Goal: Task Accomplishment & Management: Use online tool/utility

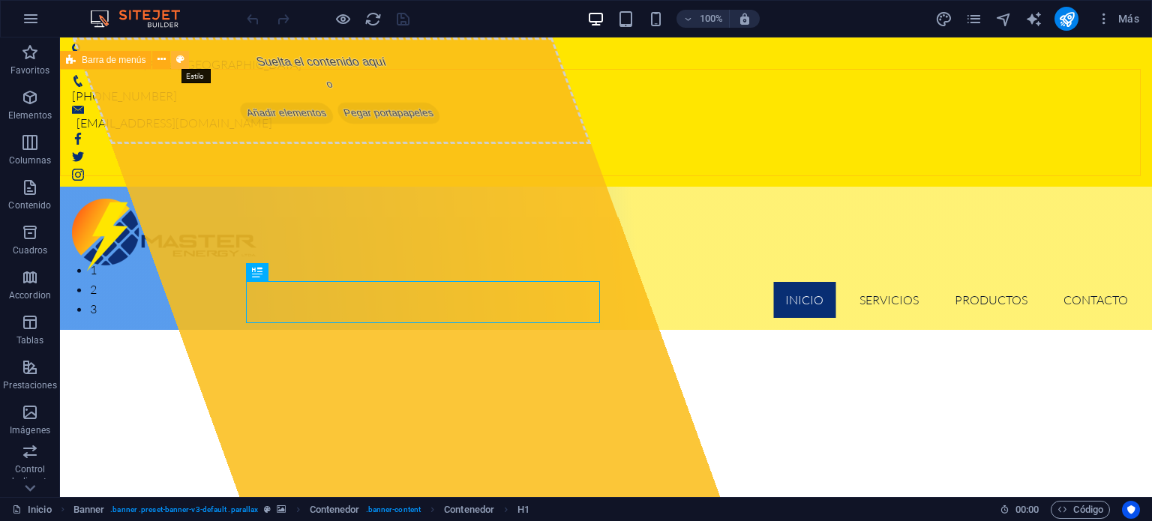
click at [177, 59] on icon at bounding box center [180, 60] width 8 height 16
select select "rem"
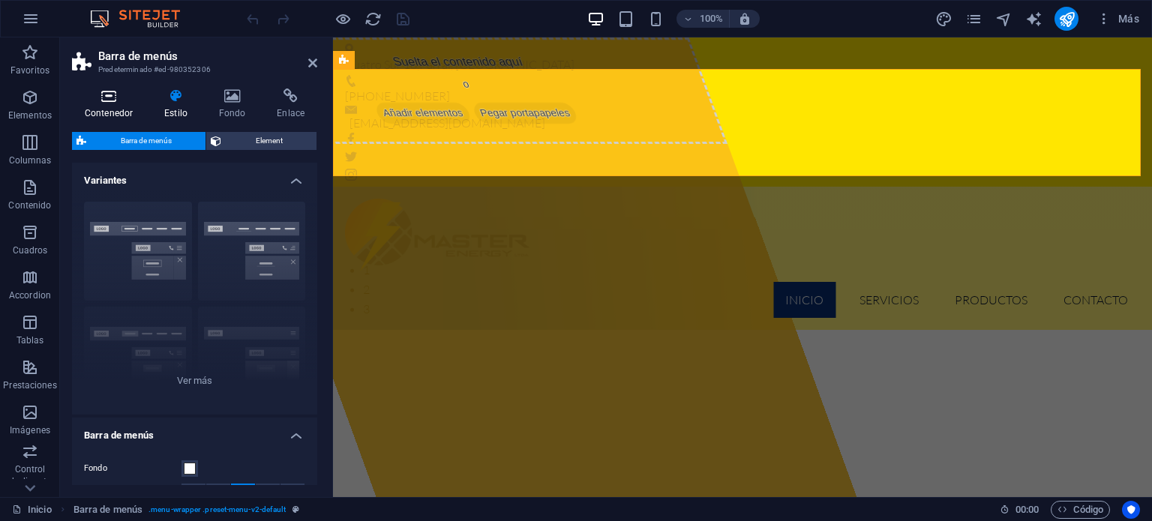
click at [104, 101] on icon at bounding box center [109, 96] width 74 height 15
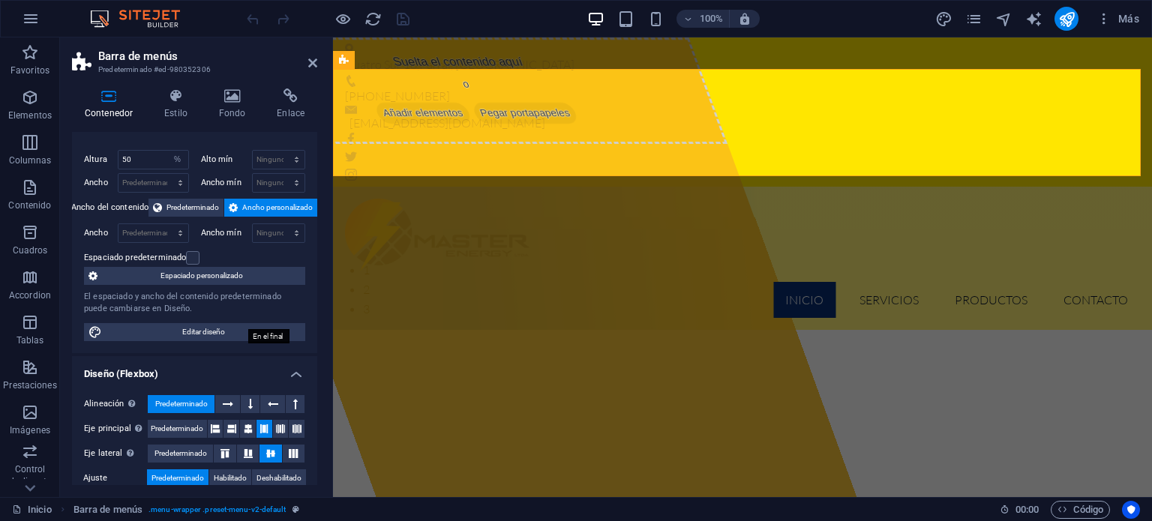
scroll to position [21, 0]
click at [231, 101] on icon at bounding box center [232, 96] width 53 height 15
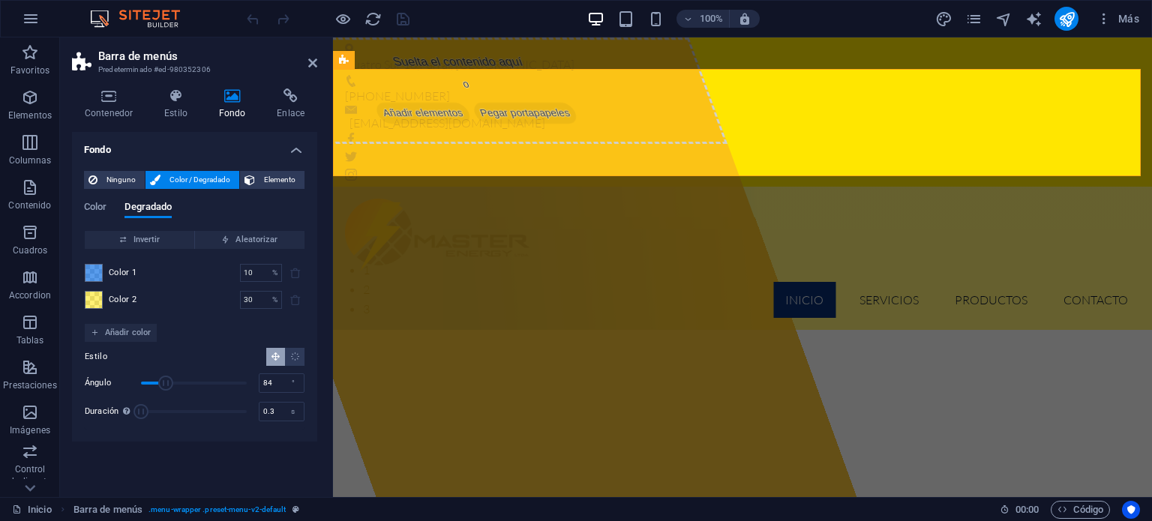
click at [142, 408] on span "Duración" at bounding box center [194, 412] width 106 height 23
type input "0"
drag, startPoint x: 142, startPoint y: 408, endPoint x: 128, endPoint y: 413, distance: 14.9
click at [128, 413] on div "Duración Duración de la animación en segundo plano. Un valor de "0" desactiva e…" at bounding box center [195, 412] width 220 height 23
click at [256, 274] on input "10" at bounding box center [253, 273] width 26 height 18
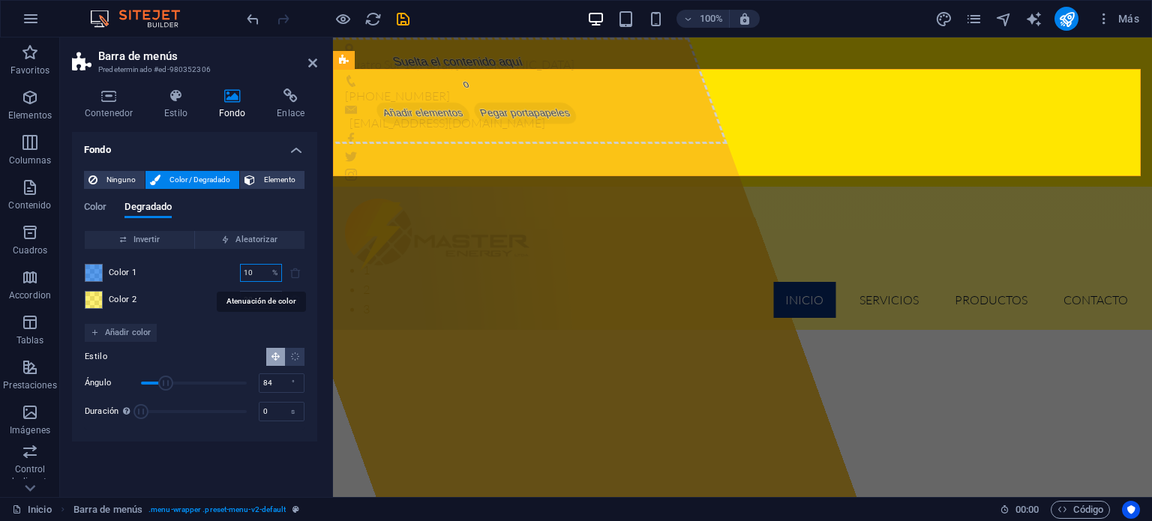
click at [256, 274] on input "10" at bounding box center [253, 273] width 26 height 18
click at [222, 345] on div "Estilo Ángulo 84 ° Duración Duración de la animación en segundo plano. Un valor…" at bounding box center [195, 385] width 220 height 87
click at [254, 270] on input "20" at bounding box center [253, 273] width 26 height 18
type input "30"
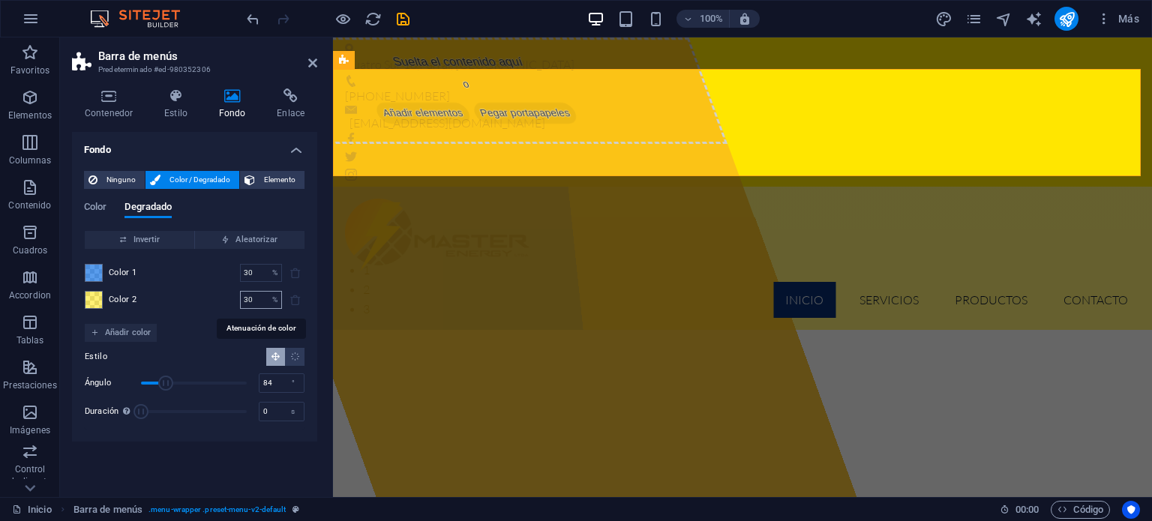
click at [260, 304] on input "30" at bounding box center [253, 300] width 26 height 18
type input "70"
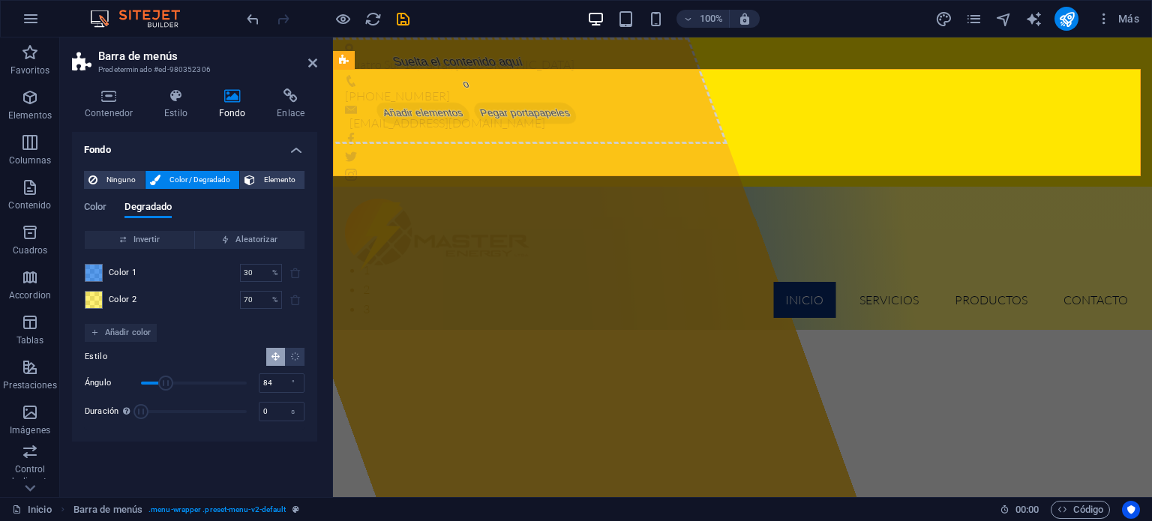
click at [188, 273] on div "Color 1 30 % ​" at bounding box center [195, 273] width 220 height 18
click at [176, 383] on span "Ángulo" at bounding box center [194, 383] width 106 height 23
click at [176, 383] on span "Ángulo" at bounding box center [175, 383] width 15 height 15
click at [176, 383] on span "Ángulo" at bounding box center [176, 383] width 15 height 15
click at [188, 383] on span "Ángulo" at bounding box center [194, 383] width 106 height 23
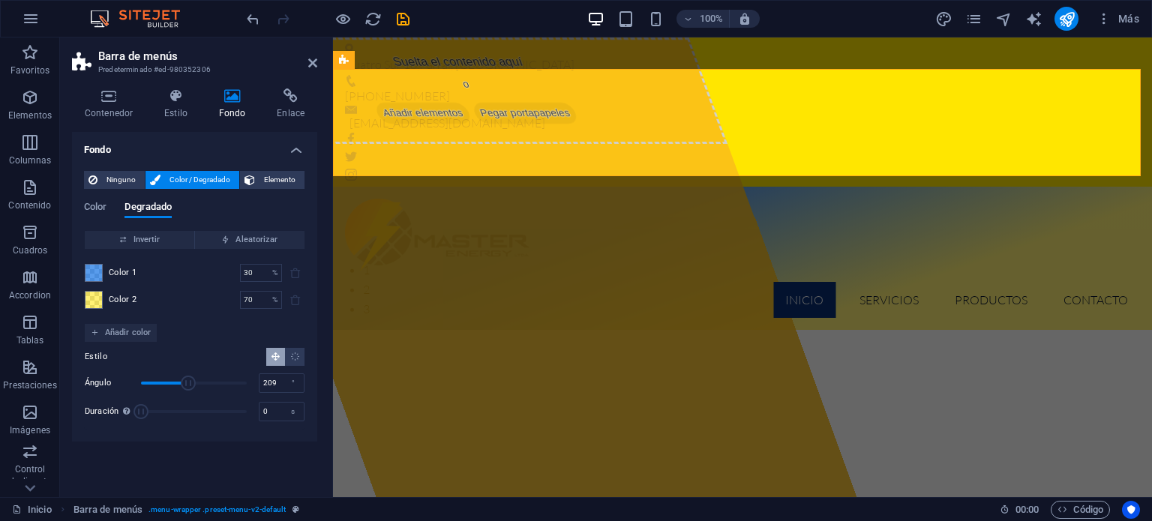
click at [203, 383] on span "Ángulo" at bounding box center [194, 383] width 106 height 23
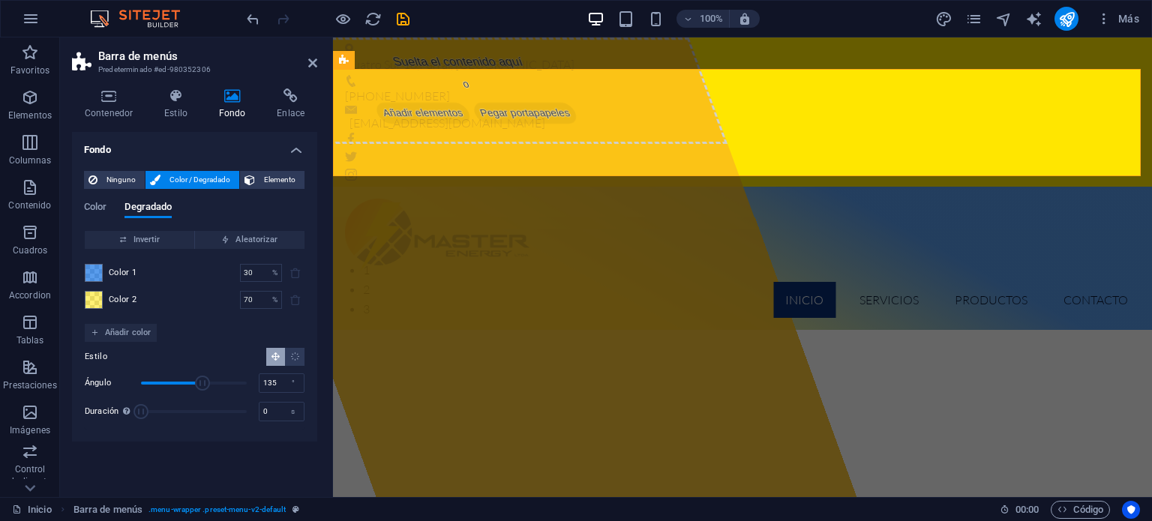
click at [181, 383] on span "Ángulo" at bounding box center [194, 383] width 106 height 23
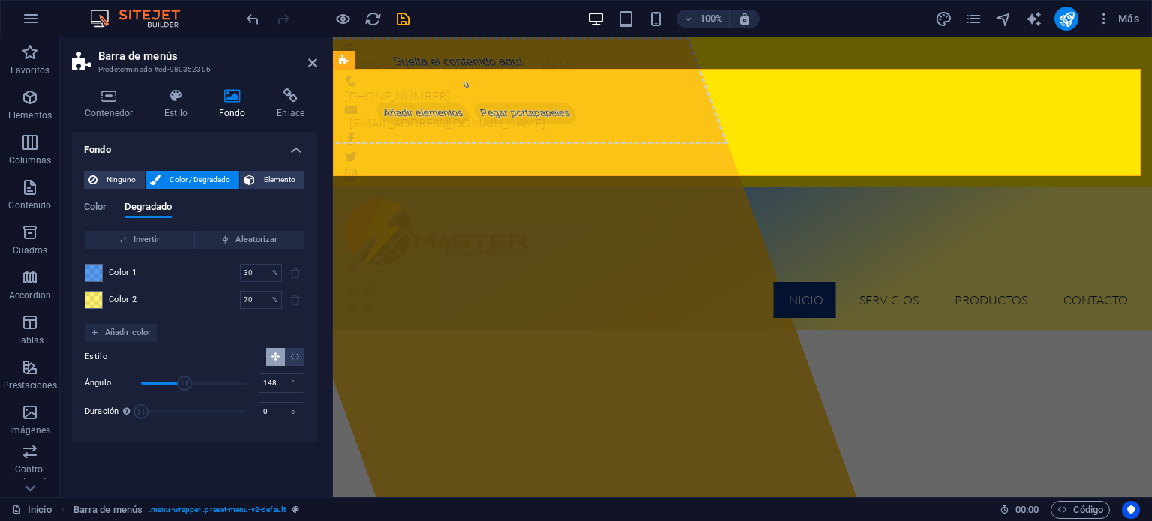
drag, startPoint x: 185, startPoint y: 383, endPoint x: 189, endPoint y: 456, distance: 72.9
click at [189, 456] on div "Fondo Ninguno Color / Degradado Elemento Estirar fondo a ancho completo Superpo…" at bounding box center [194, 308] width 245 height 353
click at [277, 378] on input "148" at bounding box center [282, 383] width 44 height 18
type input "150"
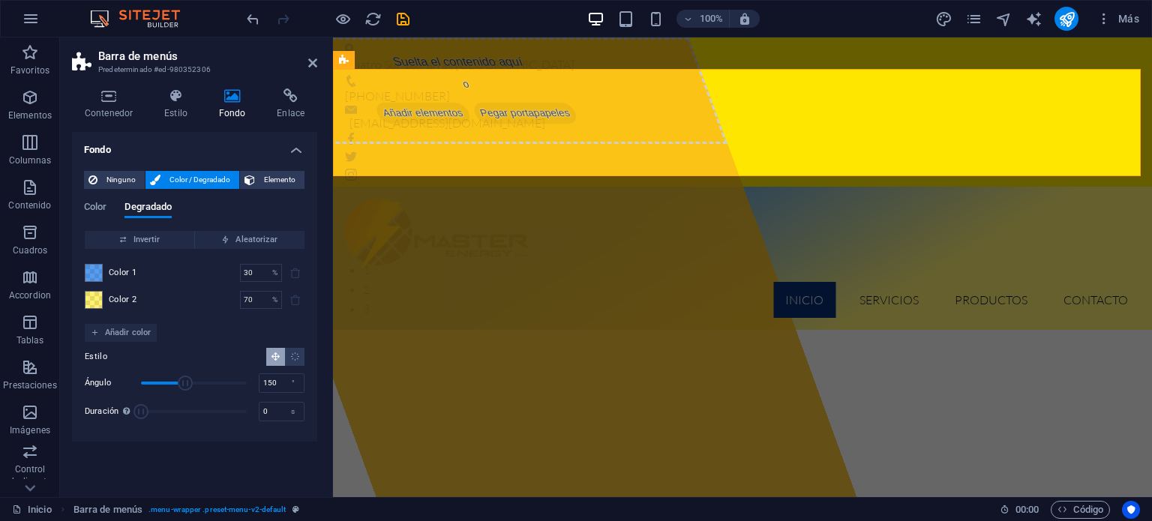
click at [203, 467] on div "Fondo Ninguno Color / Degradado Elemento Estirar fondo a ancho completo Superpo…" at bounding box center [194, 308] width 245 height 353
click at [968, 16] on icon "pages" at bounding box center [974, 19] width 17 height 17
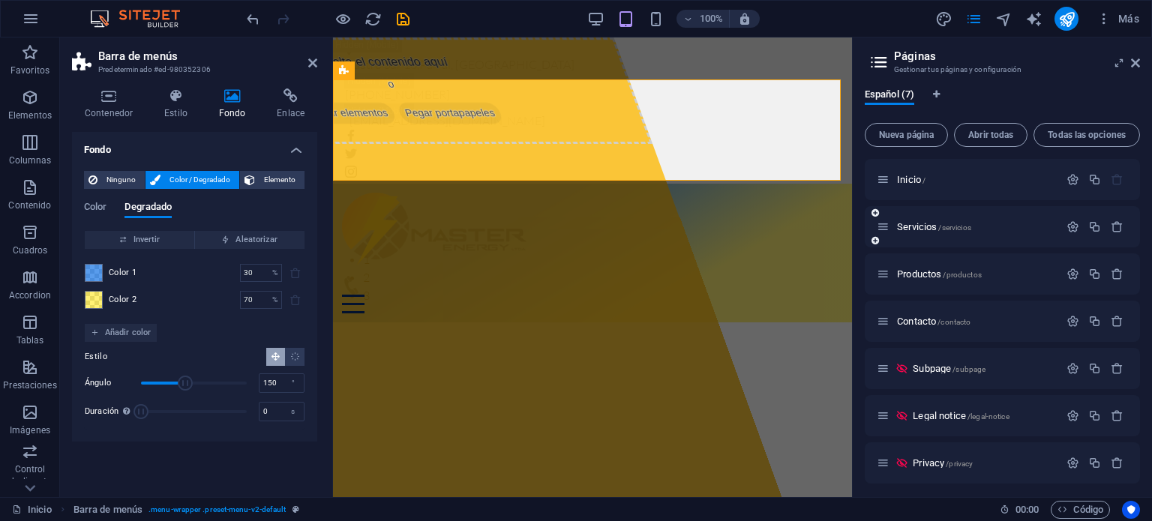
click at [883, 233] on icon at bounding box center [883, 227] width 13 height 13
click at [1062, 226] on button "button" at bounding box center [1073, 227] width 22 height 13
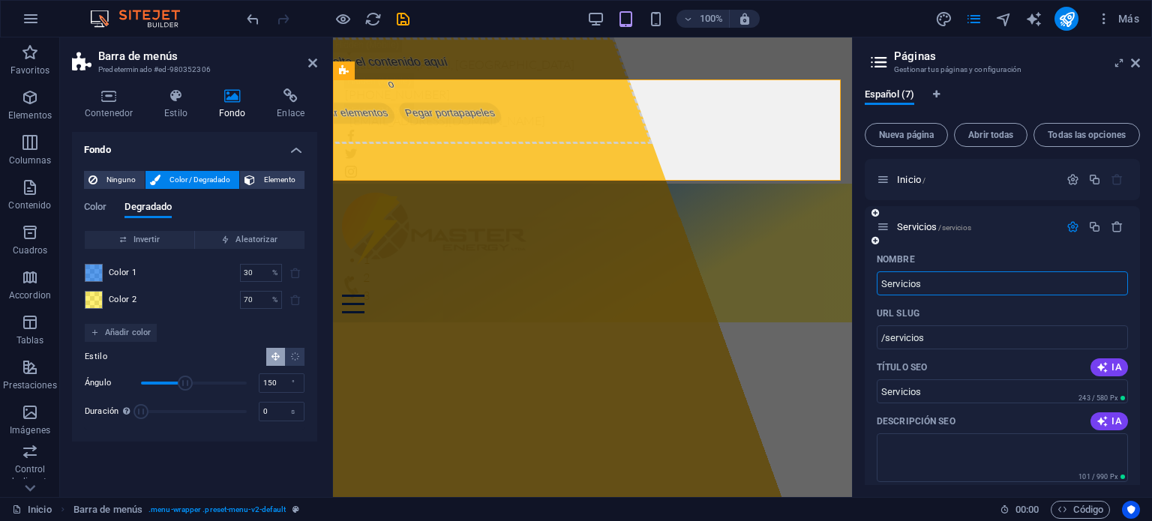
click at [1062, 225] on button "button" at bounding box center [1073, 227] width 22 height 13
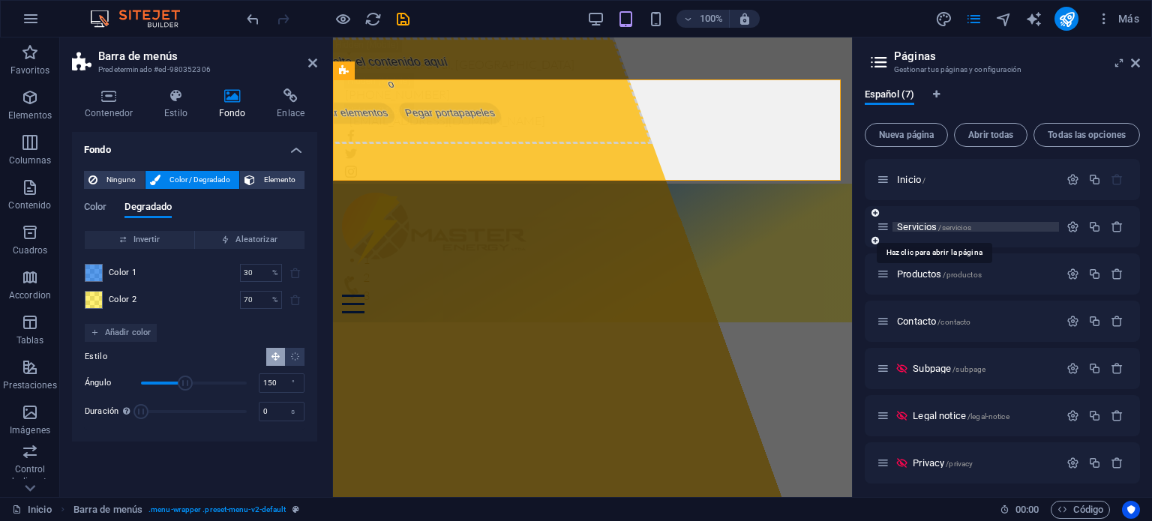
click at [946, 227] on span "/servicios" at bounding box center [955, 228] width 32 height 8
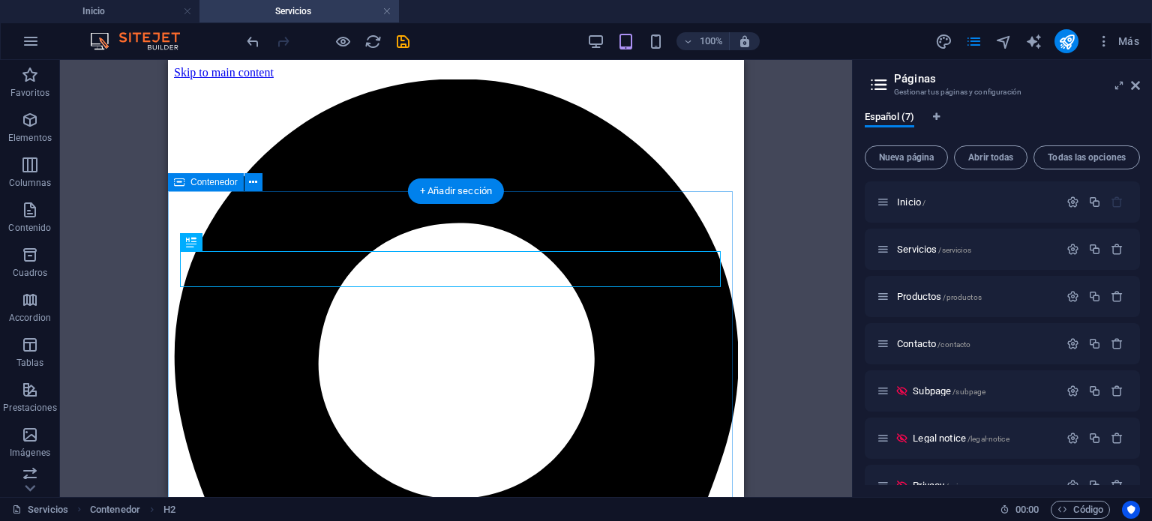
scroll to position [0, 0]
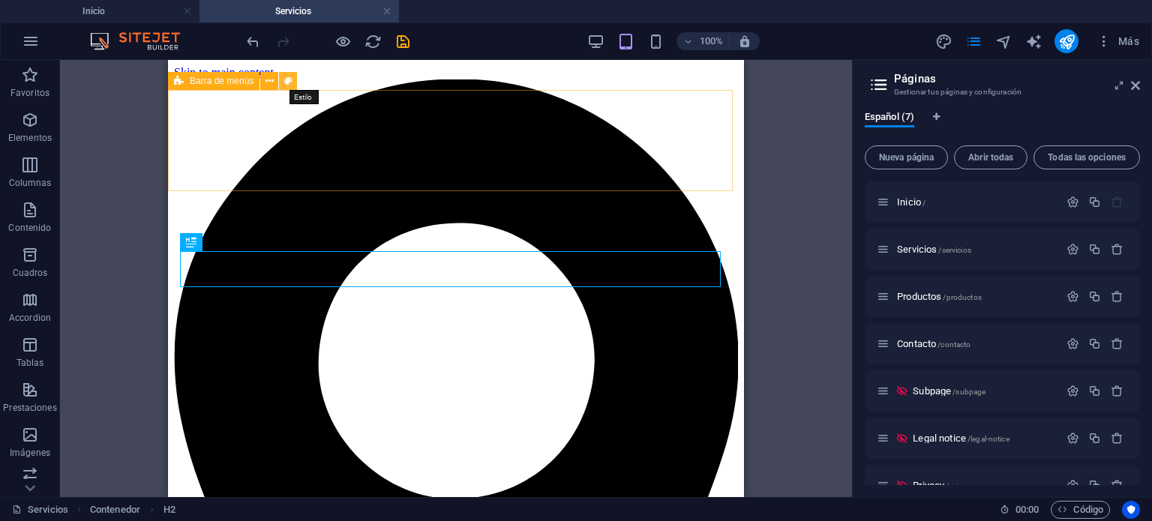
click at [283, 84] on button at bounding box center [288, 81] width 18 height 18
select select "rem"
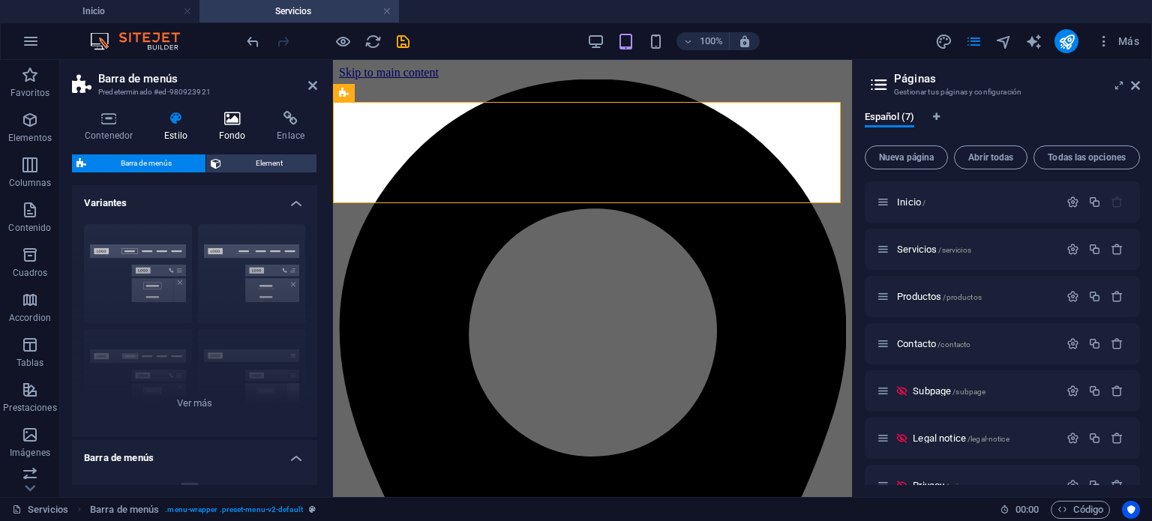
click at [233, 125] on icon at bounding box center [232, 118] width 53 height 15
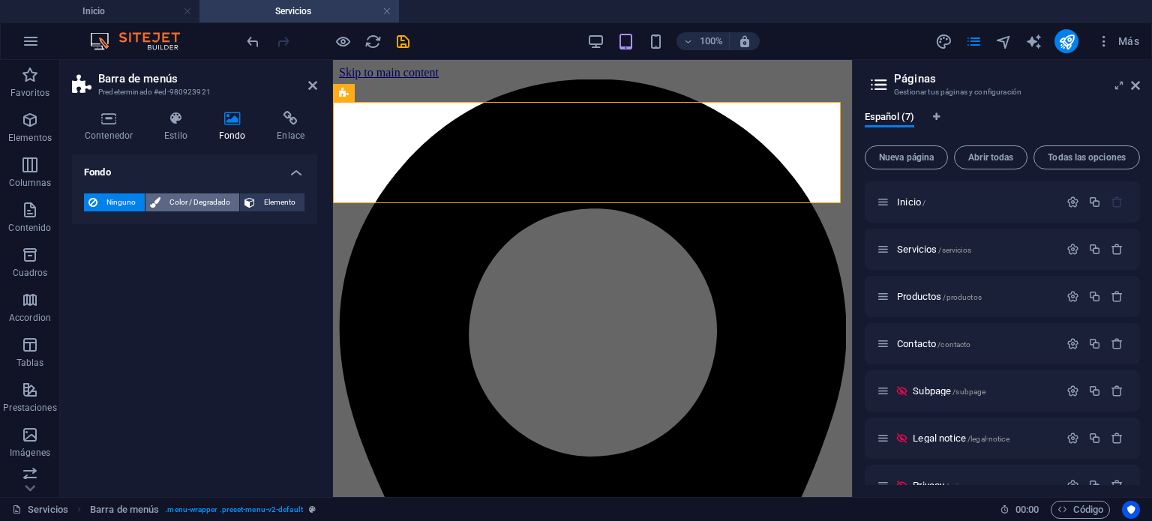
click at [186, 204] on span "Color / Degradado" at bounding box center [200, 203] width 70 height 18
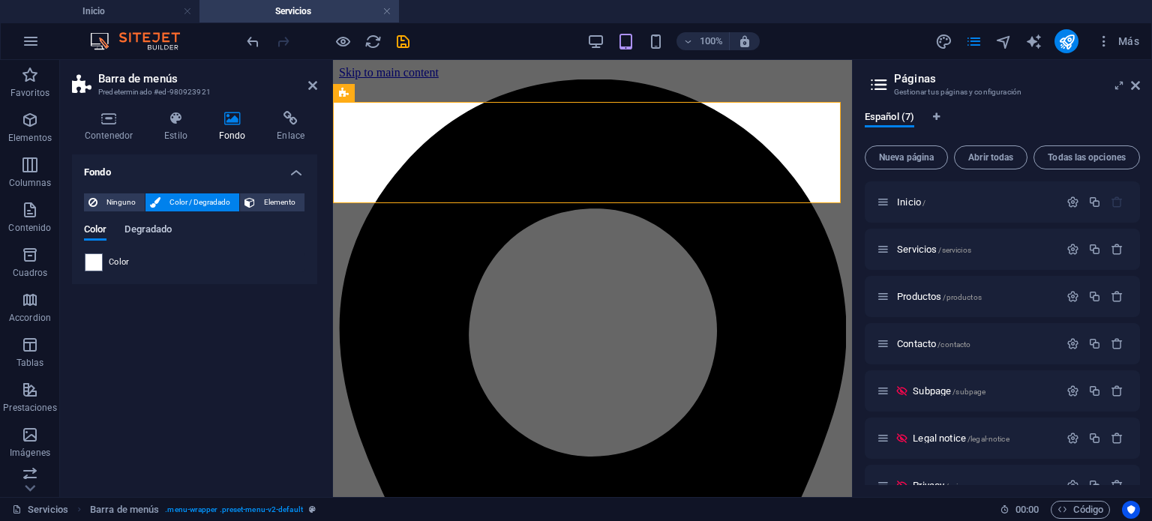
click at [153, 227] on span "Degradado" at bounding box center [148, 231] width 47 height 21
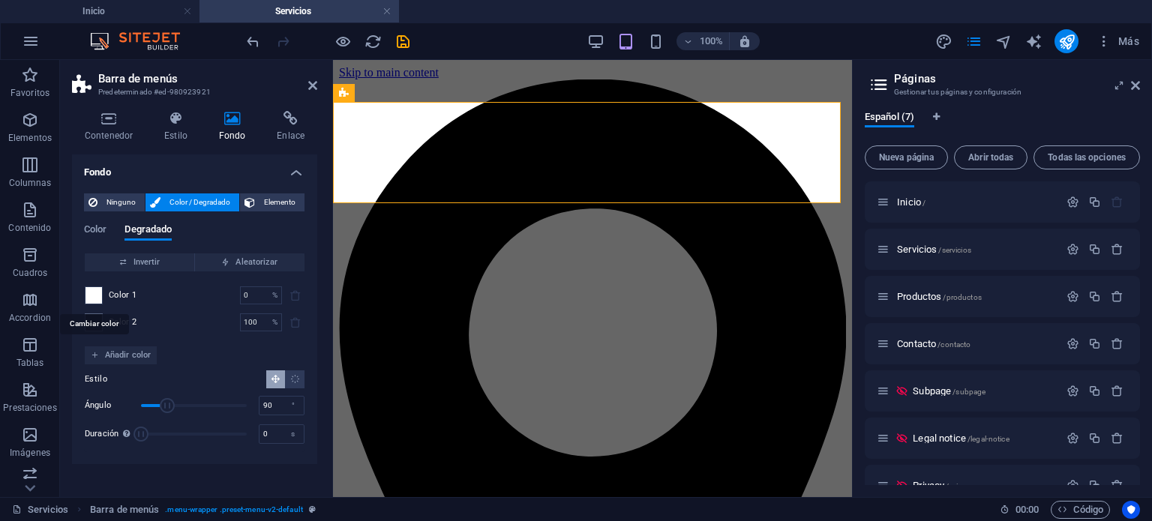
click at [92, 293] on span at bounding box center [94, 295] width 17 height 17
type input "#ffffff"
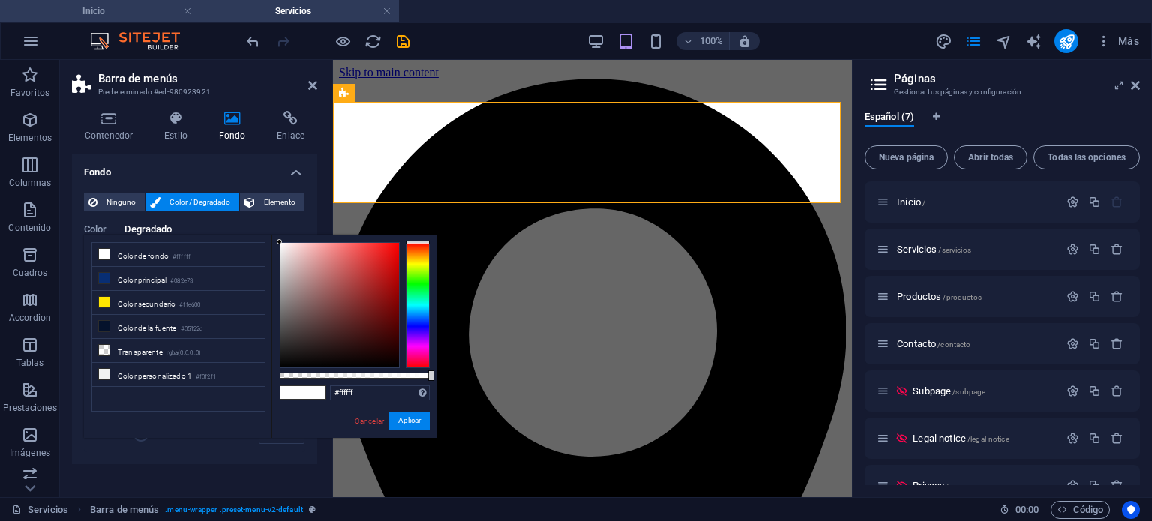
click at [151, 10] on h4 "Inicio" at bounding box center [100, 11] width 200 height 17
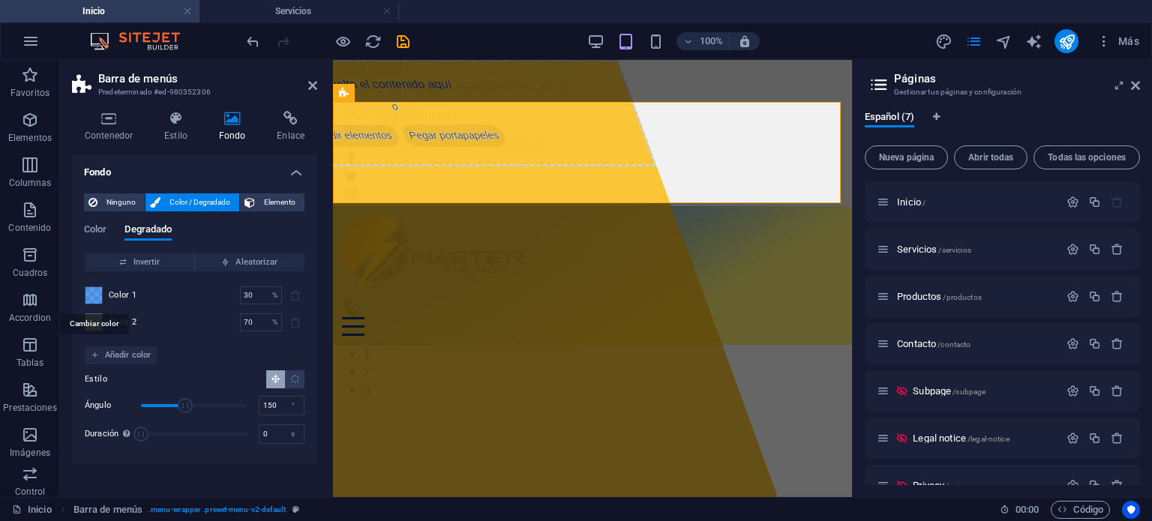
click at [95, 300] on span at bounding box center [94, 295] width 17 height 17
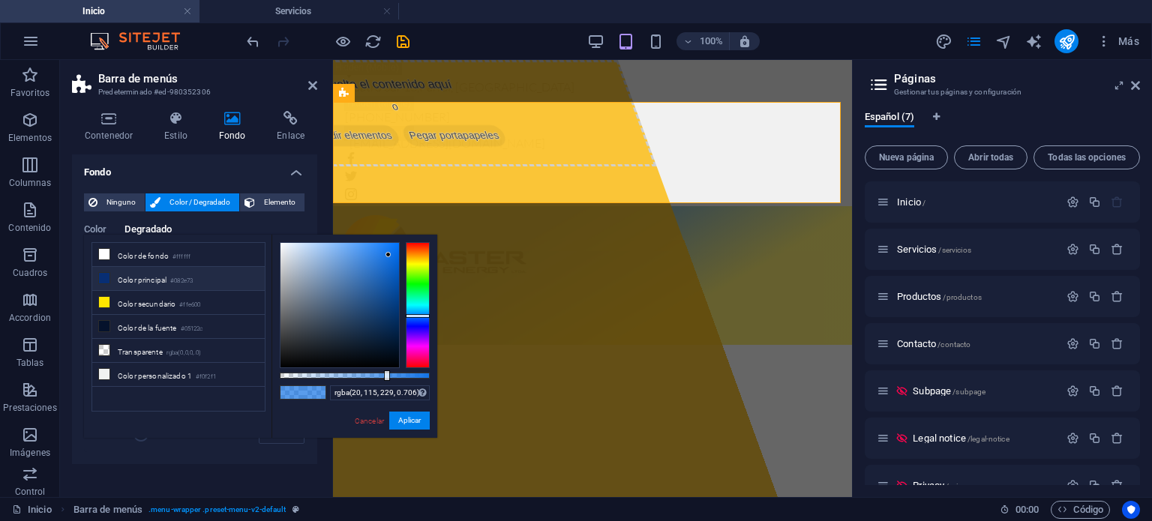
click at [156, 284] on li "Color principal #082e73" at bounding box center [178, 279] width 173 height 24
type input "#082e73"
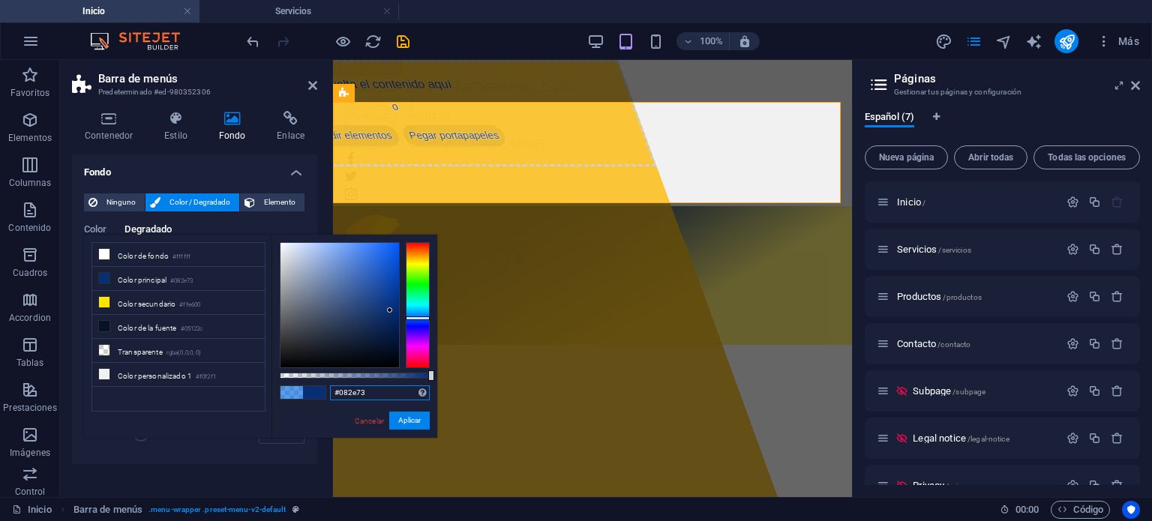
drag, startPoint x: 369, startPoint y: 390, endPoint x: 333, endPoint y: 390, distance: 36.0
click at [333, 390] on input "#082e73" at bounding box center [380, 393] width 100 height 15
click at [260, 11] on h4 "Servicios" at bounding box center [300, 11] width 200 height 17
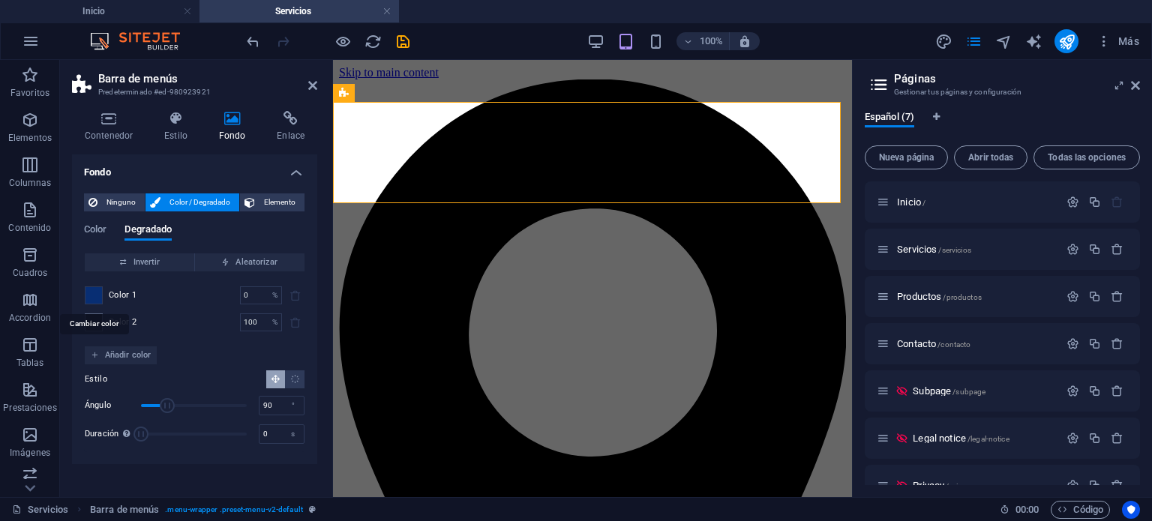
click at [98, 296] on span at bounding box center [94, 295] width 17 height 17
type input "#082e73"
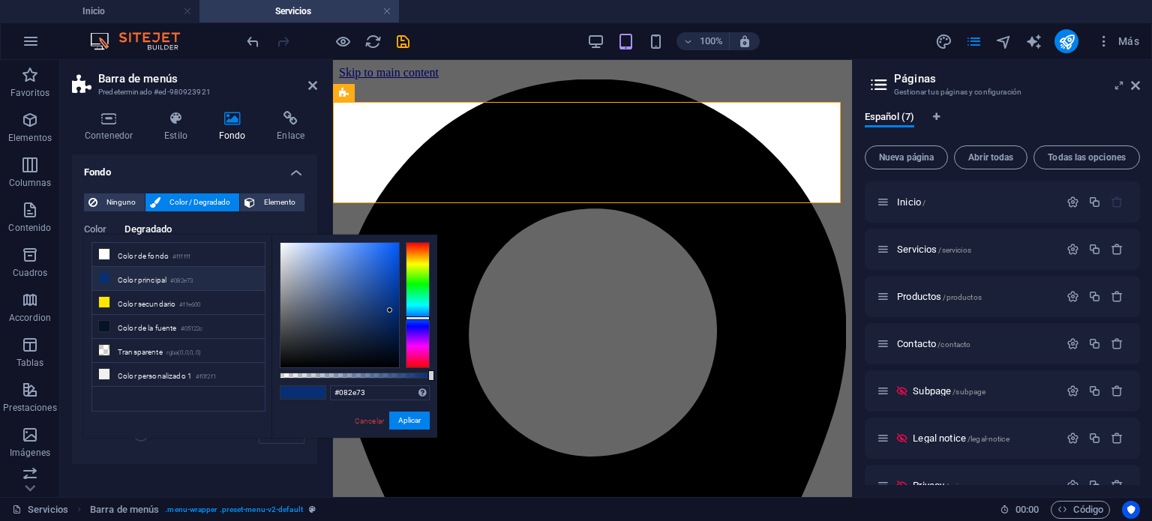
click at [225, 277] on li "Color principal #082e73" at bounding box center [178, 279] width 173 height 24
drag, startPoint x: 365, startPoint y: 392, endPoint x: 324, endPoint y: 396, distance: 40.7
click at [324, 396] on div "#082e73 Formatos soportados #0852ed rgb(8, 82, 237) rgba(8, 82, 237, 90%) hsv(2…" at bounding box center [355, 445] width 166 height 421
click at [306, 416] on div "#082e73 Formatos soportados #0852ed rgb(8, 82, 237) rgba(8, 82, 237, 90%) hsv(2…" at bounding box center [355, 445] width 166 height 421
click at [132, 11] on h4 "Inicio" at bounding box center [100, 11] width 200 height 17
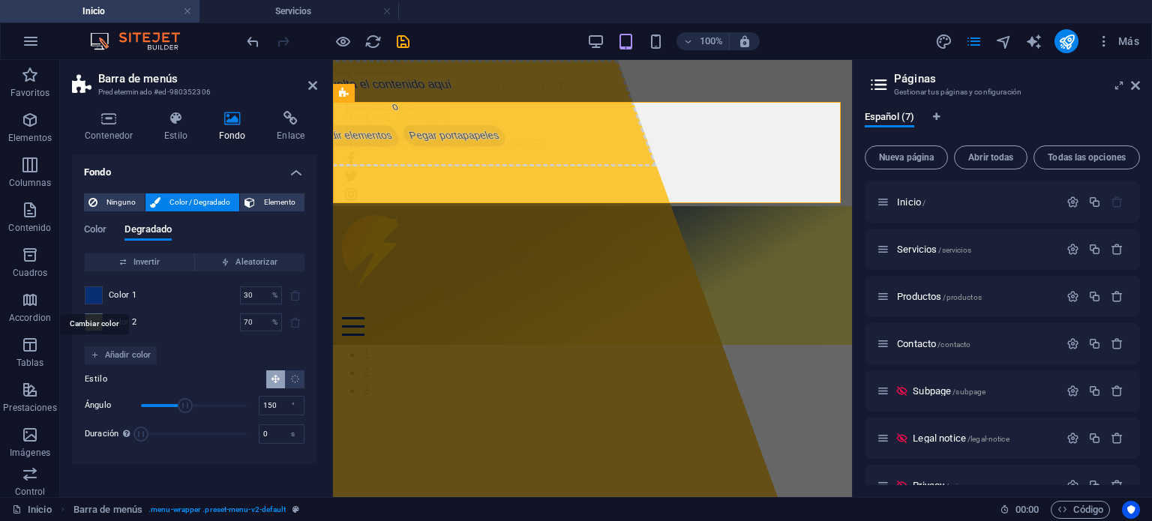
click at [98, 298] on span at bounding box center [94, 295] width 17 height 17
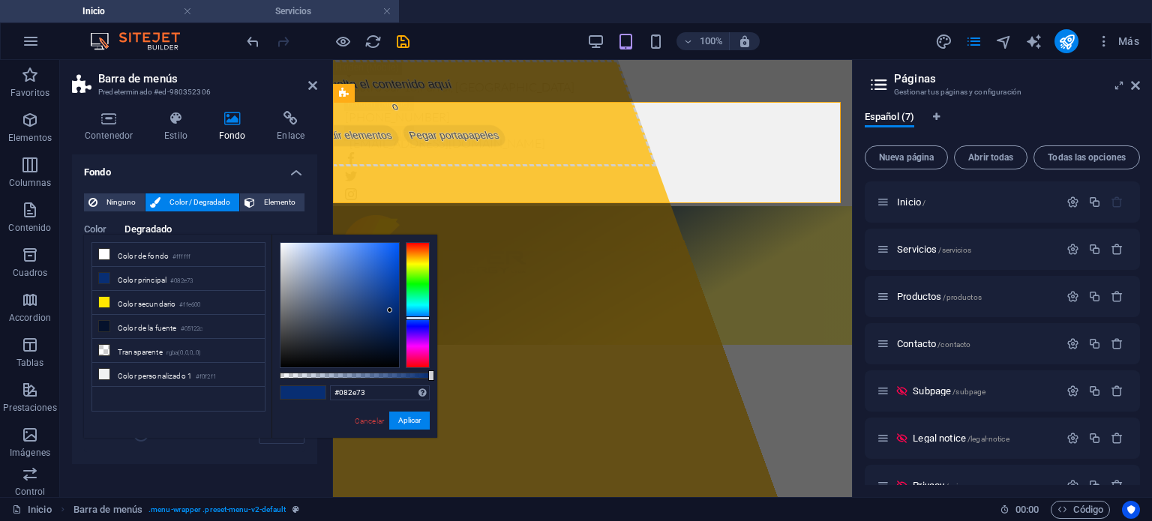
click at [257, 11] on h4 "Servicios" at bounding box center [300, 11] width 200 height 17
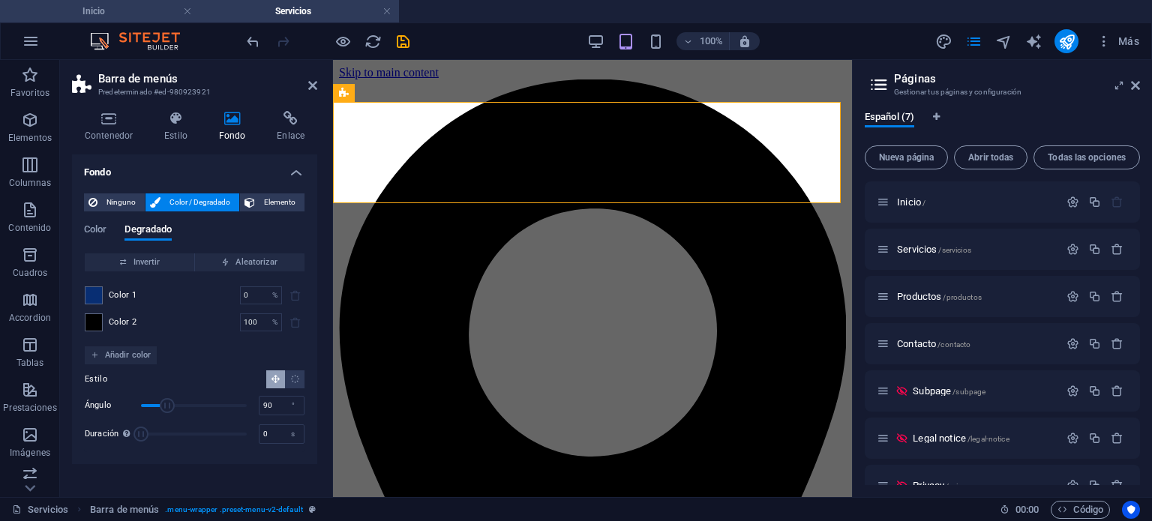
click at [159, 5] on h4 "Inicio" at bounding box center [100, 11] width 200 height 17
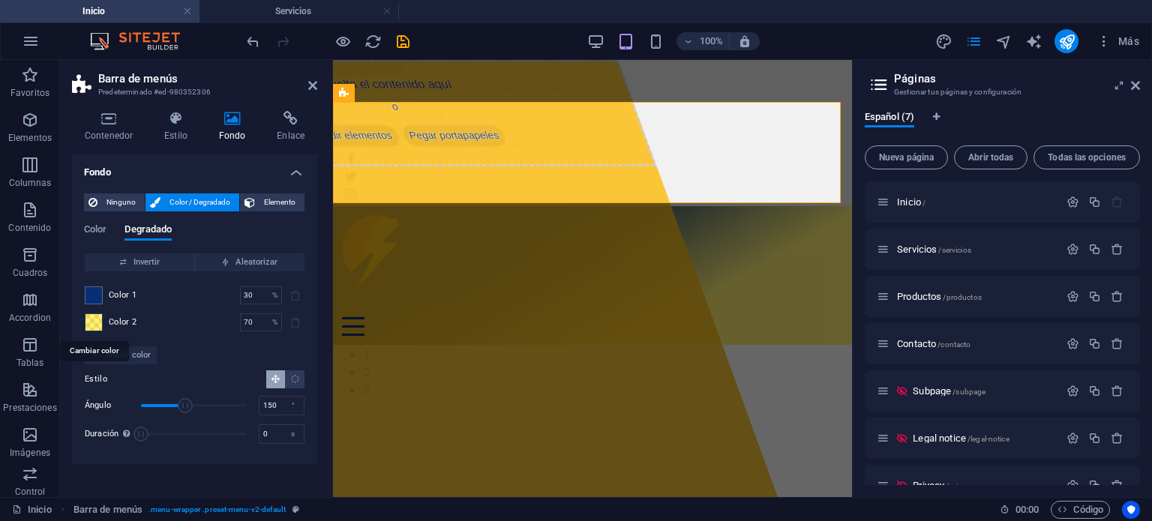
click at [96, 319] on span at bounding box center [94, 322] width 17 height 17
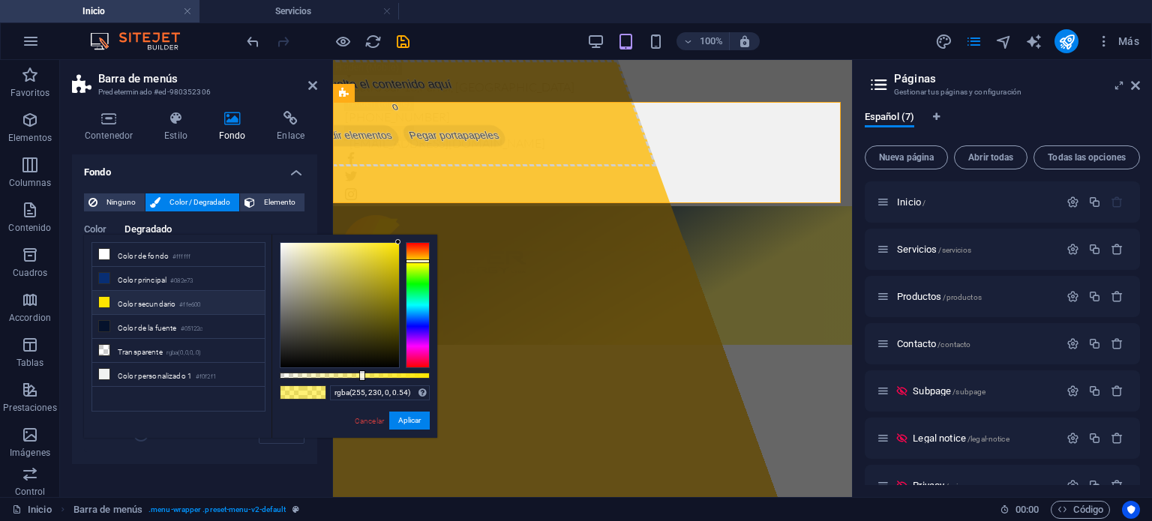
click at [207, 301] on li "Color secundario #ffe600" at bounding box center [178, 303] width 173 height 24
type input "#ffe600"
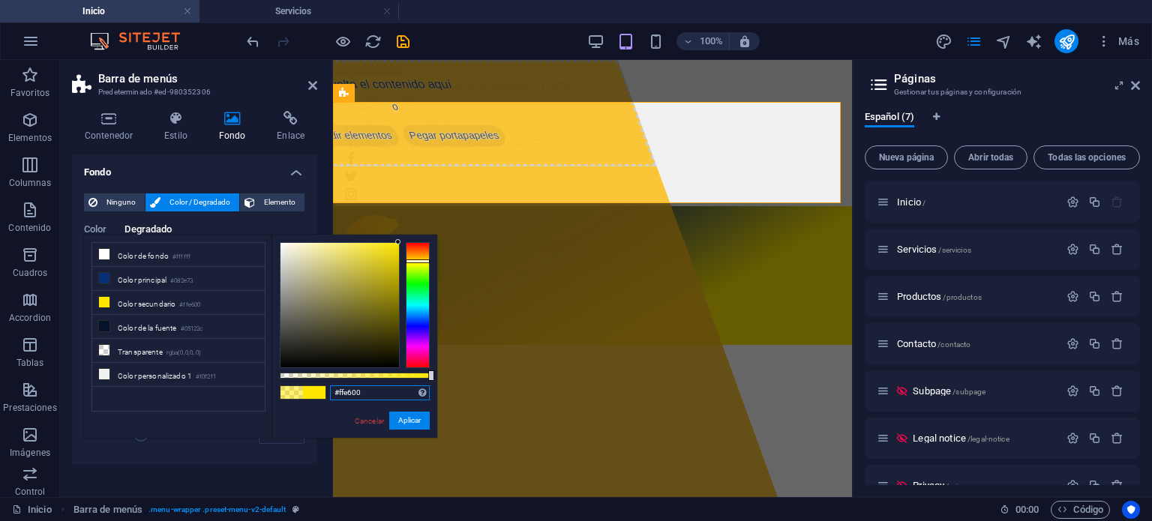
drag, startPoint x: 364, startPoint y: 393, endPoint x: 335, endPoint y: 392, distance: 29.3
click at [335, 392] on input "#ffe600" at bounding box center [380, 393] width 100 height 15
click at [296, 11] on h4 "Servicios" at bounding box center [300, 11] width 200 height 17
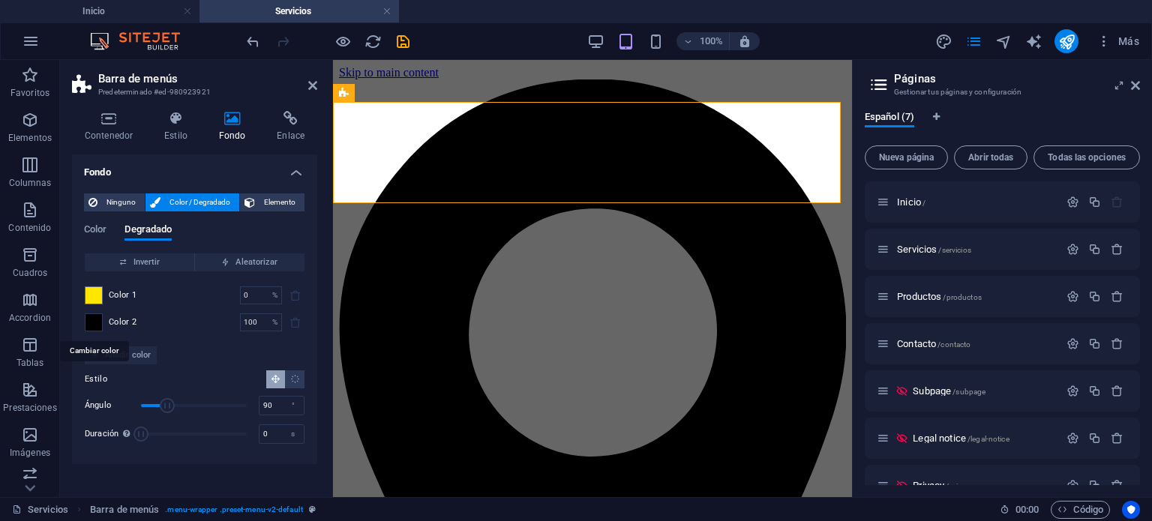
click at [96, 320] on span at bounding box center [94, 322] width 17 height 17
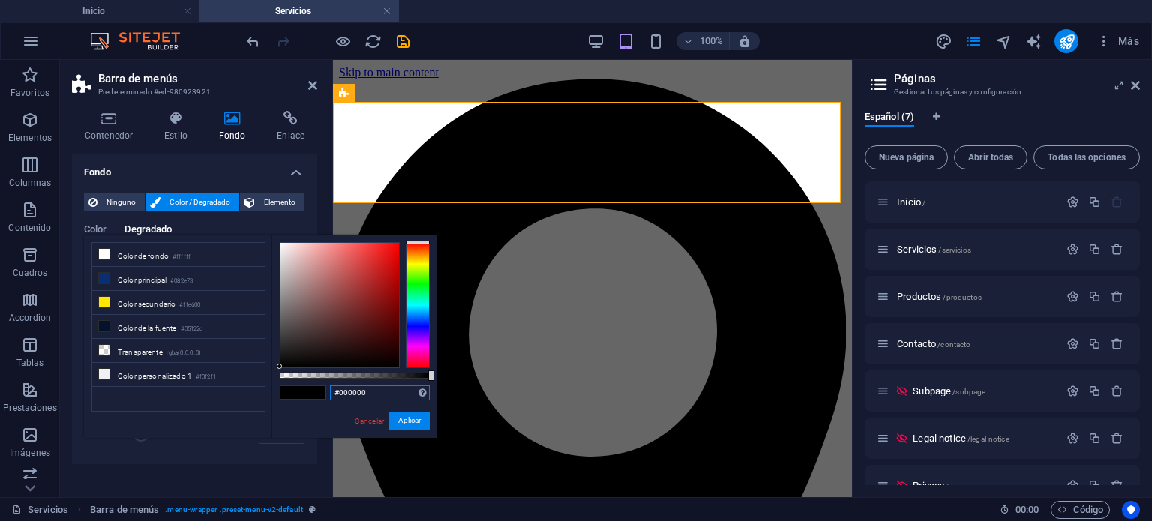
click at [380, 392] on input "#000000" at bounding box center [380, 393] width 100 height 15
click at [159, 305] on li "Color secundario #ffe600" at bounding box center [178, 303] width 173 height 24
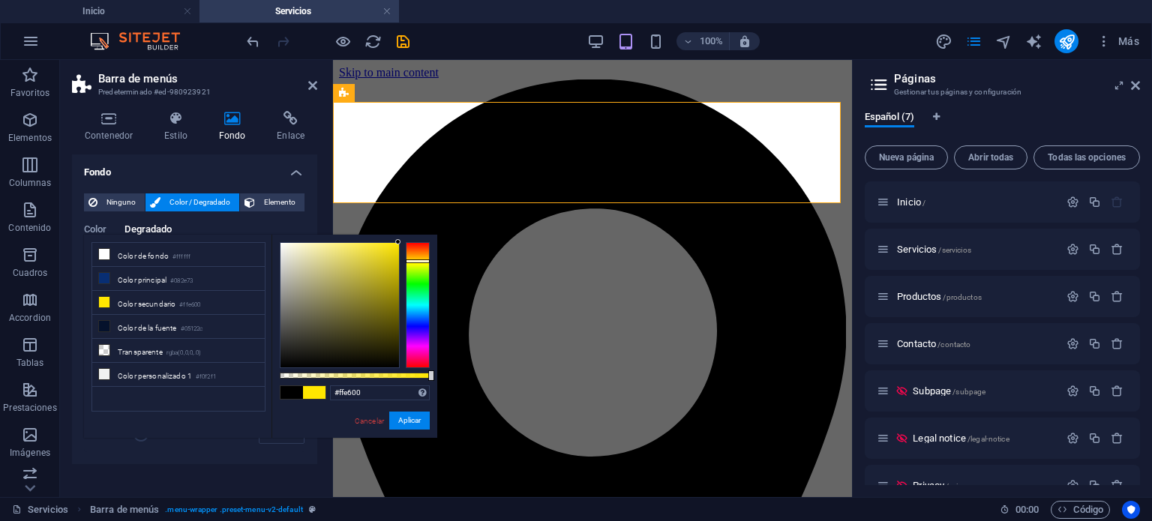
click at [286, 390] on span at bounding box center [292, 392] width 23 height 13
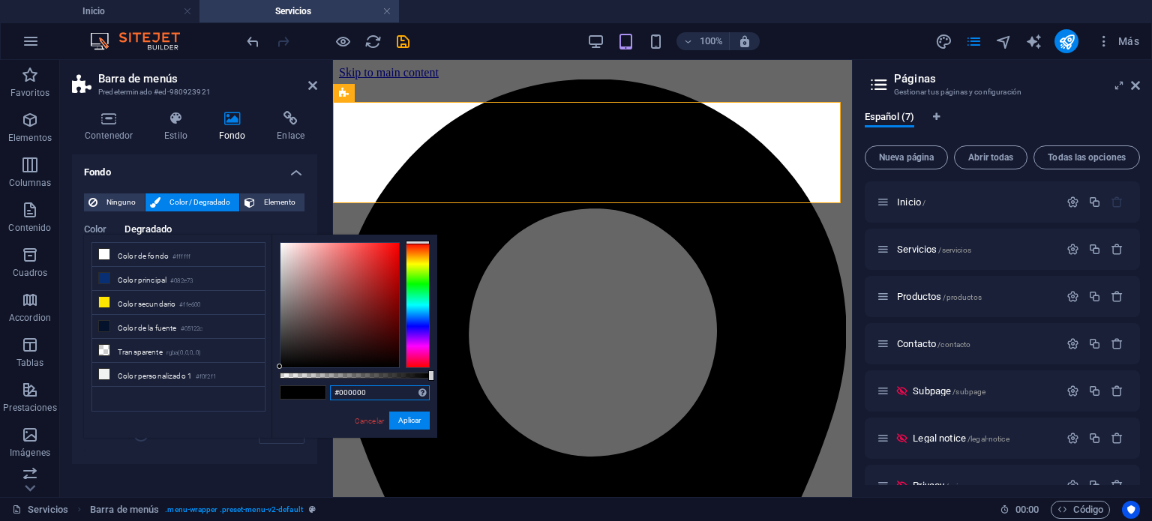
drag, startPoint x: 381, startPoint y: 386, endPoint x: 330, endPoint y: 389, distance: 51.1
click at [330, 389] on input "#000000" at bounding box center [380, 393] width 100 height 15
paste input "ffe6"
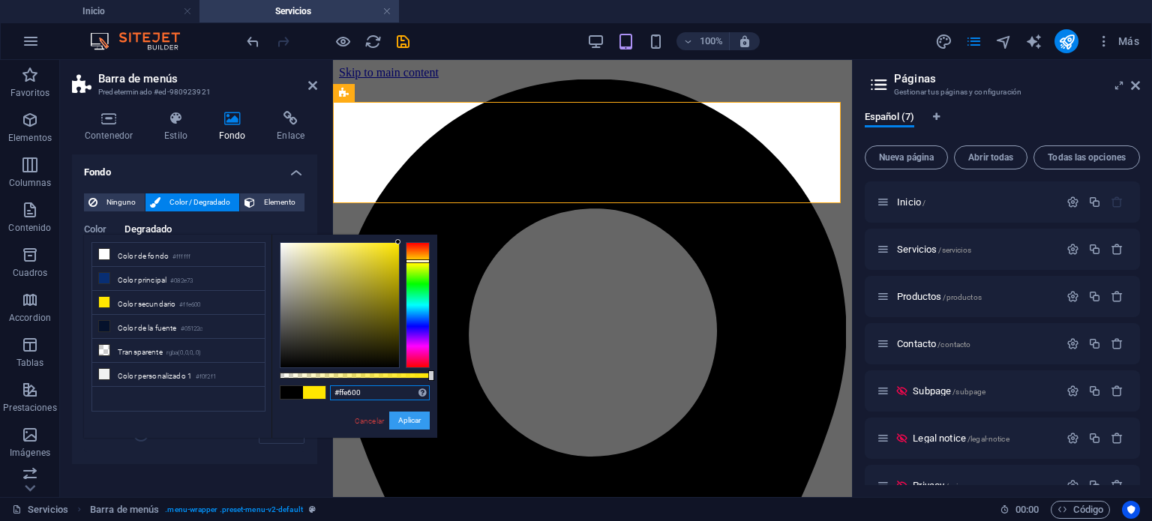
type input "#ffe600"
click at [411, 414] on button "Aplicar" at bounding box center [409, 421] width 41 height 18
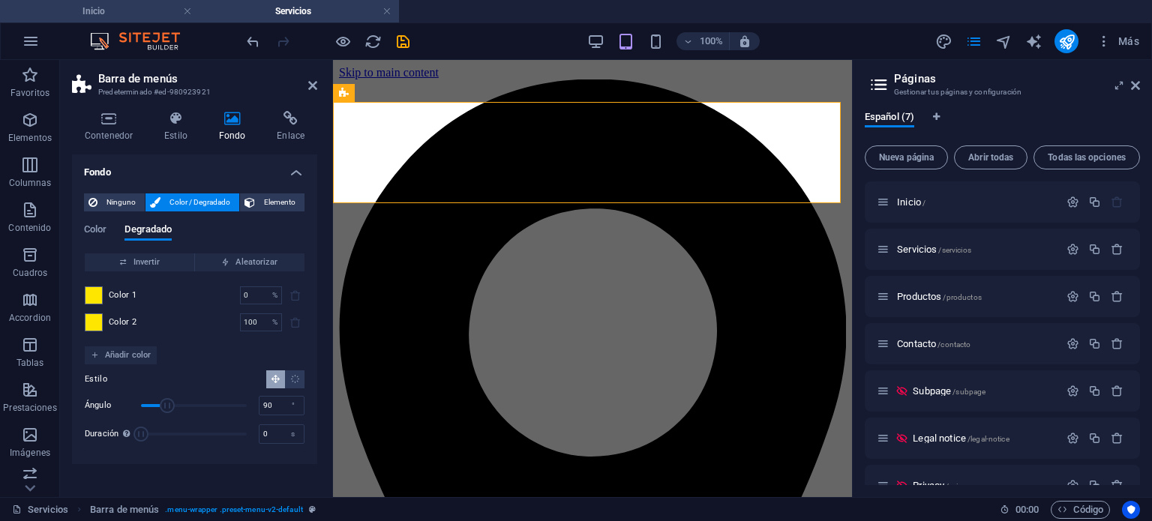
click at [119, 17] on h4 "Inicio" at bounding box center [100, 11] width 200 height 17
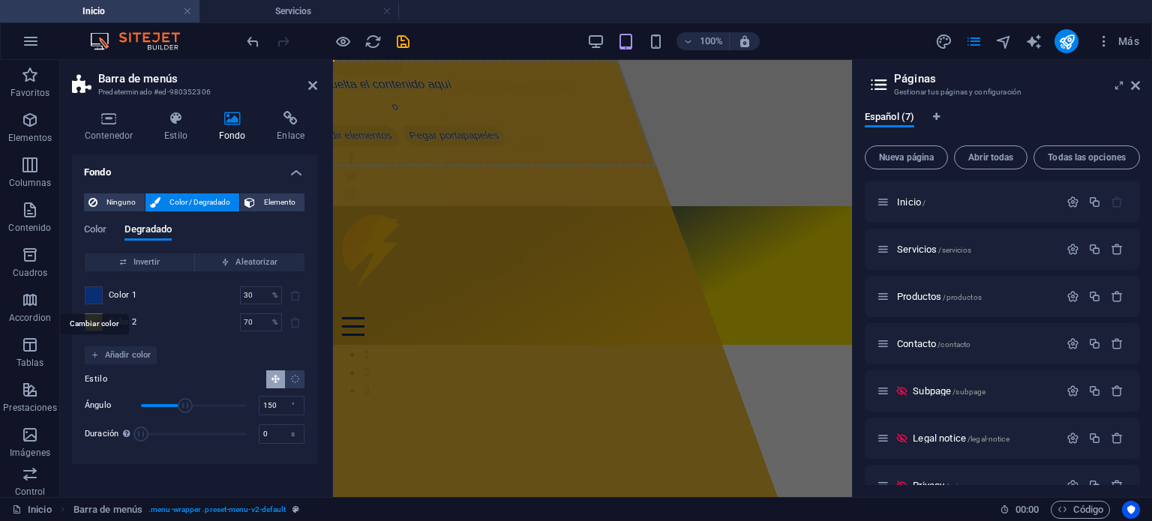
click at [99, 298] on span at bounding box center [94, 295] width 17 height 17
type input "#082e73"
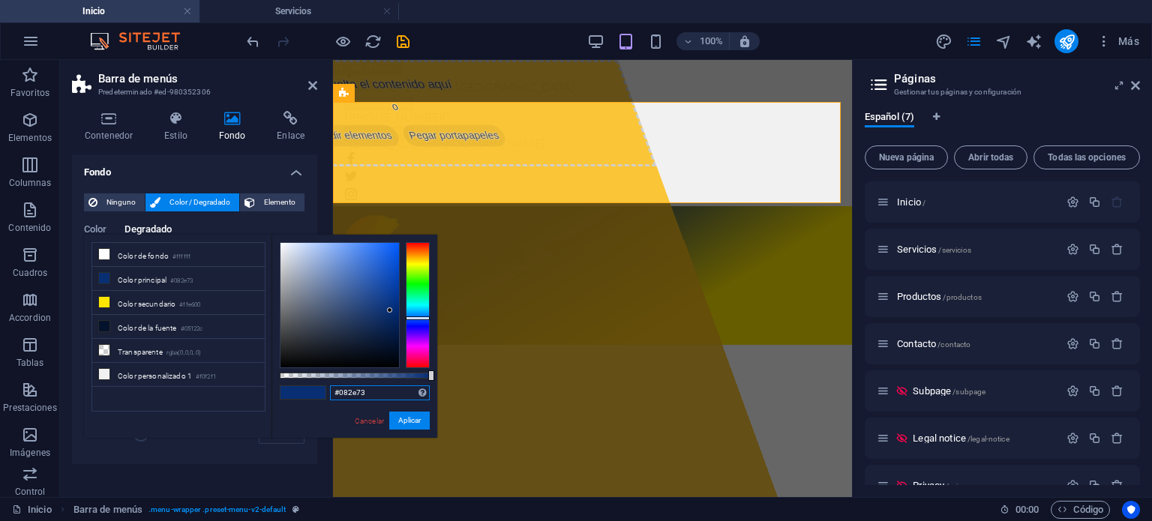
drag, startPoint x: 398, startPoint y: 395, endPoint x: 317, endPoint y: 387, distance: 81.5
click at [317, 387] on div "#082e73 Formatos soportados #0852ed rgb(8, 82, 237) rgba(8, 82, 237, 90%) hsv(2…" at bounding box center [355, 445] width 166 height 421
click at [236, 467] on div "Fondo Ninguno Color / Degradado Elemento Estirar fondo a ancho completo Superpo…" at bounding box center [194, 320] width 245 height 331
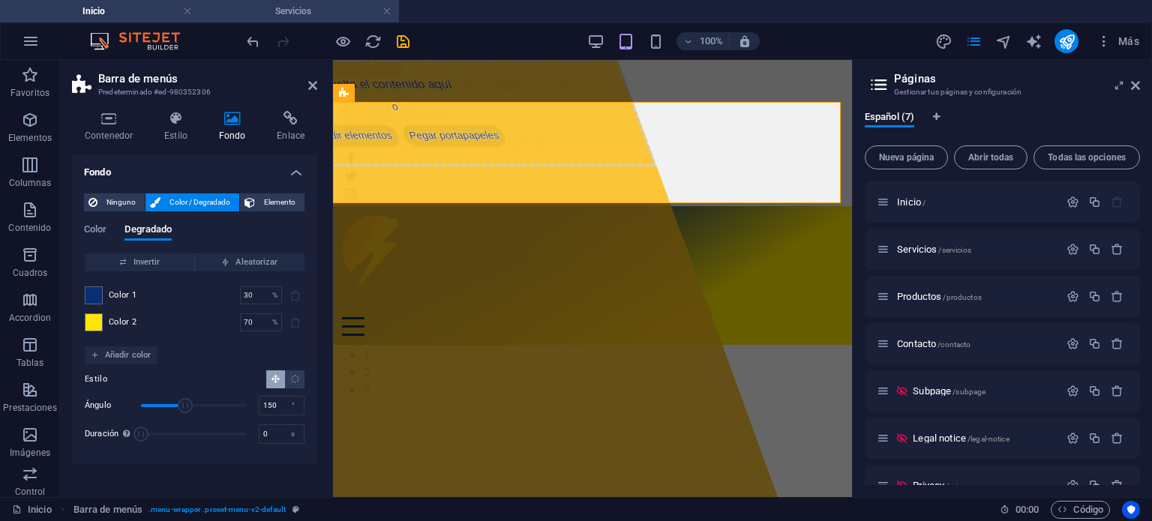
click at [290, 14] on h4 "Servicios" at bounding box center [300, 11] width 200 height 17
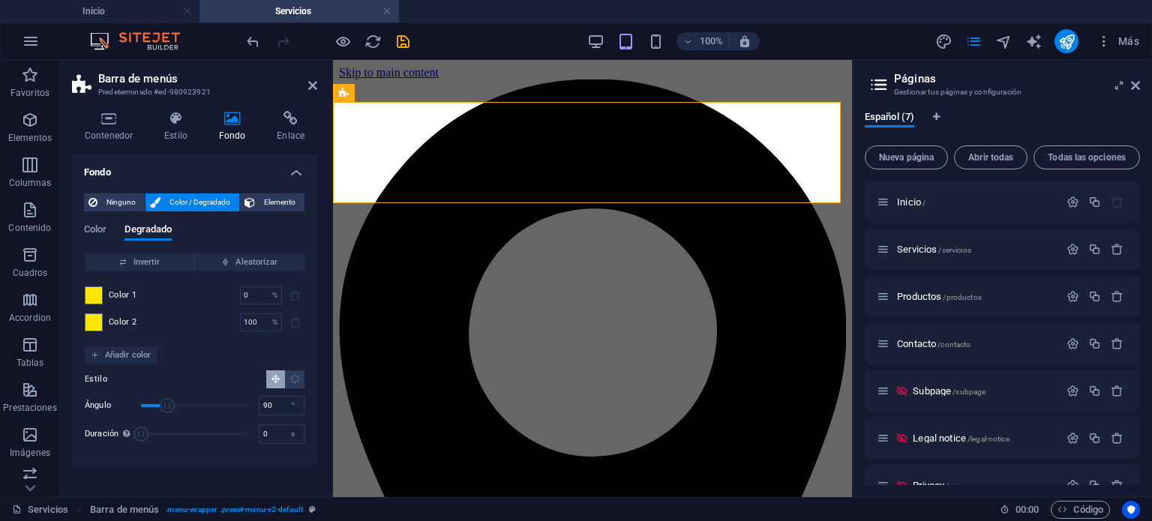
click at [105, 293] on div "Color 1 0 % ​" at bounding box center [195, 296] width 220 height 18
click at [90, 291] on span at bounding box center [94, 295] width 17 height 17
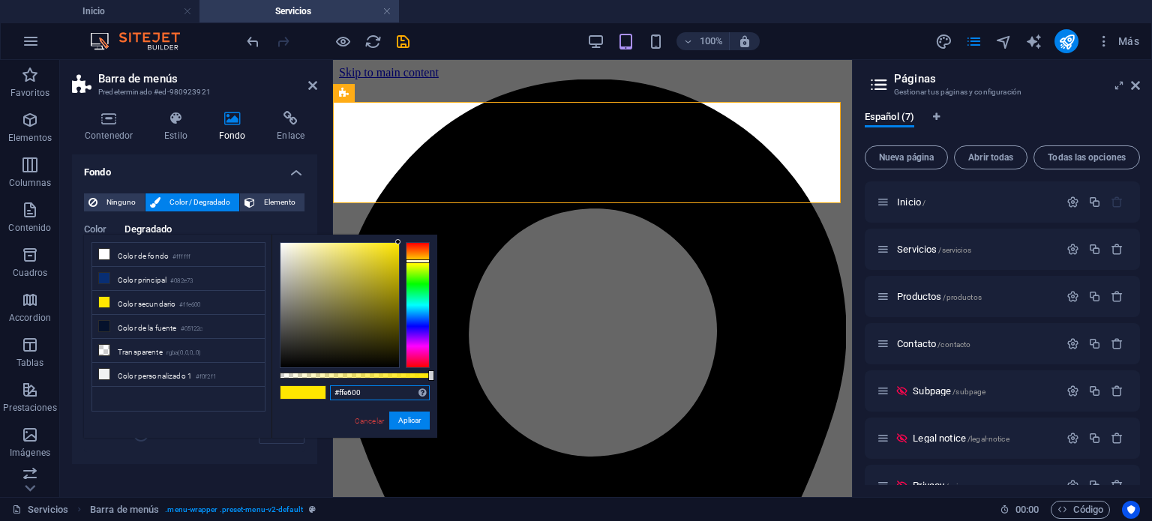
drag, startPoint x: 389, startPoint y: 392, endPoint x: 305, endPoint y: 392, distance: 83.3
click at [305, 392] on div "#ffe600 Formatos soportados #0852ed rgb(8, 82, 237) rgba(8, 82, 237, 90%) hsv(2…" at bounding box center [355, 445] width 166 height 421
paste input "082e73"
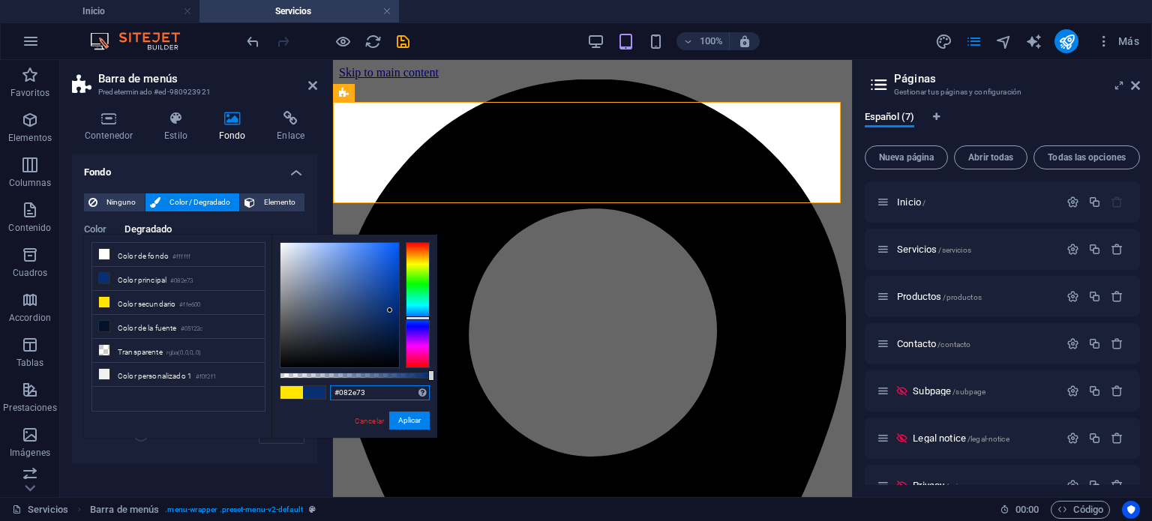
type input "#082e73"
type input "22.1"
click at [219, 438] on span "Duración" at bounding box center [194, 434] width 106 height 23
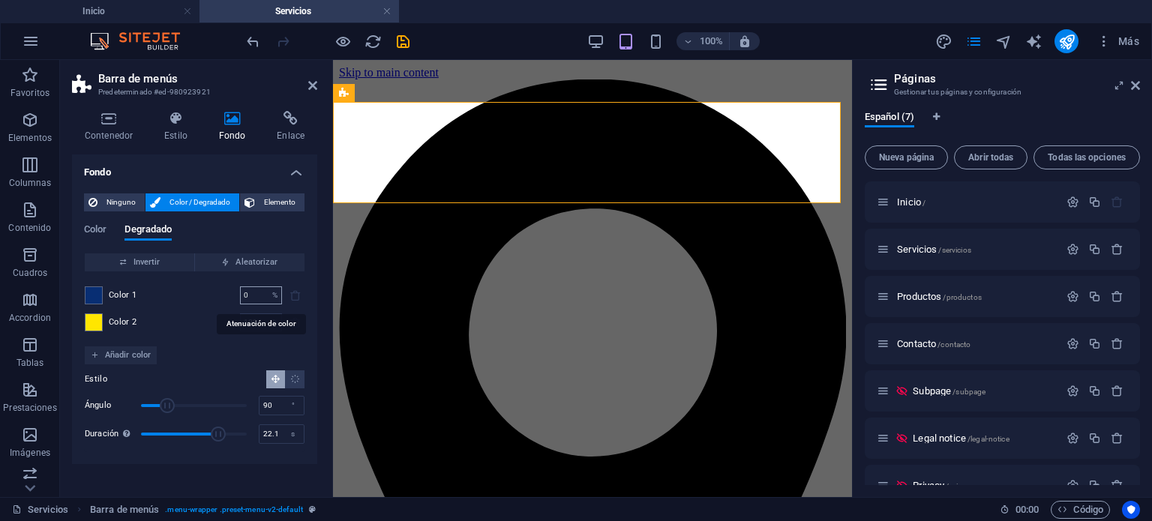
click at [258, 297] on input "0" at bounding box center [253, 296] width 26 height 18
drag, startPoint x: 258, startPoint y: 297, endPoint x: 240, endPoint y: 297, distance: 18.0
click at [240, 297] on input "0" at bounding box center [253, 296] width 26 height 18
type input "30"
click at [207, 305] on div "Color 1 30 % ​ Color 2 100 % ​" at bounding box center [195, 309] width 220 height 75
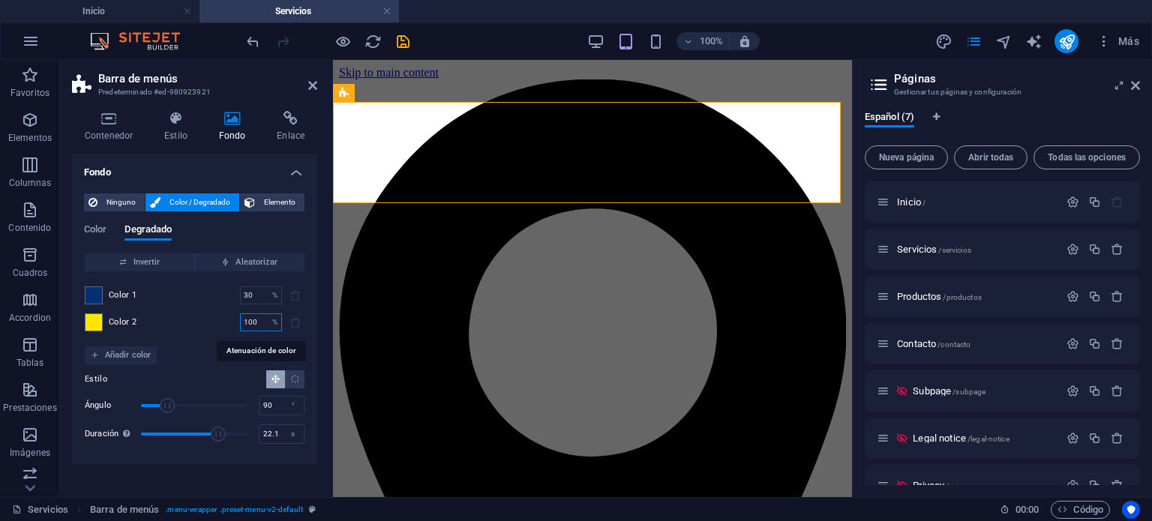
drag, startPoint x: 264, startPoint y: 325, endPoint x: 243, endPoint y: 325, distance: 21.0
click at [243, 325] on input "100" at bounding box center [253, 323] width 26 height 18
type input "70"
click at [202, 335] on div "Color 1 30 % ​ Color 2 70 % ​" at bounding box center [195, 309] width 220 height 75
drag, startPoint x: 280, startPoint y: 404, endPoint x: 243, endPoint y: 409, distance: 37.1
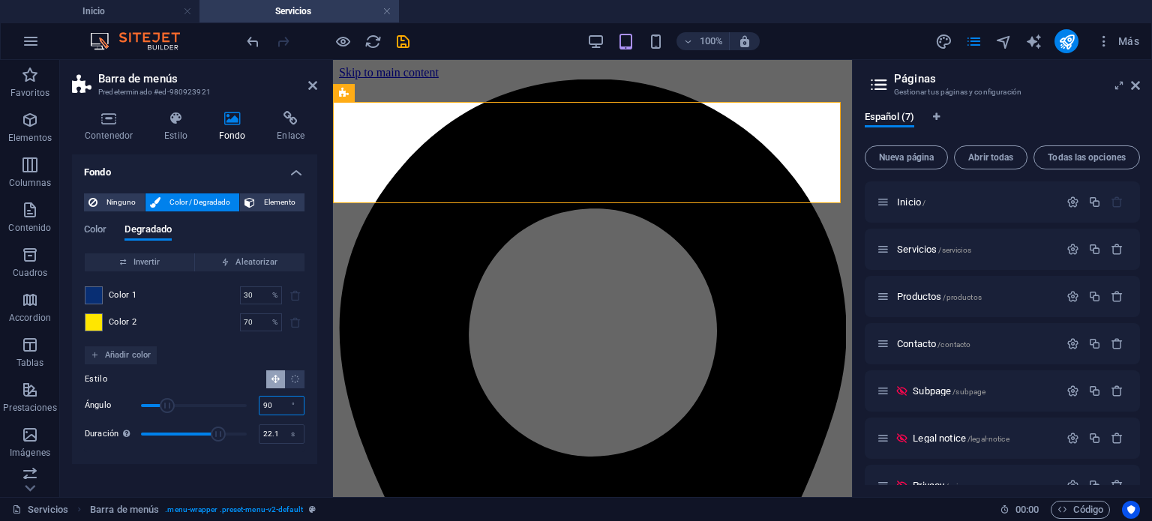
click at [243, 409] on div "Ángulo 90 °" at bounding box center [195, 406] width 220 height 23
type input "150"
click at [283, 433] on div "s" at bounding box center [293, 434] width 21 height 18
drag, startPoint x: 279, startPoint y: 433, endPoint x: 251, endPoint y: 437, distance: 28.1
click at [251, 437] on div "Duración Duración de la animación en segundo plano. Un valor de "0" desactiva e…" at bounding box center [195, 434] width 220 height 23
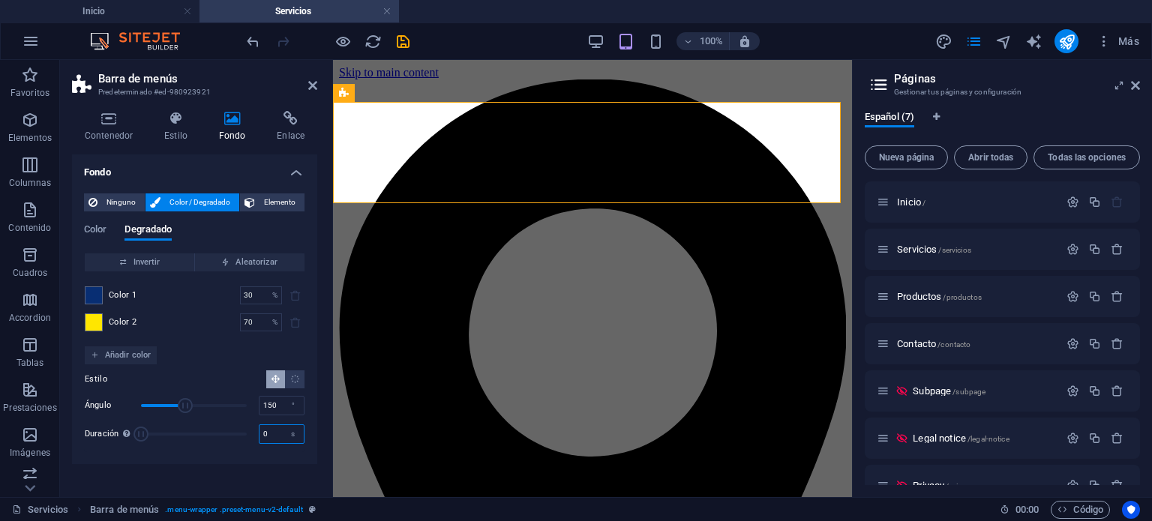
type input "0"
click at [189, 449] on div "Estilo Ángulo 150 ° Duración Duración de la animación en segundo plano. Un valo…" at bounding box center [195, 408] width 220 height 87
click at [141, 13] on h4 "Inicio" at bounding box center [100, 11] width 200 height 17
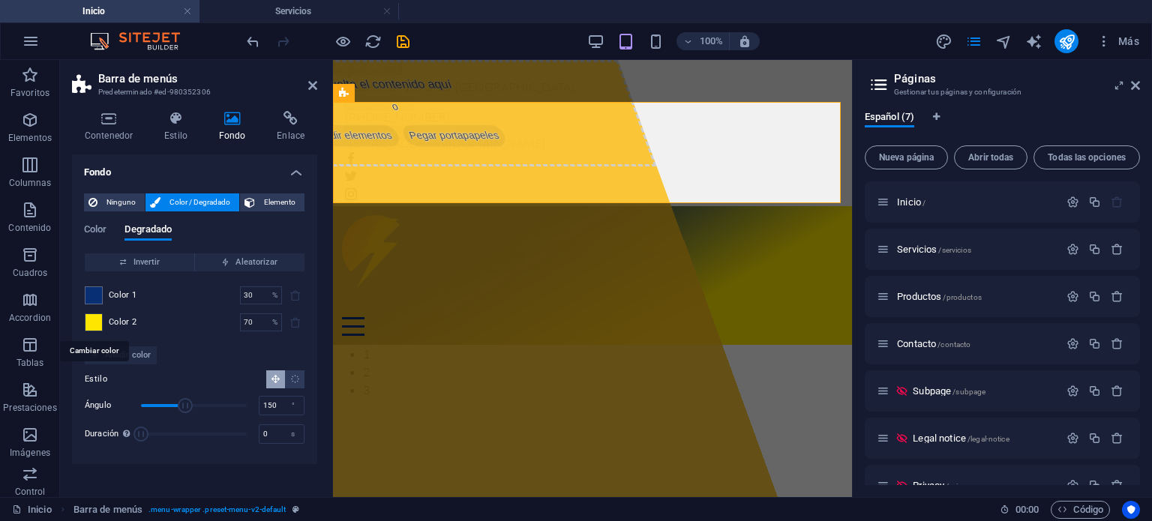
click at [89, 320] on span at bounding box center [94, 322] width 17 height 17
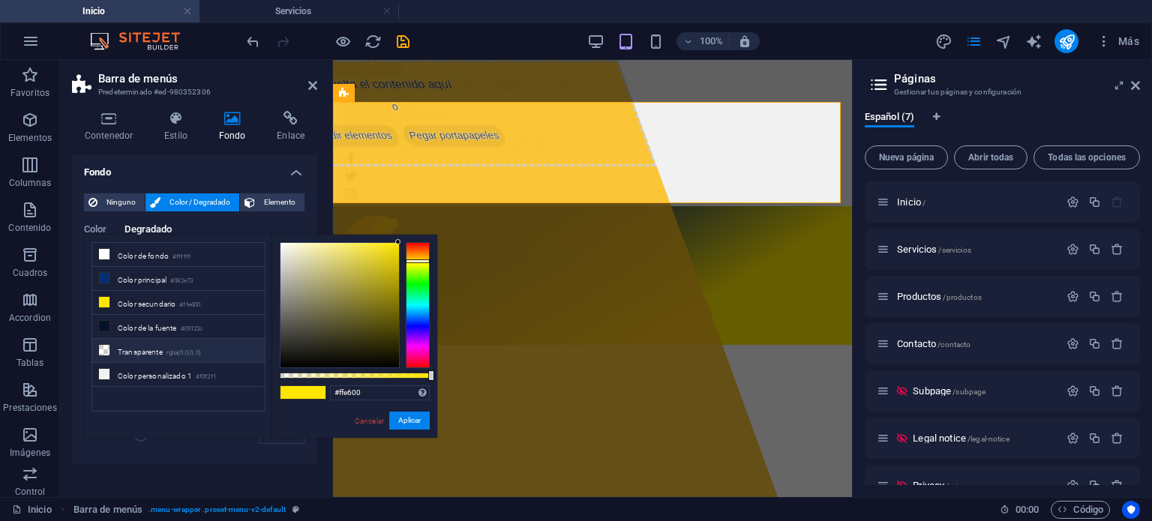
click at [128, 344] on li "Transparente rgba(0,0,0,.0)" at bounding box center [178, 351] width 173 height 24
type input "rgba(0, 0, 0, 0)"
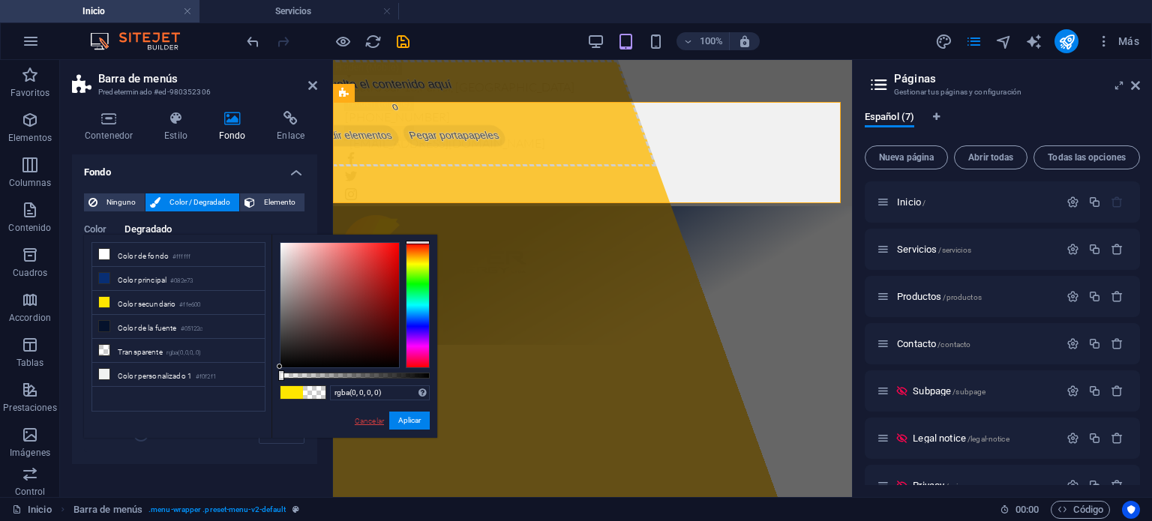
click at [365, 425] on link "Cancelar" at bounding box center [369, 421] width 32 height 11
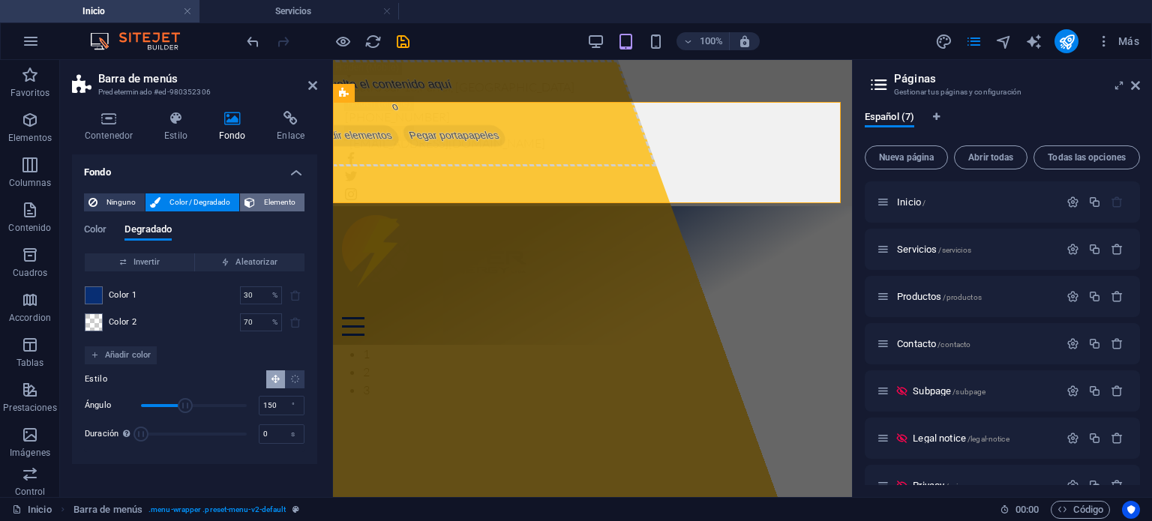
click at [269, 200] on span "Elemento" at bounding box center [280, 203] width 41 height 18
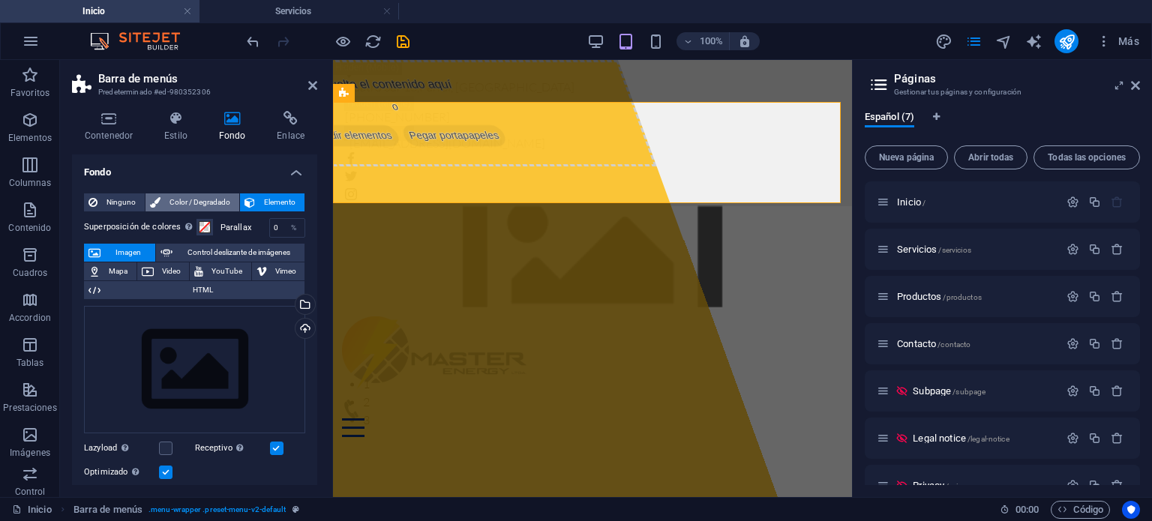
click at [204, 197] on span "Color / Degradado" at bounding box center [200, 203] width 70 height 18
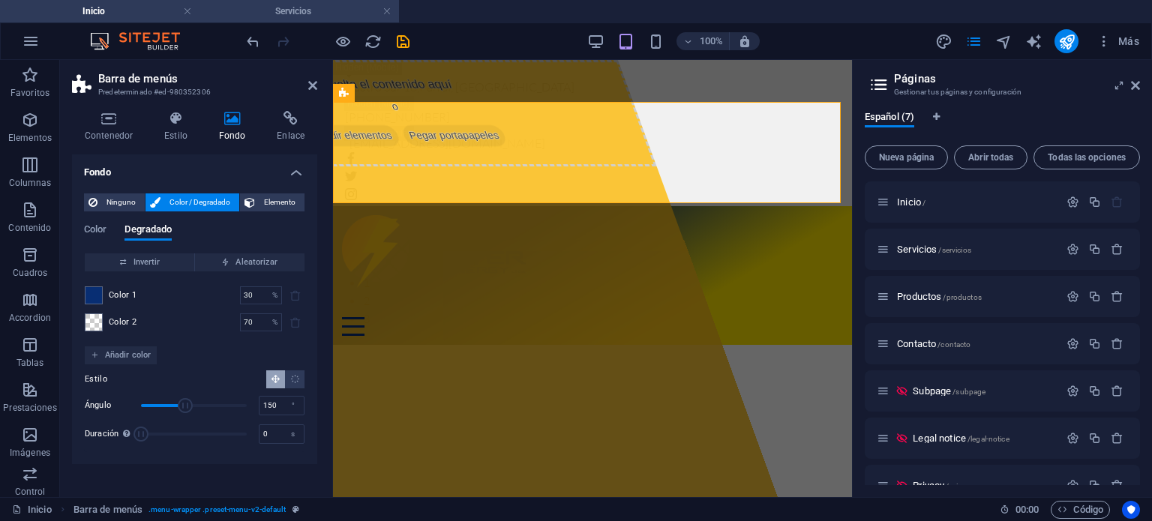
click at [278, 10] on h4 "Servicios" at bounding box center [300, 11] width 200 height 17
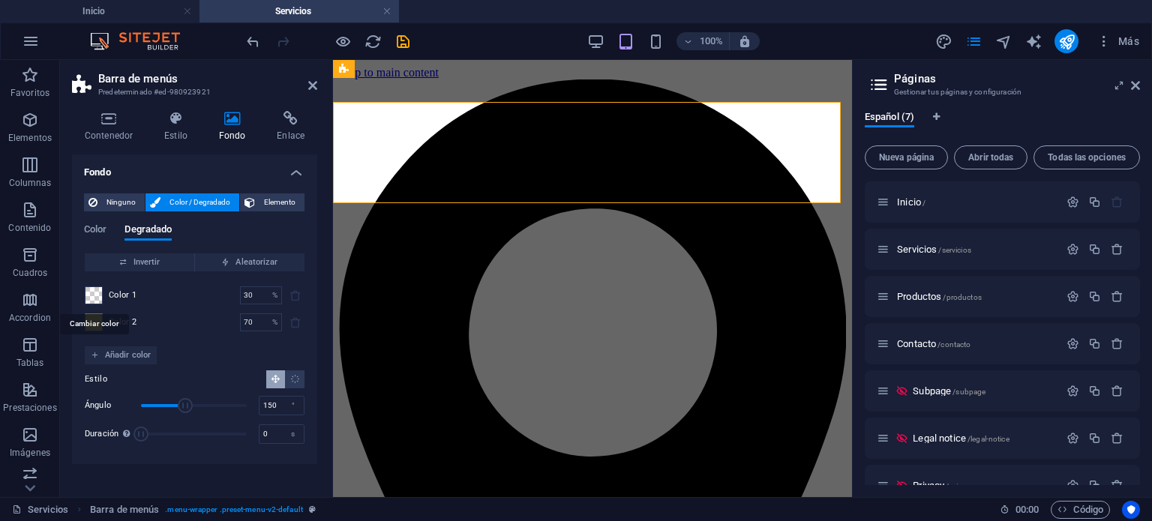
click at [100, 293] on span at bounding box center [94, 295] width 17 height 17
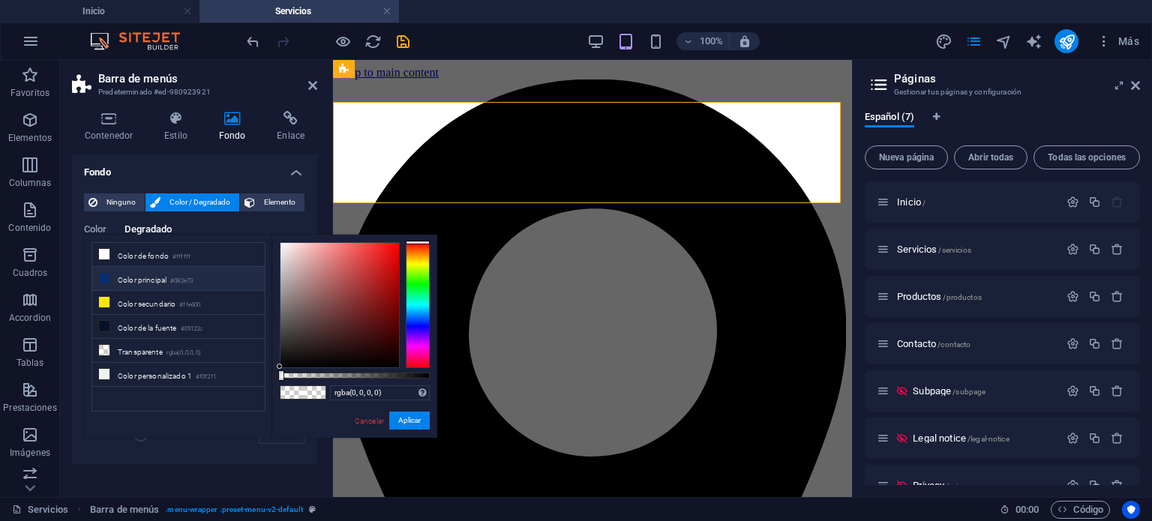
click at [143, 275] on li "Color principal #082e73" at bounding box center [178, 279] width 173 height 24
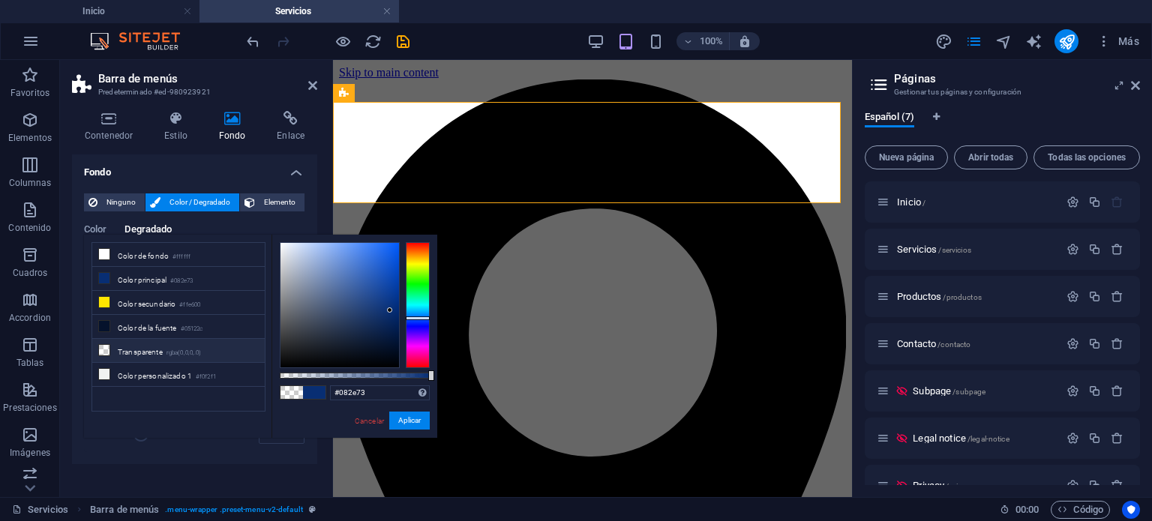
click at [131, 344] on li "Transparente rgba(0,0,0,.0)" at bounding box center [178, 351] width 173 height 24
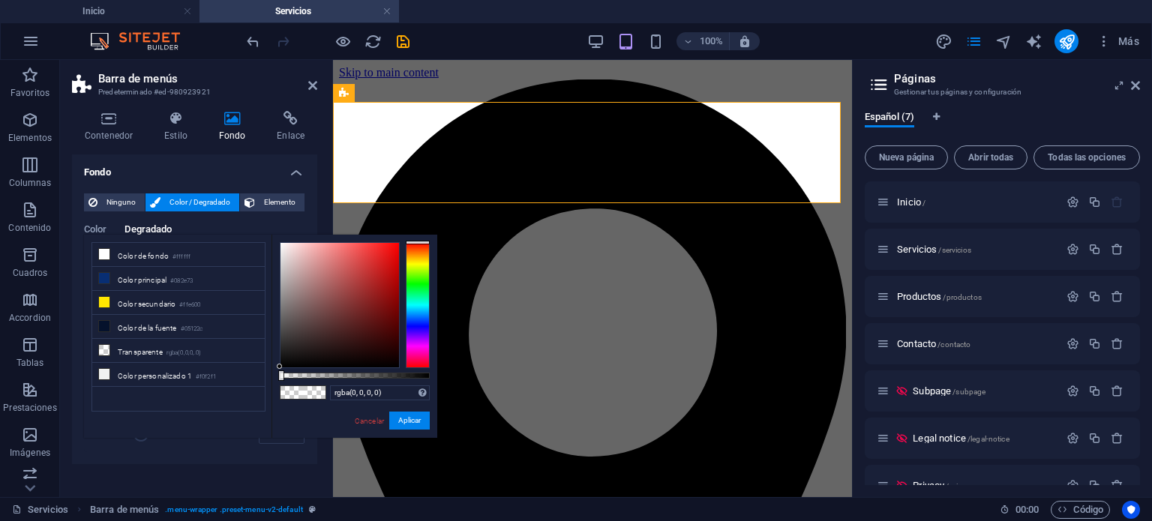
click at [156, 431] on div "less Color de fondo #ffffff Color principal #082e73 Color secundario #ffe600 Co…" at bounding box center [260, 336] width 353 height 203
click at [413, 413] on button "Aplicar" at bounding box center [409, 421] width 41 height 18
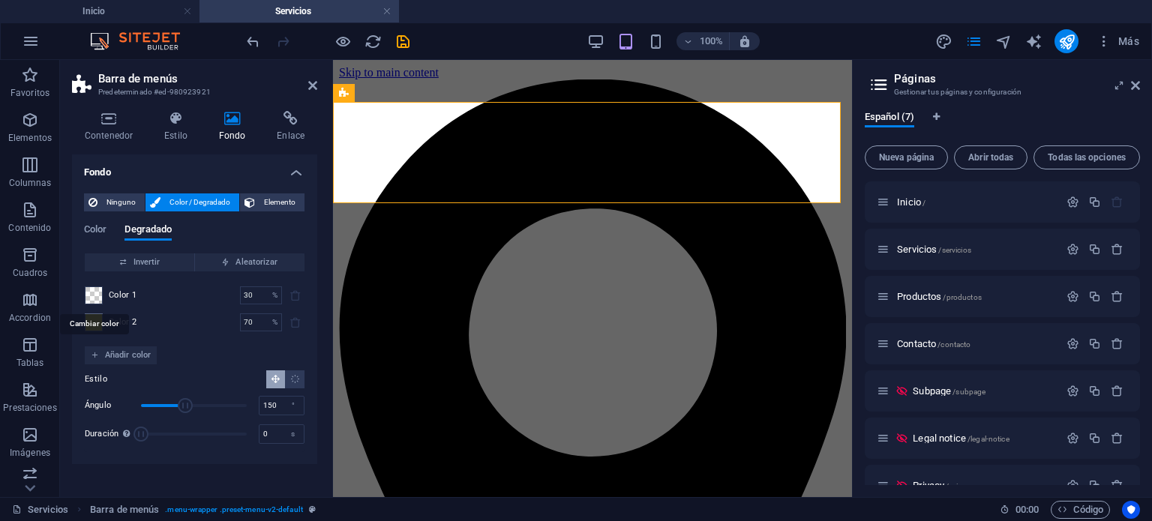
click at [96, 290] on span at bounding box center [94, 295] width 17 height 17
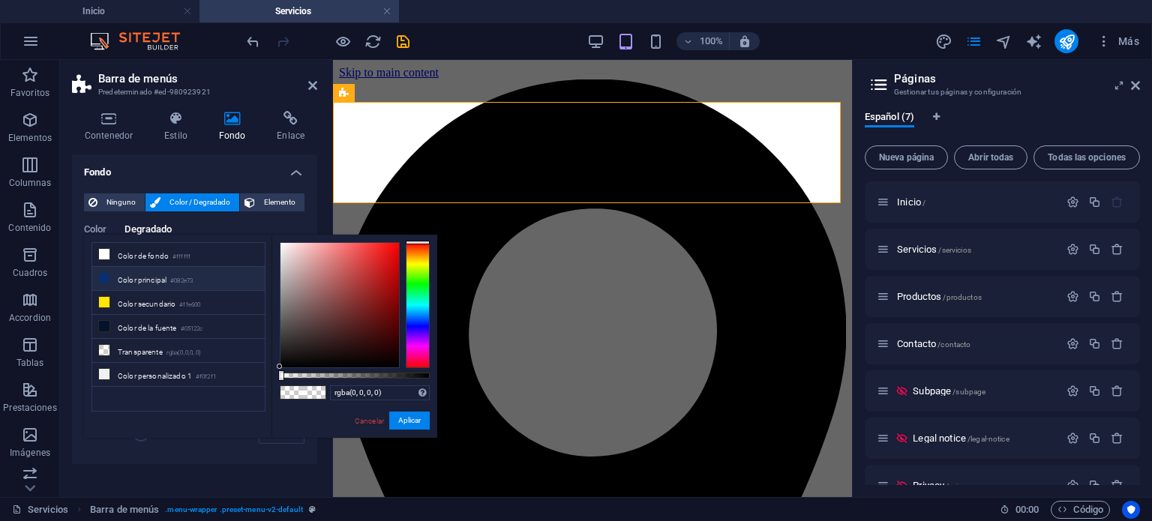
click at [144, 275] on li "Color principal #082e73" at bounding box center [178, 279] width 173 height 24
type input "#082e73"
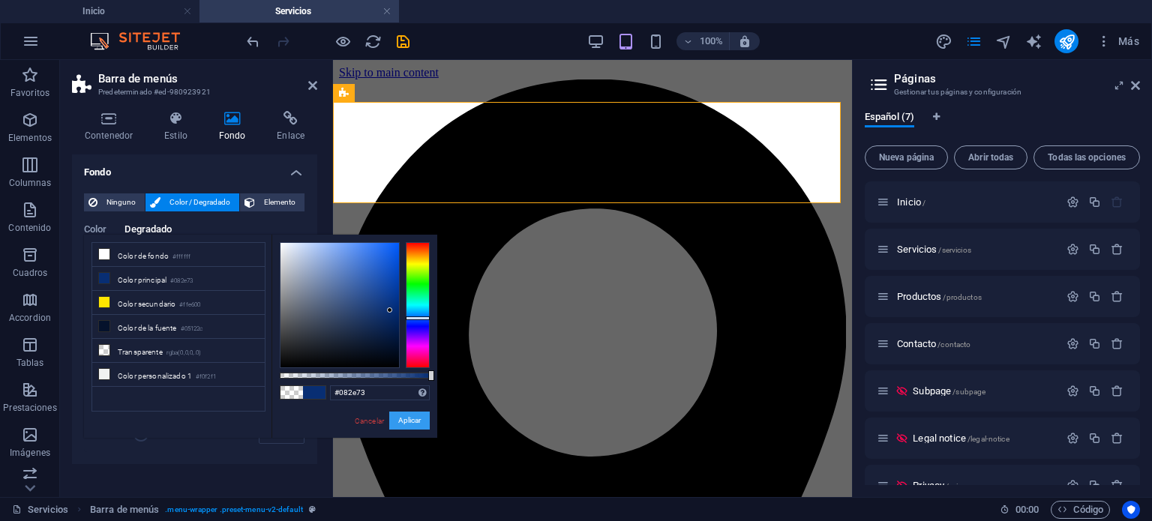
click at [412, 424] on button "Aplicar" at bounding box center [409, 421] width 41 height 18
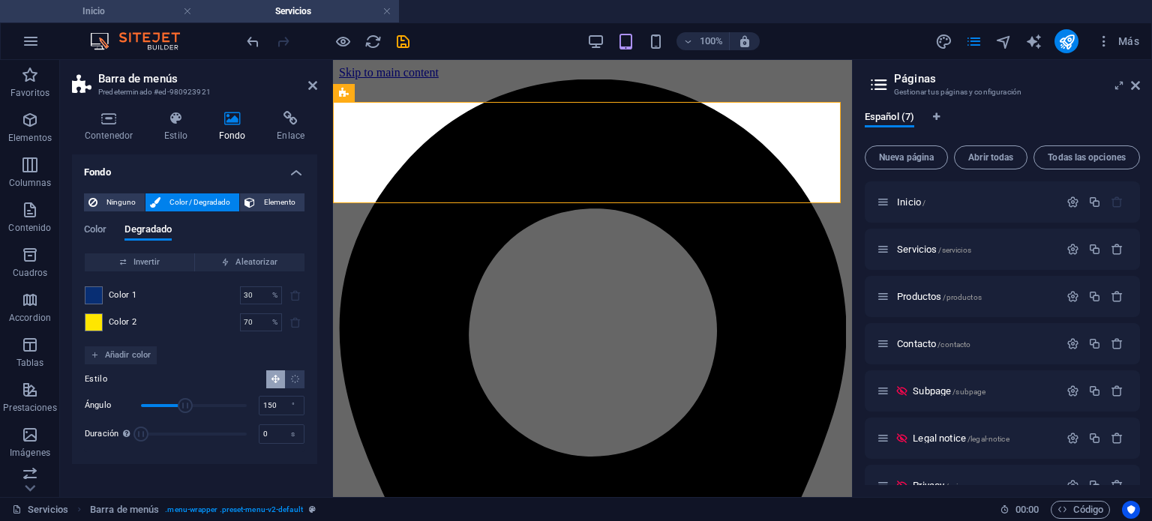
click at [137, 17] on h4 "Inicio" at bounding box center [100, 11] width 200 height 17
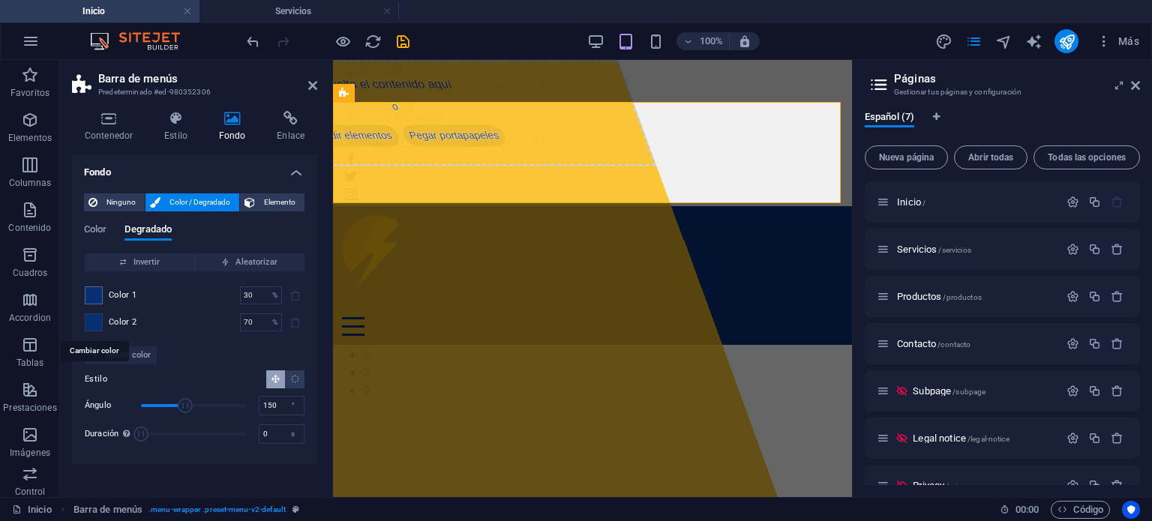
click at [95, 320] on span at bounding box center [94, 322] width 17 height 17
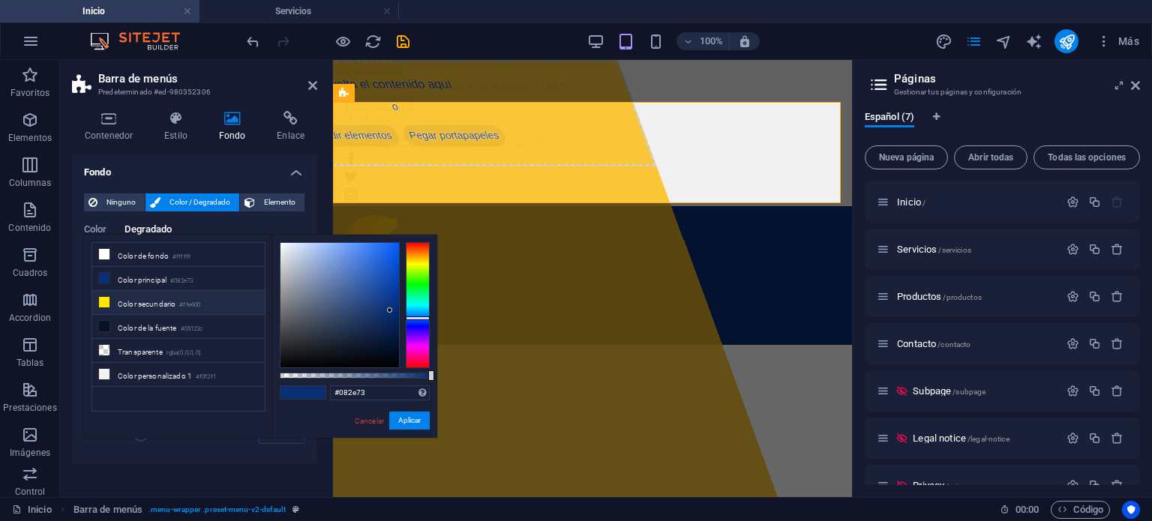
click at [159, 311] on li "Color secundario #ffe600" at bounding box center [178, 303] width 173 height 24
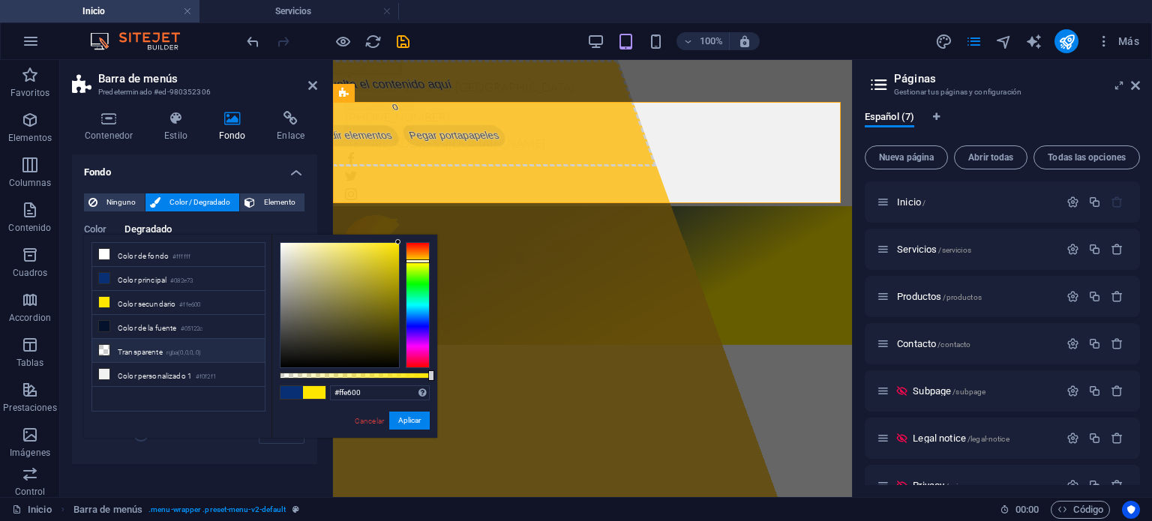
click at [144, 348] on li "Transparente rgba(0,0,0,.0)" at bounding box center [178, 351] width 173 height 24
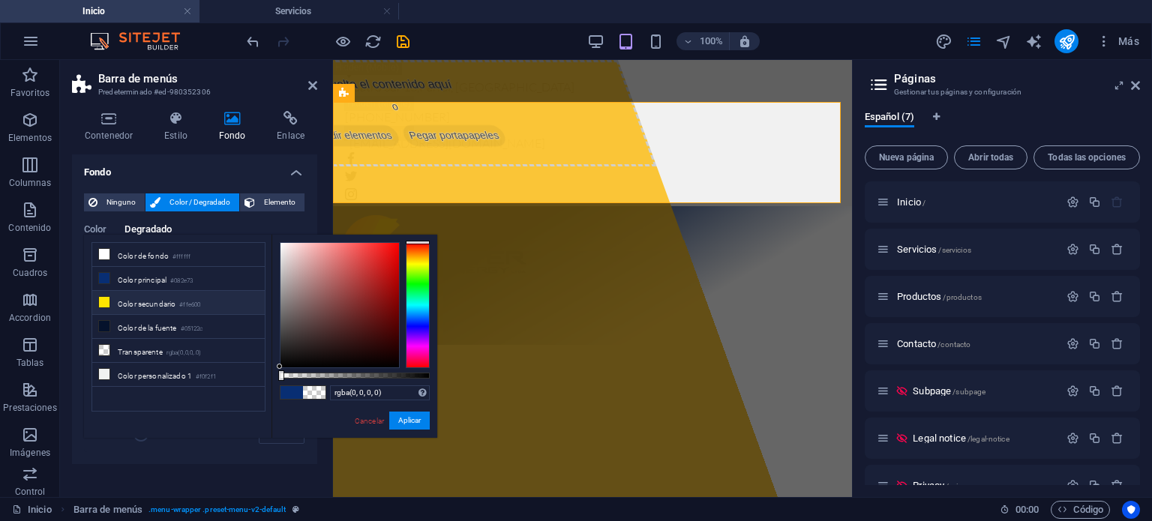
click at [185, 302] on small "#ffe600" at bounding box center [189, 305] width 21 height 11
type input "#ffe600"
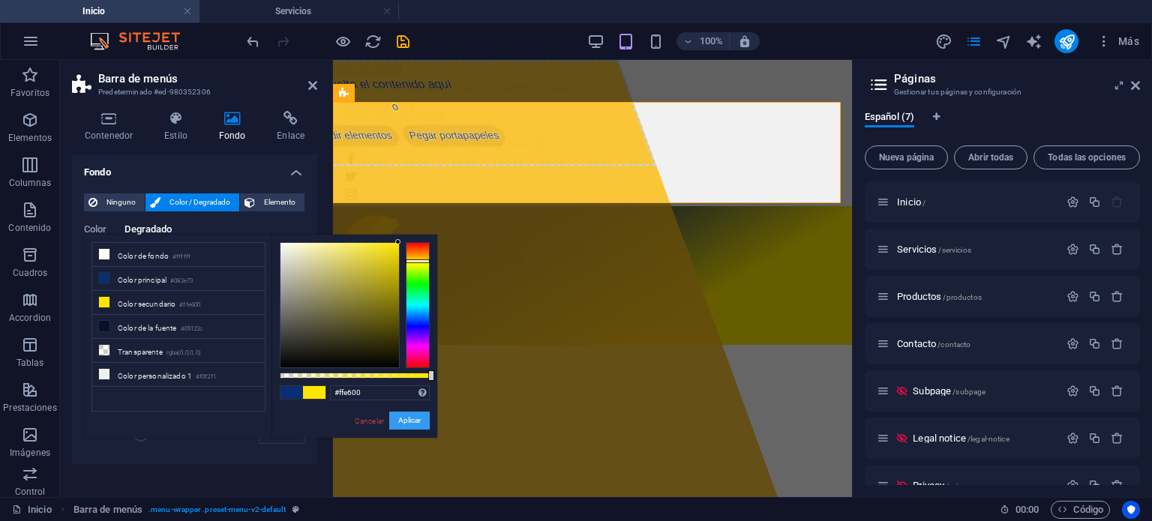
click at [418, 419] on button "Aplicar" at bounding box center [409, 421] width 41 height 18
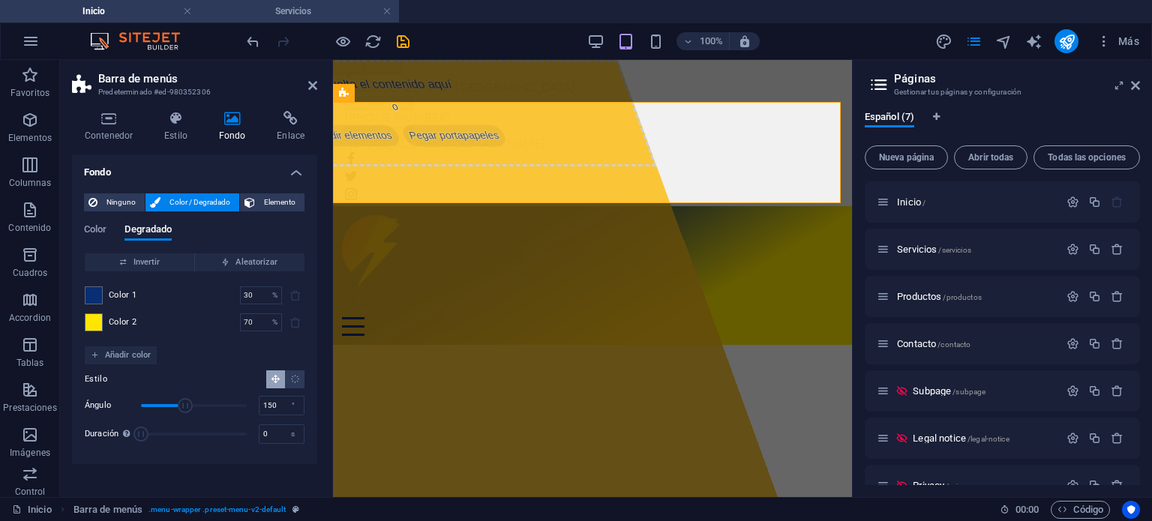
click at [258, 17] on h4 "Servicios" at bounding box center [300, 11] width 200 height 17
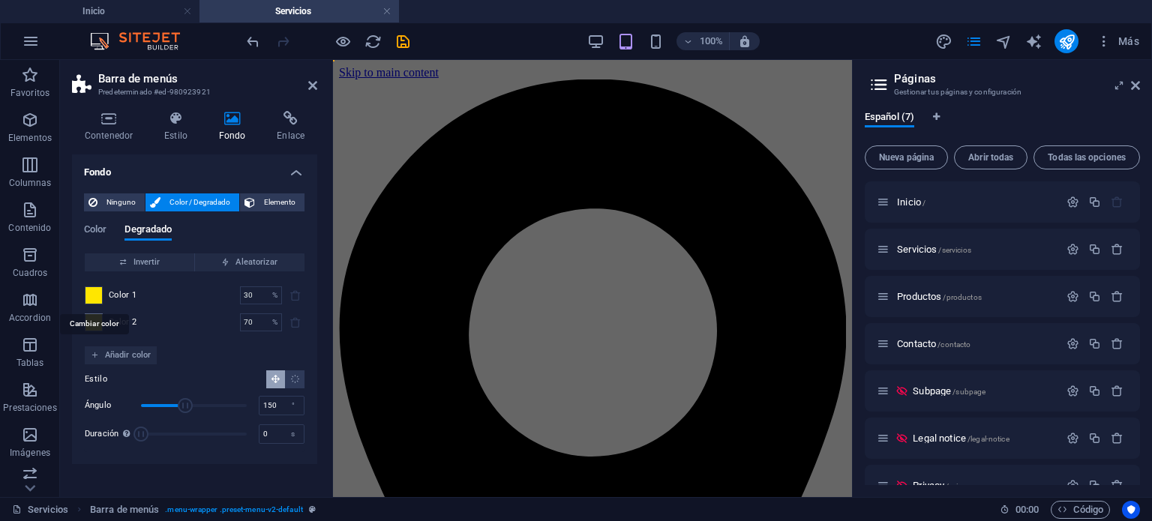
click at [96, 299] on span at bounding box center [94, 295] width 17 height 17
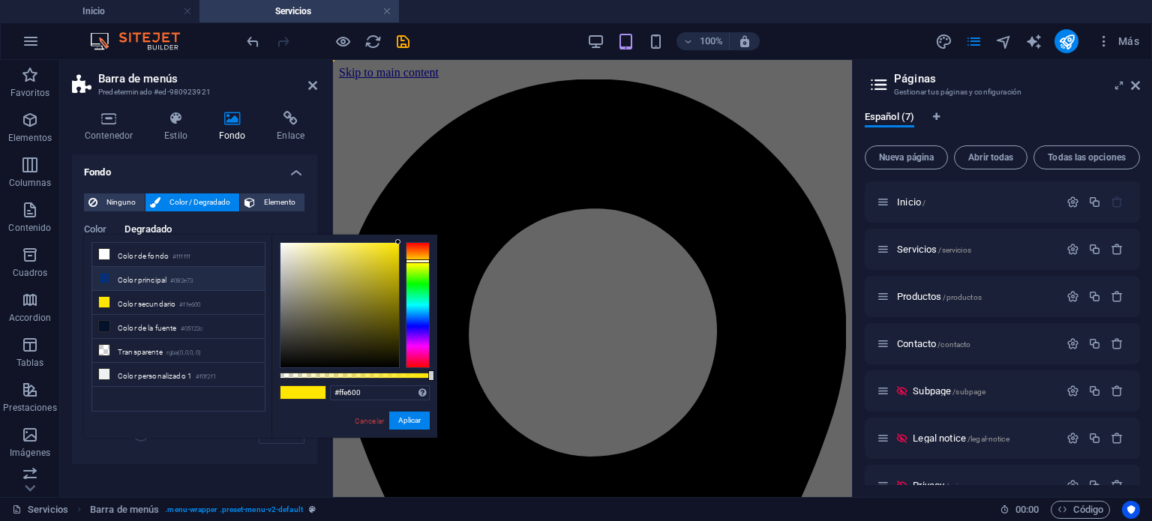
click at [170, 278] on li "Color principal #082e73" at bounding box center [178, 279] width 173 height 24
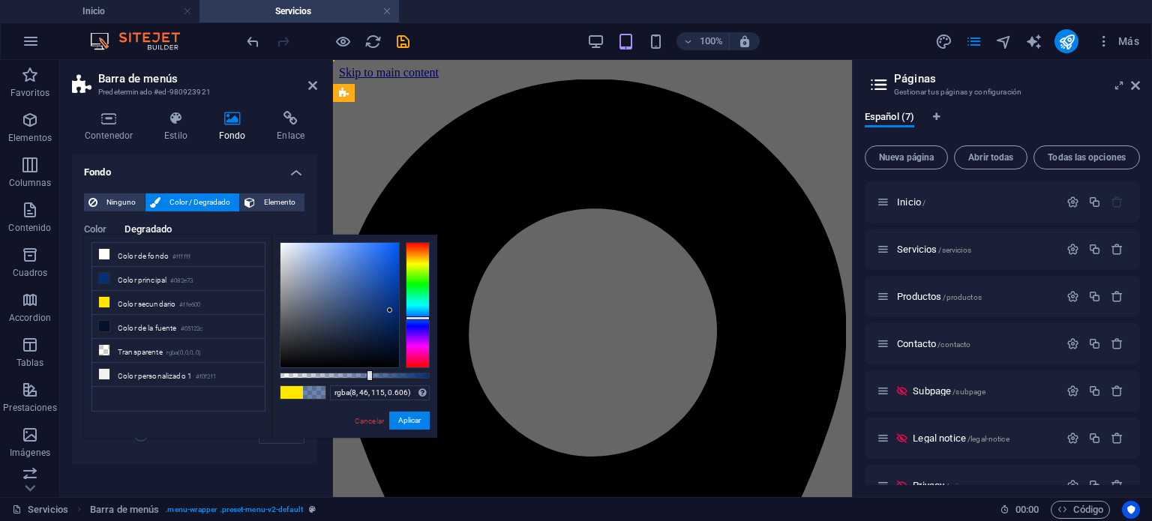
type input "rgba(8, 46, 115, 0.636)"
drag, startPoint x: 430, startPoint y: 371, endPoint x: 375, endPoint y: 374, distance: 54.9
click at [375, 374] on div at bounding box center [377, 376] width 6 height 11
click at [406, 419] on button "Aplicar" at bounding box center [409, 421] width 41 height 18
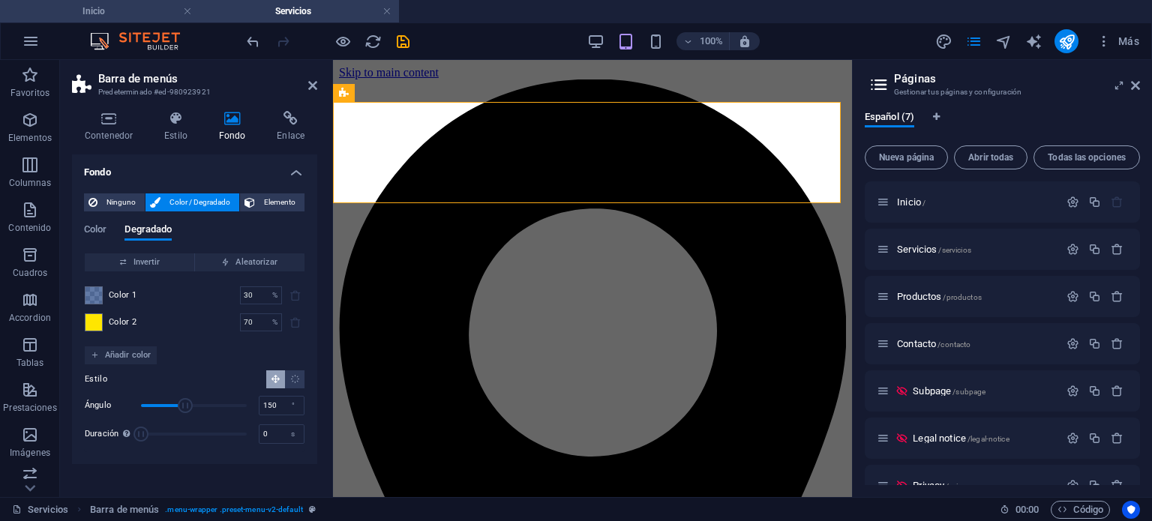
click at [117, 9] on h4 "Inicio" at bounding box center [100, 11] width 200 height 17
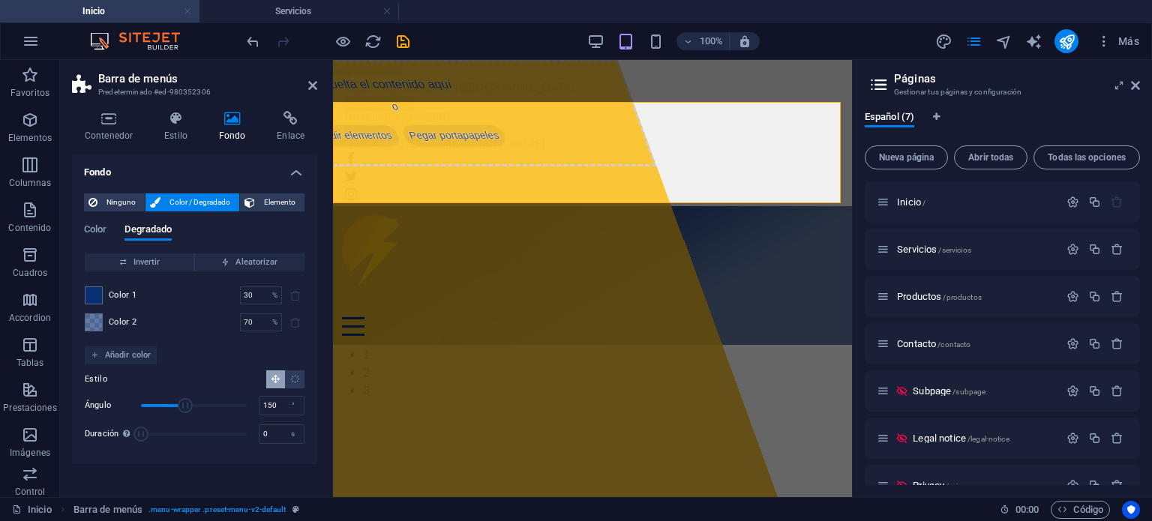
click at [186, 11] on link at bounding box center [187, 12] width 9 height 14
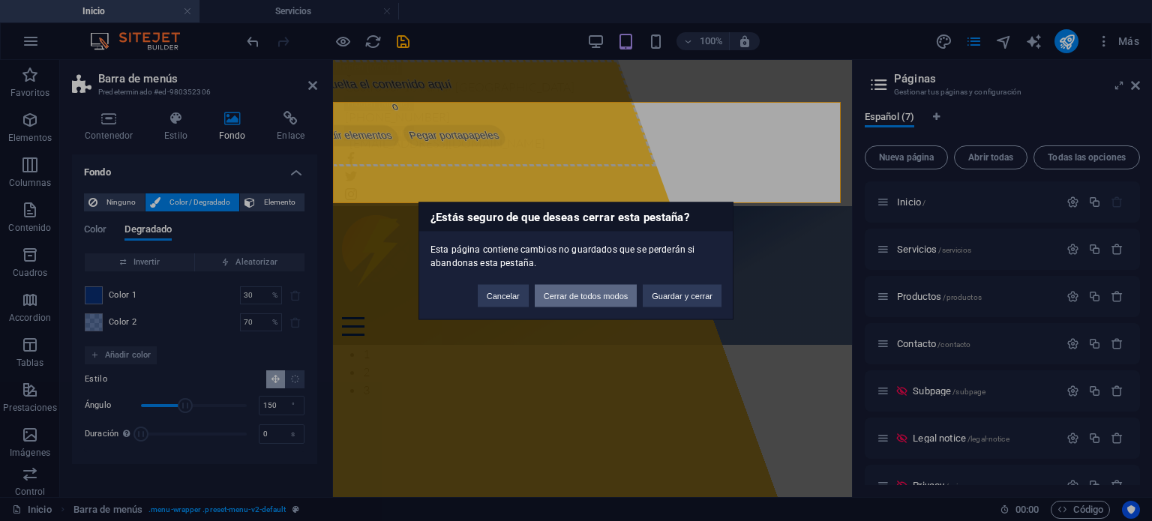
click at [598, 296] on button "Cerrar de todos modos" at bounding box center [586, 295] width 103 height 23
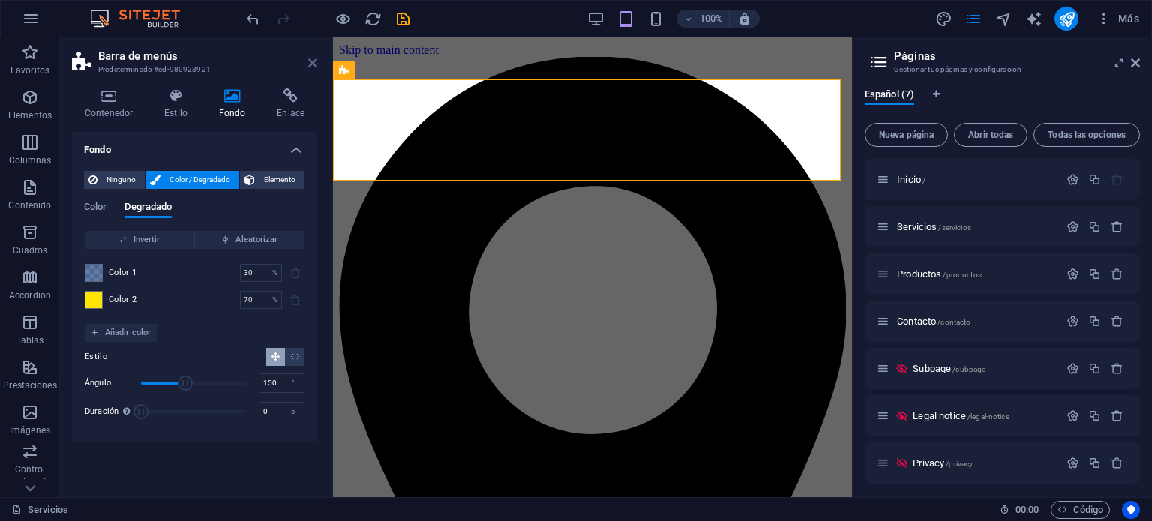
click at [312, 63] on icon at bounding box center [312, 63] width 9 height 12
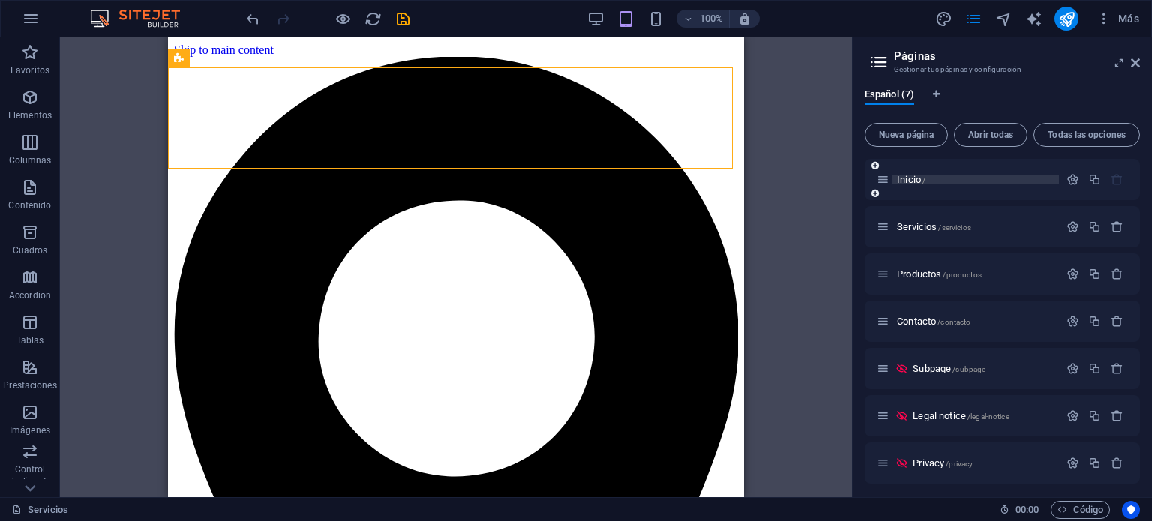
click at [907, 182] on span "Inicio /" at bounding box center [911, 179] width 29 height 11
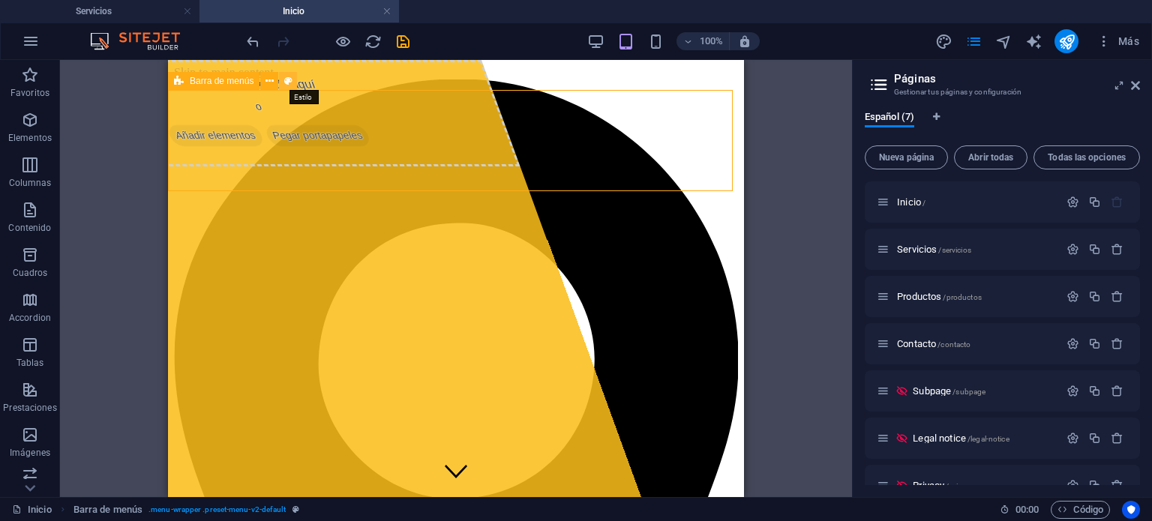
click at [292, 83] on icon at bounding box center [288, 82] width 8 height 16
select select "rem"
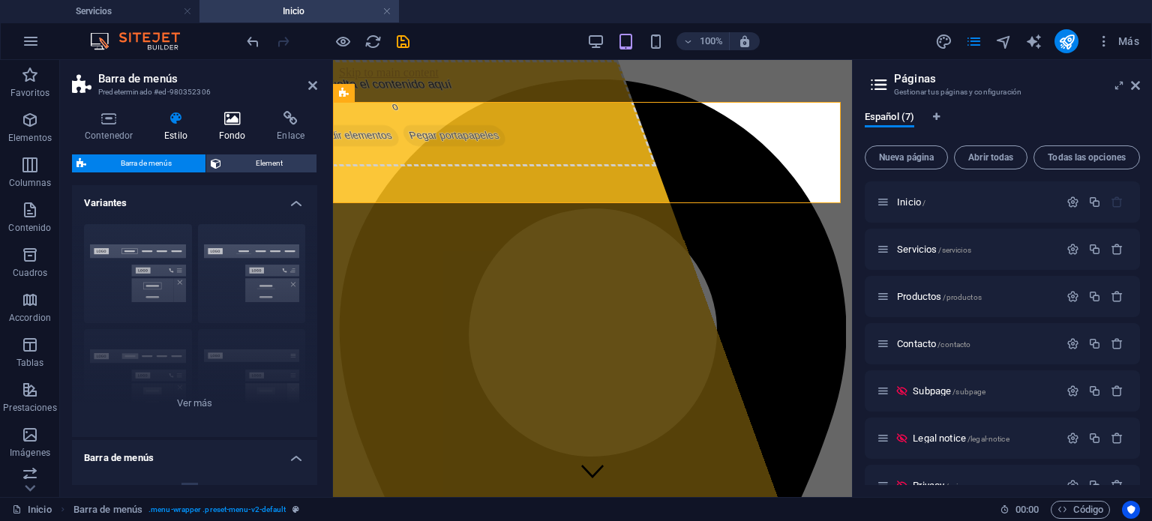
click at [238, 119] on icon at bounding box center [232, 118] width 53 height 15
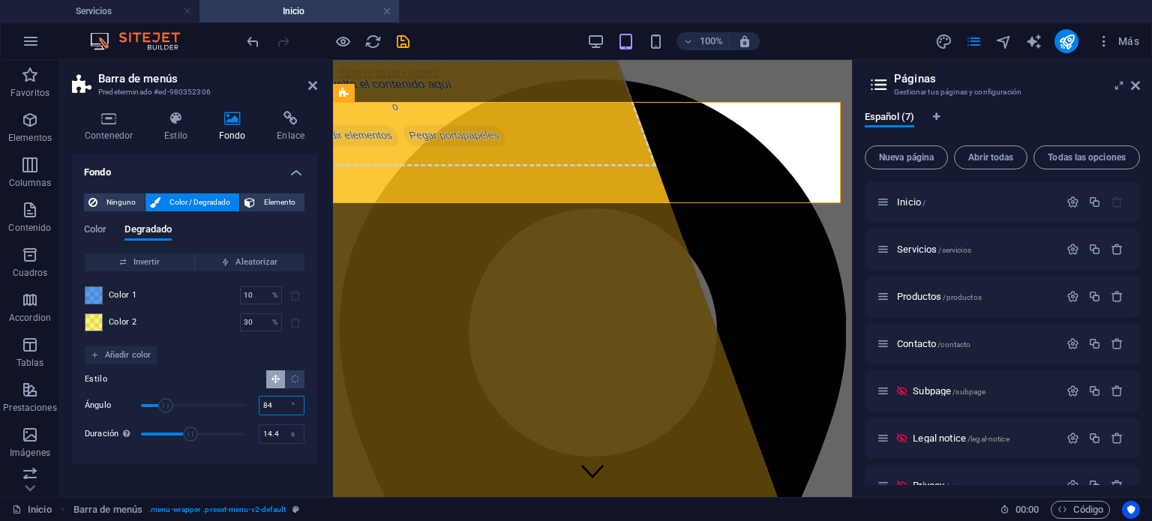
click at [277, 403] on input "84" at bounding box center [282, 406] width 44 height 18
type input "150"
click at [278, 434] on input "14.4" at bounding box center [282, 434] width 44 height 18
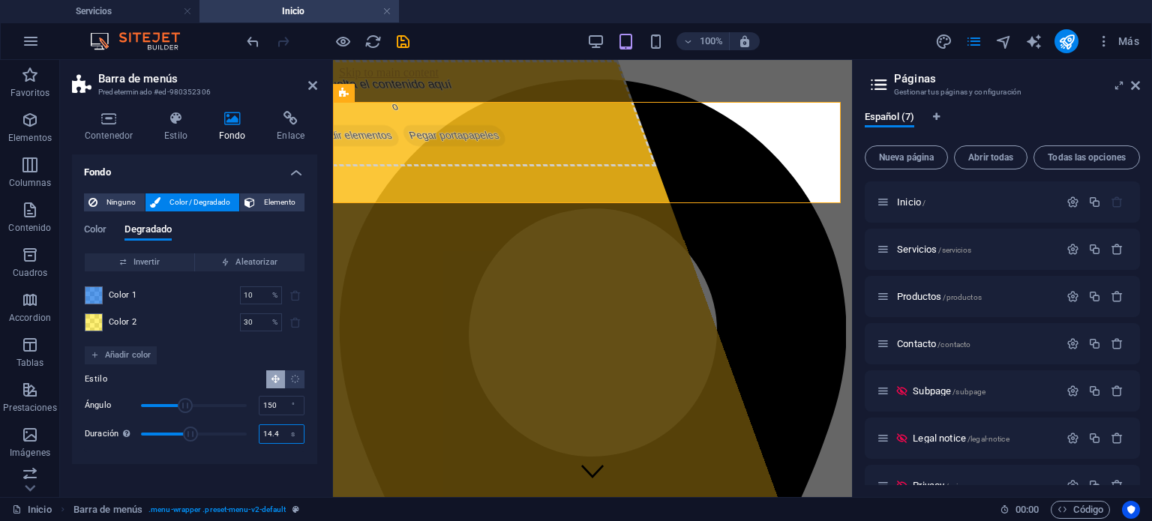
click at [278, 434] on input "14.4" at bounding box center [282, 434] width 44 height 18
type input "0"
click at [257, 289] on input "10" at bounding box center [253, 296] width 26 height 18
type input "30"
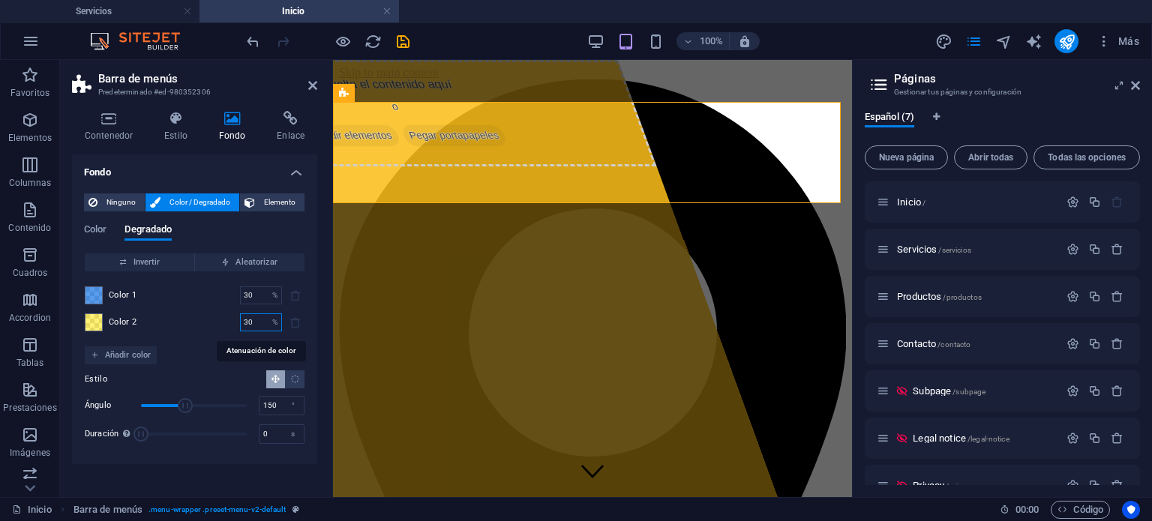
click at [254, 323] on input "30" at bounding box center [253, 323] width 26 height 18
click at [255, 323] on input "30" at bounding box center [253, 323] width 26 height 18
type input "70"
click at [213, 335] on div "Color 1 30 % ​ Color 2 70 % ​" at bounding box center [195, 309] width 220 height 75
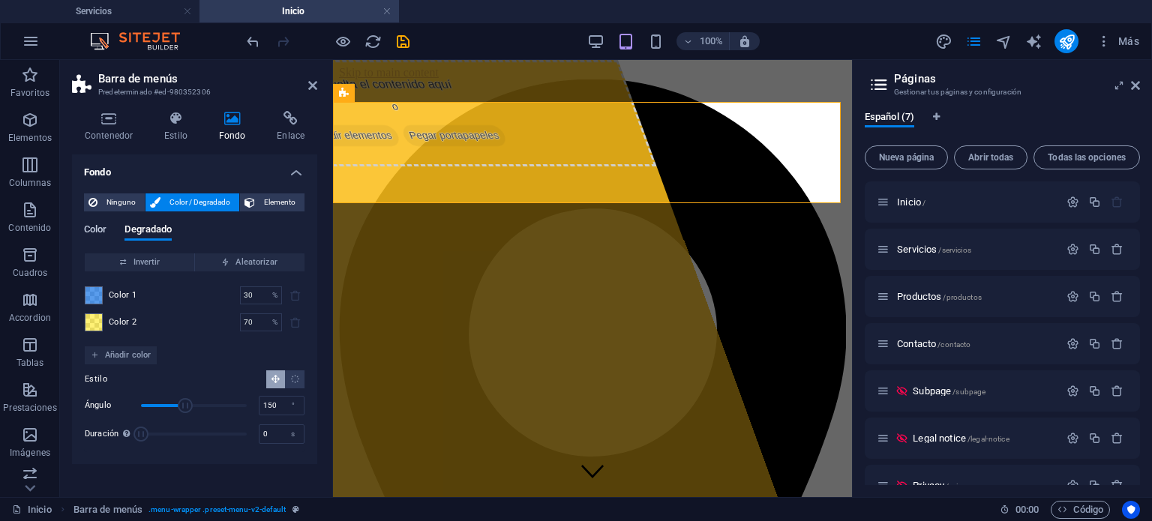
click at [101, 226] on span "Color" at bounding box center [95, 231] width 23 height 21
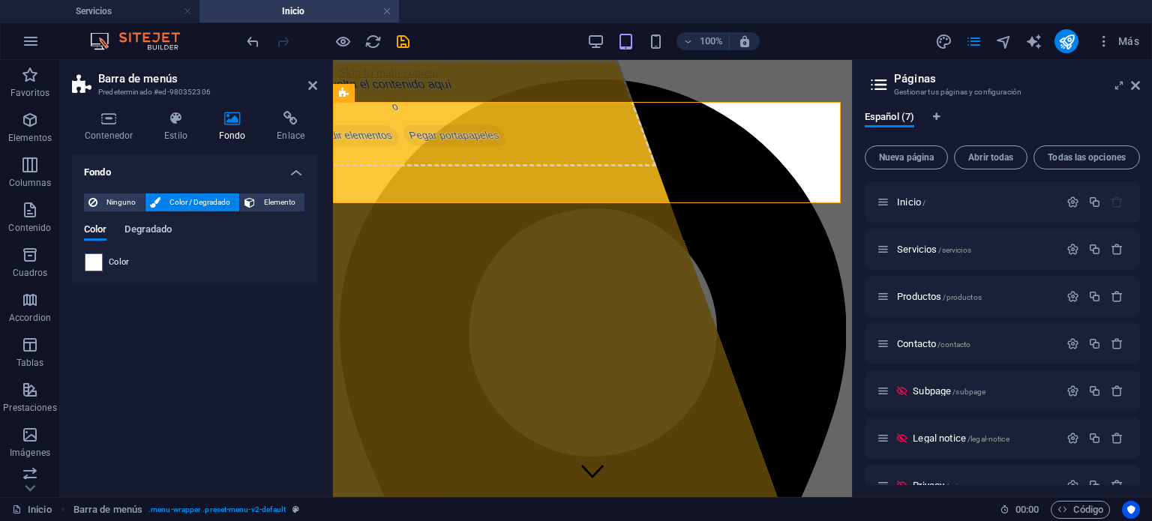
click at [140, 225] on span "Degradado" at bounding box center [148, 231] width 47 height 21
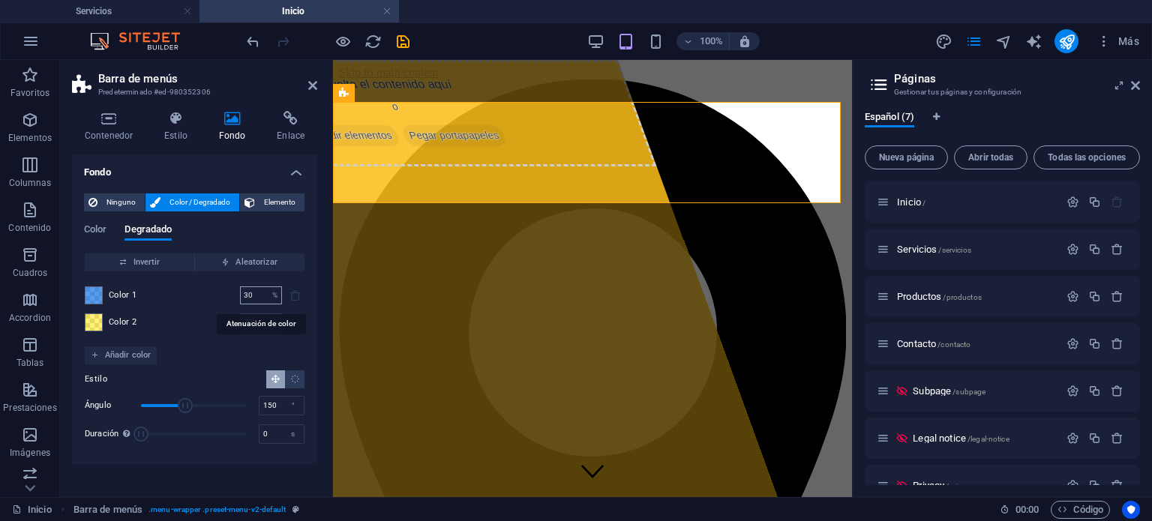
click at [262, 297] on input "30" at bounding box center [253, 296] width 26 height 18
click at [198, 322] on div "Color 2 70 % ​" at bounding box center [195, 323] width 220 height 18
click at [257, 320] on input "70" at bounding box center [253, 323] width 26 height 18
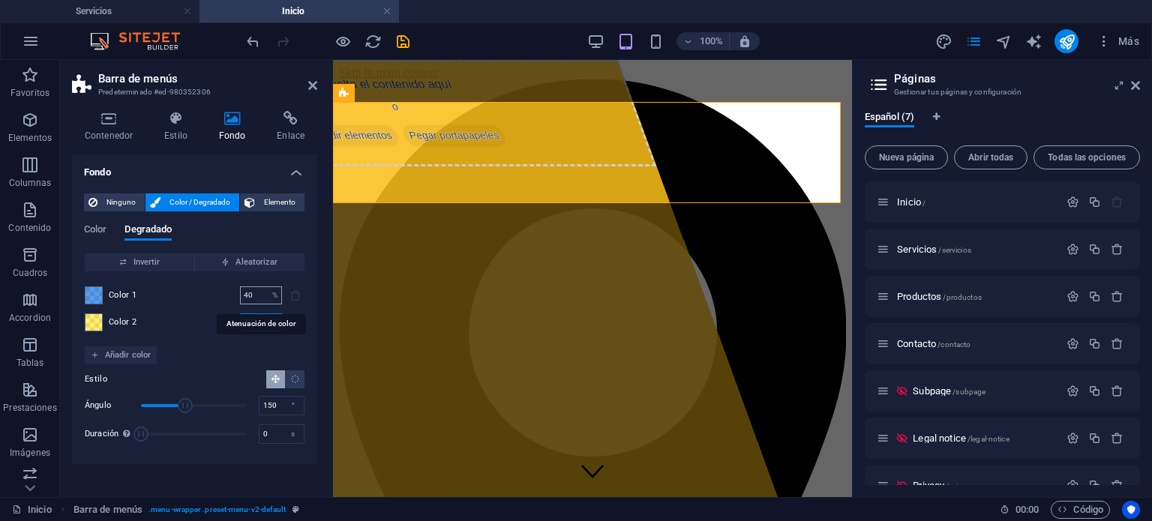
click at [263, 293] on input "40" at bounding box center [253, 296] width 26 height 18
type input "30"
click at [257, 323] on input "70" at bounding box center [253, 323] width 26 height 18
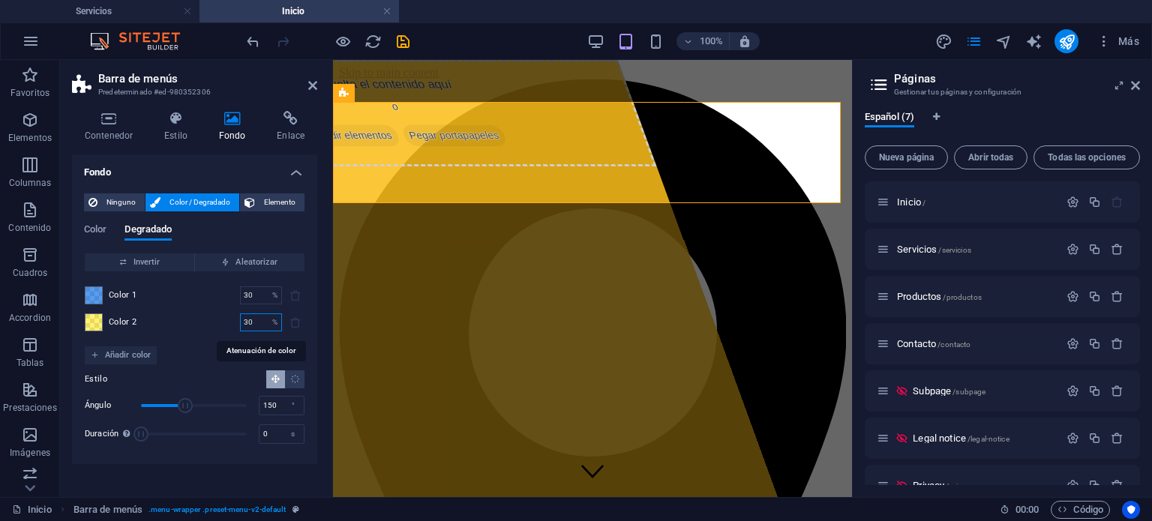
type input "30"
click at [214, 314] on div "Color 2 30 % ​" at bounding box center [195, 323] width 220 height 18
click at [257, 296] on input "30" at bounding box center [253, 296] width 26 height 18
type input "30"
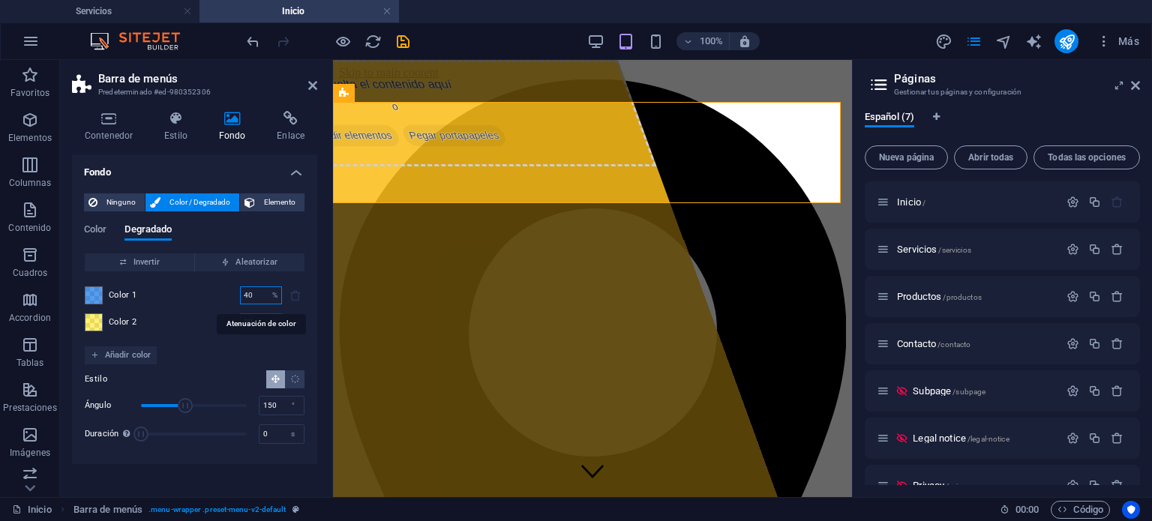
type input "40"
click at [199, 341] on div "Color 1 30 % ​ Color 2 40 % ​" at bounding box center [195, 309] width 220 height 75
click at [257, 297] on input "30" at bounding box center [253, 296] width 26 height 18
click at [213, 330] on div "Color 2 40 % ​" at bounding box center [195, 323] width 220 height 18
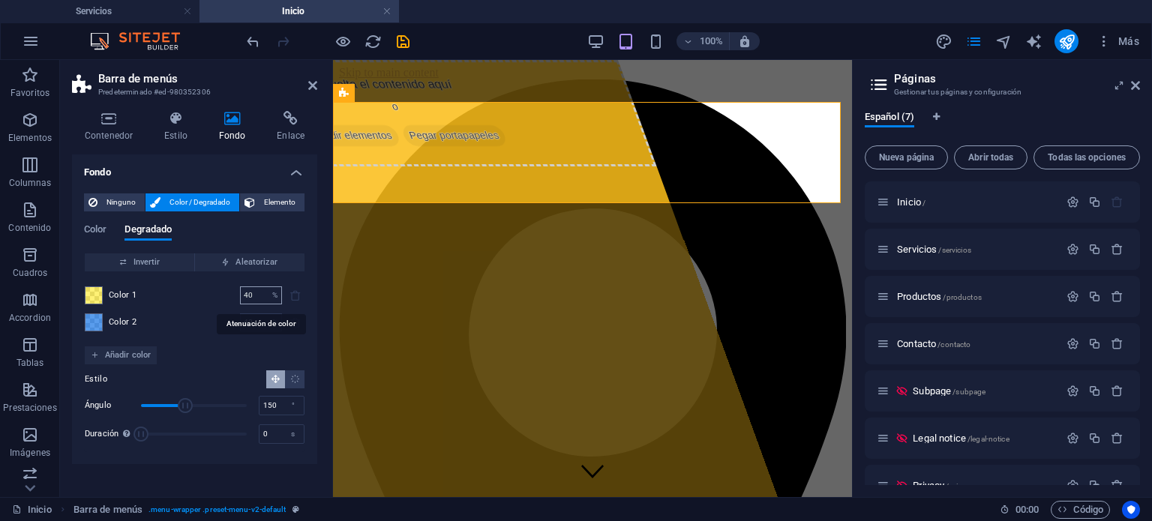
click at [254, 299] on input "40" at bounding box center [253, 296] width 26 height 18
type input "40"
type input "50"
click at [218, 359] on div "Invertir Aleatorizar Color 1 40 % ​ Color 2 50 % ​ Añadir color Estilo Ángulo 1…" at bounding box center [194, 353] width 221 height 200
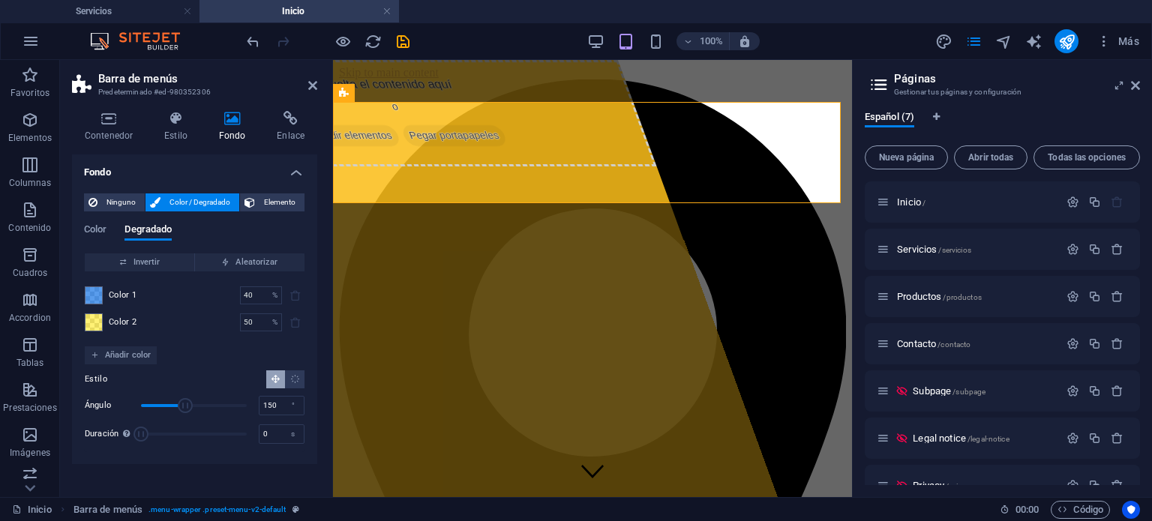
click at [188, 368] on div "Estilo Ángulo 150 ° Duración Duración de la animación en segundo plano. Un valo…" at bounding box center [195, 408] width 220 height 87
click at [311, 83] on icon at bounding box center [312, 86] width 9 height 12
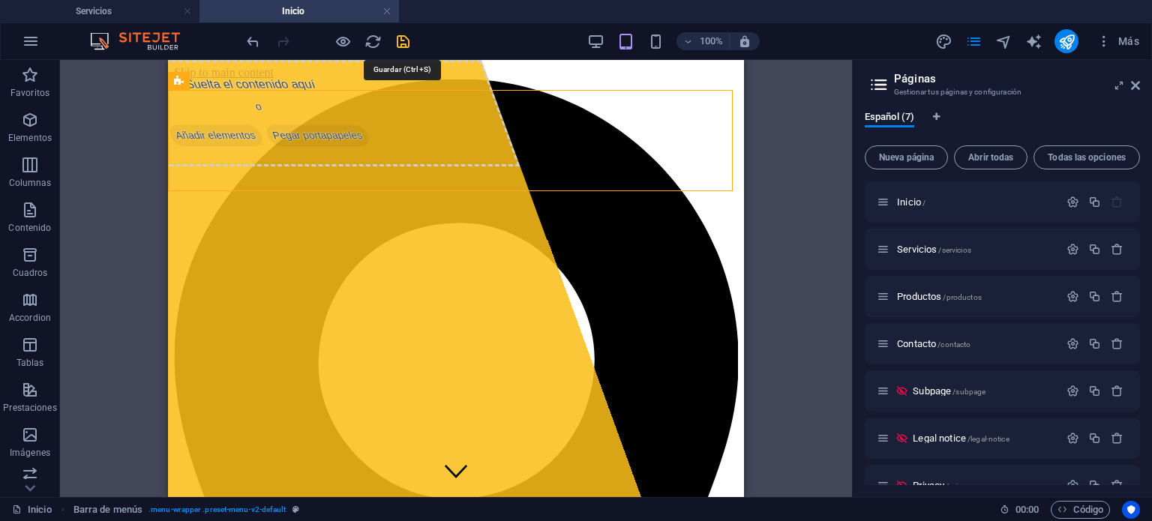
click at [396, 40] on icon "save" at bounding box center [403, 41] width 17 height 17
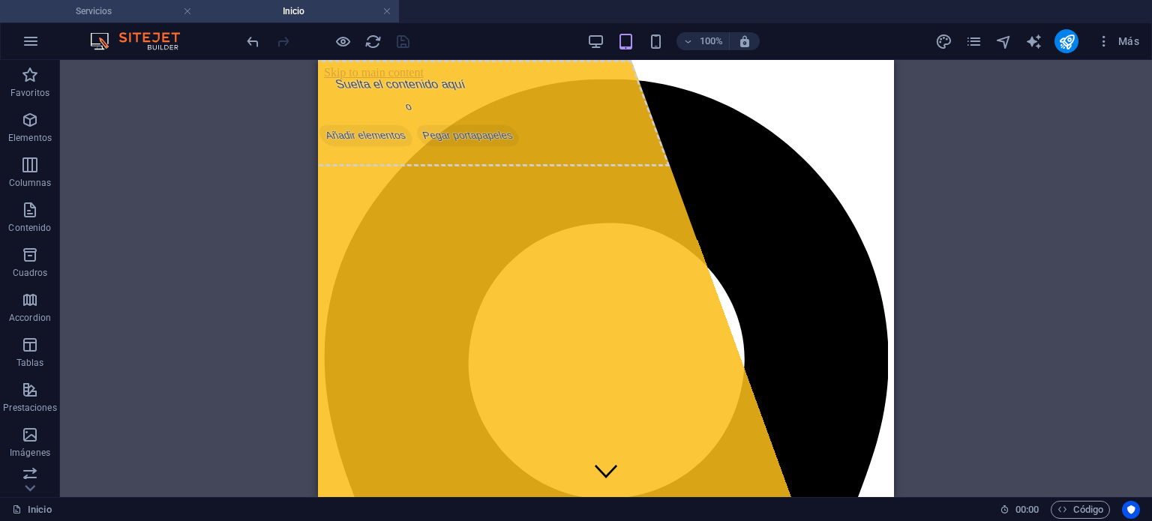
click at [141, 6] on h4 "Servicios" at bounding box center [100, 11] width 200 height 17
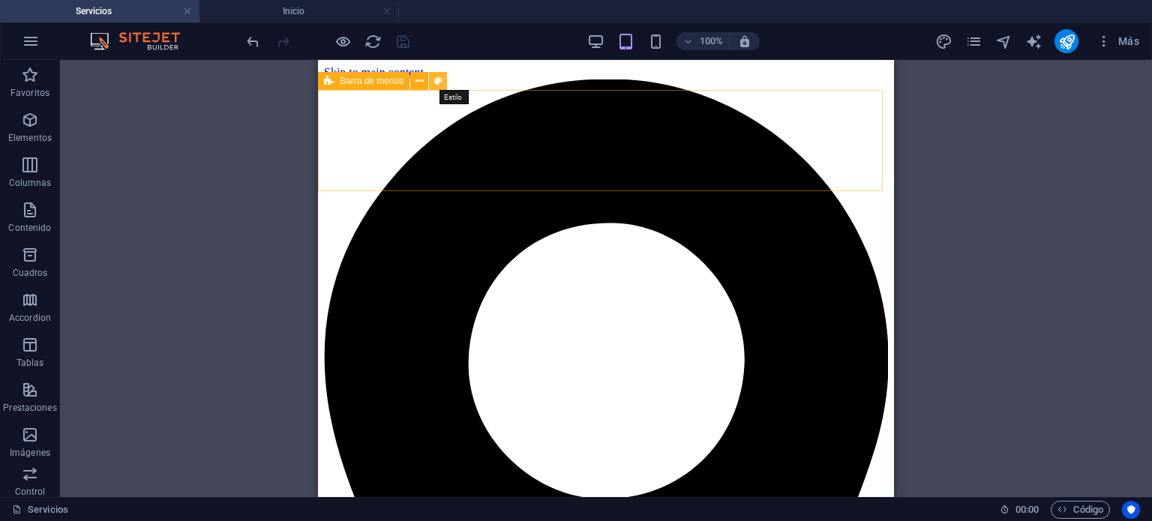
click at [435, 82] on icon at bounding box center [438, 82] width 8 height 16
select select "rem"
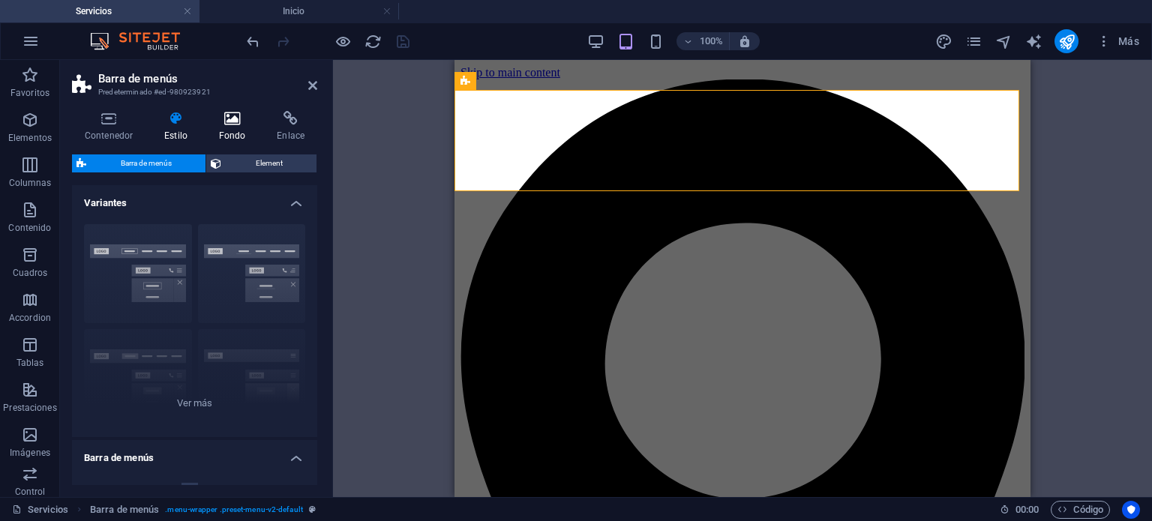
click at [239, 119] on icon at bounding box center [232, 118] width 53 height 15
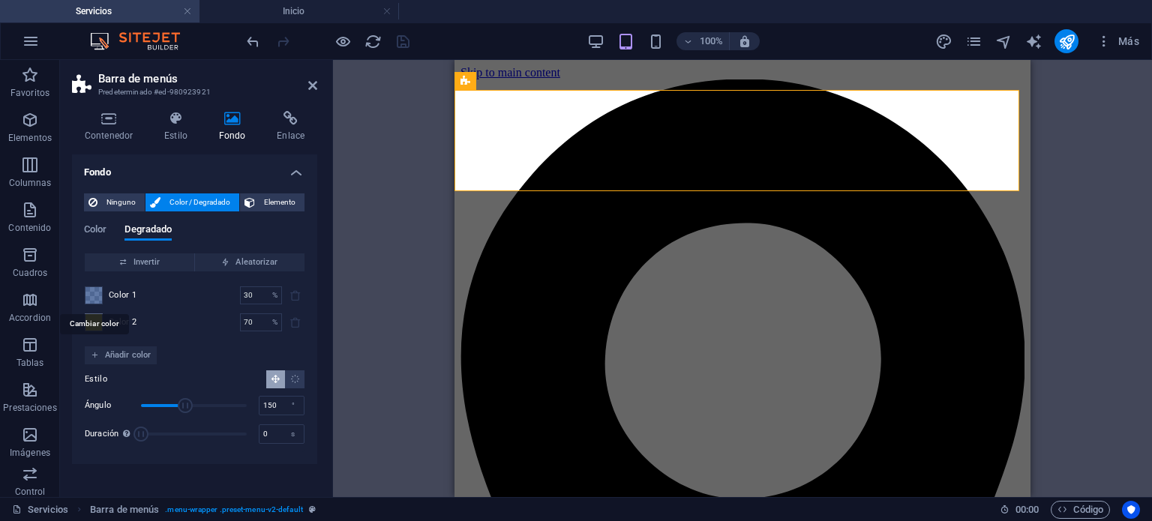
click at [95, 297] on span at bounding box center [94, 295] width 17 height 17
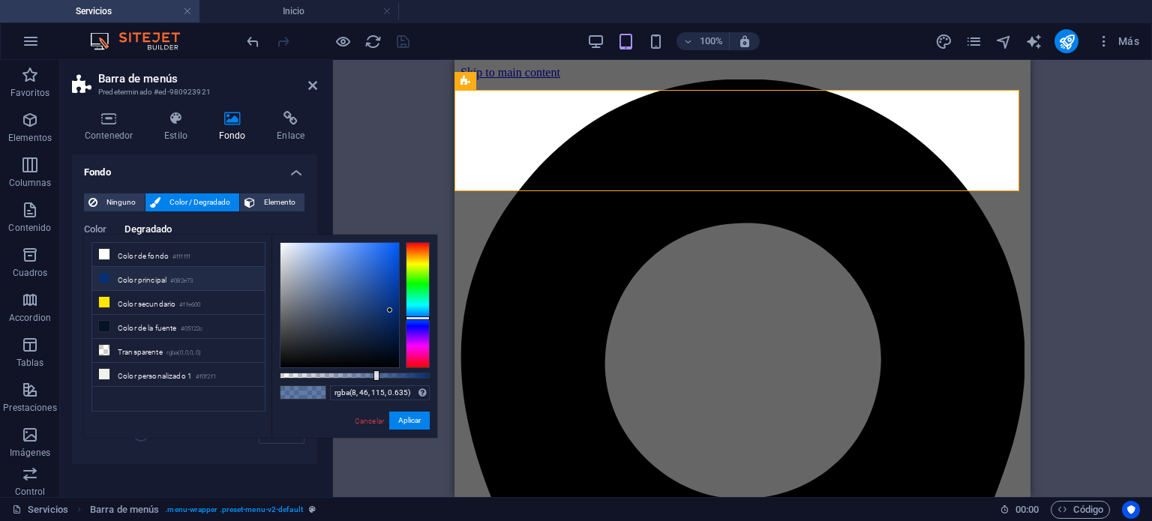
click at [159, 281] on li "Color principal #082e73" at bounding box center [178, 279] width 173 height 24
type input "rgba(8, 46, 115, 0.636)"
click at [402, 420] on button "Aplicar" at bounding box center [409, 421] width 41 height 18
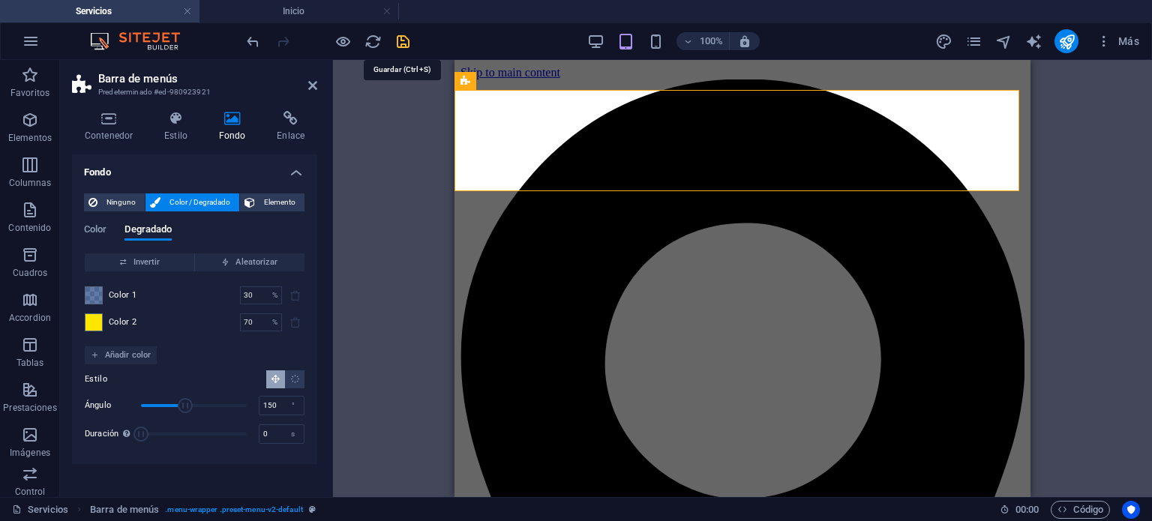
click at [405, 43] on icon "save" at bounding box center [403, 41] width 17 height 17
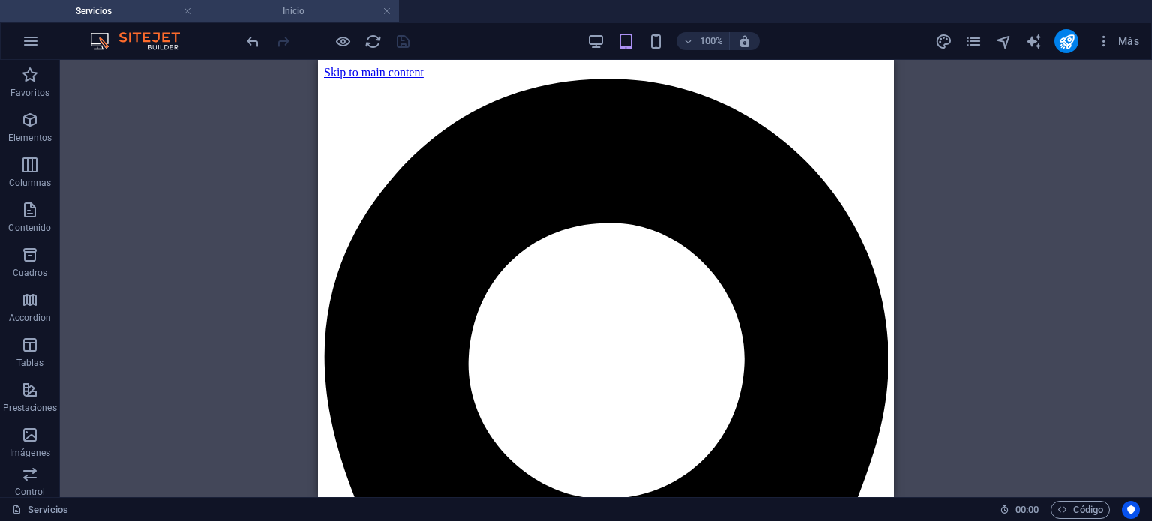
click at [303, 9] on h4 "Inicio" at bounding box center [300, 11] width 200 height 17
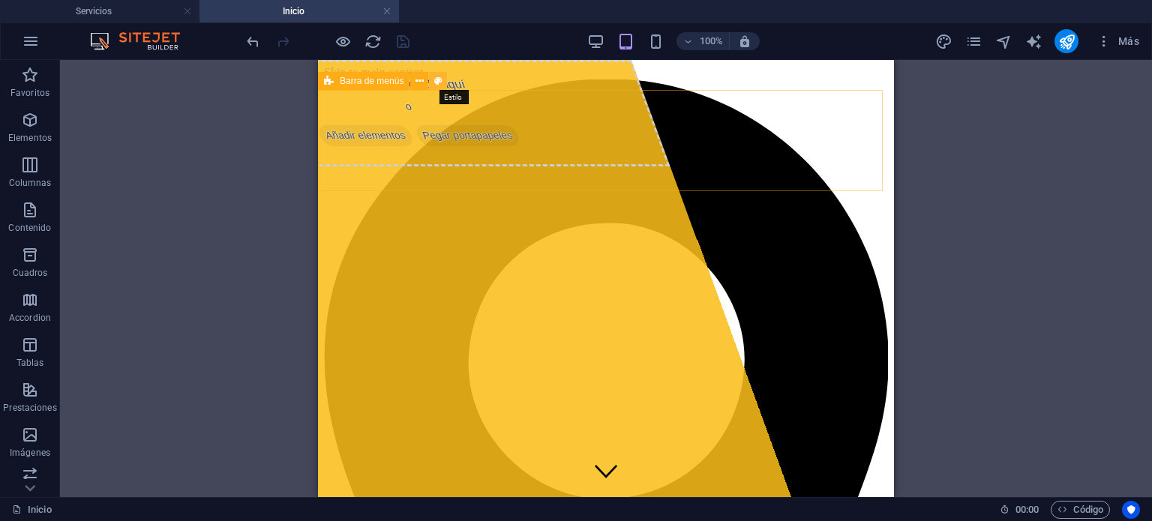
click at [439, 85] on icon at bounding box center [438, 82] width 8 height 16
select select "rem"
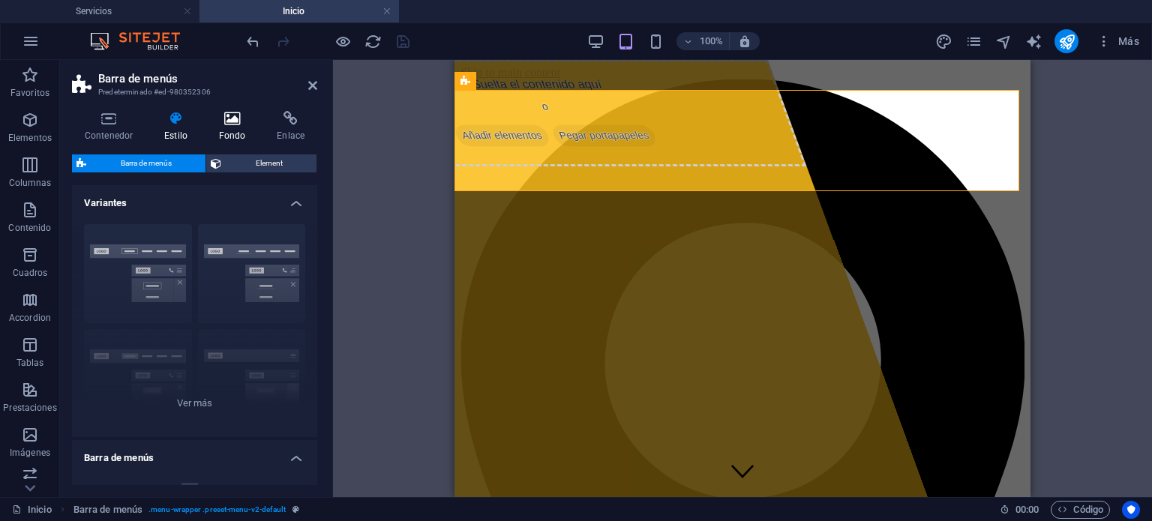
click at [231, 120] on icon at bounding box center [232, 118] width 53 height 15
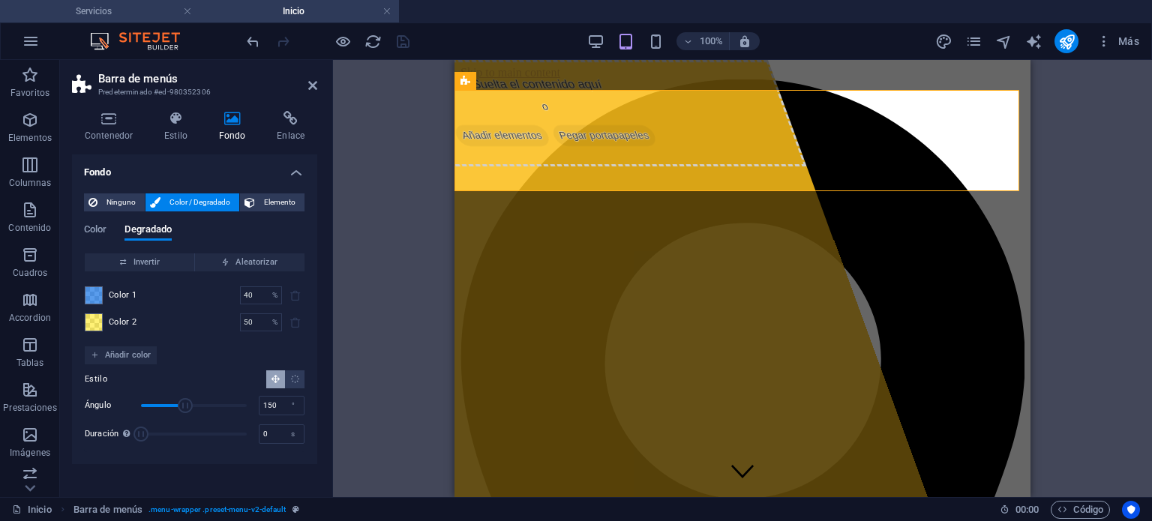
click at [130, 5] on h4 "Servicios" at bounding box center [100, 11] width 200 height 17
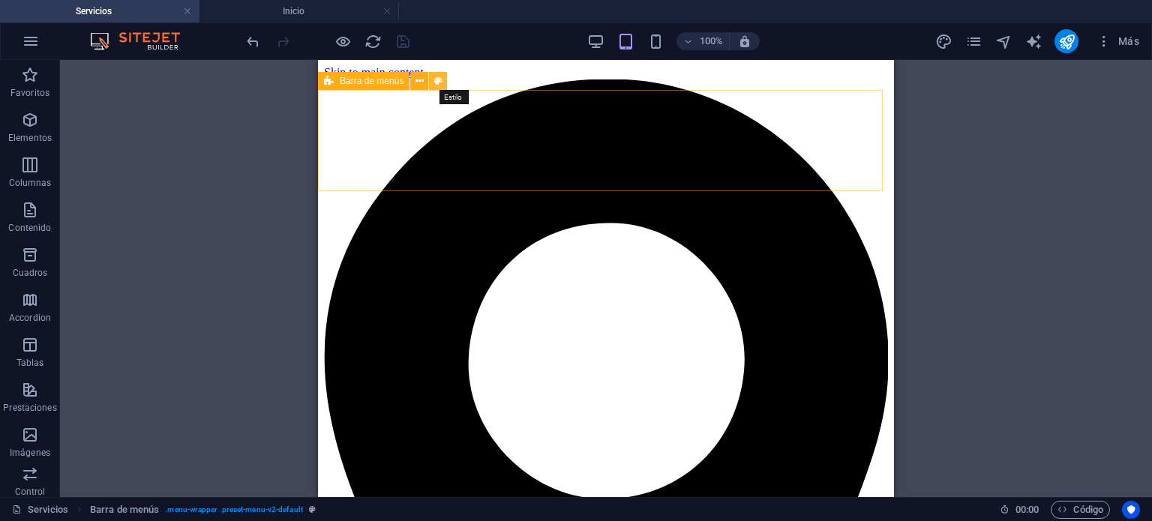
click at [434, 80] on icon at bounding box center [438, 82] width 8 height 16
select select "rem"
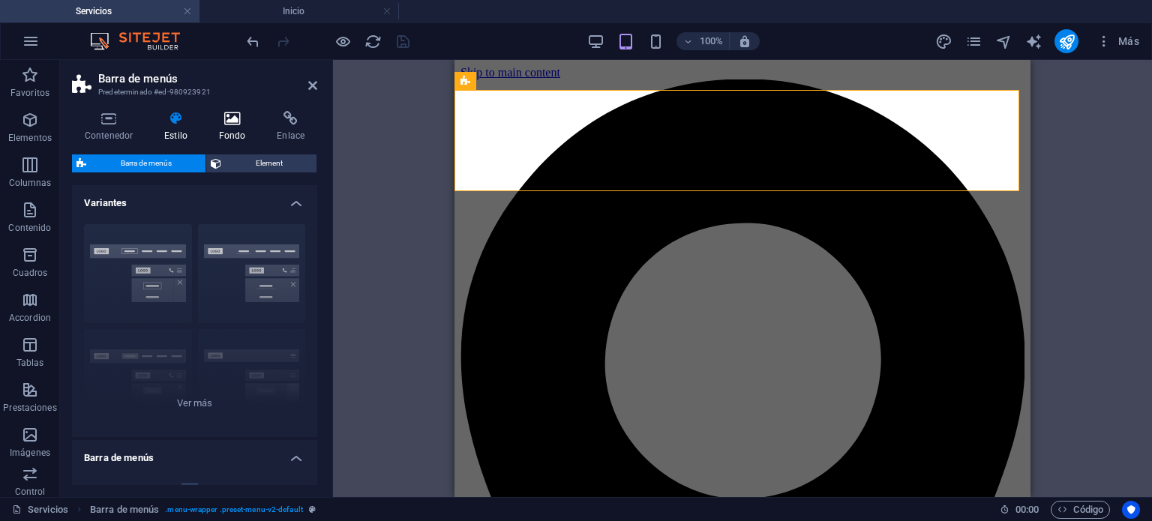
click at [215, 134] on h4 "Fondo" at bounding box center [235, 127] width 59 height 32
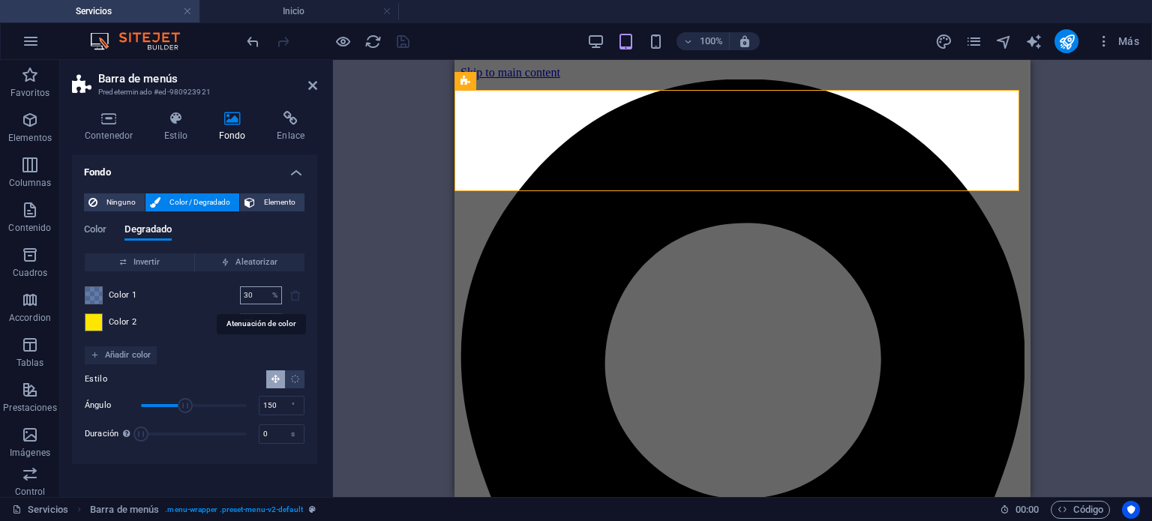
click at [254, 293] on input "30" at bounding box center [253, 296] width 26 height 18
drag, startPoint x: 254, startPoint y: 293, endPoint x: 243, endPoint y: 293, distance: 11.3
click at [243, 293] on input "30" at bounding box center [253, 296] width 26 height 18
type input "40"
drag, startPoint x: 261, startPoint y: 323, endPoint x: 239, endPoint y: 323, distance: 22.5
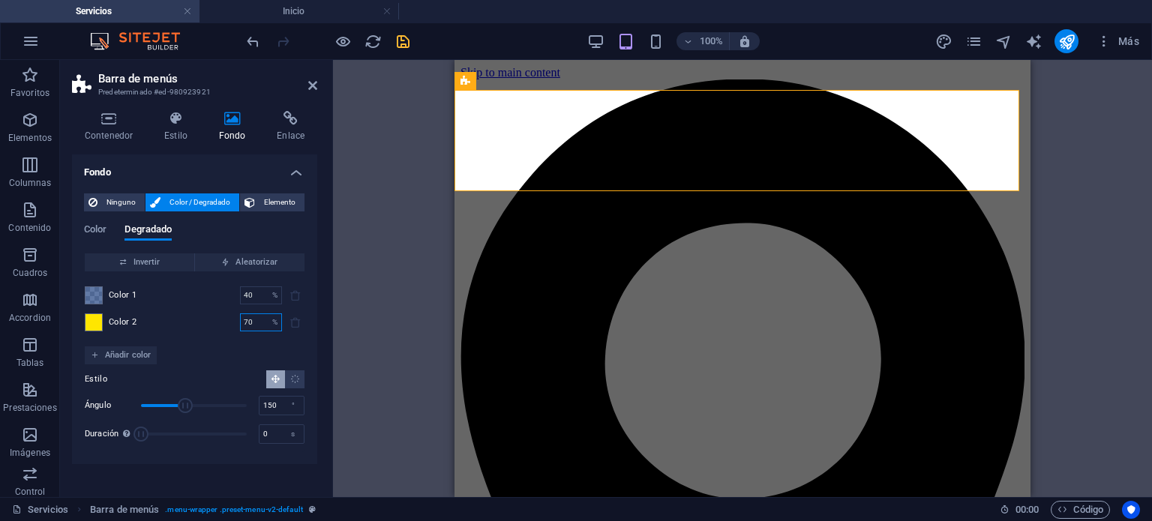
click at [239, 323] on div "Color 2 70 % ​" at bounding box center [195, 323] width 220 height 18
type input "50"
click at [218, 335] on div "Color 1 40 % ​ Color 2 50 % ​" at bounding box center [195, 309] width 220 height 75
click at [401, 35] on icon "save" at bounding box center [403, 41] width 17 height 17
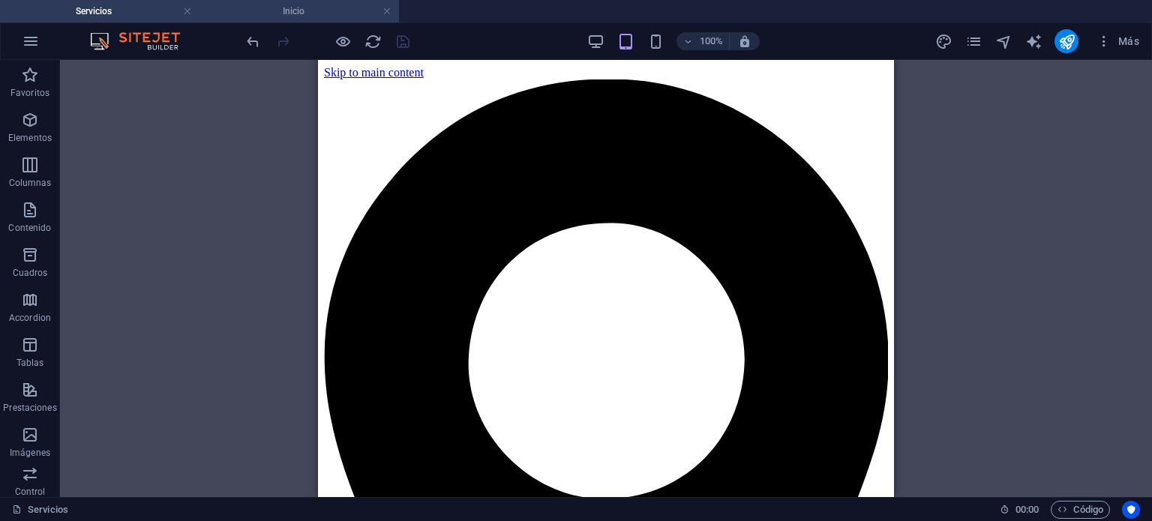
click at [293, 14] on h4 "Inicio" at bounding box center [300, 11] width 200 height 17
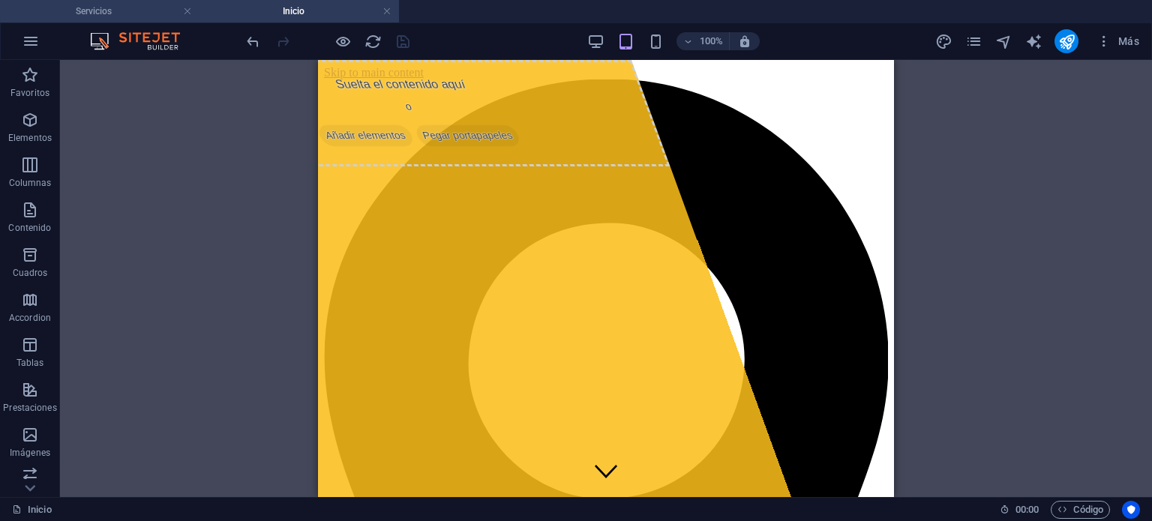
click at [154, 13] on h4 "Servicios" at bounding box center [100, 11] width 200 height 17
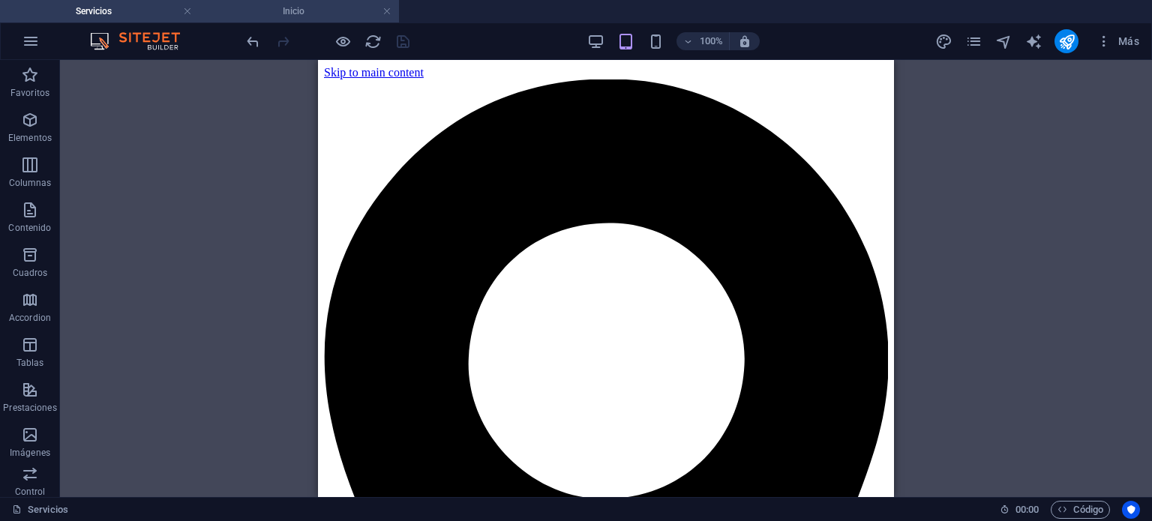
click at [266, 8] on h4 "Inicio" at bounding box center [300, 11] width 200 height 17
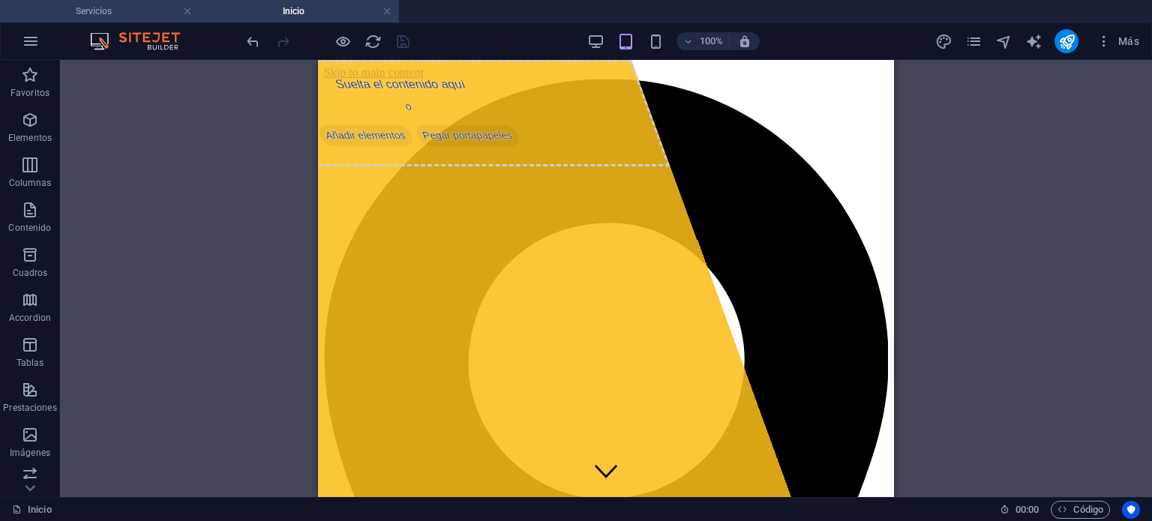
click at [141, 9] on h4 "Servicios" at bounding box center [100, 11] width 200 height 17
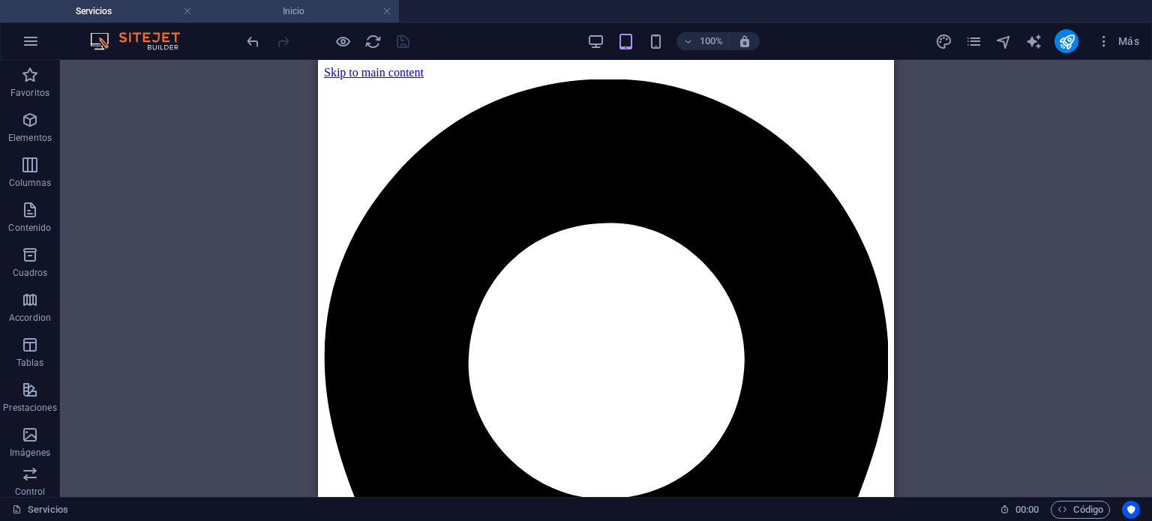
click at [249, 8] on h4 "Inicio" at bounding box center [300, 11] width 200 height 17
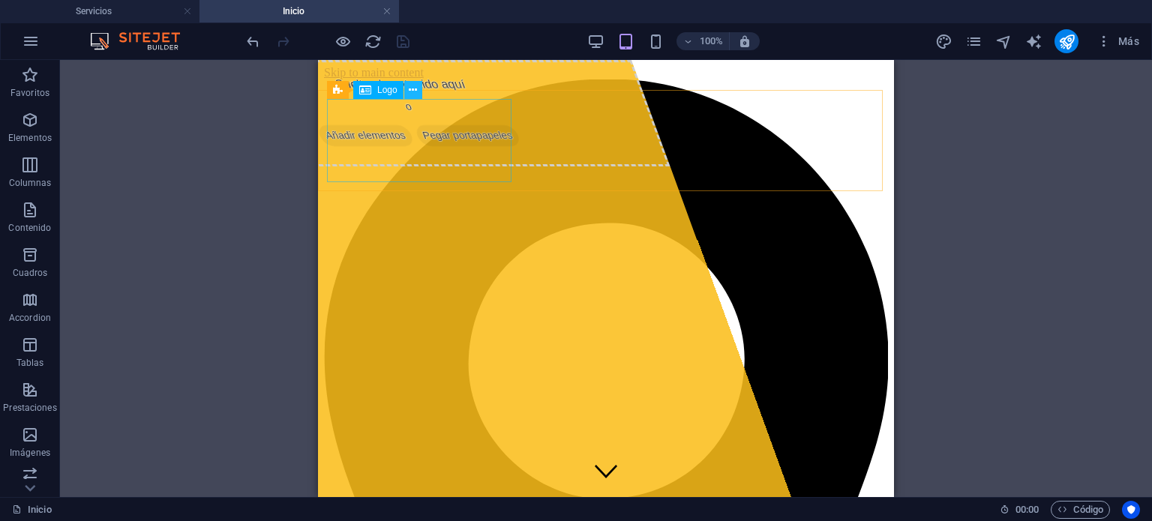
click at [416, 87] on icon at bounding box center [413, 91] width 8 height 16
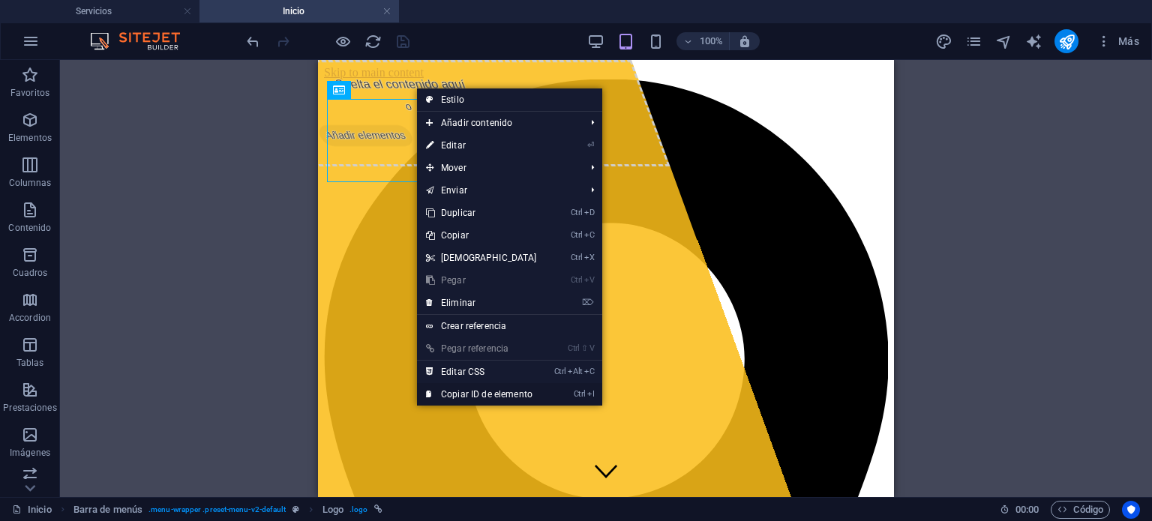
click at [461, 397] on link "Ctrl I Copiar ID de elemento" at bounding box center [481, 394] width 129 height 23
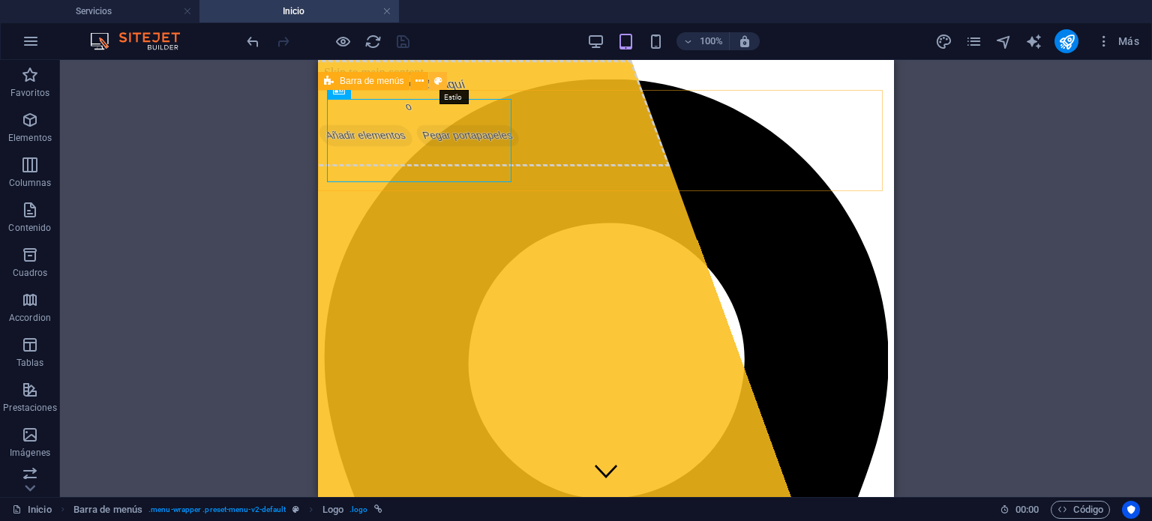
click at [441, 83] on icon at bounding box center [438, 82] width 8 height 16
select select "rem"
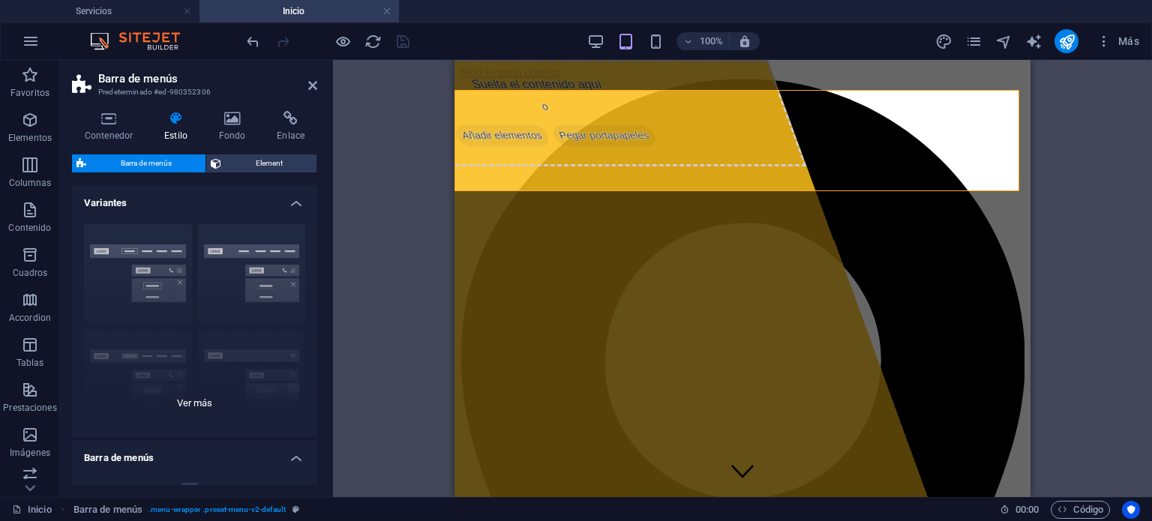
scroll to position [378, 0]
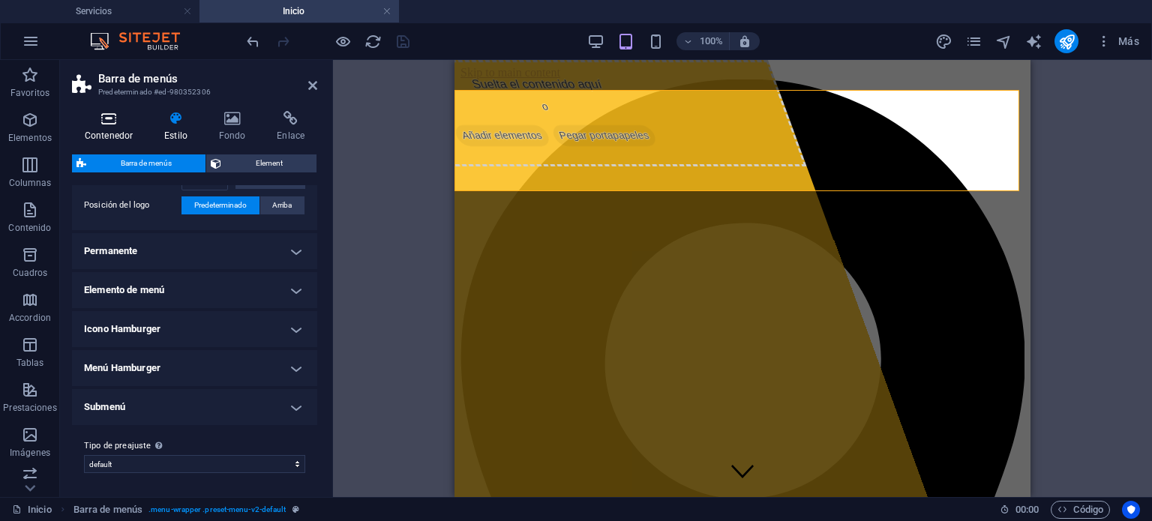
click at [114, 130] on h4 "Contenedor" at bounding box center [112, 127] width 80 height 32
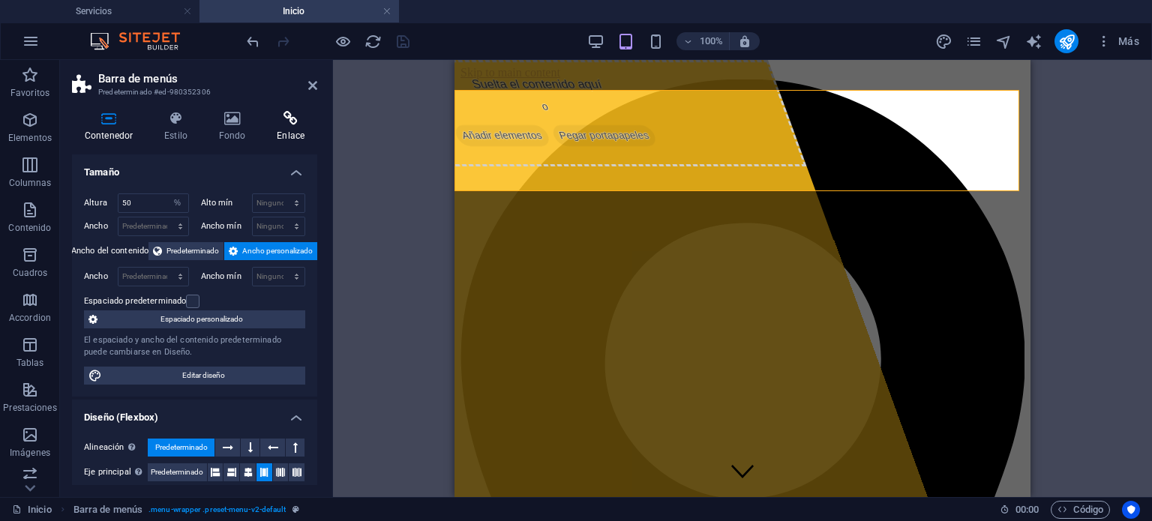
click at [292, 116] on icon at bounding box center [290, 118] width 53 height 15
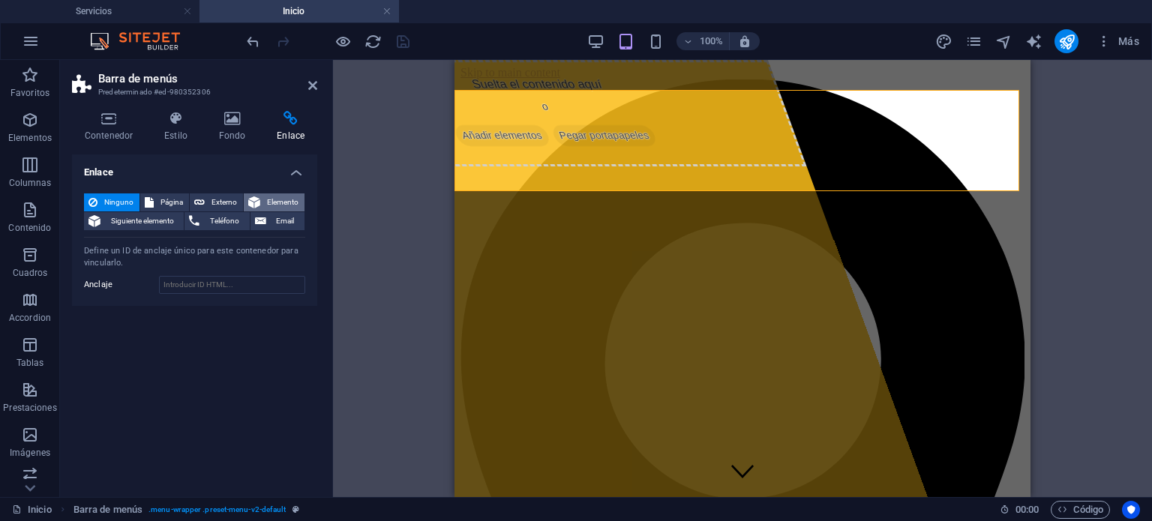
click at [276, 199] on span "Elemento" at bounding box center [282, 203] width 35 height 18
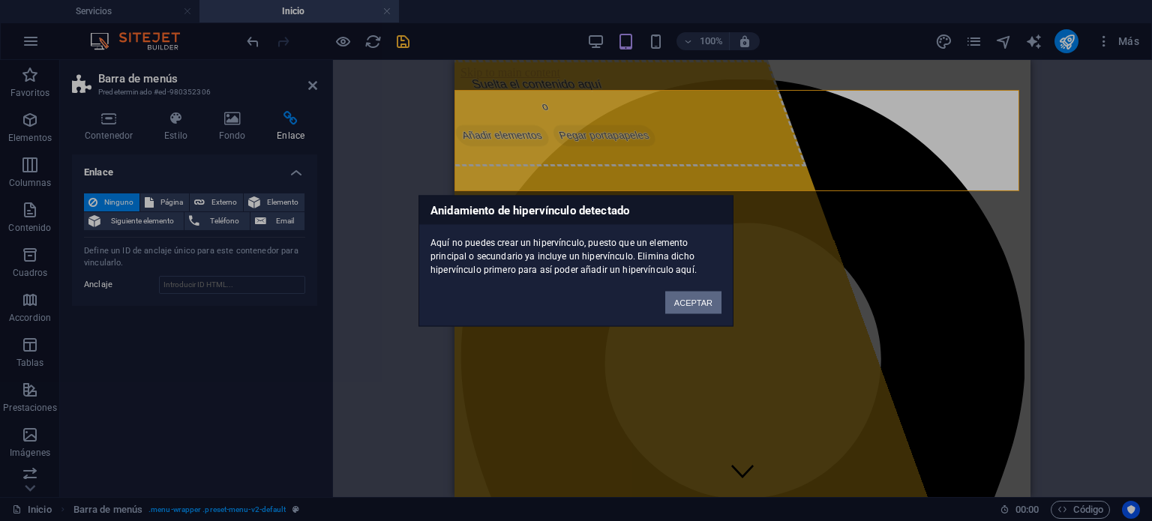
click at [687, 296] on button "ACEPTAR" at bounding box center [694, 302] width 56 height 23
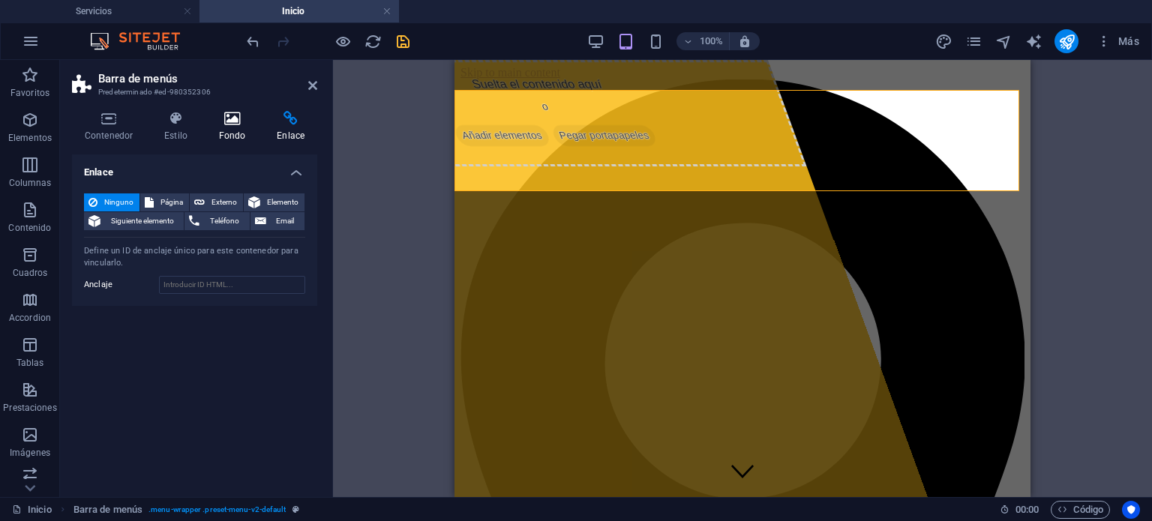
click at [239, 116] on icon at bounding box center [232, 118] width 53 height 15
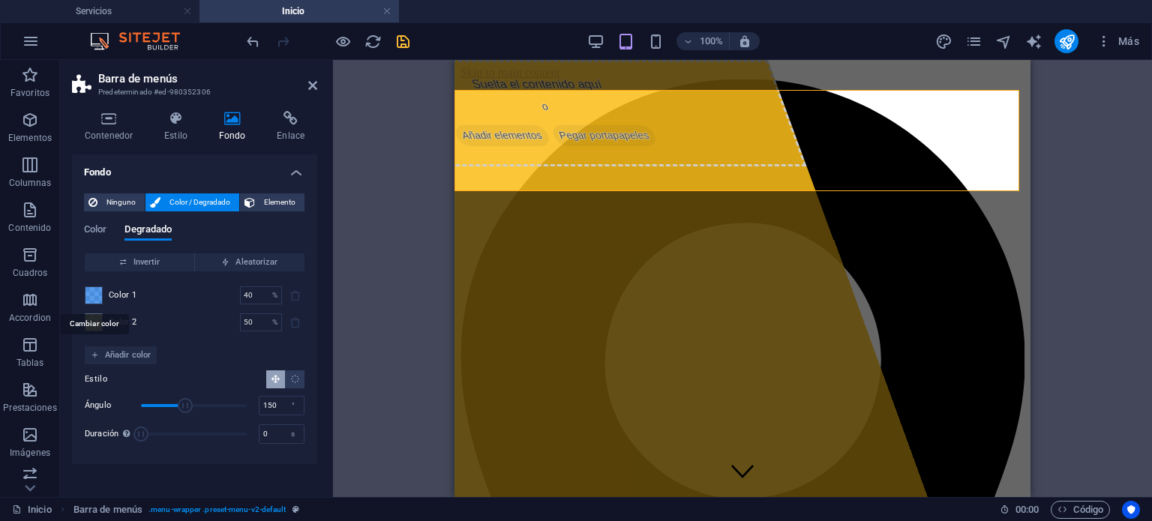
click at [97, 294] on span at bounding box center [94, 295] width 17 height 17
type input "rgba(20, 115, 229, 0.706)"
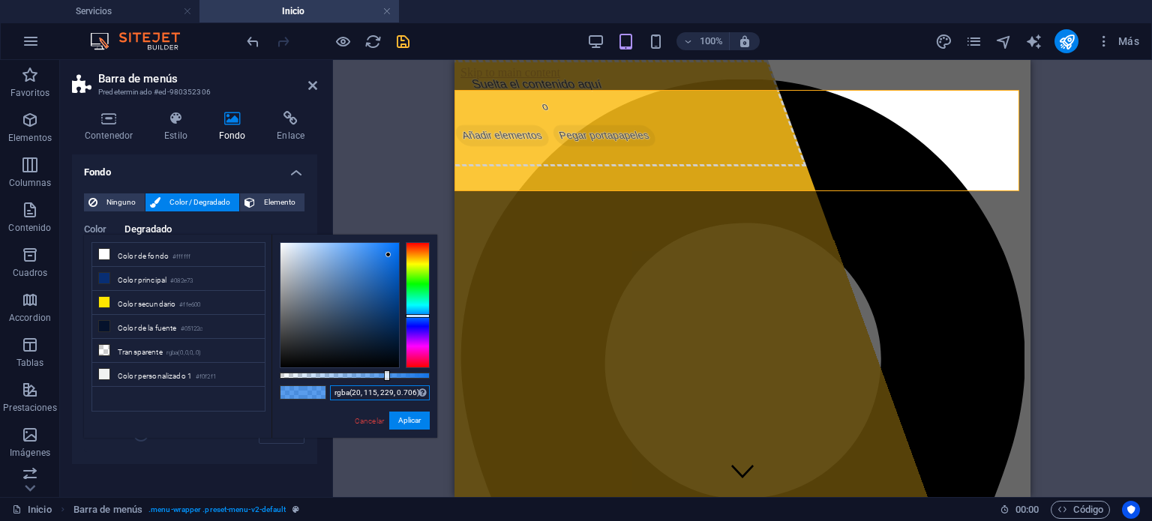
click at [390, 391] on input "rgba(20, 115, 229, 0.706)" at bounding box center [380, 393] width 100 height 15
click at [364, 419] on link "Cancelar" at bounding box center [369, 421] width 32 height 11
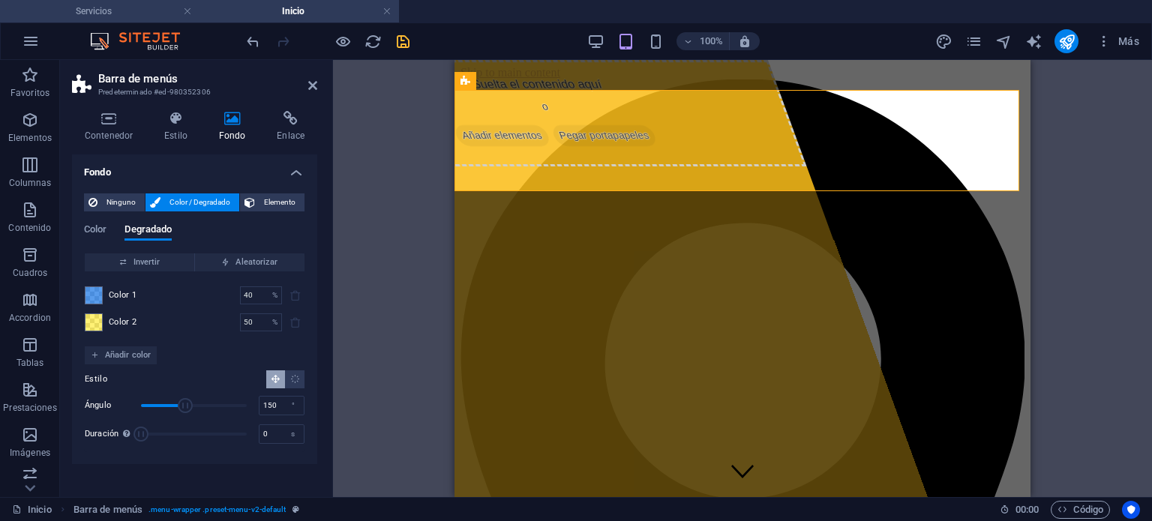
click at [99, 8] on h4 "Servicios" at bounding box center [100, 11] width 200 height 17
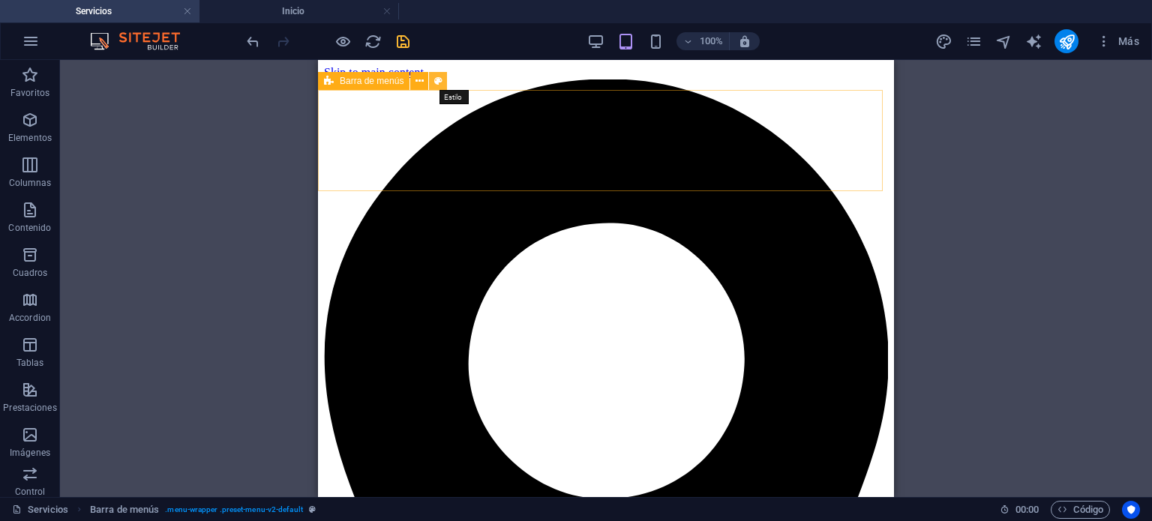
click at [434, 81] on icon at bounding box center [438, 82] width 8 height 16
select select "rem"
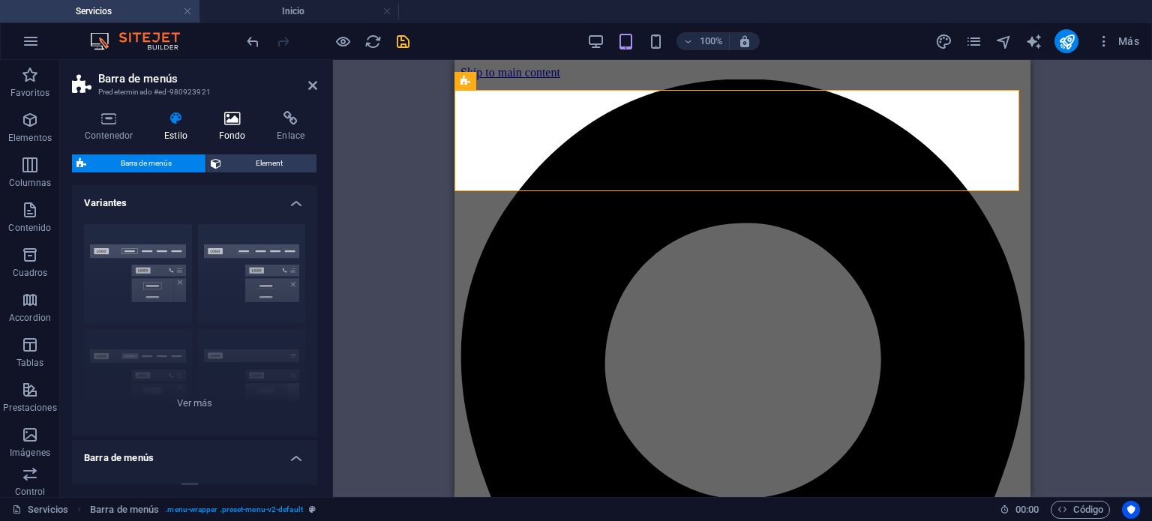
click at [226, 125] on icon at bounding box center [232, 118] width 53 height 15
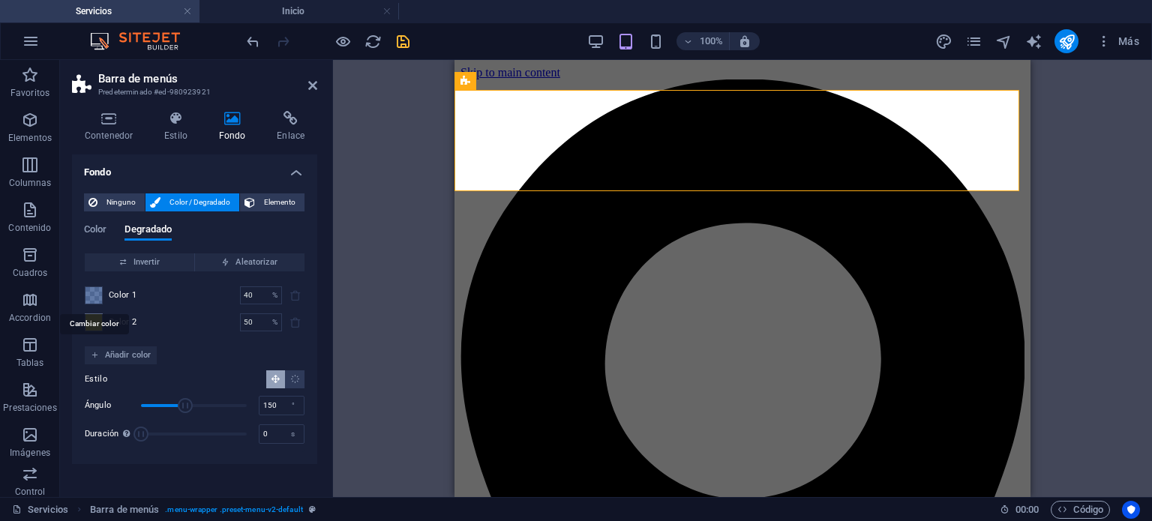
click at [93, 295] on span at bounding box center [94, 295] width 17 height 17
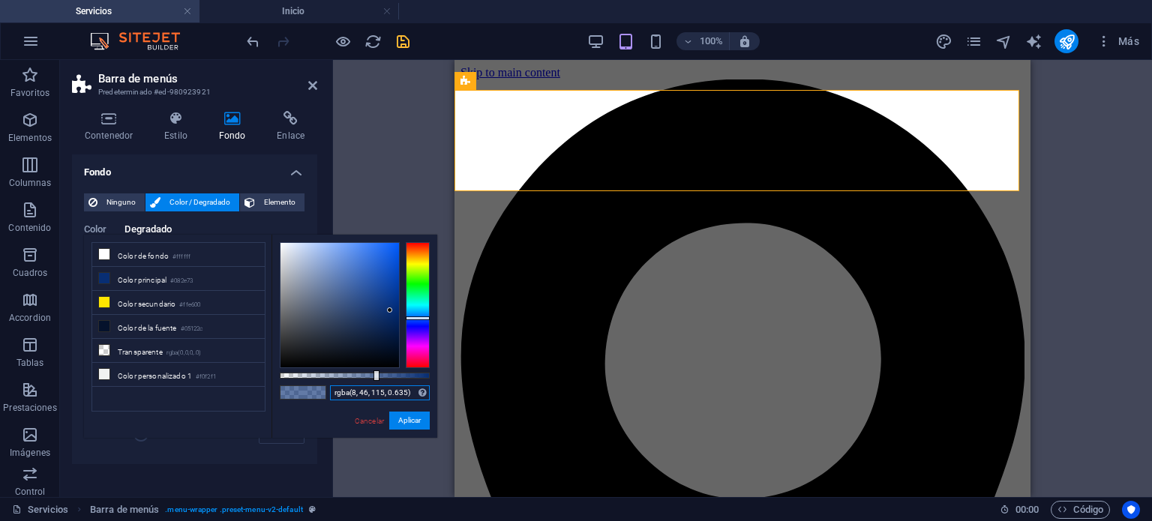
click at [370, 395] on input "rgba(8, 46, 115, 0.635)" at bounding box center [380, 393] width 100 height 15
paste input "20, 115, 229, 0.706"
type input "rgba(20, 115, 229, 0.706)"
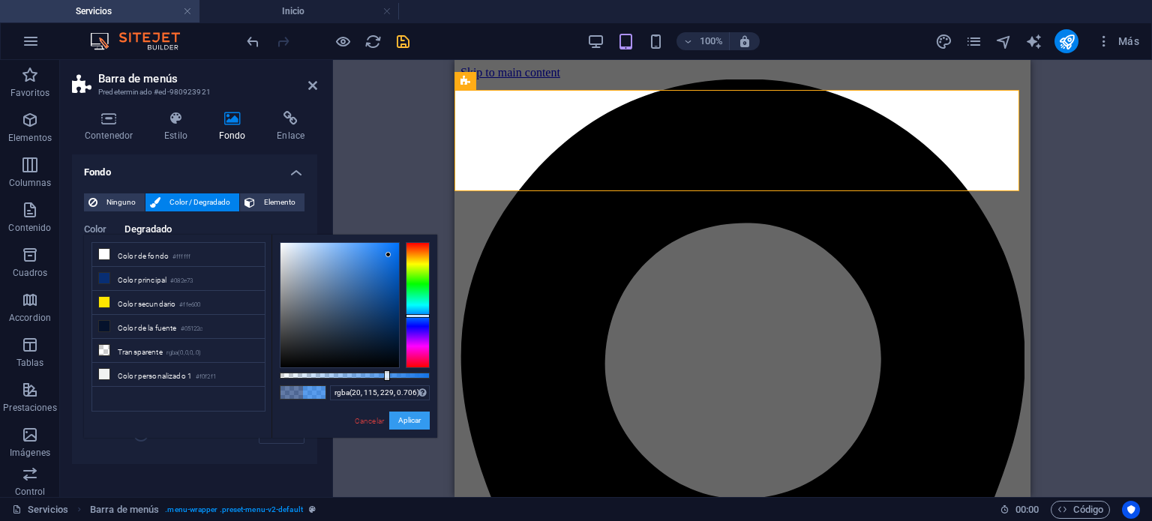
click at [407, 422] on button "Aplicar" at bounding box center [409, 421] width 41 height 18
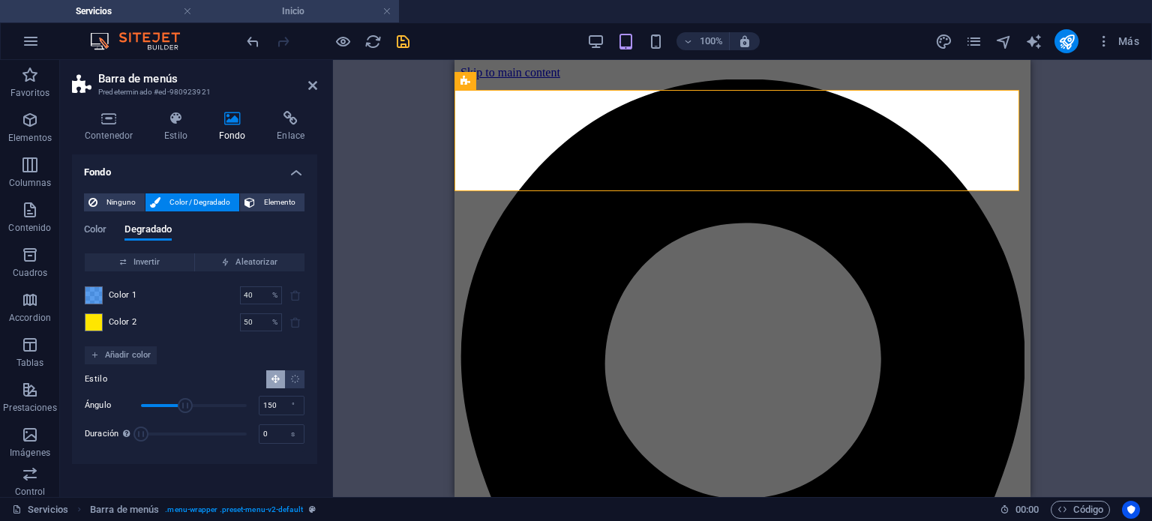
click at [278, 14] on h4 "Inicio" at bounding box center [300, 11] width 200 height 17
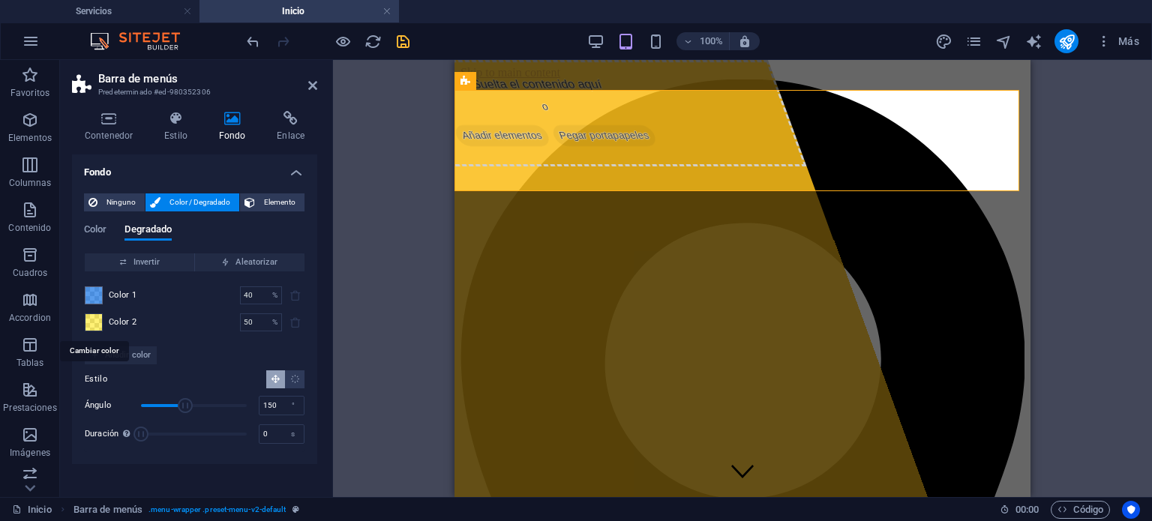
click at [97, 323] on span at bounding box center [94, 322] width 17 height 17
type input "rgba(255, 230, 0, 0.54)"
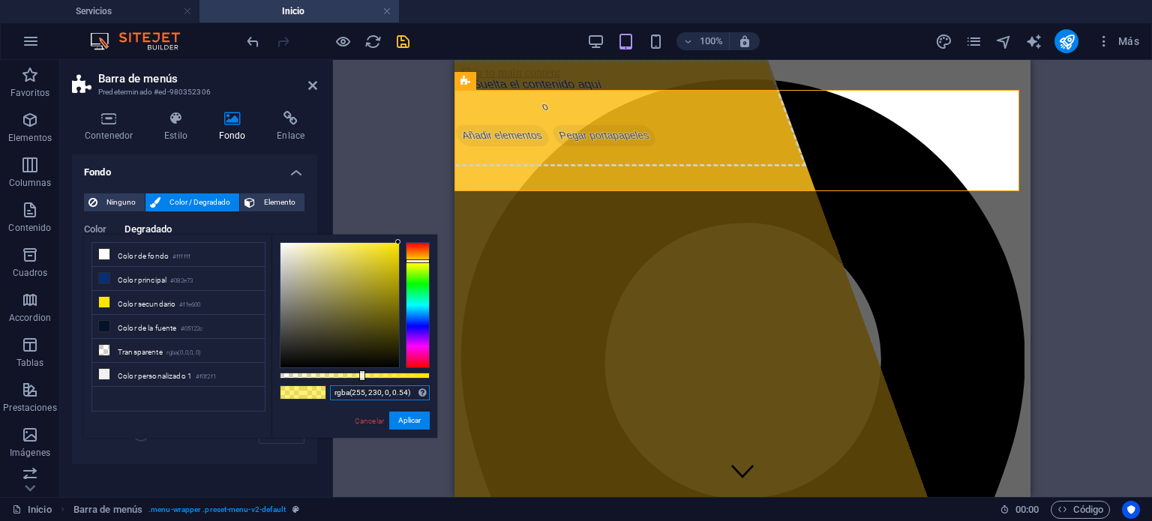
click at [369, 391] on input "rgba(255, 230, 0, 0.54)" at bounding box center [380, 393] width 100 height 15
click at [367, 423] on link "Cancelar" at bounding box center [369, 421] width 32 height 11
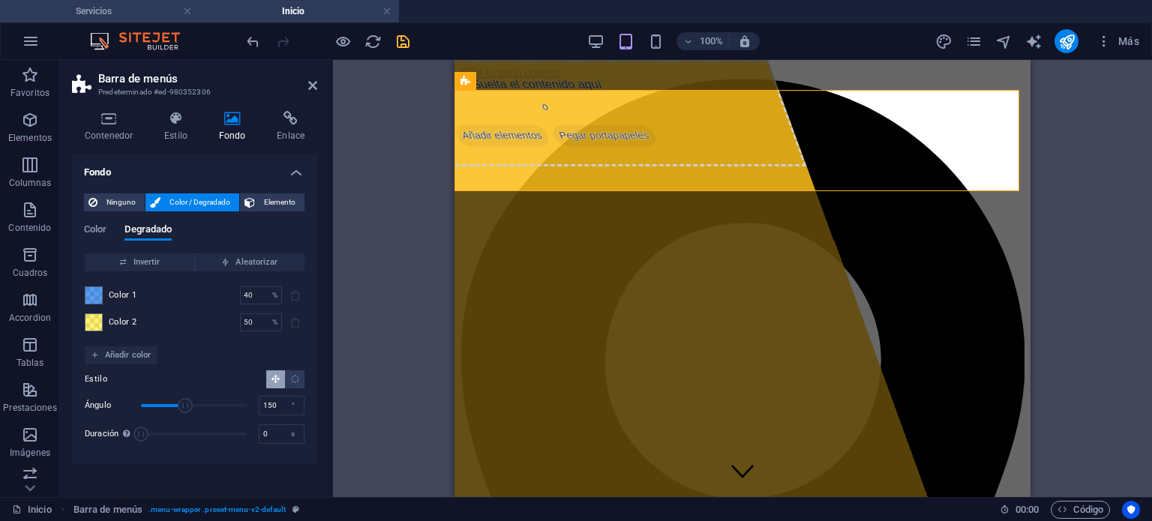
click at [147, 13] on h4 "Servicios" at bounding box center [100, 11] width 200 height 17
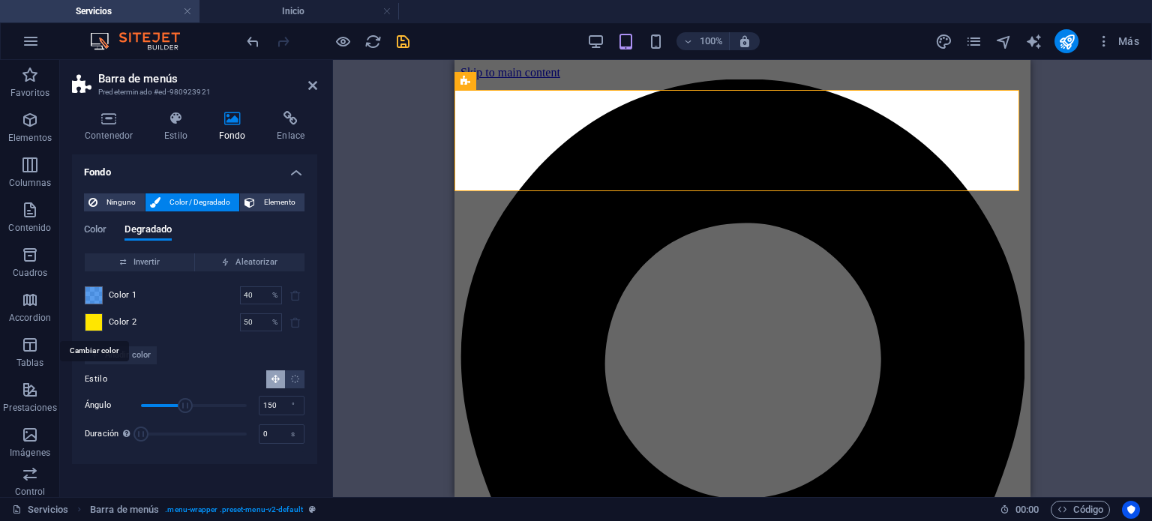
click at [92, 319] on span at bounding box center [94, 322] width 17 height 17
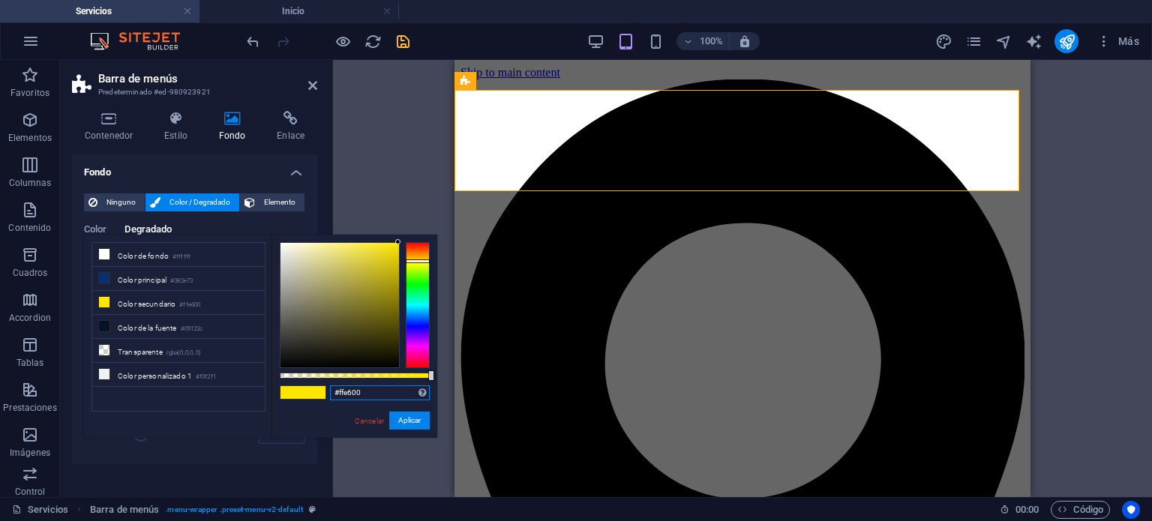
click at [381, 389] on input "#ffe600" at bounding box center [380, 393] width 100 height 15
paste input "rgba(255, 230, 0, 0.54)"
type input "rgba(255, 230, 0, 0.54)"
click at [406, 420] on button "Aplicar" at bounding box center [409, 421] width 41 height 18
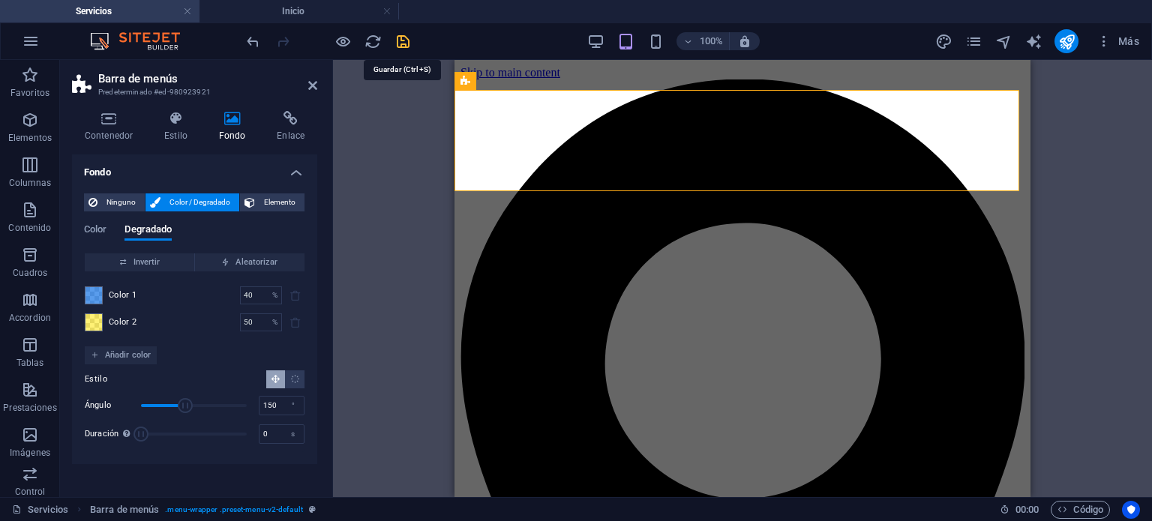
click at [398, 38] on icon "save" at bounding box center [403, 41] width 17 height 17
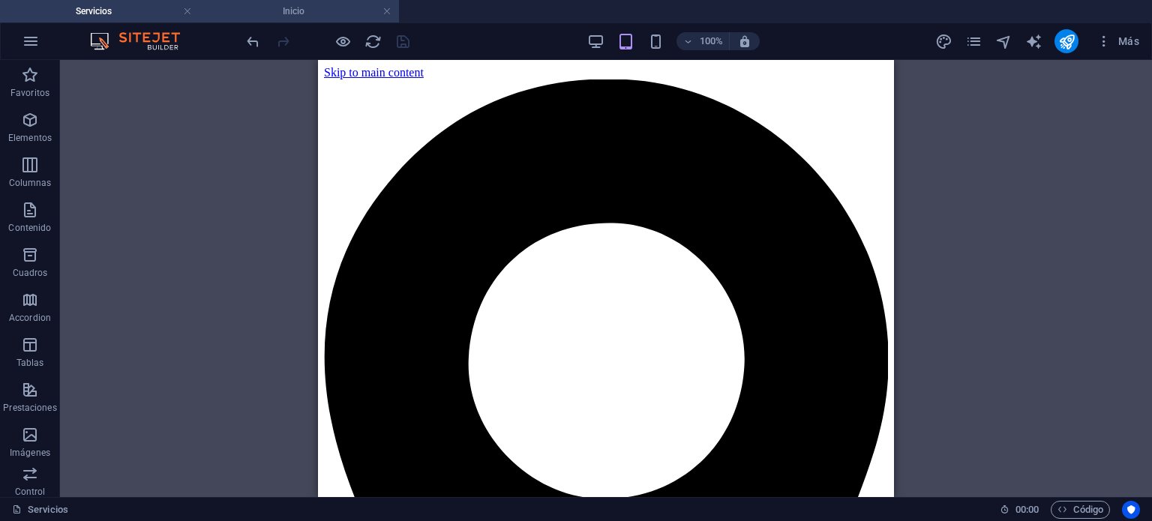
click at [308, 11] on h4 "Inicio" at bounding box center [300, 11] width 200 height 17
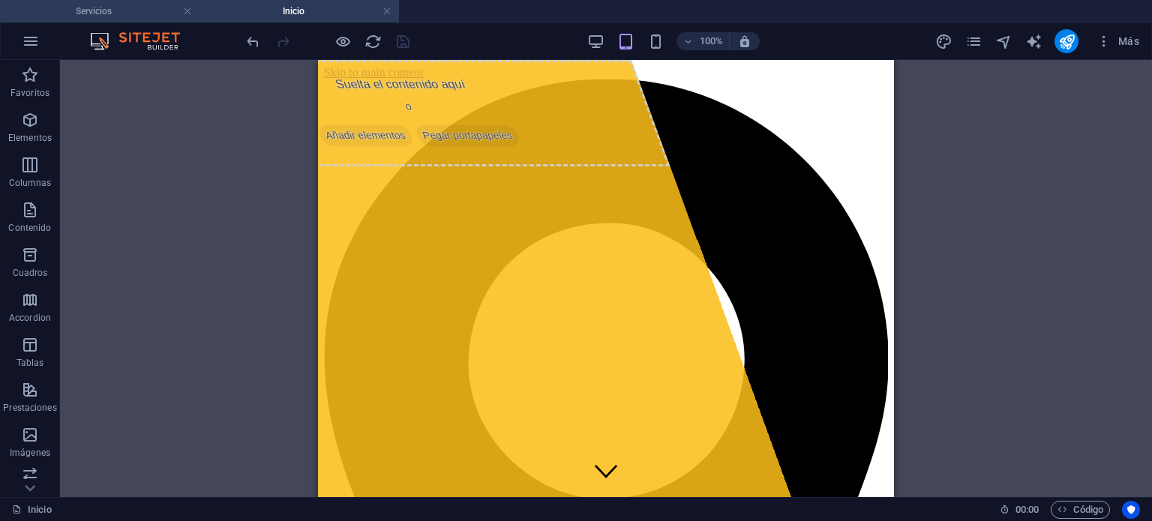
click at [136, 12] on h4 "Servicios" at bounding box center [100, 11] width 200 height 17
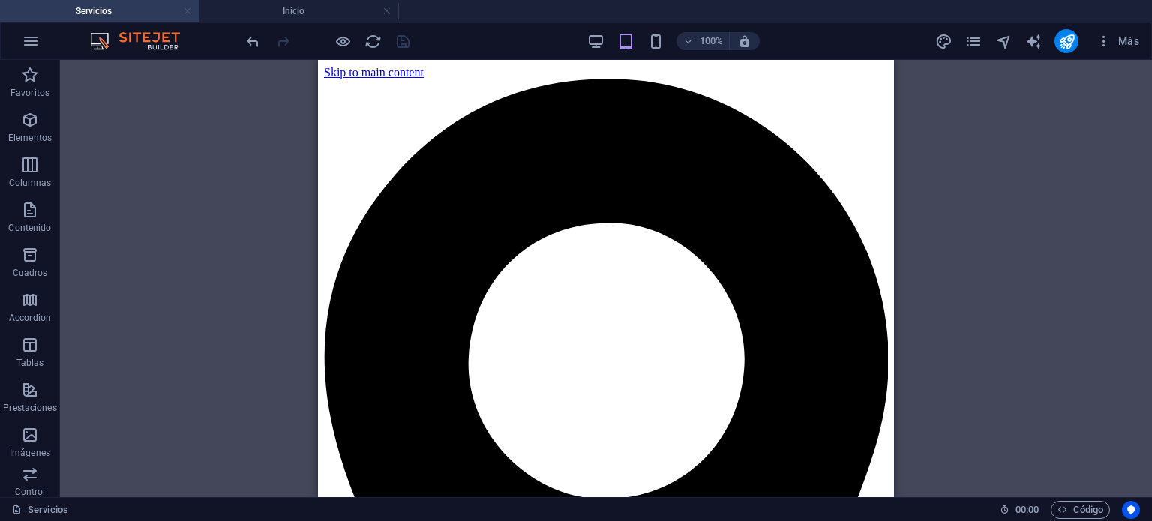
click at [188, 11] on link at bounding box center [187, 12] width 9 height 14
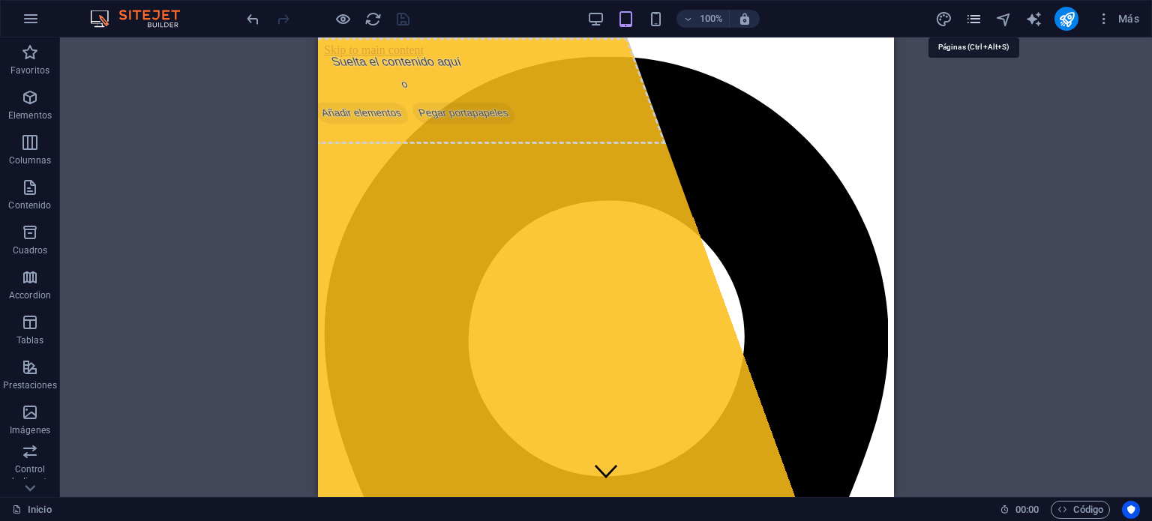
click at [975, 20] on icon "pages" at bounding box center [974, 19] width 17 height 17
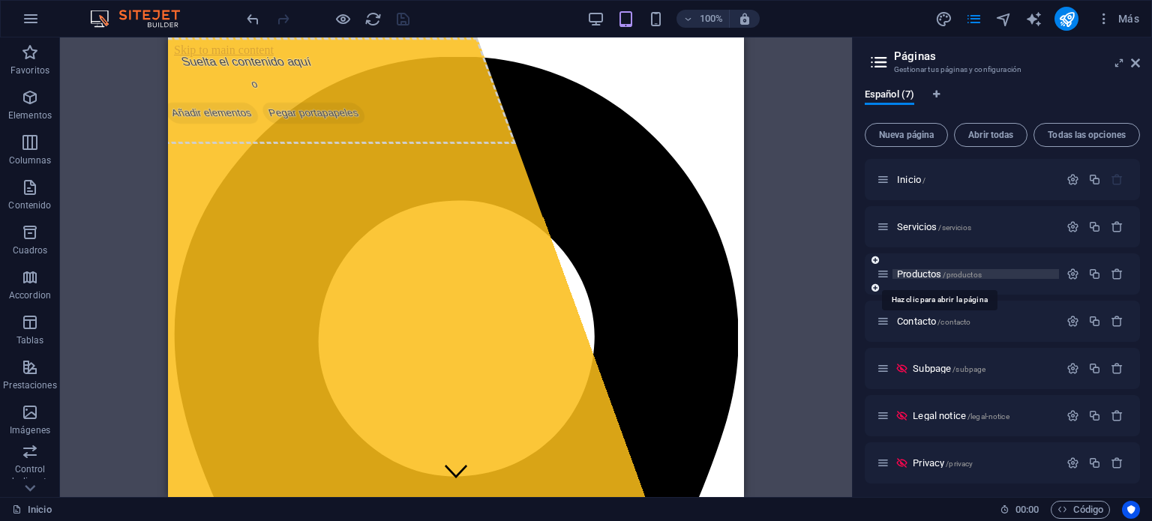
click at [918, 269] on span "Productos /productos" at bounding box center [939, 274] width 85 height 11
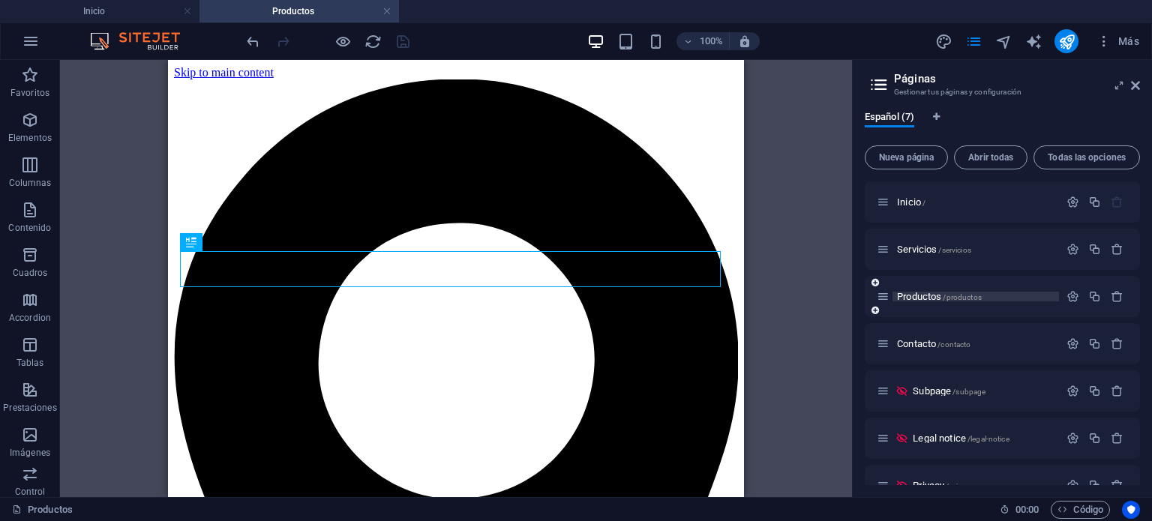
scroll to position [0, 0]
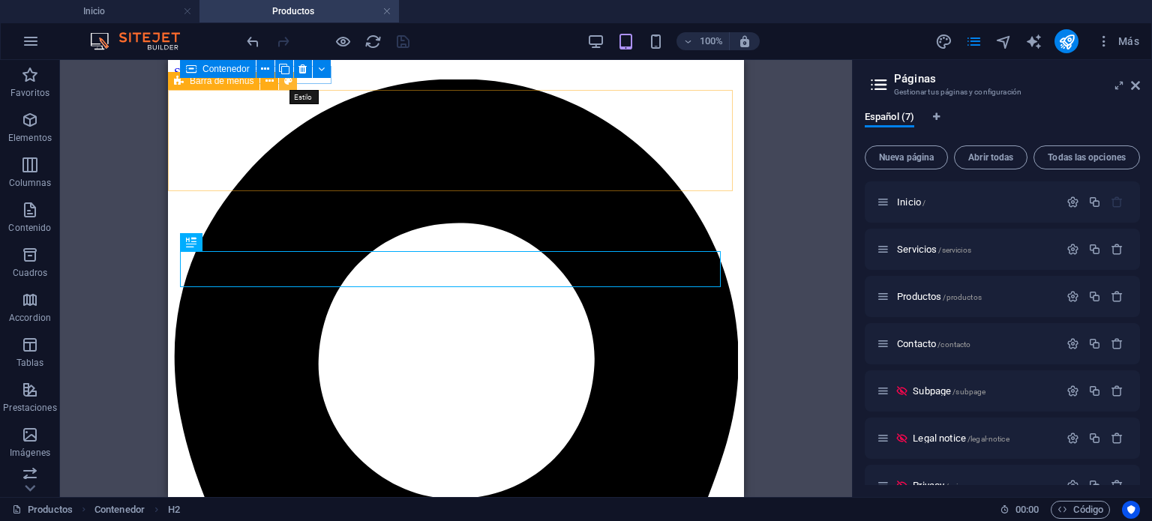
click at [285, 83] on icon at bounding box center [288, 82] width 8 height 16
select select "rem"
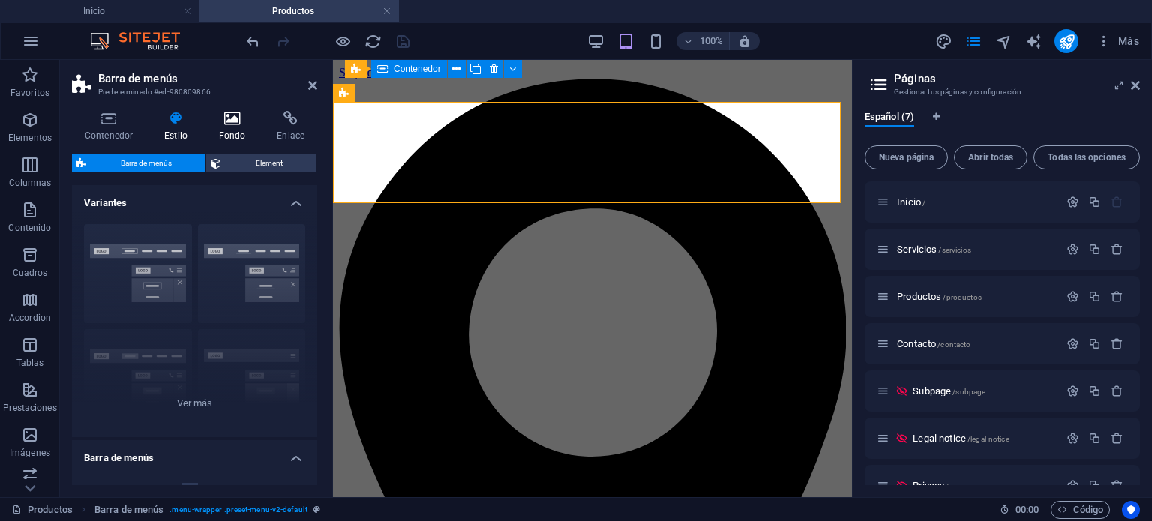
click at [236, 125] on icon at bounding box center [232, 118] width 53 height 15
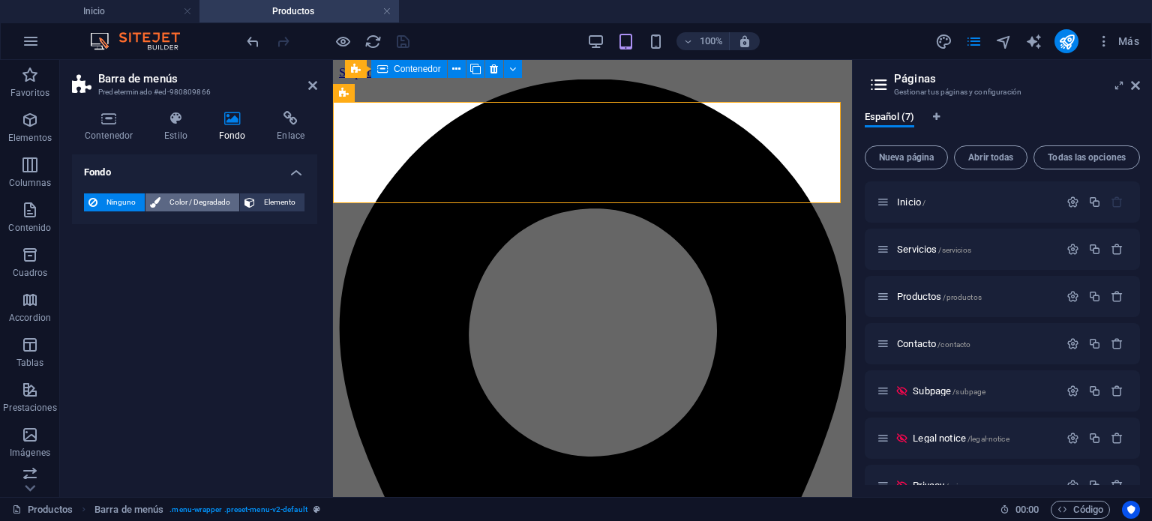
click at [200, 204] on span "Color / Degradado" at bounding box center [200, 203] width 70 height 18
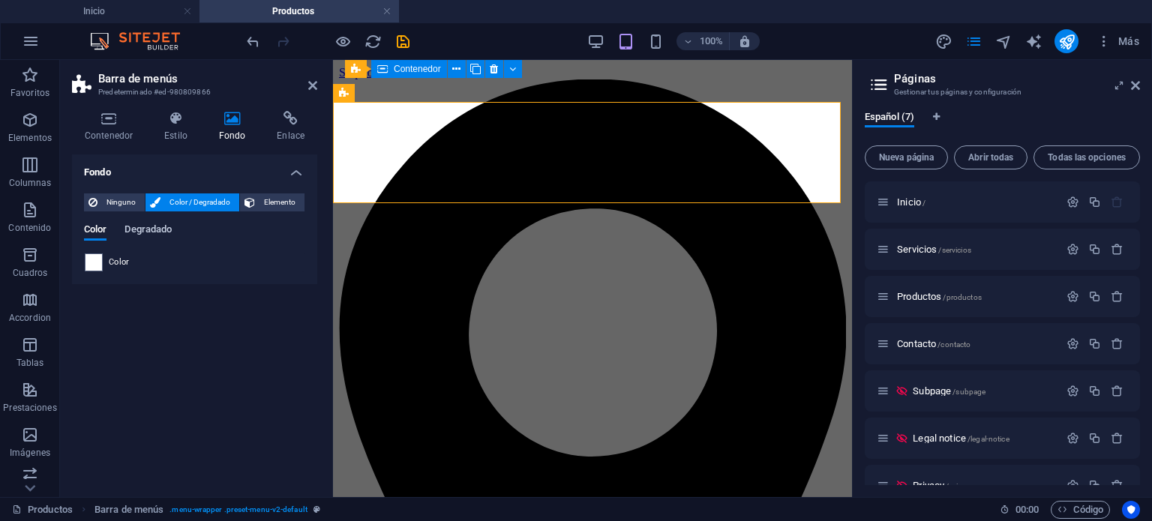
click at [144, 230] on span "Degradado" at bounding box center [148, 231] width 47 height 21
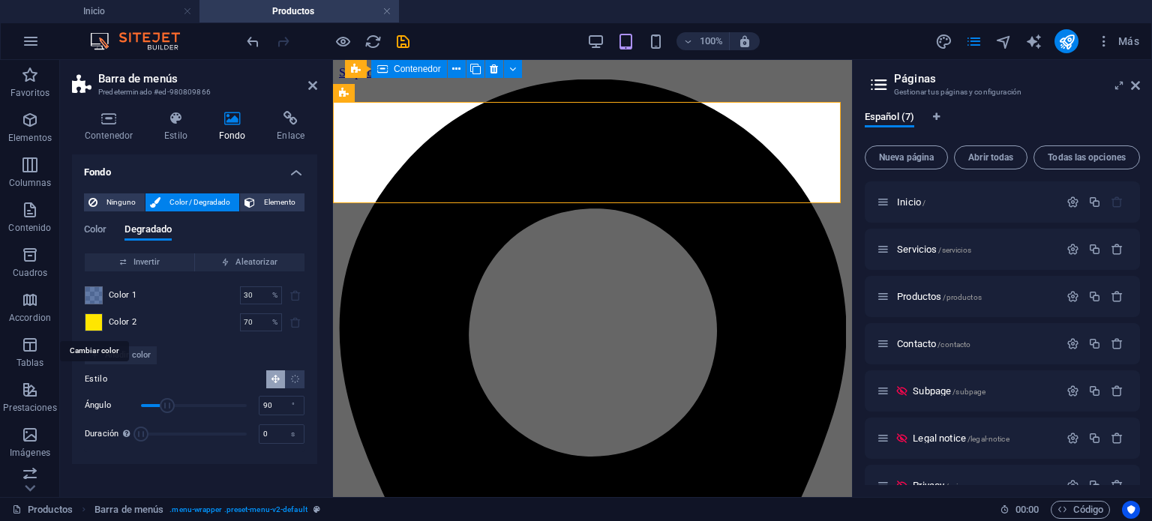
click at [92, 317] on span at bounding box center [94, 322] width 17 height 17
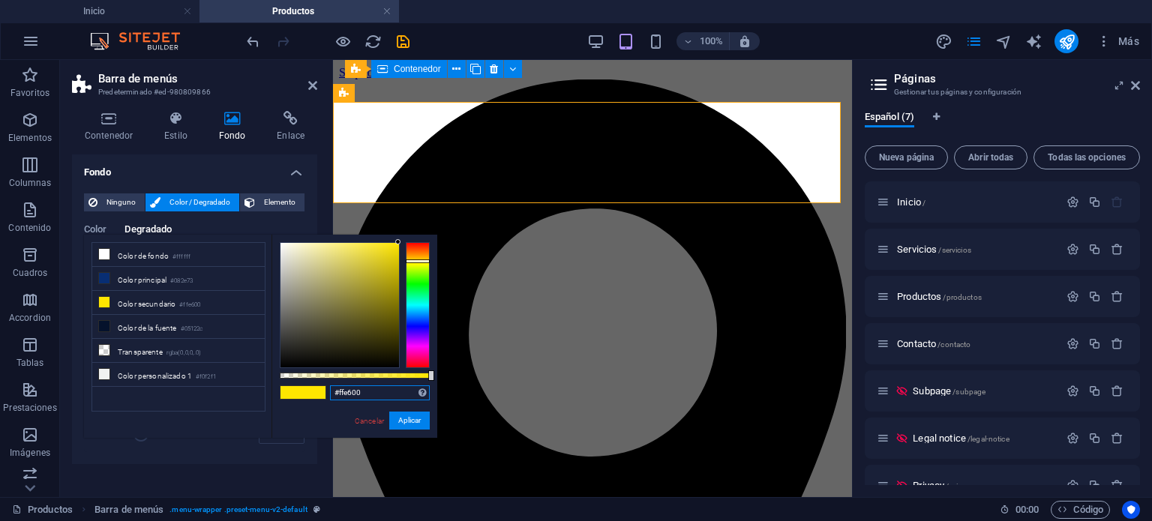
click at [371, 389] on input "#ffe600" at bounding box center [380, 393] width 100 height 15
type input "#"
paste input "rgba(255, 230, 0, 0.54)"
type input "rgba(255, 230, 0, 0.54)"
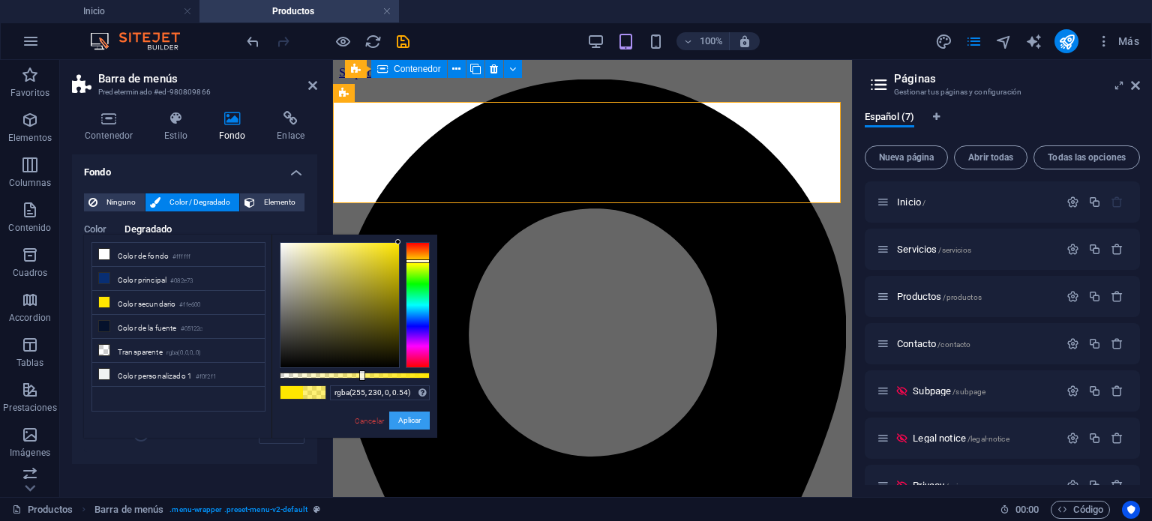
click at [413, 419] on button "Aplicar" at bounding box center [409, 421] width 41 height 18
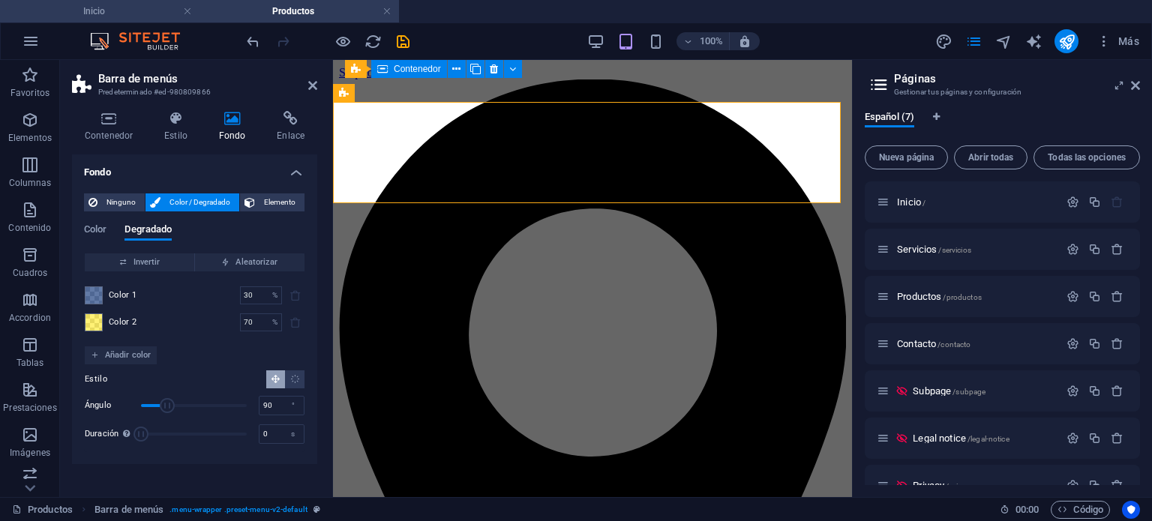
click at [137, 11] on h4 "Inicio" at bounding box center [100, 11] width 200 height 17
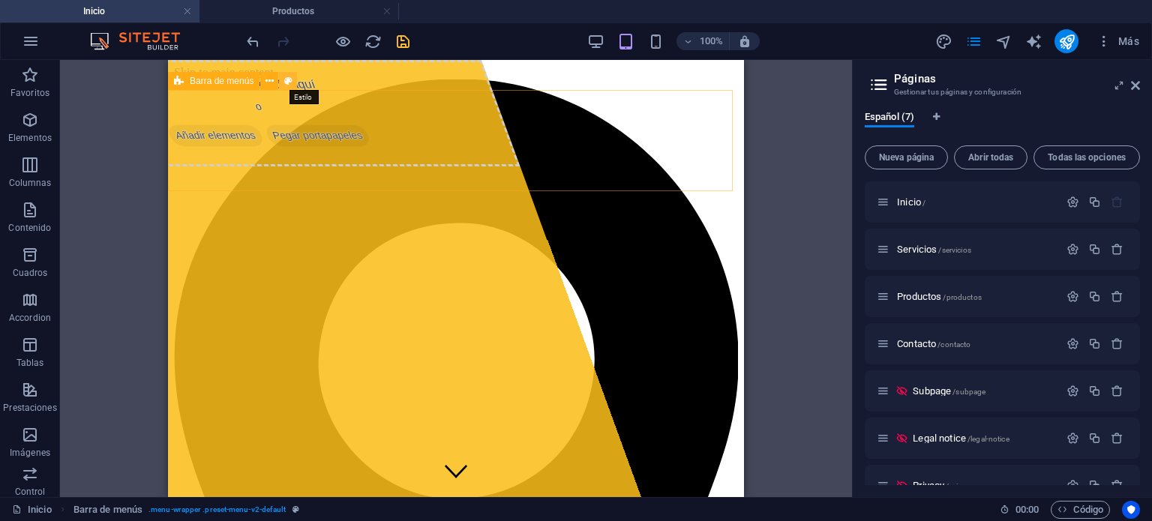
click at [290, 83] on icon at bounding box center [288, 82] width 8 height 16
select select "rem"
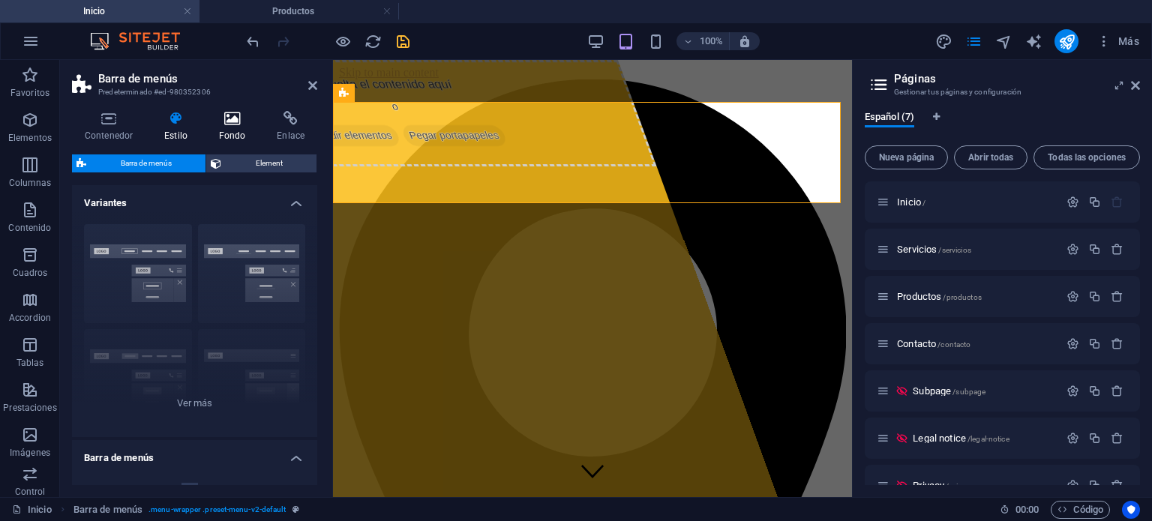
click at [233, 127] on h4 "Fondo" at bounding box center [235, 127] width 59 height 32
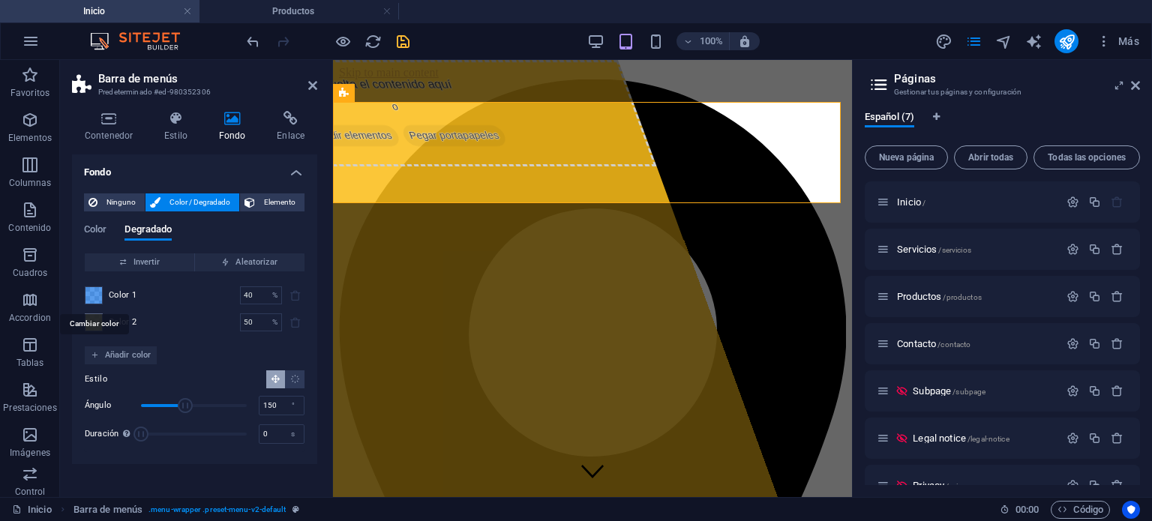
click at [95, 290] on span at bounding box center [94, 295] width 17 height 17
type input "rgba(20, 115, 229, 0.706)"
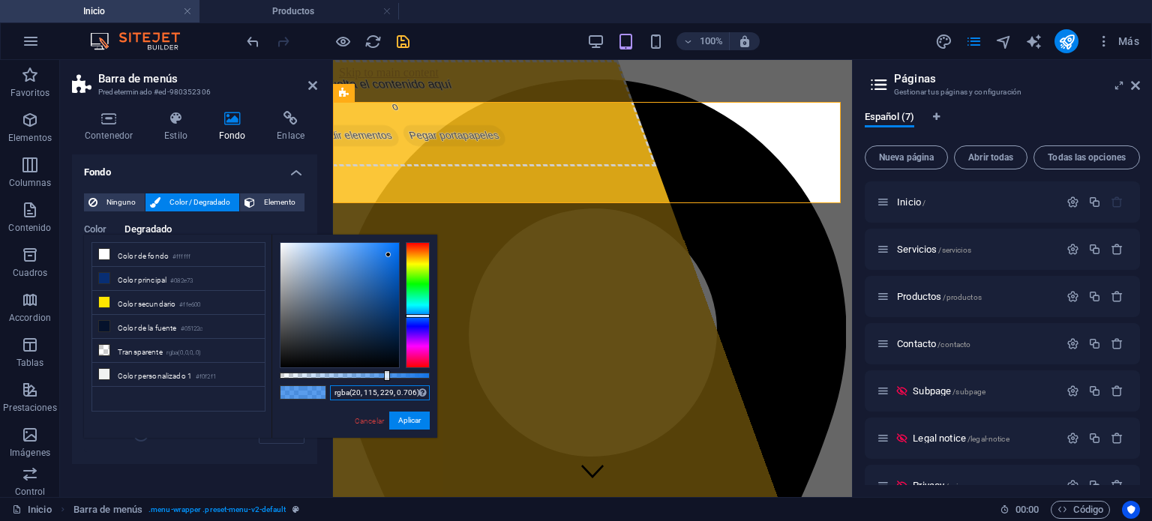
click at [353, 390] on input "rgba(20, 115, 229, 0.706)" at bounding box center [380, 393] width 100 height 15
click at [371, 419] on link "Cancelar" at bounding box center [369, 421] width 32 height 11
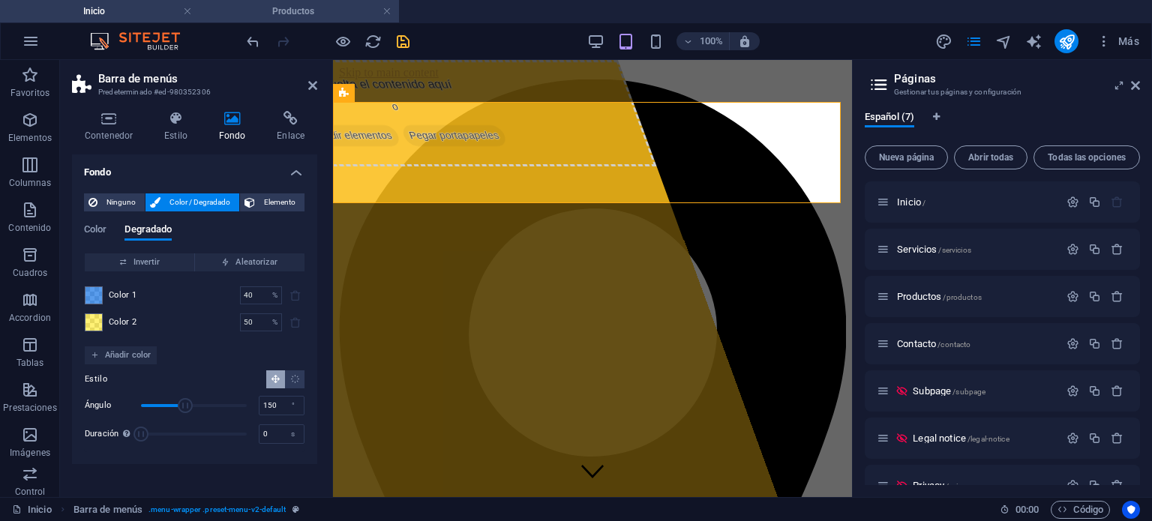
click at [292, 8] on h4 "Productos" at bounding box center [300, 11] width 200 height 17
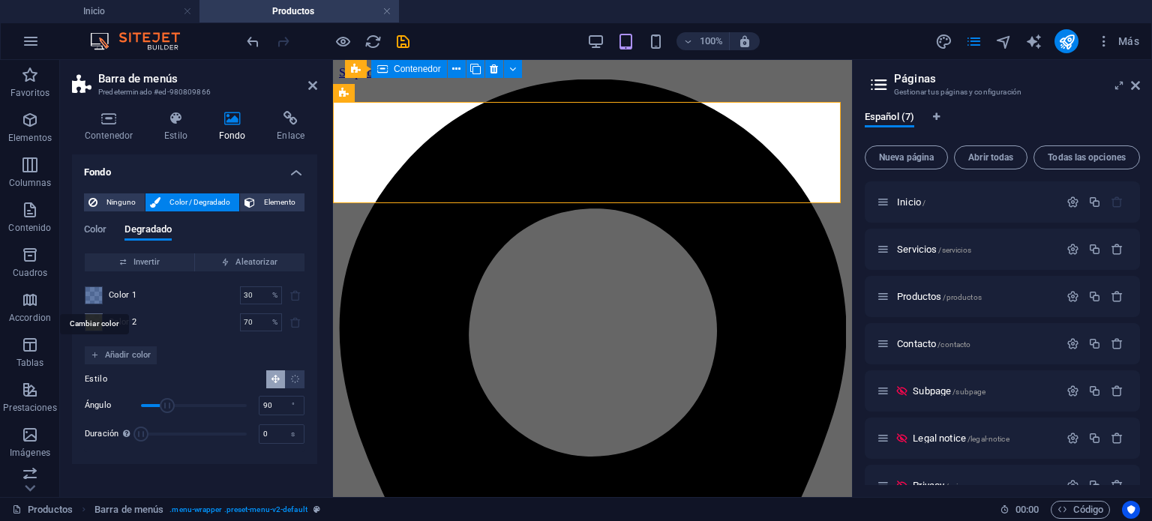
click at [93, 296] on span at bounding box center [94, 295] width 17 height 17
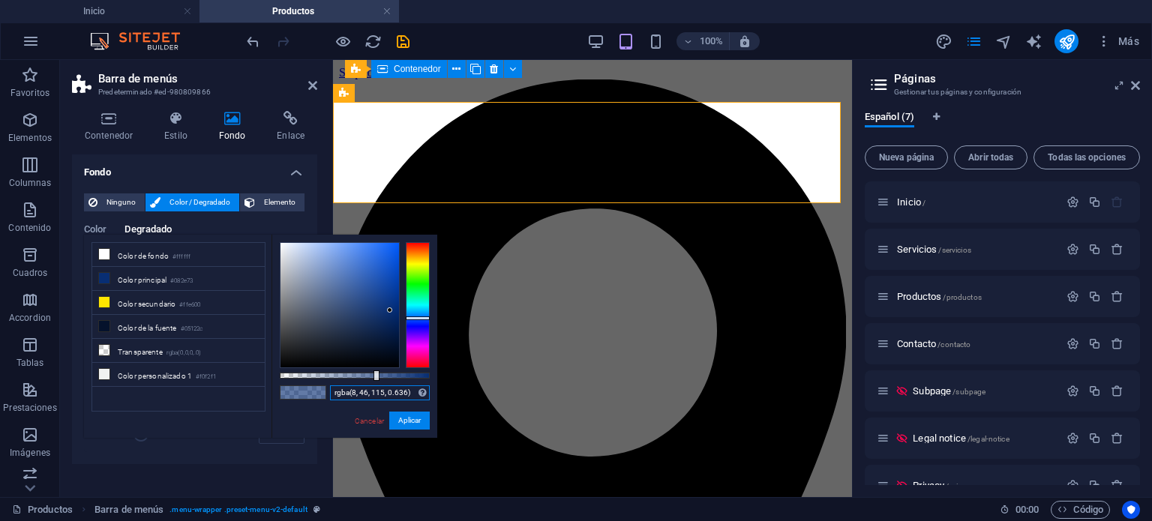
click at [355, 392] on input "rgba(8, 46, 115, 0.636)" at bounding box center [380, 393] width 100 height 15
paste input "20, 115, 229, 0.70"
type input "rgba(20, 115, 229, 0.706)"
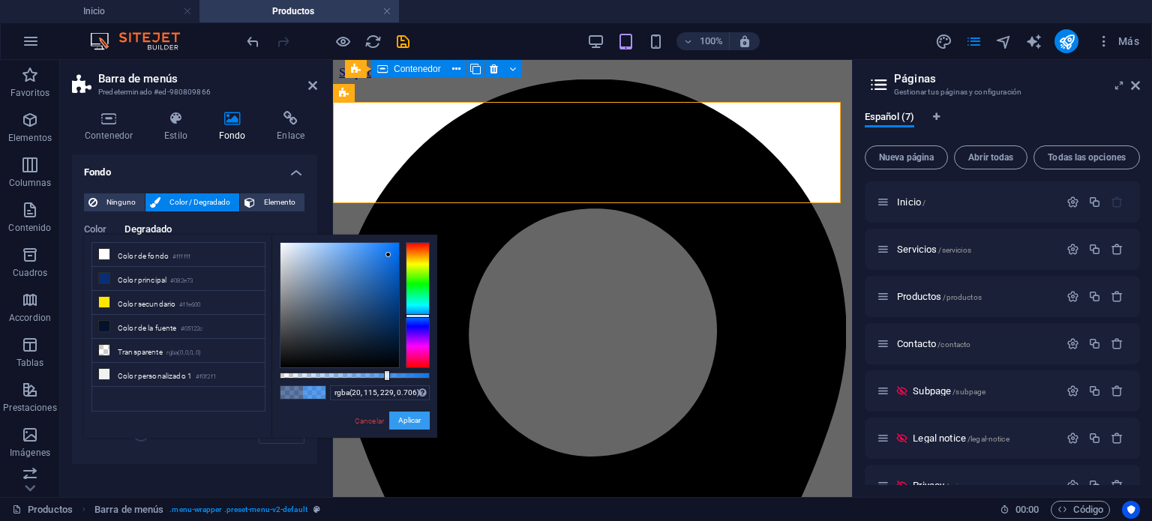
click at [403, 416] on button "Aplicar" at bounding box center [409, 421] width 41 height 18
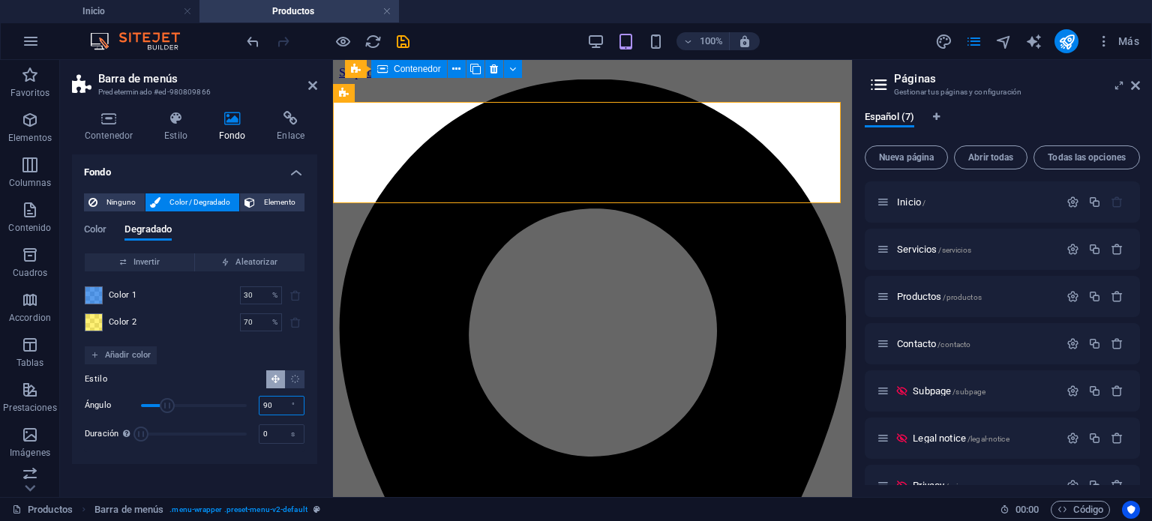
click at [279, 405] on input "90" at bounding box center [282, 406] width 44 height 18
type input "150"
click at [205, 371] on div "Estilo" at bounding box center [195, 380] width 220 height 18
click at [137, 17] on h4 "Inicio" at bounding box center [100, 11] width 200 height 17
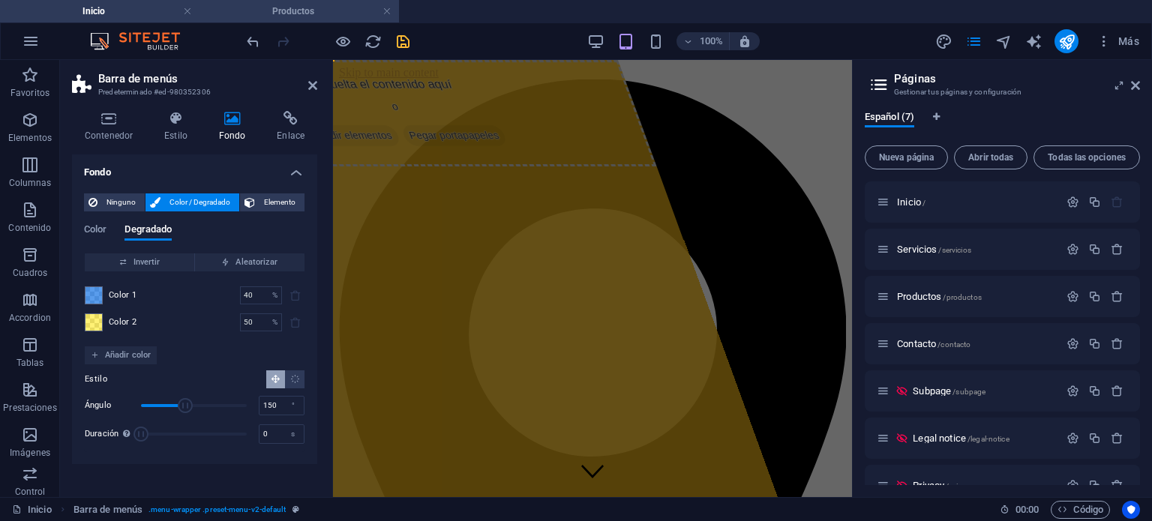
click at [259, 8] on h4 "Productos" at bounding box center [300, 11] width 200 height 17
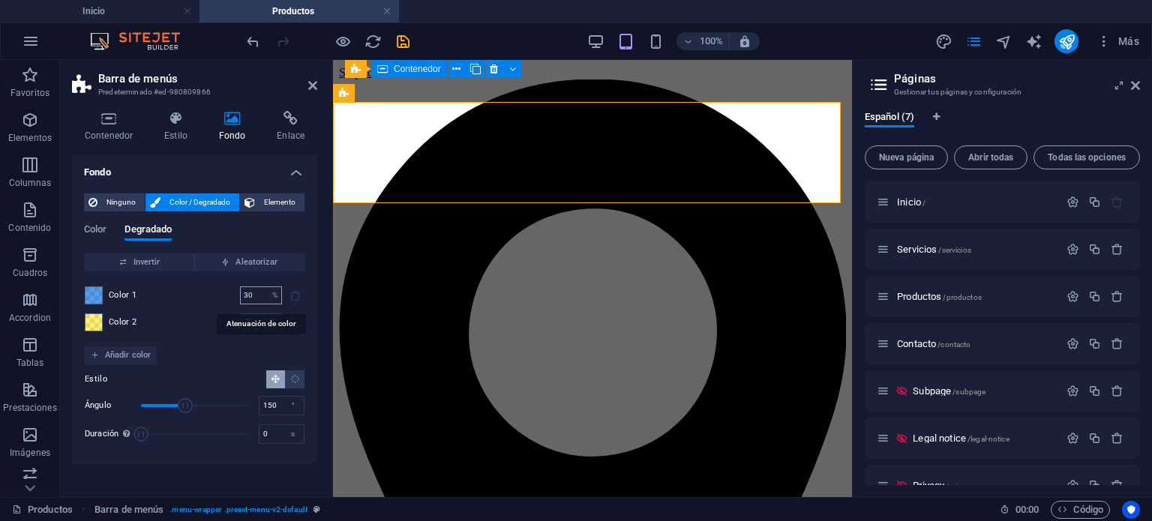
click at [260, 291] on input "30" at bounding box center [253, 296] width 26 height 18
type input "40"
click at [252, 323] on input "70" at bounding box center [253, 323] width 26 height 18
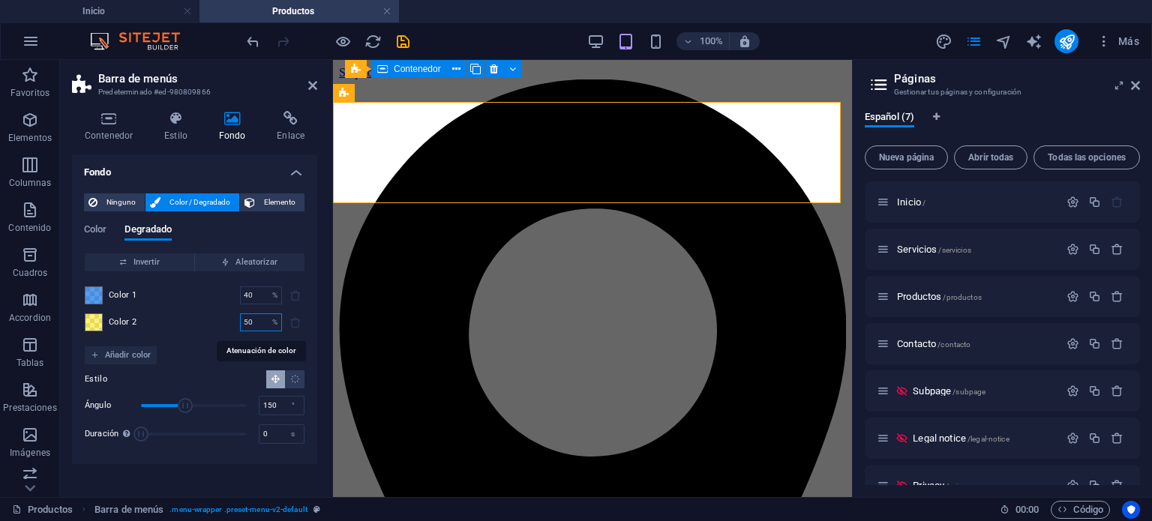
type input "50"
click at [221, 354] on div "Invertir Aleatorizar Color 1 40 % ​ Color 2 50 % ​ Añadir color Estilo Ángulo 1…" at bounding box center [194, 353] width 221 height 200
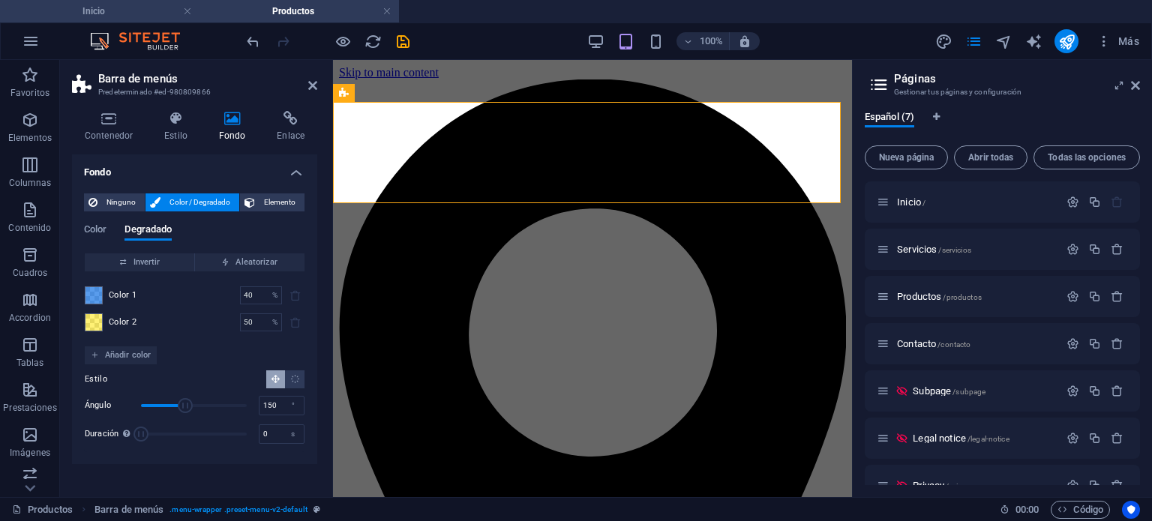
click at [131, 12] on h4 "Inicio" at bounding box center [100, 11] width 200 height 17
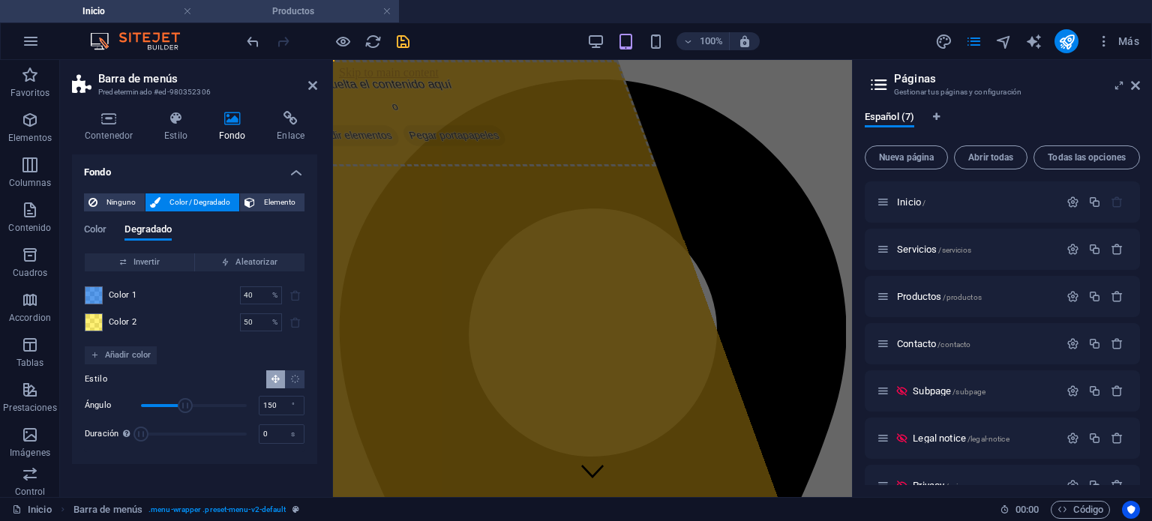
click at [258, 11] on h4 "Productos" at bounding box center [300, 11] width 200 height 17
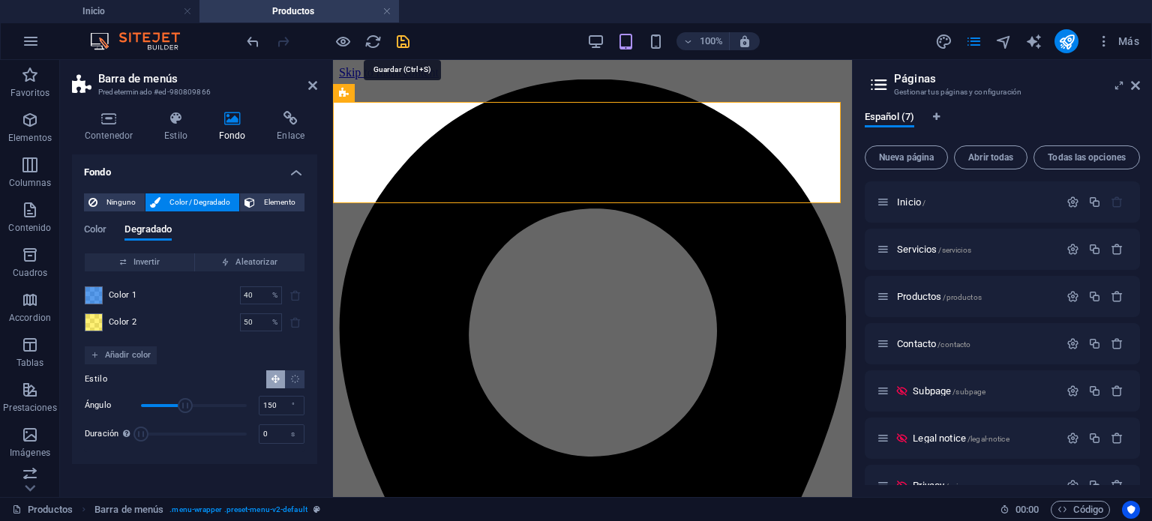
click at [406, 36] on icon "save" at bounding box center [403, 41] width 17 height 17
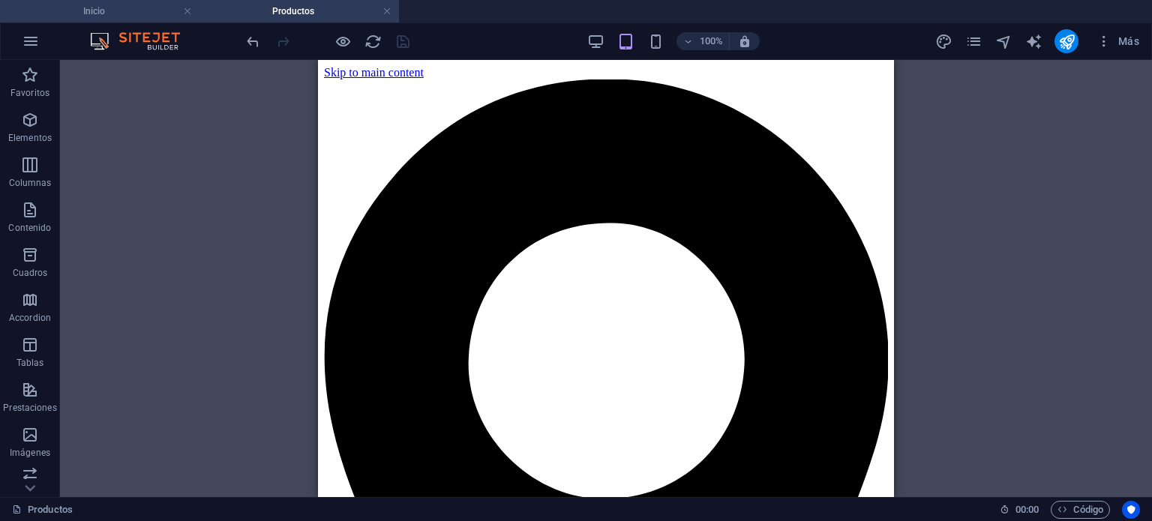
click at [120, 6] on h4 "Inicio" at bounding box center [100, 11] width 200 height 17
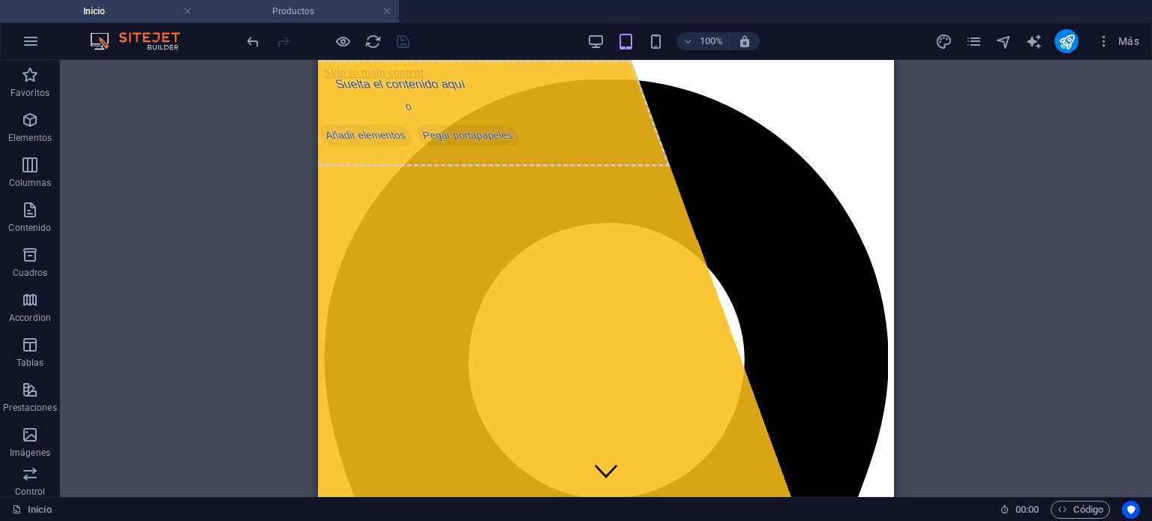
click at [242, 11] on h4 "Productos" at bounding box center [300, 11] width 200 height 17
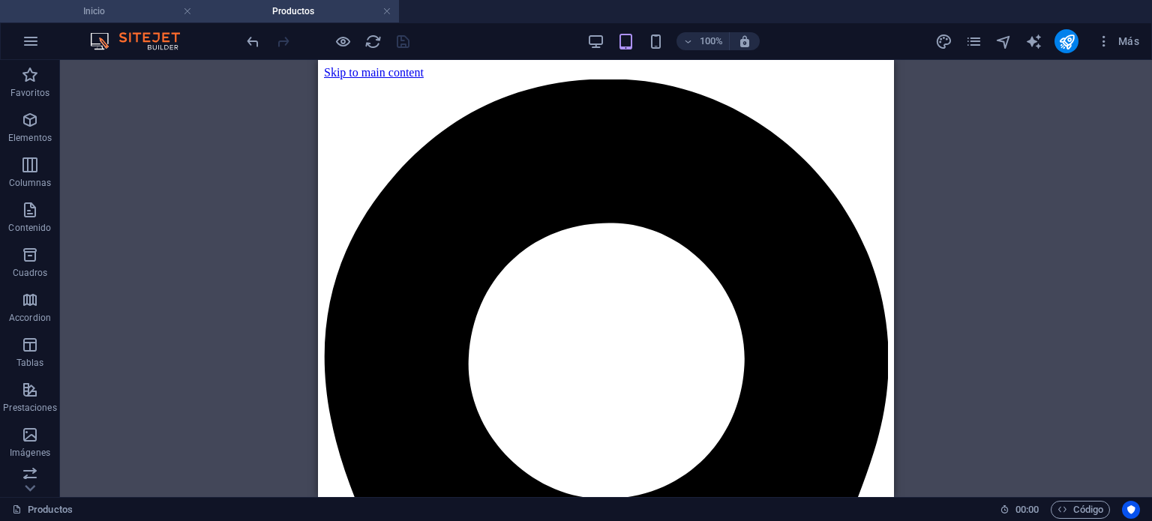
click at [111, 20] on li "Inicio" at bounding box center [100, 11] width 200 height 23
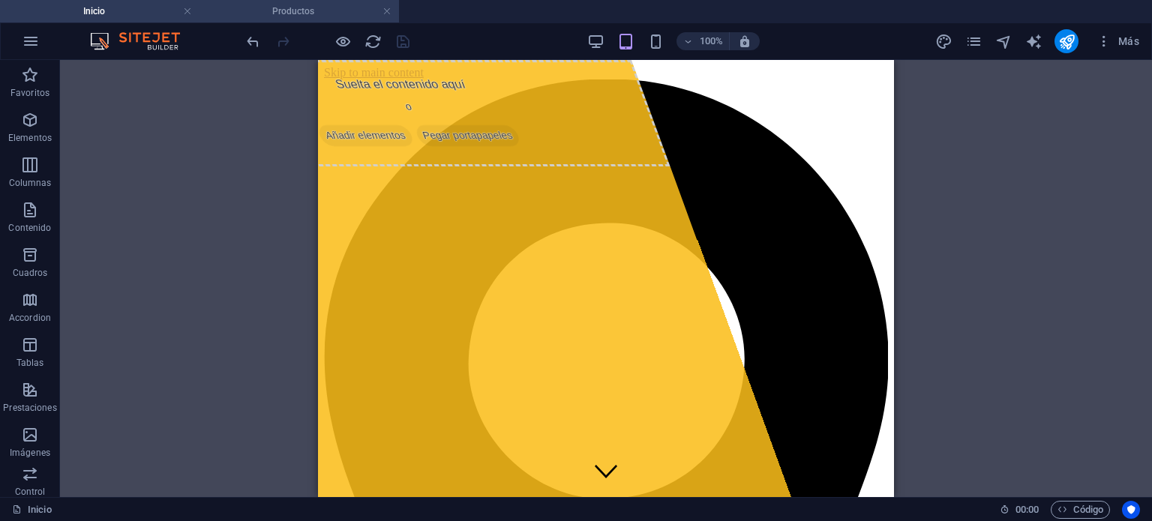
click at [237, 11] on h4 "Productos" at bounding box center [300, 11] width 200 height 17
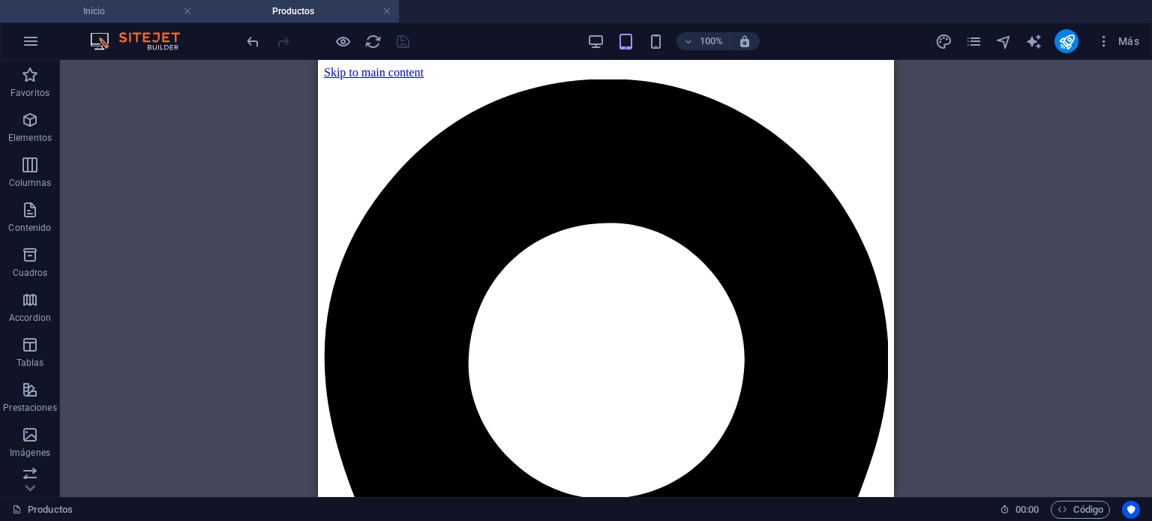
click at [129, 14] on h4 "Inicio" at bounding box center [100, 11] width 200 height 17
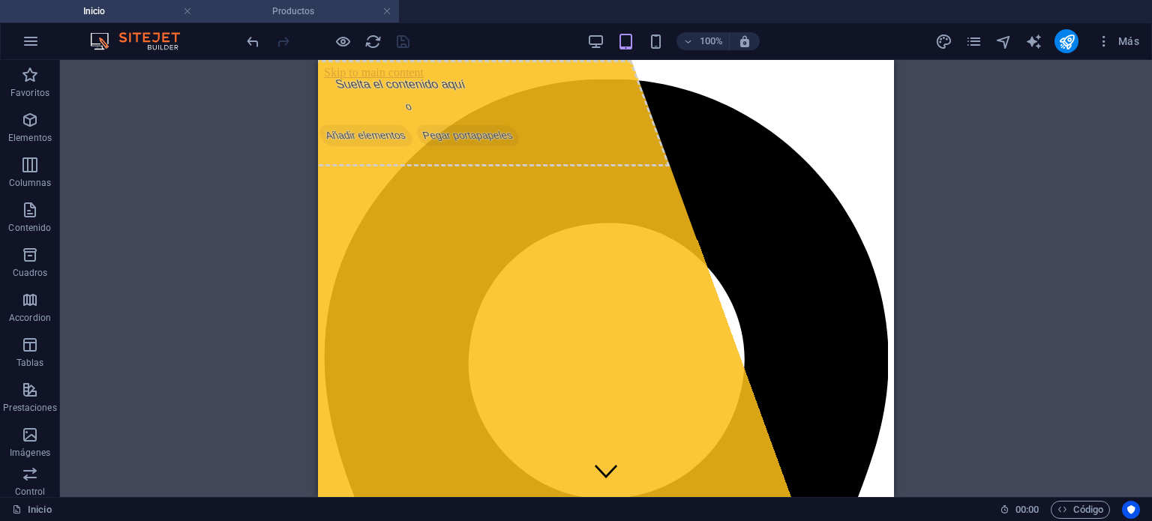
click at [252, 11] on h4 "Productos" at bounding box center [300, 11] width 200 height 17
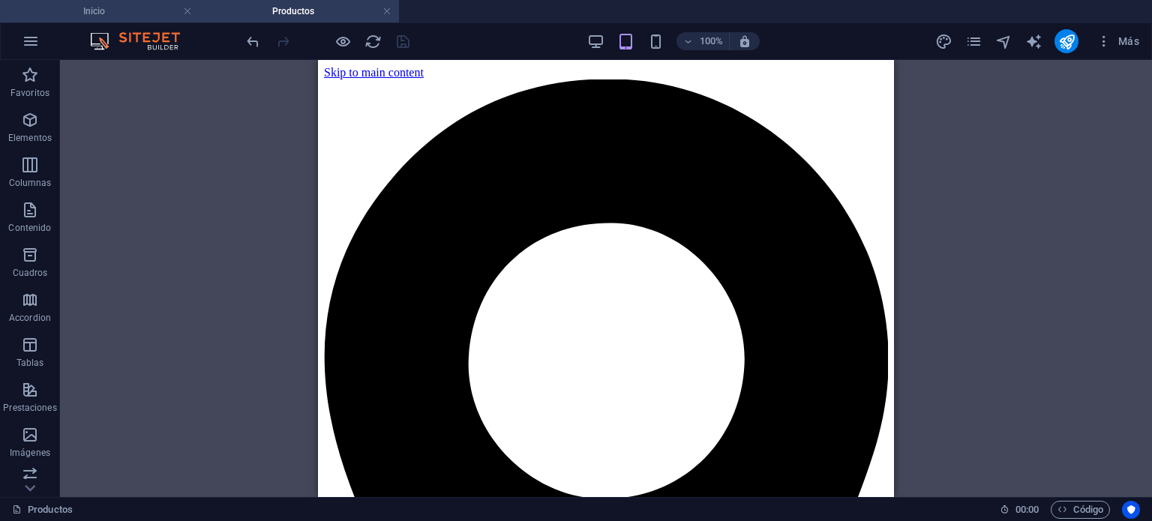
click at [142, 14] on h4 "Inicio" at bounding box center [100, 11] width 200 height 17
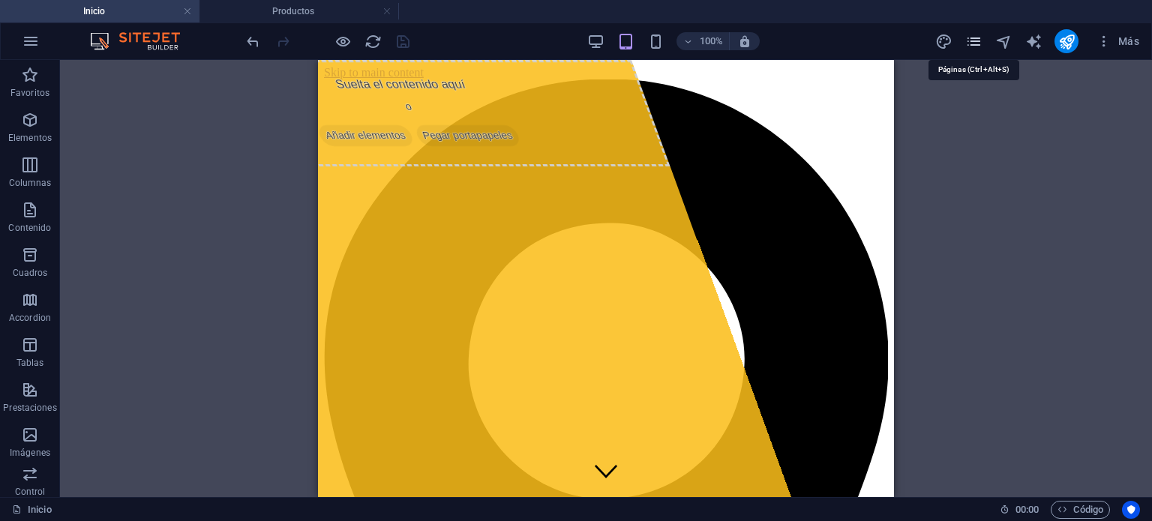
click at [976, 38] on icon "pages" at bounding box center [974, 41] width 17 height 17
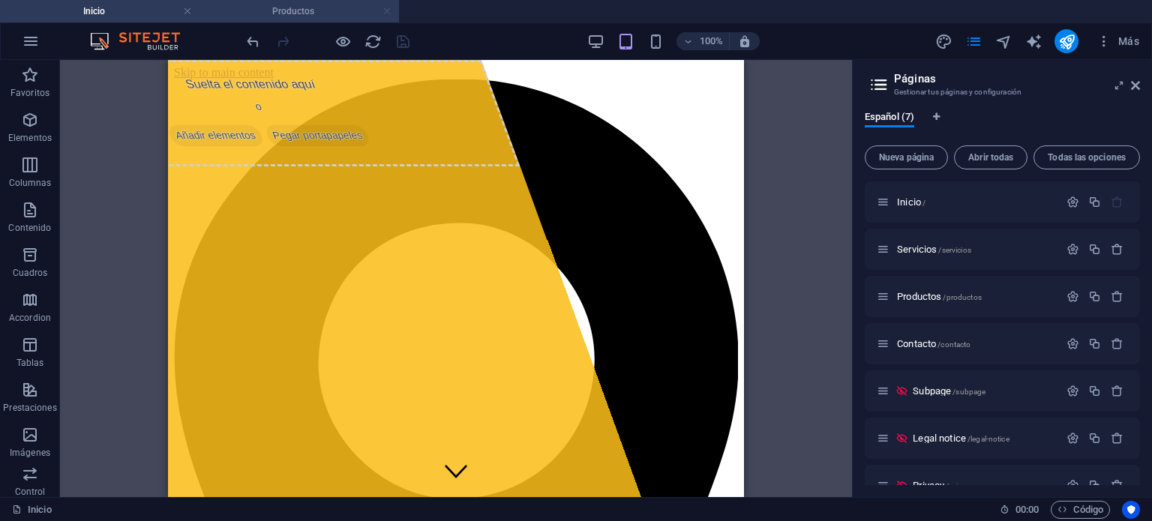
click at [384, 10] on link at bounding box center [387, 12] width 9 height 14
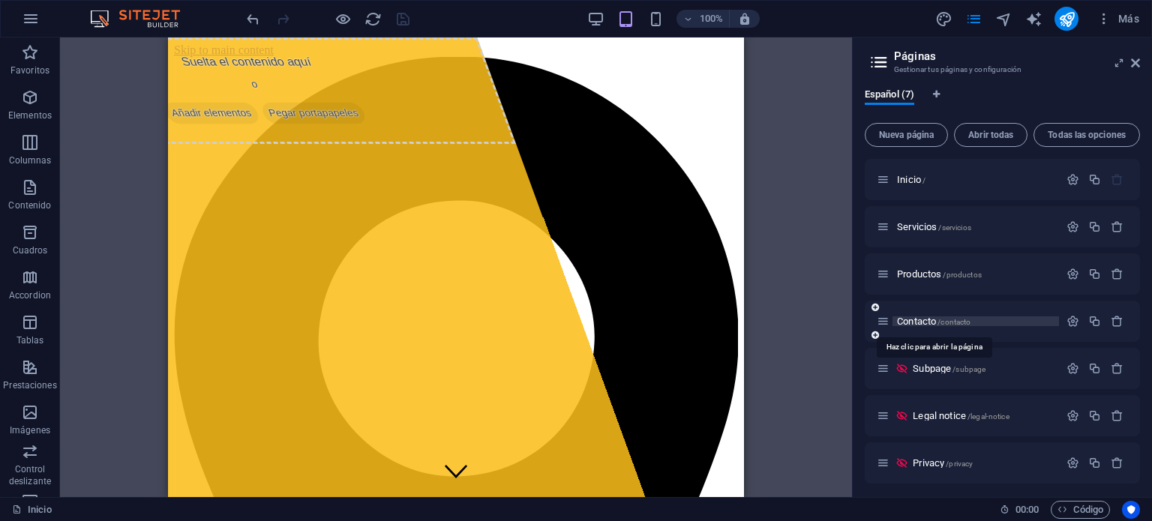
click at [916, 320] on span "Contacto /contacto" at bounding box center [934, 321] width 74 height 11
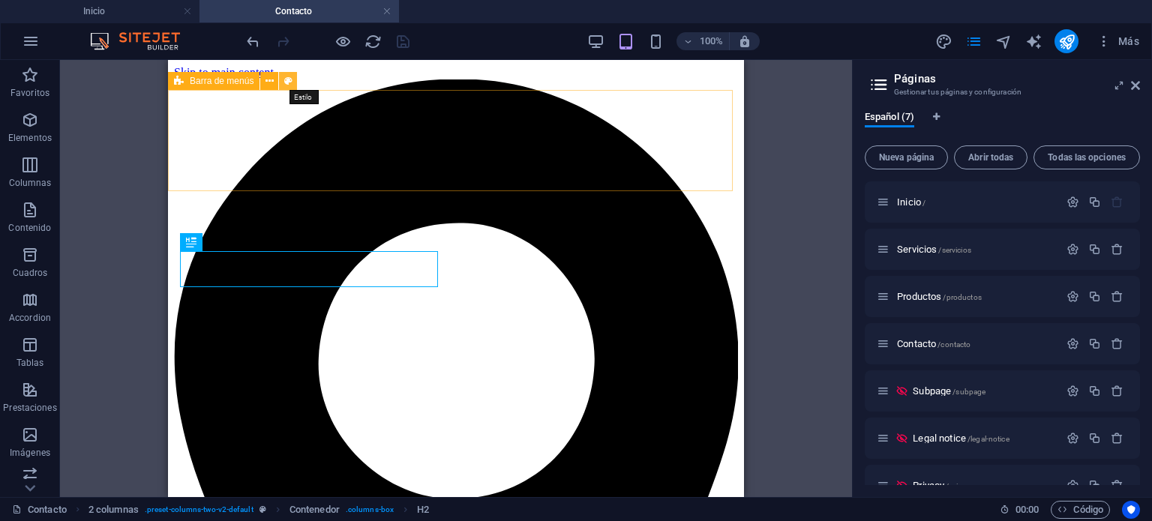
drag, startPoint x: 291, startPoint y: 86, endPoint x: 14, endPoint y: 125, distance: 279.5
click at [291, 86] on icon at bounding box center [288, 82] width 8 height 16
select select "rem"
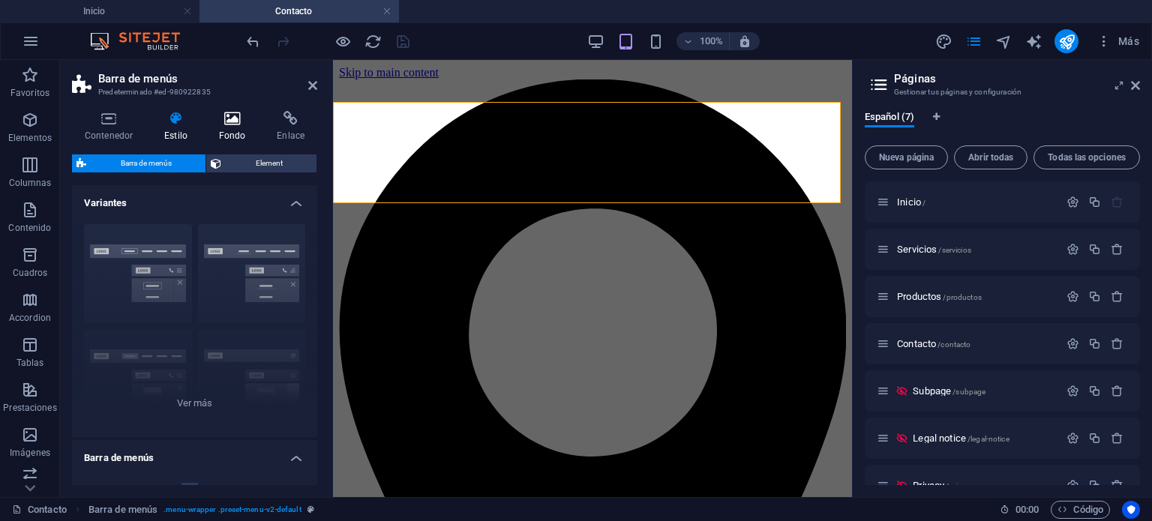
click at [230, 128] on h4 "Fondo" at bounding box center [235, 127] width 59 height 32
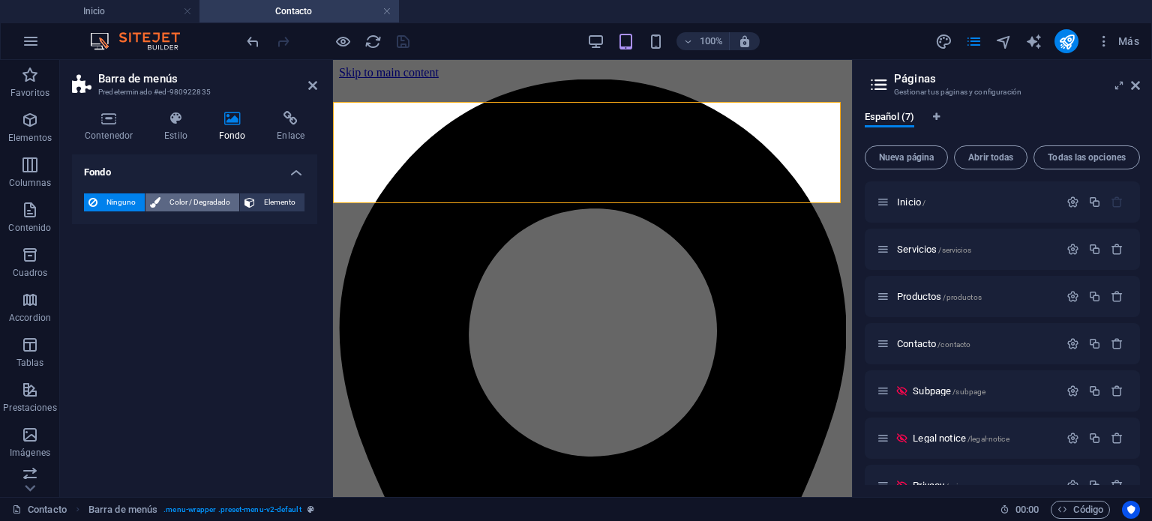
click at [183, 197] on span "Color / Degradado" at bounding box center [200, 203] width 70 height 18
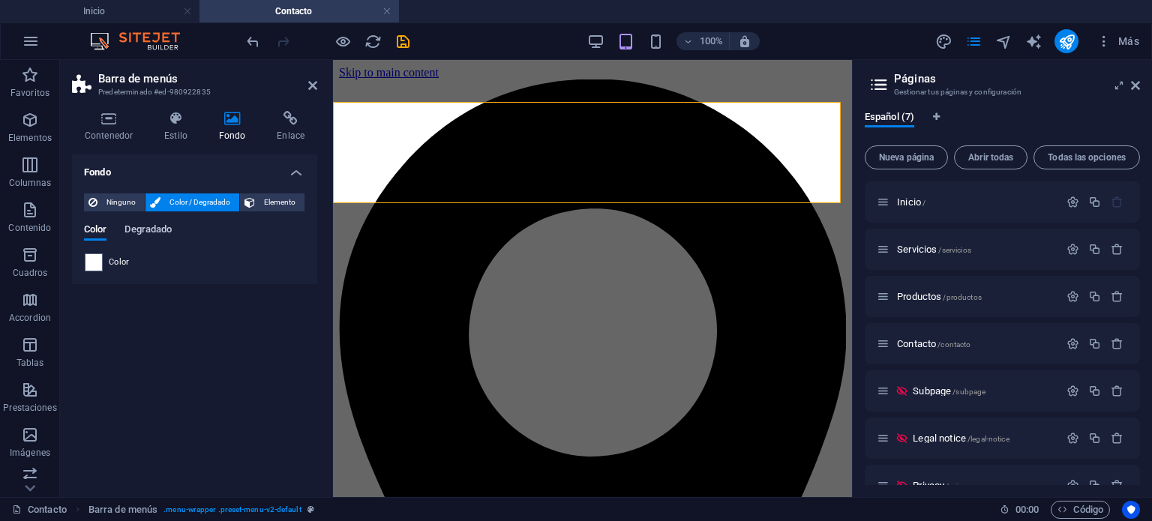
click at [144, 226] on span "Degradado" at bounding box center [148, 231] width 47 height 21
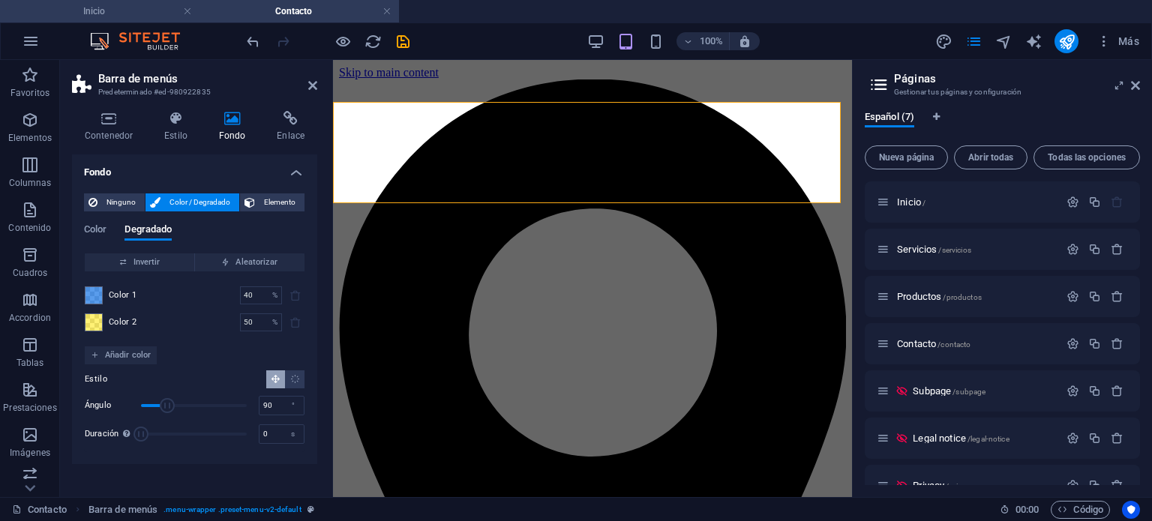
click at [134, 16] on h4 "Inicio" at bounding box center [100, 11] width 200 height 17
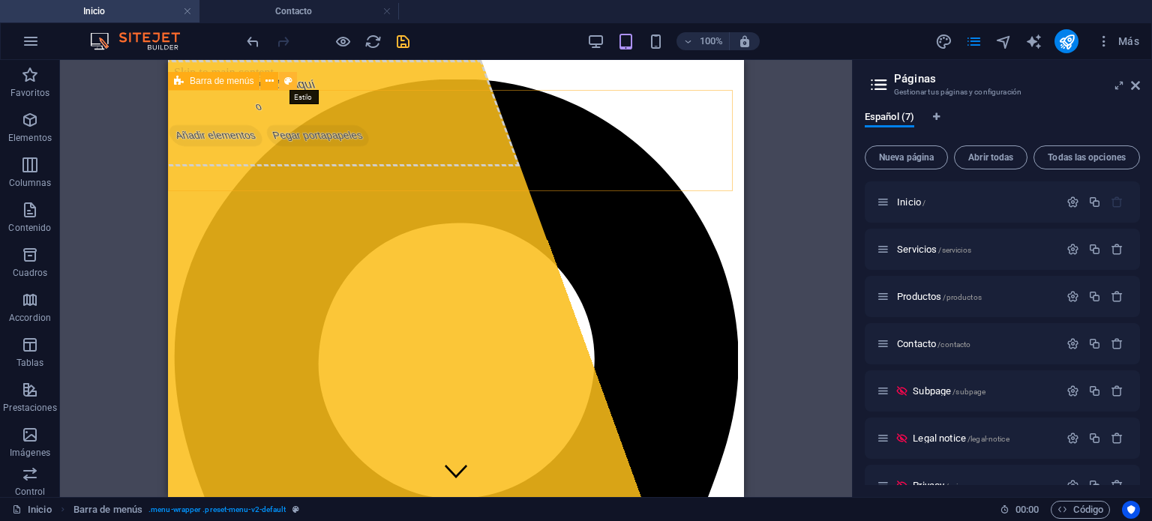
click at [290, 86] on icon at bounding box center [288, 82] width 8 height 16
select select "rem"
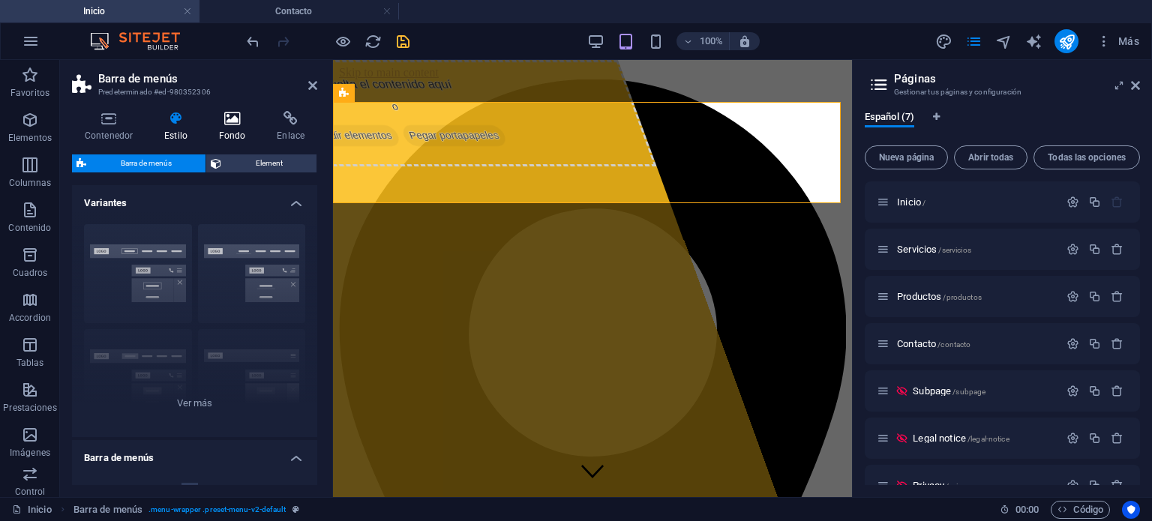
click at [236, 130] on h4 "Fondo" at bounding box center [235, 127] width 59 height 32
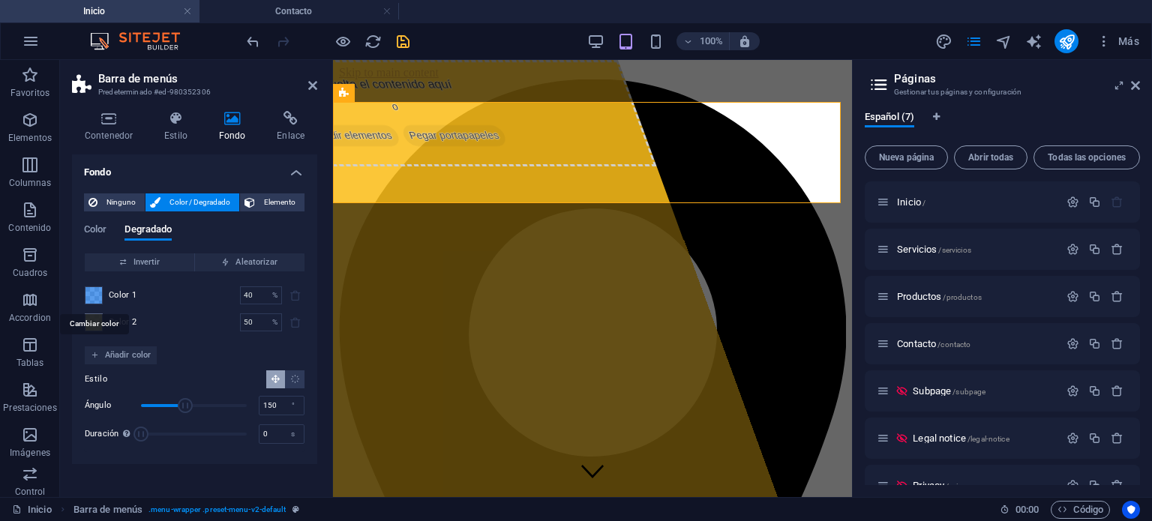
click at [94, 290] on span at bounding box center [94, 295] width 17 height 17
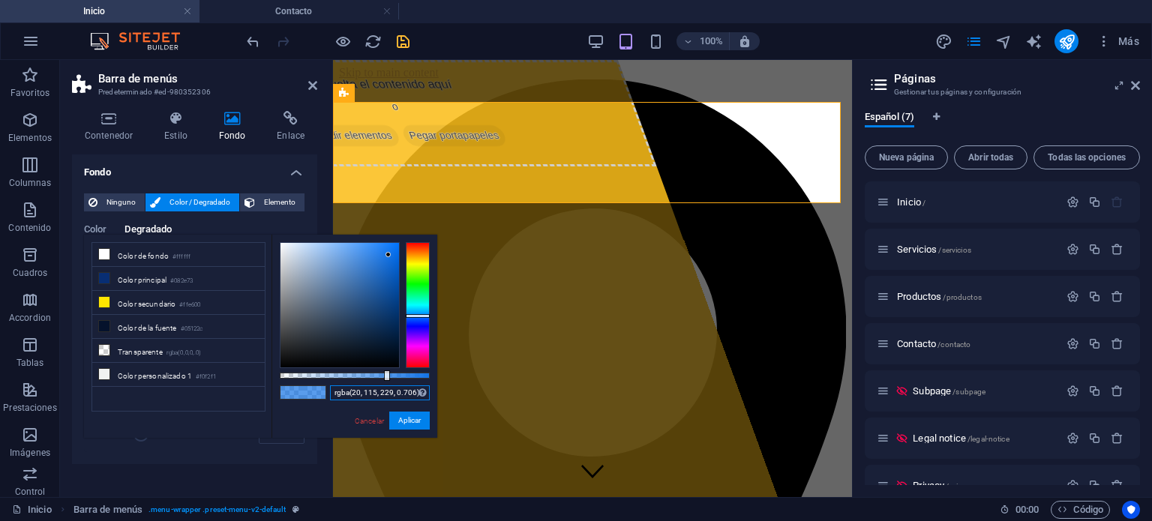
click at [359, 392] on input "rgba(20, 115, 229, 0.706)" at bounding box center [380, 393] width 100 height 15
click at [359, 416] on link "Cancelar" at bounding box center [369, 421] width 32 height 11
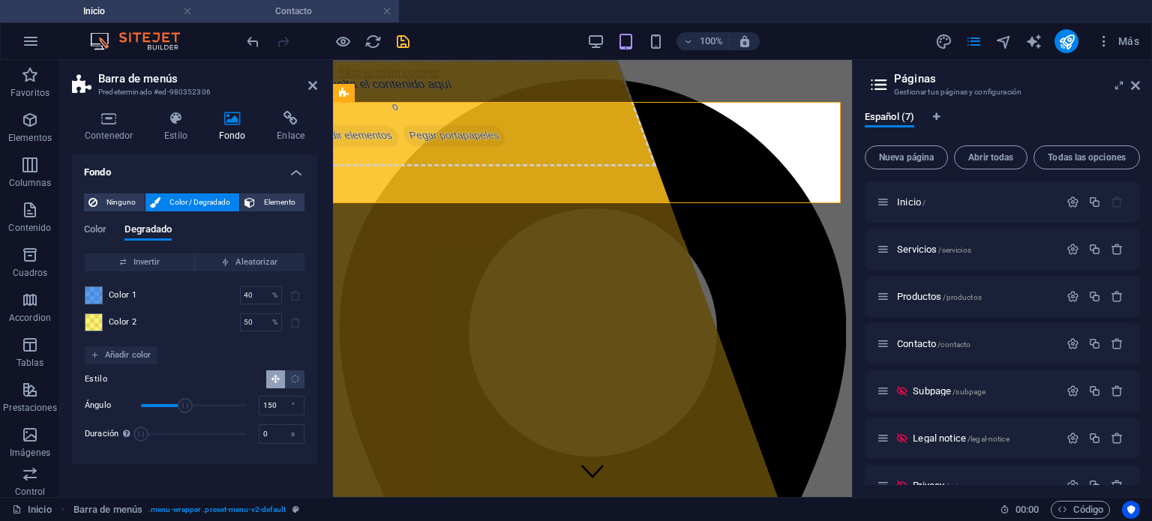
click at [280, 15] on h4 "Contacto" at bounding box center [300, 11] width 200 height 17
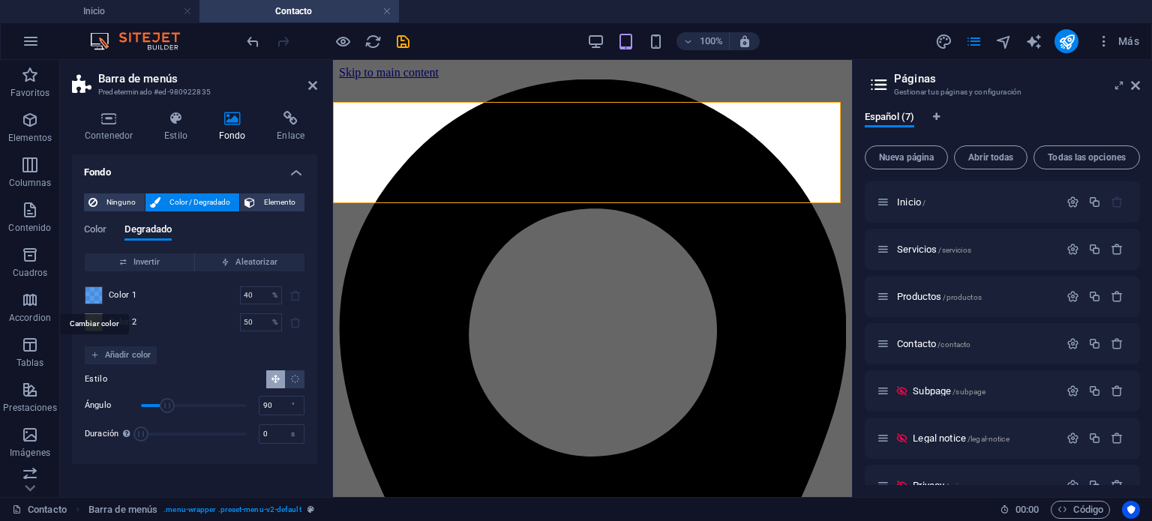
click at [99, 293] on span at bounding box center [94, 295] width 17 height 17
type input "rgba(20, 115, 229, 0.706)"
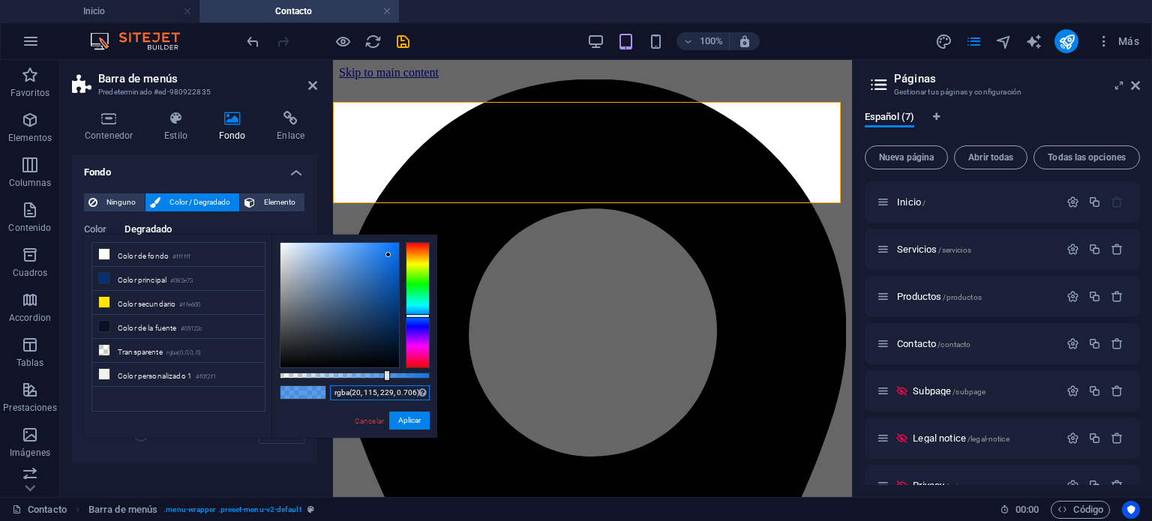
click at [352, 395] on input "rgba(20, 115, 229, 0.706)" at bounding box center [380, 393] width 100 height 15
click at [402, 420] on button "Aplicar" at bounding box center [409, 421] width 41 height 18
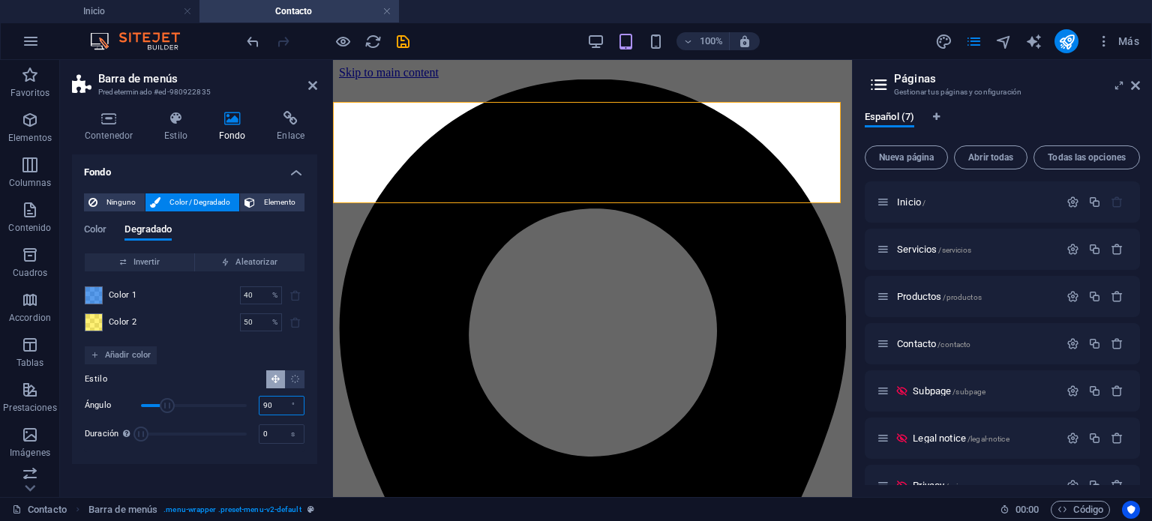
click at [275, 401] on input "90" at bounding box center [282, 406] width 44 height 18
type input "150"
click at [213, 374] on div "Estilo" at bounding box center [195, 380] width 220 height 18
click at [134, 11] on h4 "Inicio" at bounding box center [100, 11] width 200 height 17
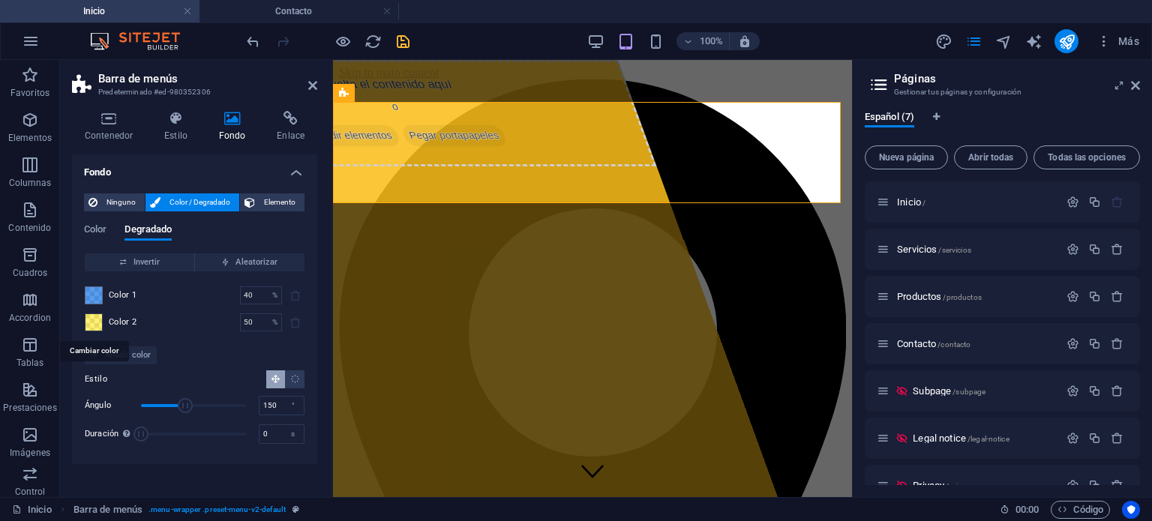
click at [92, 324] on span at bounding box center [94, 322] width 17 height 17
type input "rgba(255, 230, 0, 0.54)"
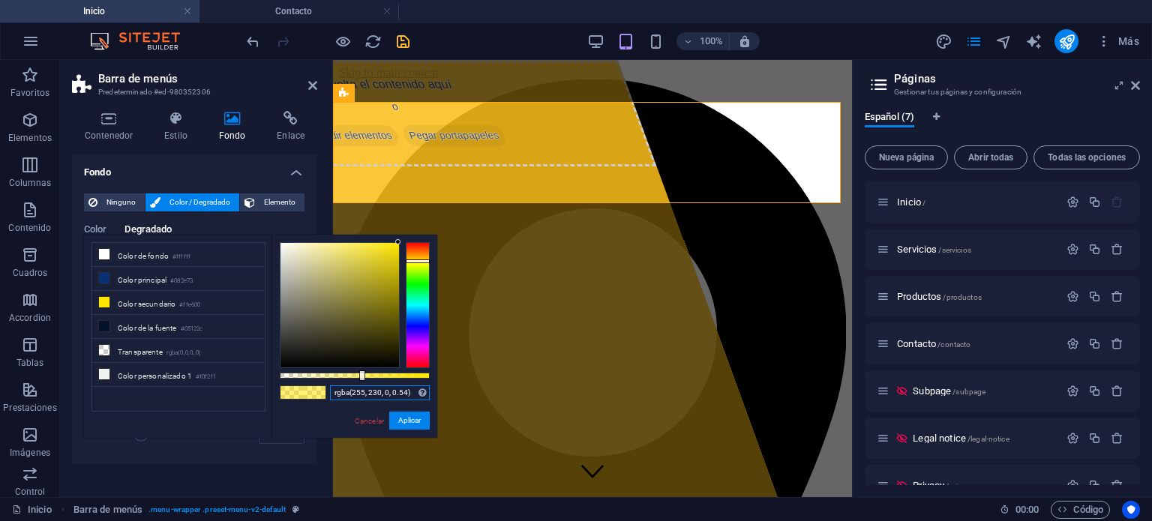
click at [369, 392] on input "rgba(255, 230, 0, 0.54)" at bounding box center [380, 393] width 100 height 15
click at [368, 419] on link "Cancelar" at bounding box center [369, 421] width 32 height 11
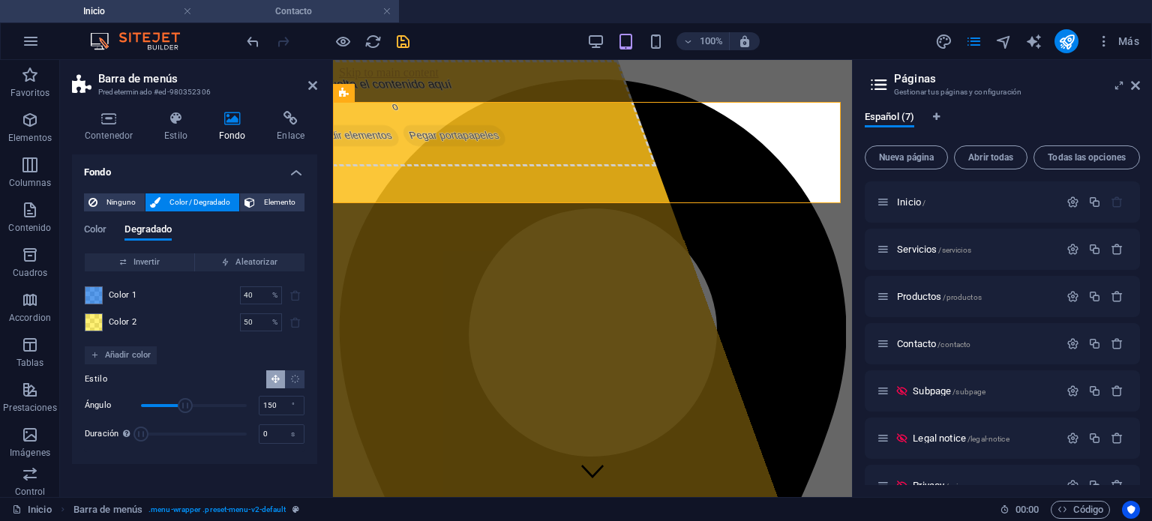
click at [269, 14] on h4 "Contacto" at bounding box center [300, 11] width 200 height 17
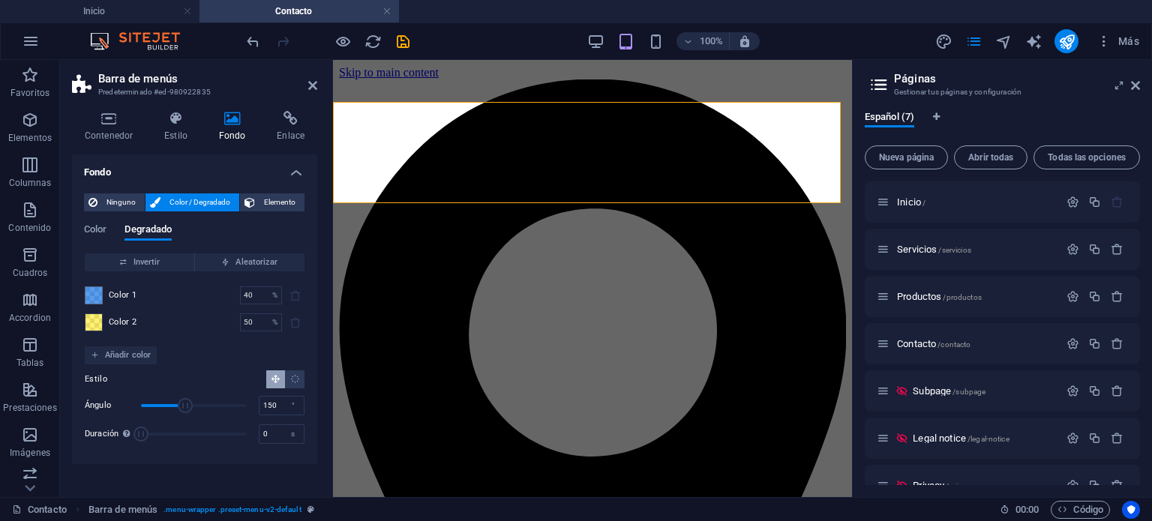
click at [100, 323] on span at bounding box center [94, 322] width 17 height 17
type input "rgba(255, 230, 0, 0.54)"
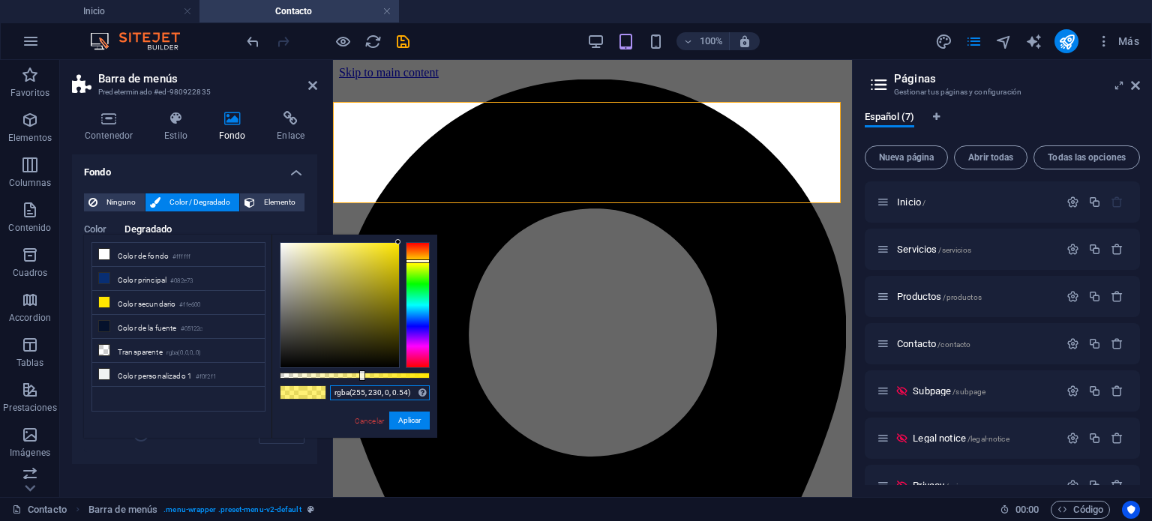
click at [382, 395] on input "rgba(255, 230, 0, 0.54)" at bounding box center [380, 393] width 100 height 15
click at [405, 421] on button "Aplicar" at bounding box center [409, 421] width 41 height 18
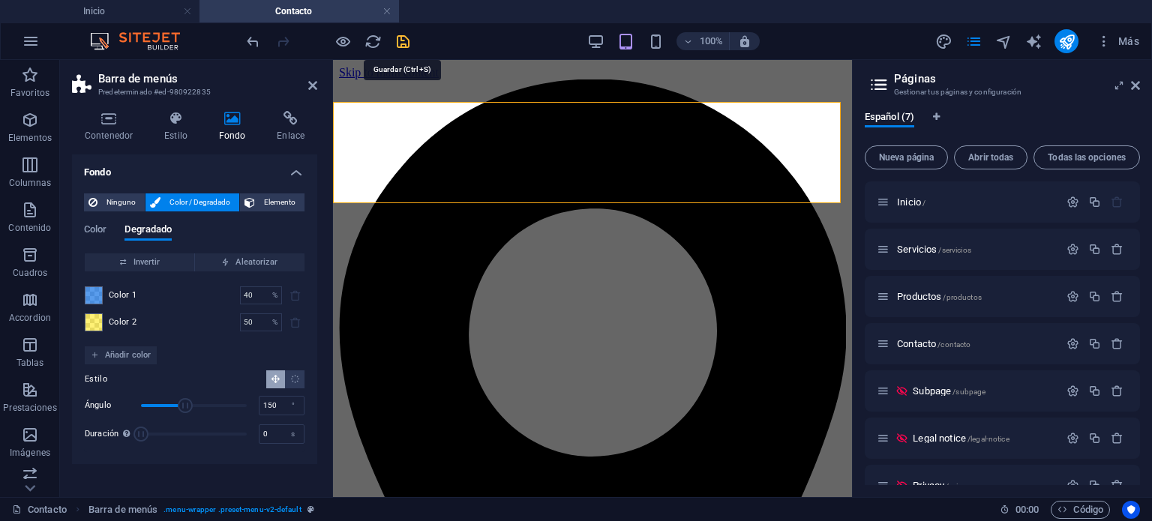
click at [401, 41] on icon "save" at bounding box center [403, 41] width 17 height 17
checkbox input "false"
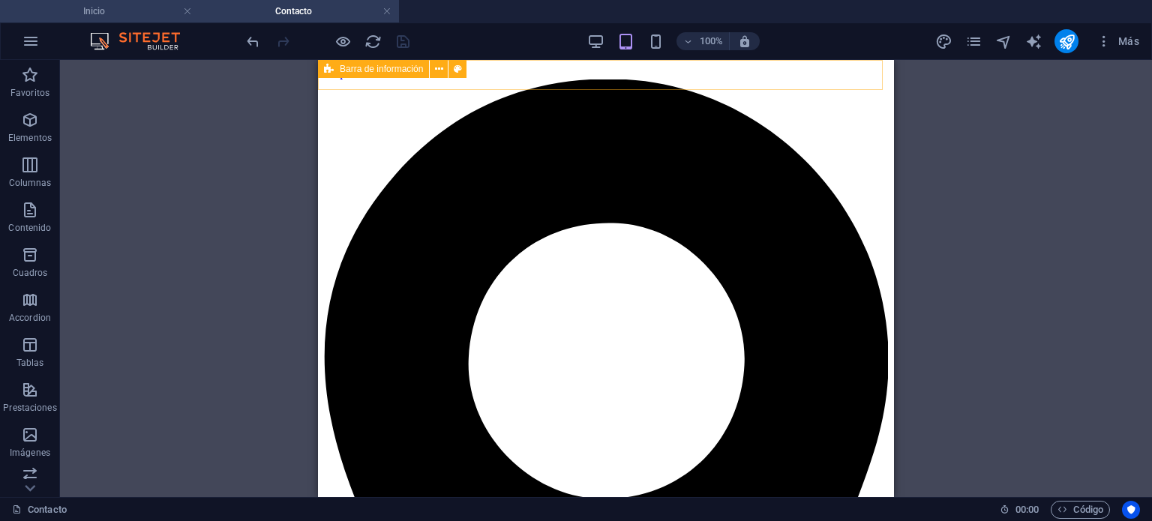
click at [108, 12] on h4 "Inicio" at bounding box center [100, 11] width 200 height 17
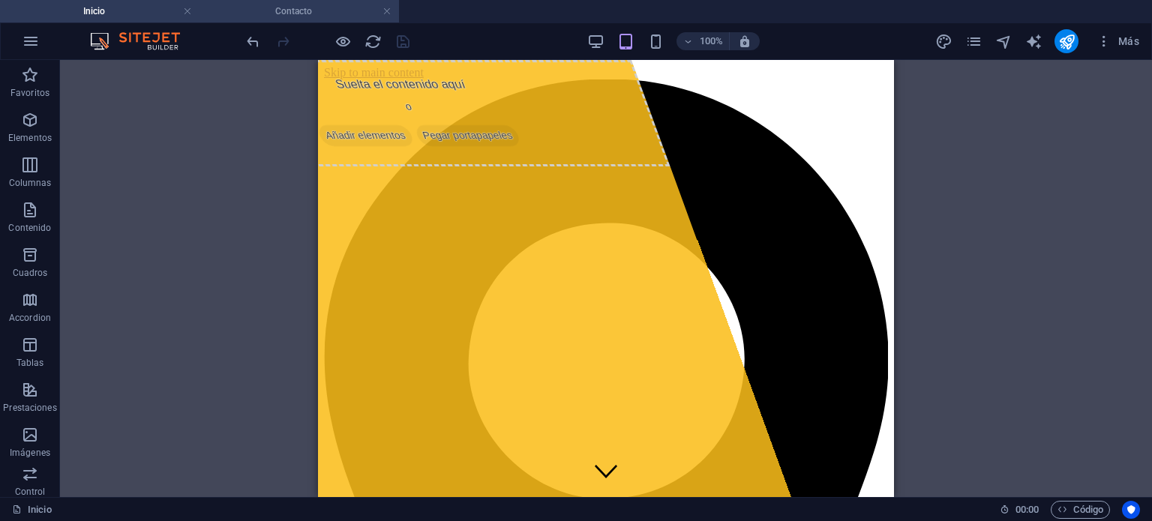
click at [231, 6] on h4 "Contacto" at bounding box center [300, 11] width 200 height 17
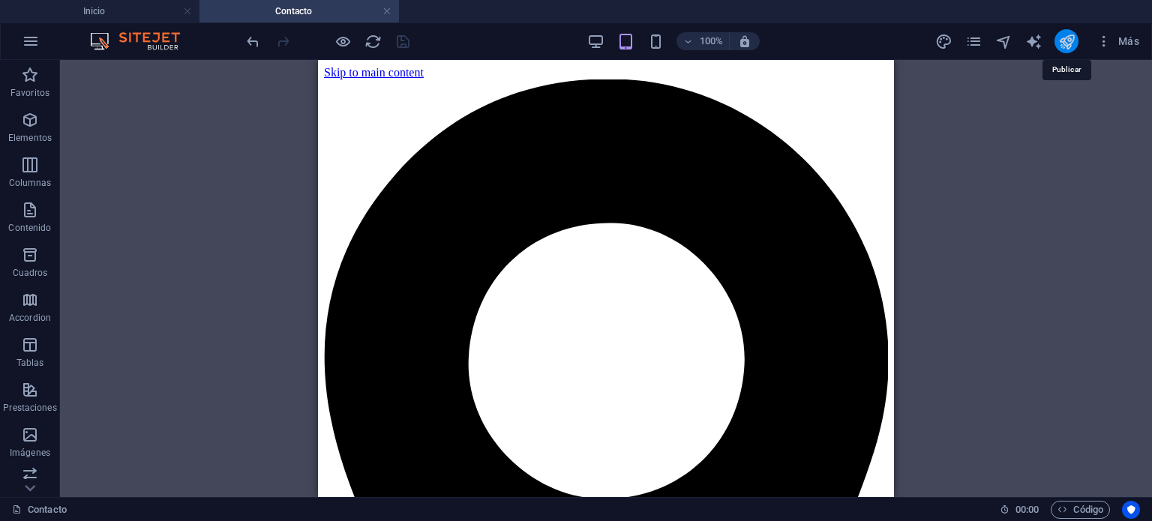
click at [1061, 41] on icon "publish" at bounding box center [1067, 41] width 17 height 17
click at [107, 18] on h4 "Inicio" at bounding box center [100, 11] width 200 height 17
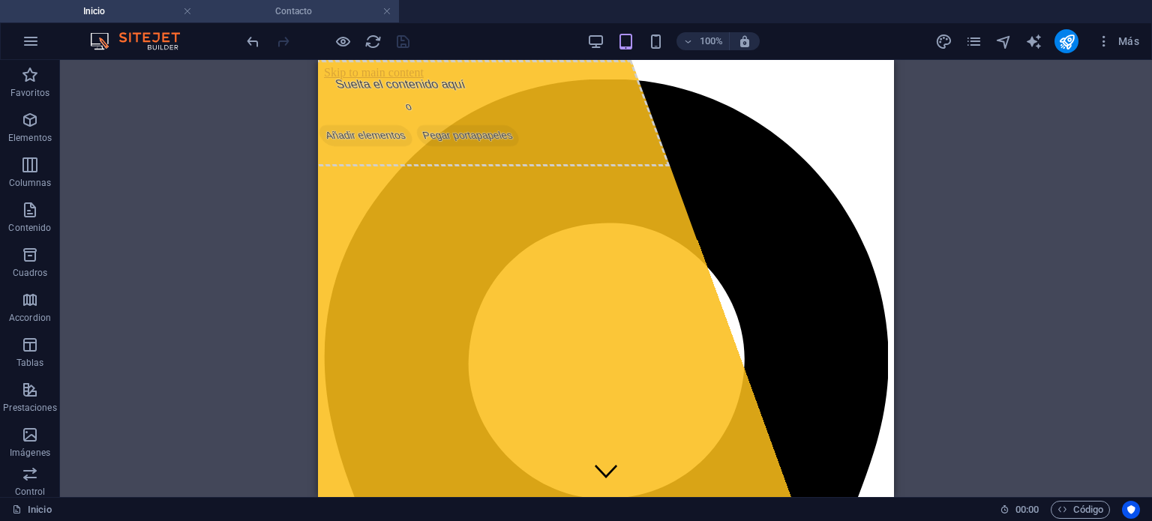
click at [340, 8] on h4 "Contacto" at bounding box center [300, 11] width 200 height 17
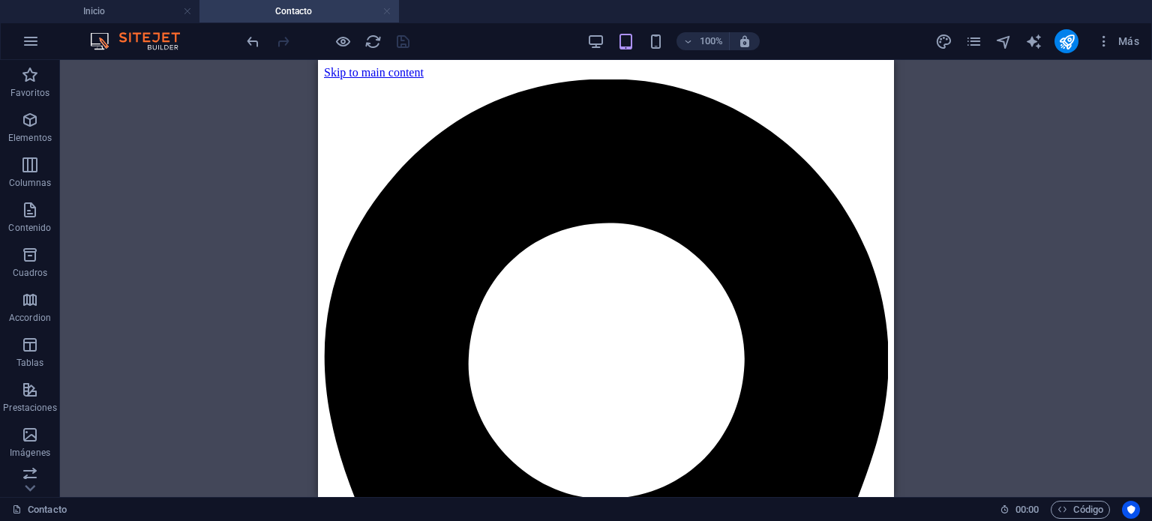
click at [386, 11] on link at bounding box center [387, 12] width 9 height 14
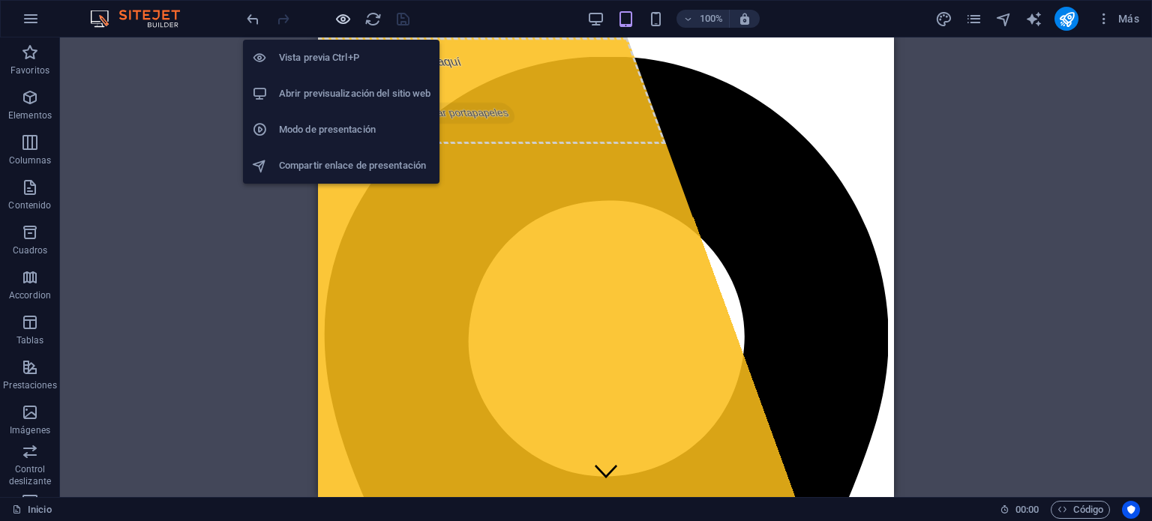
click at [342, 17] on icon "button" at bounding box center [343, 19] width 17 height 17
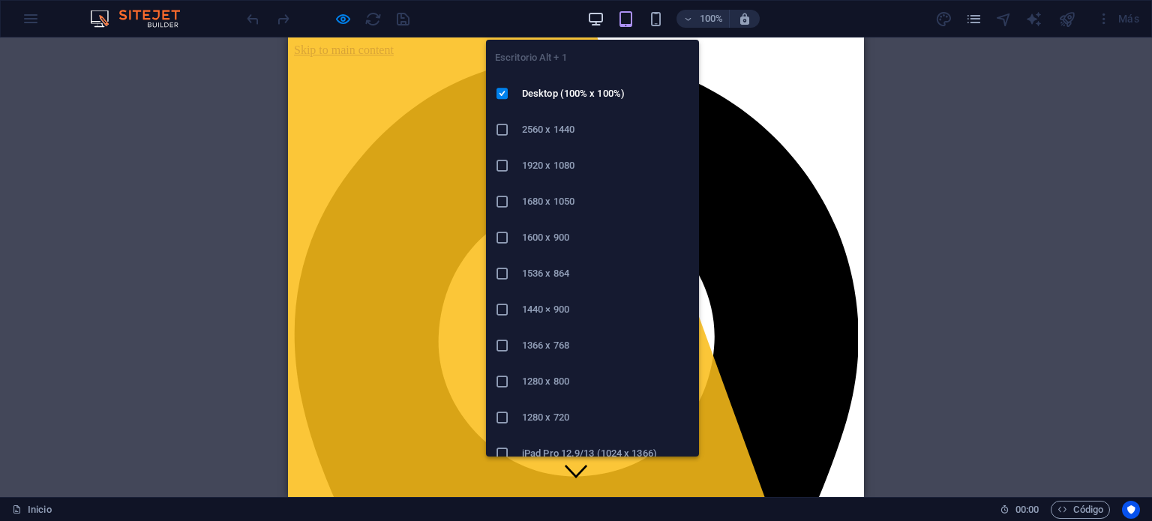
click at [598, 17] on icon "button" at bounding box center [595, 19] width 17 height 17
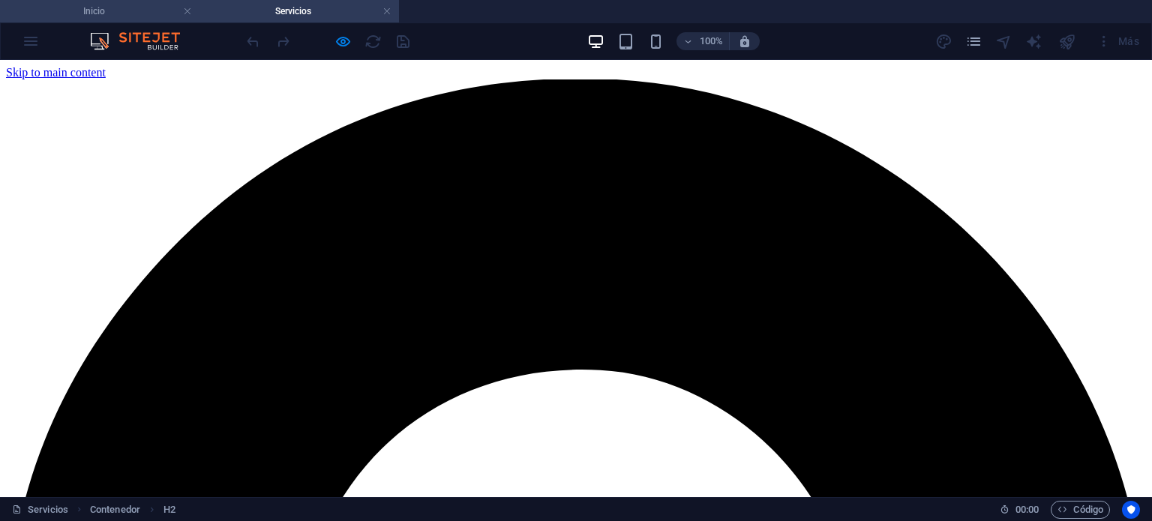
click at [134, 14] on h4 "Inicio" at bounding box center [100, 11] width 200 height 17
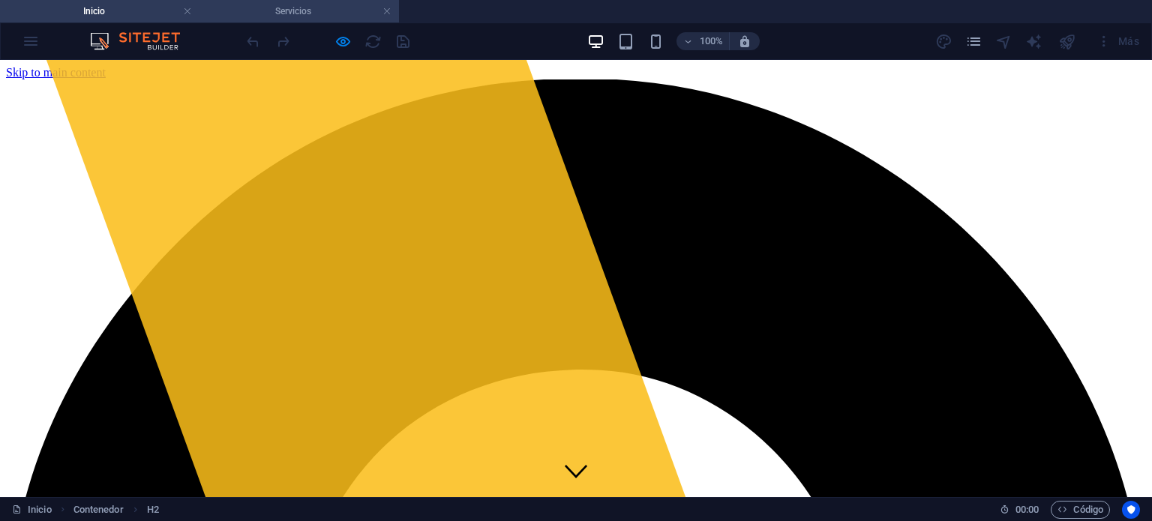
click at [252, 11] on h4 "Servicios" at bounding box center [300, 11] width 200 height 17
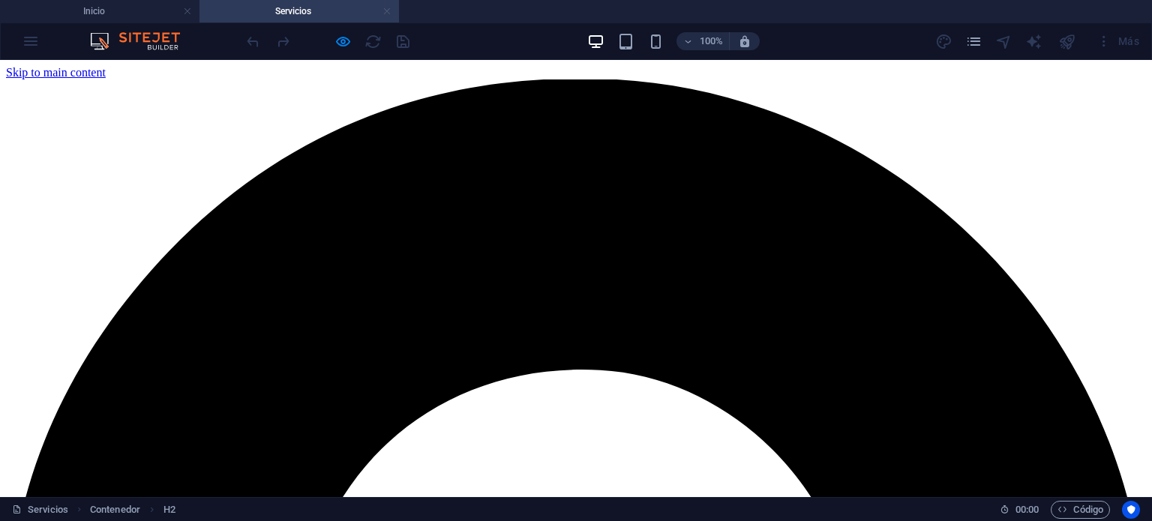
click at [387, 9] on link at bounding box center [387, 12] width 9 height 14
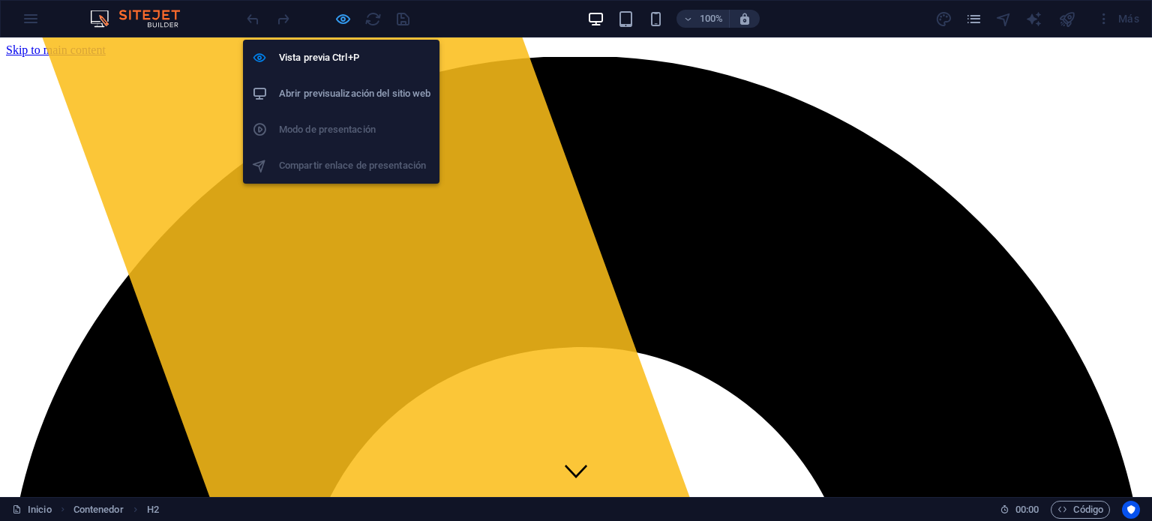
click at [339, 20] on icon "button" at bounding box center [343, 19] width 17 height 17
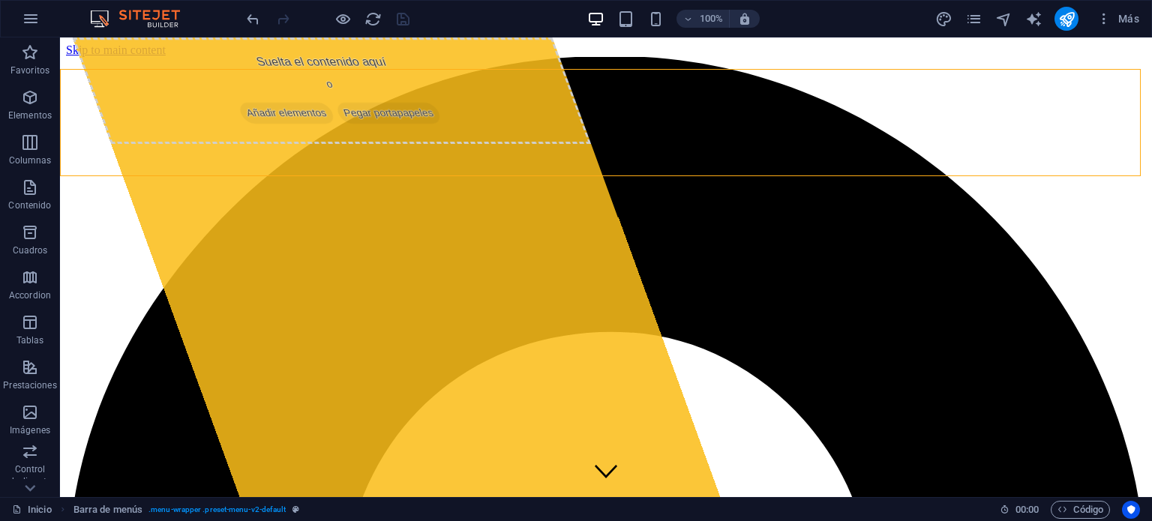
click at [397, 20] on div at bounding box center [328, 19] width 168 height 24
click at [1063, 17] on icon "publish" at bounding box center [1067, 19] width 17 height 17
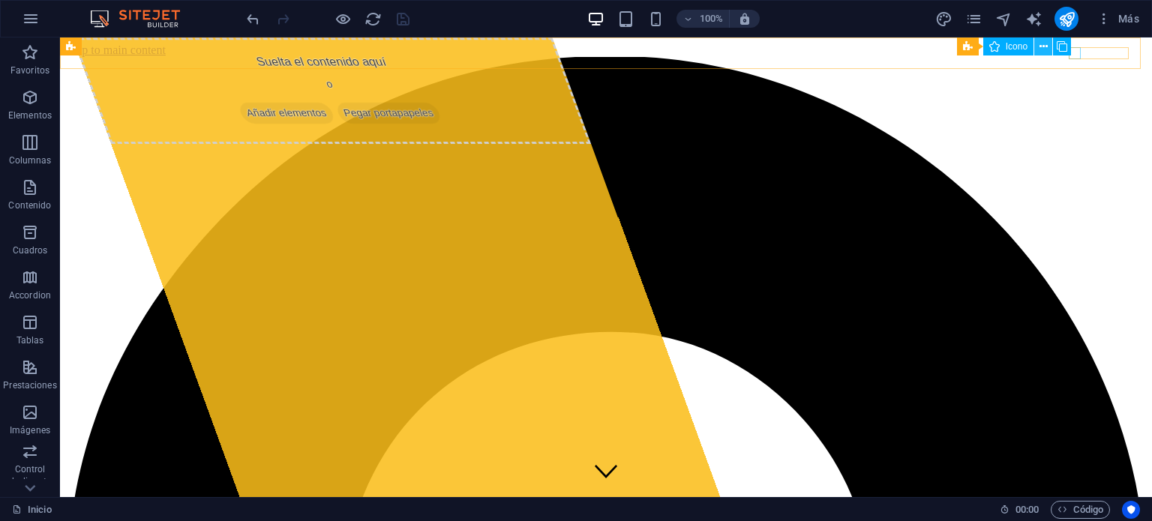
click at [1045, 41] on icon at bounding box center [1044, 47] width 8 height 16
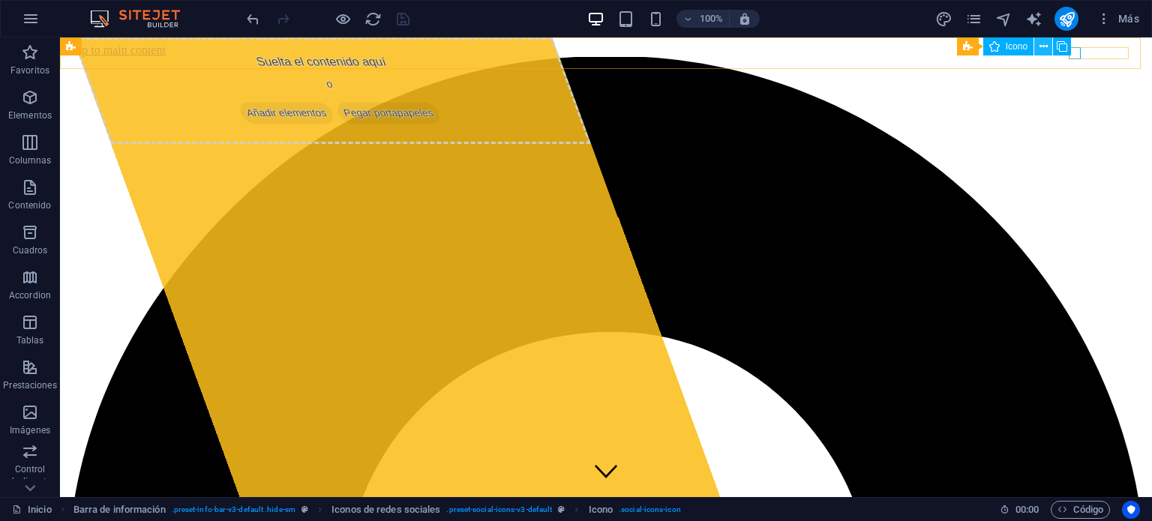
click at [1040, 47] on icon at bounding box center [1044, 47] width 8 height 16
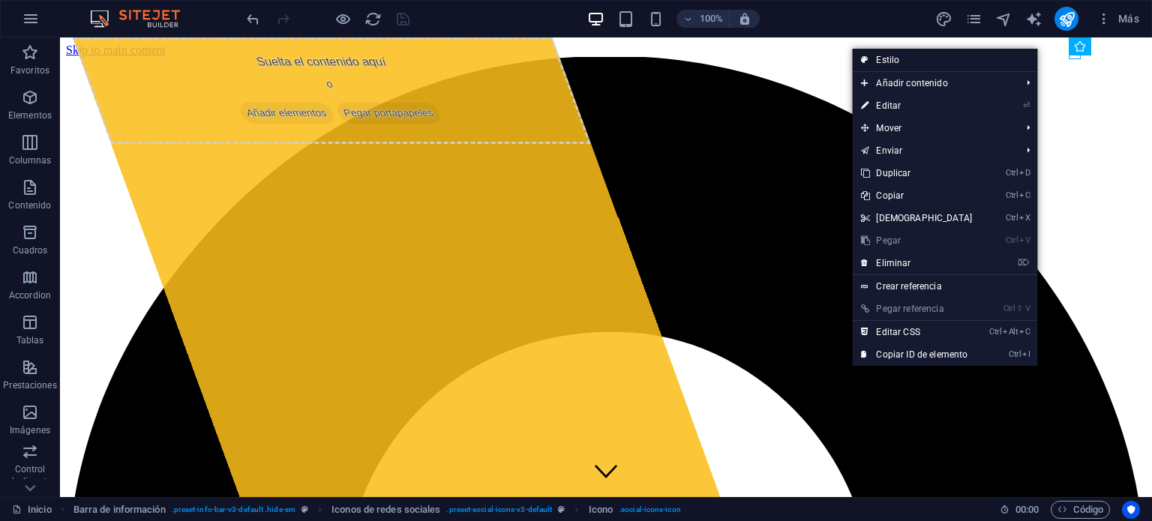
drag, startPoint x: 1005, startPoint y: 58, endPoint x: 677, endPoint y: 21, distance: 330.7
click at [1005, 58] on link "Estilo" at bounding box center [944, 60] width 185 height 23
select select "rem"
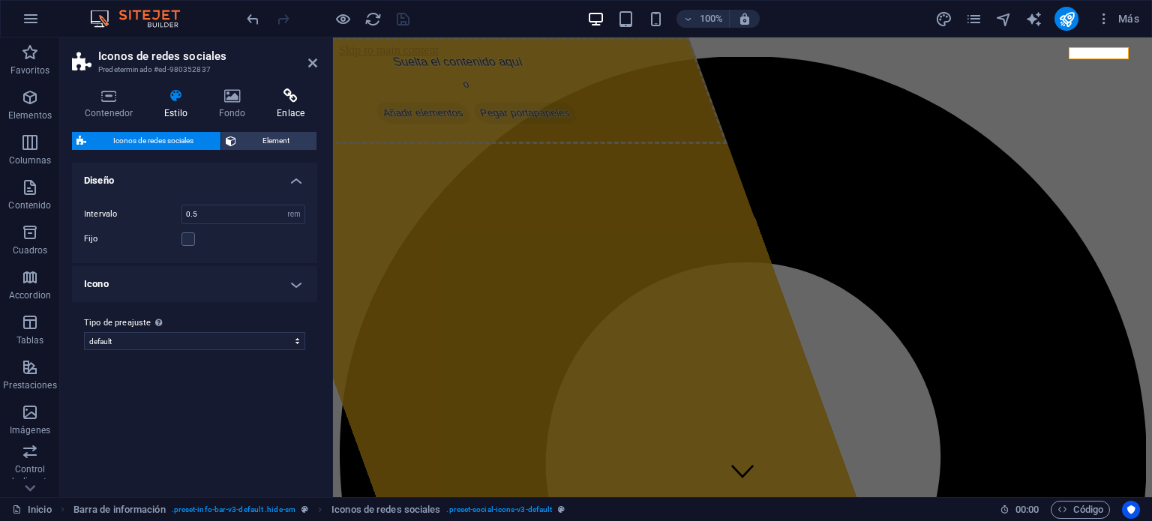
click at [287, 108] on h4 "Enlace" at bounding box center [290, 105] width 53 height 32
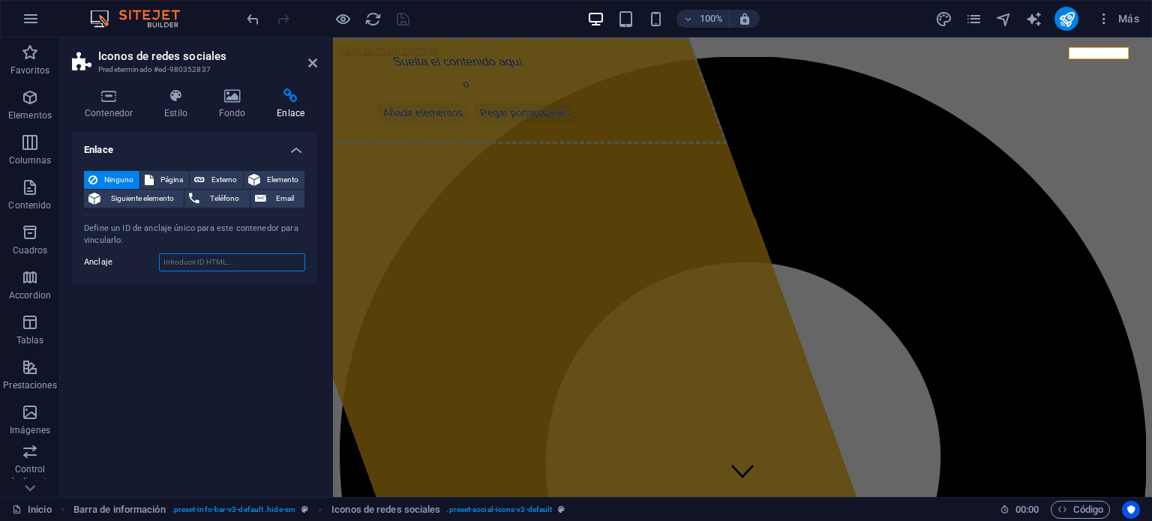
click at [236, 260] on input "Anclaje" at bounding box center [232, 263] width 146 height 18
click at [222, 320] on div "Enlace Ninguno Página Externo Elemento Siguiente elemento Teléfono Email Página…" at bounding box center [194, 308] width 245 height 353
click at [312, 62] on icon at bounding box center [312, 63] width 9 height 12
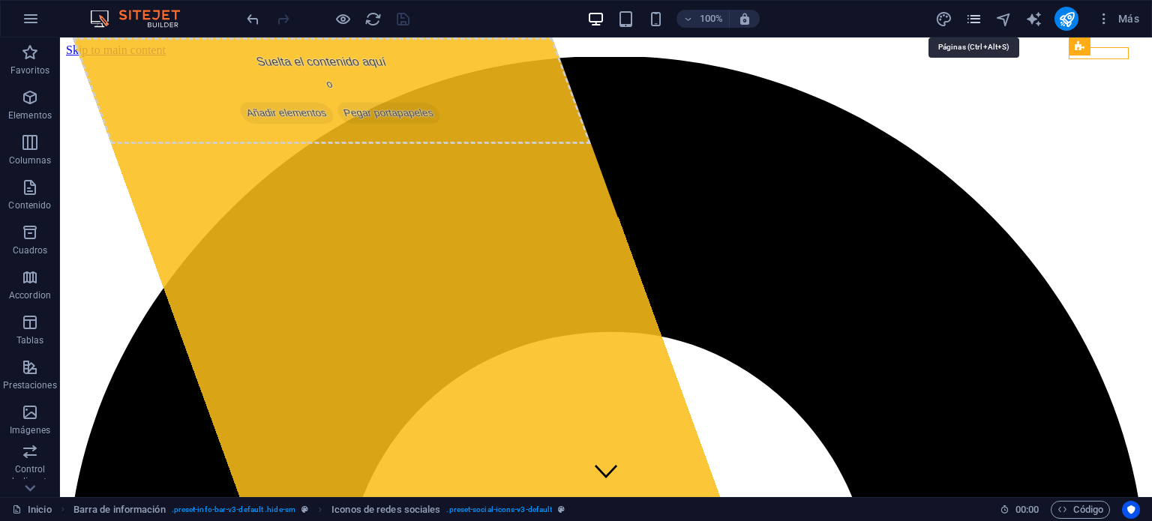
click at [967, 12] on icon "pages" at bounding box center [974, 19] width 17 height 17
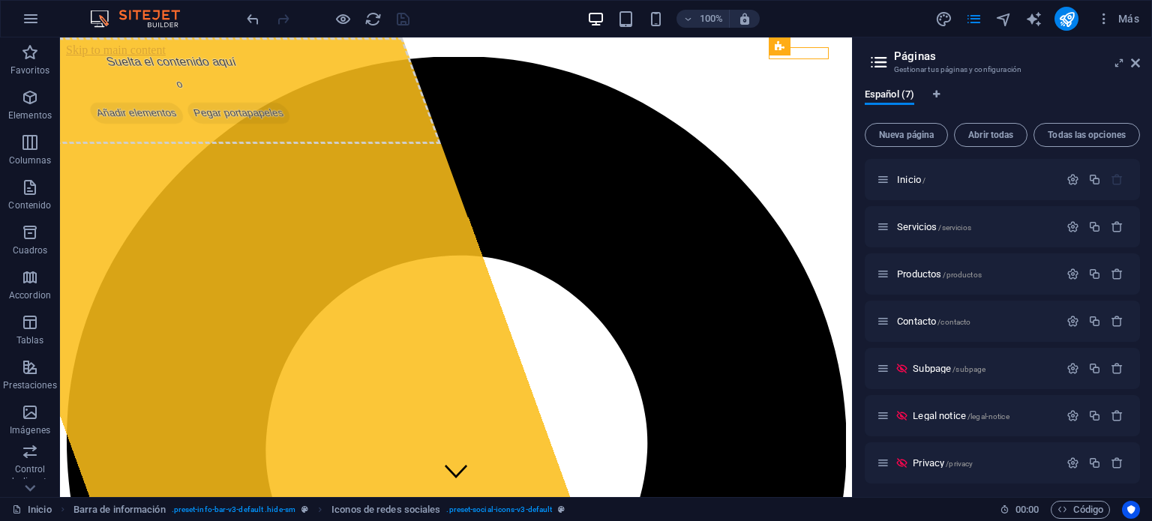
click at [473, 20] on div "100% Más" at bounding box center [695, 19] width 902 height 24
click at [809, 26] on div "100% Más" at bounding box center [695, 19] width 902 height 24
click at [1103, 17] on icon "button" at bounding box center [1104, 18] width 15 height 15
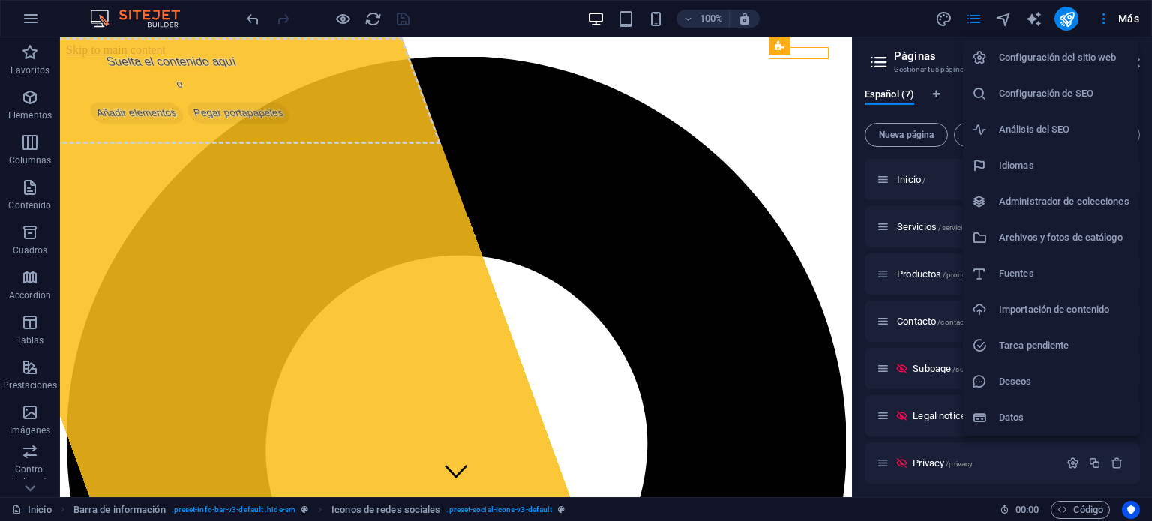
click at [498, 18] on div at bounding box center [576, 260] width 1152 height 521
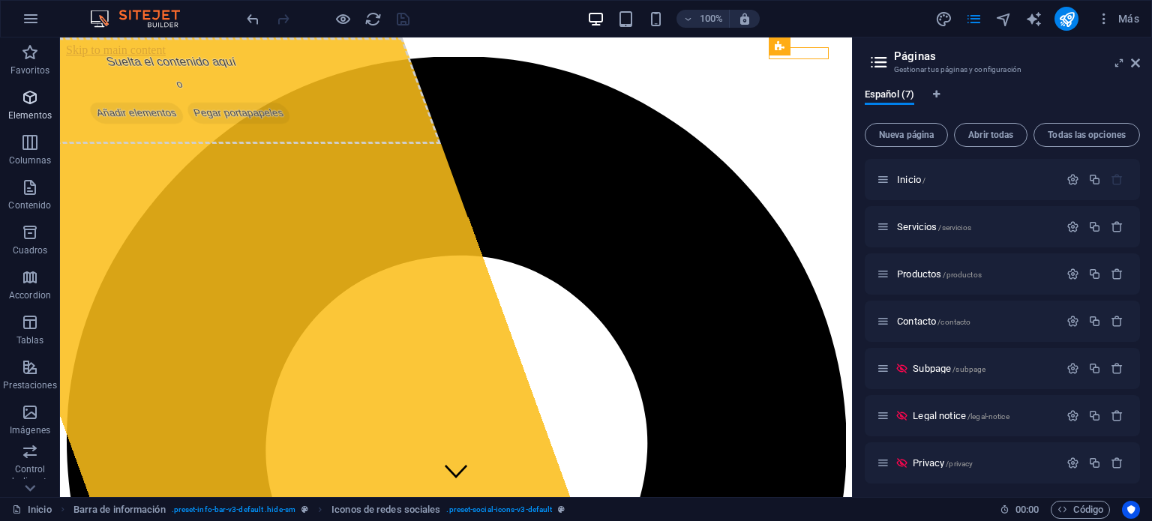
click at [34, 97] on icon "button" at bounding box center [30, 98] width 18 height 18
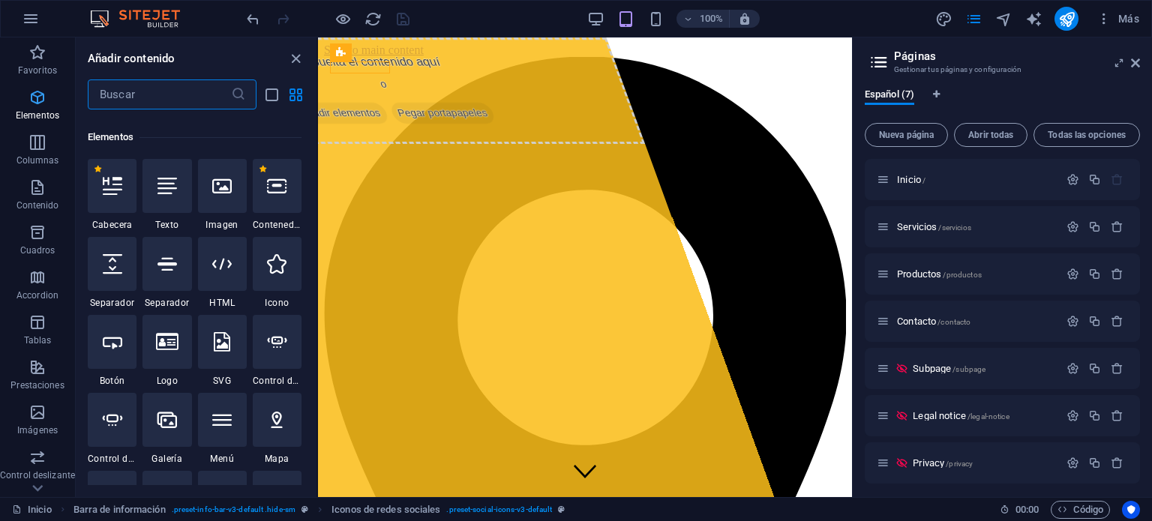
scroll to position [282, 0]
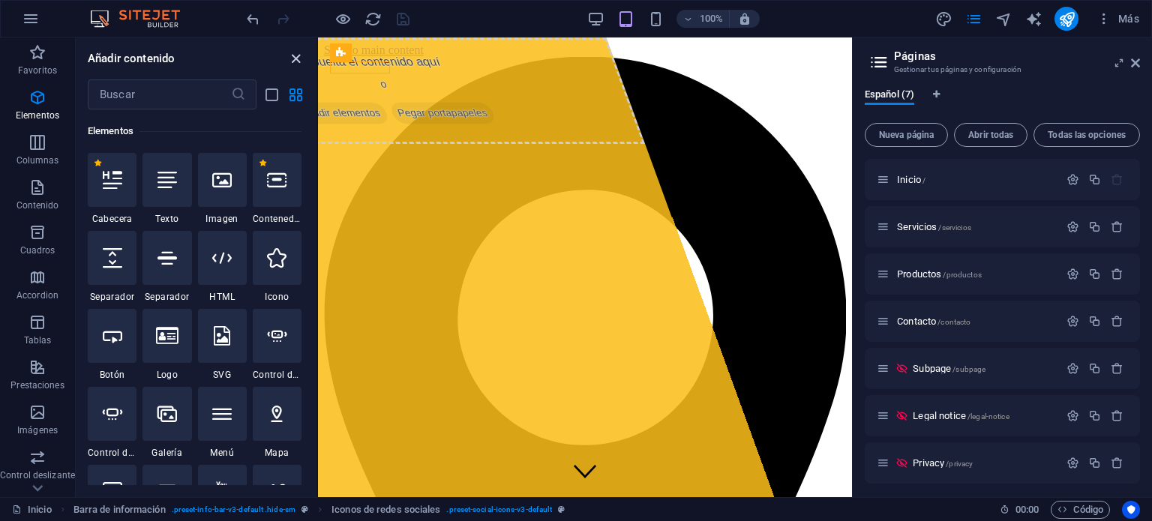
click at [294, 56] on icon "close panel" at bounding box center [295, 58] width 17 height 17
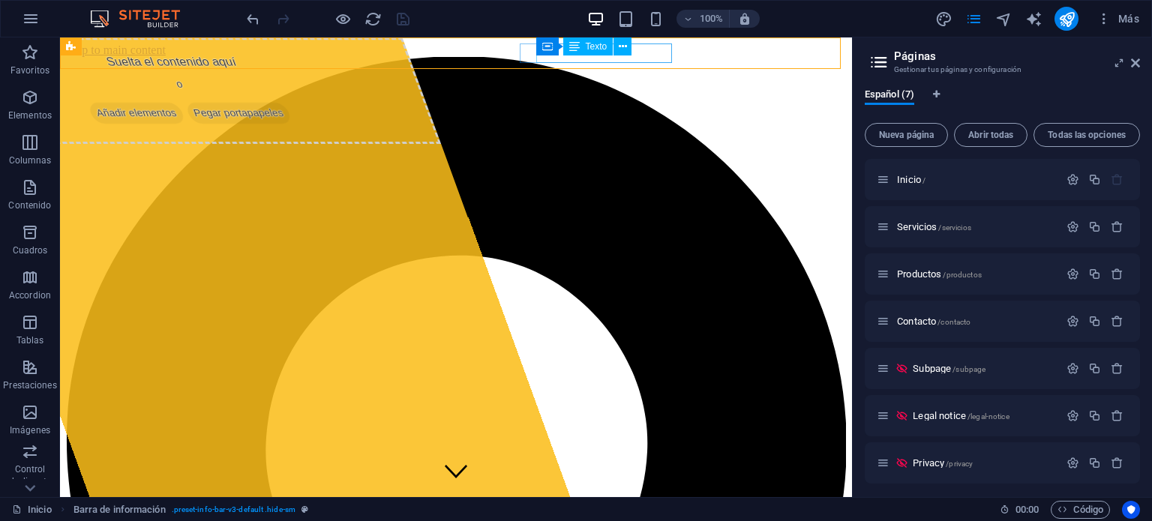
click at [599, 47] on span "Texto" at bounding box center [597, 46] width 22 height 9
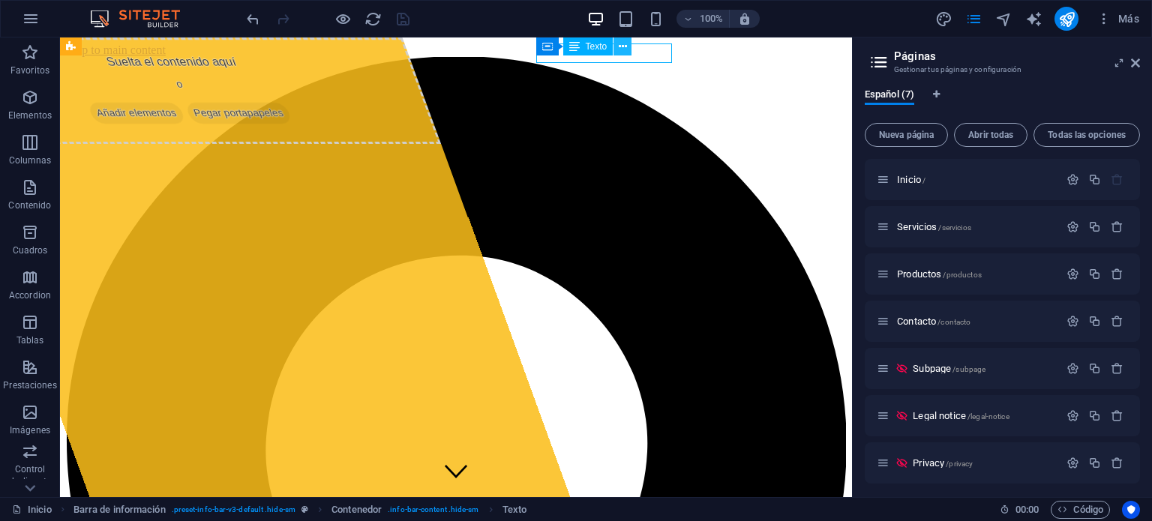
click at [615, 47] on button at bounding box center [623, 47] width 18 height 18
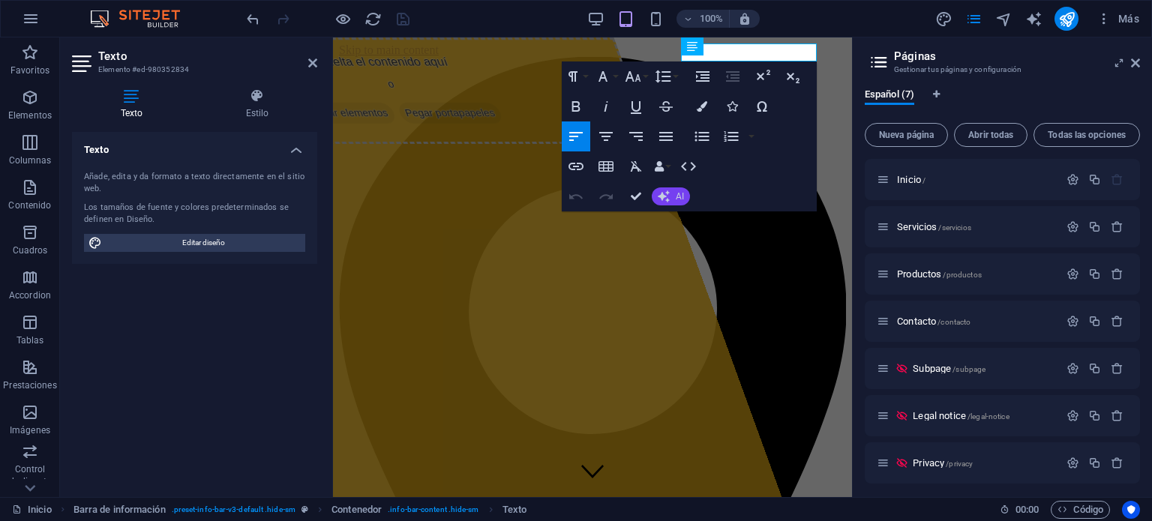
click at [662, 198] on icon "button" at bounding box center [664, 197] width 12 height 12
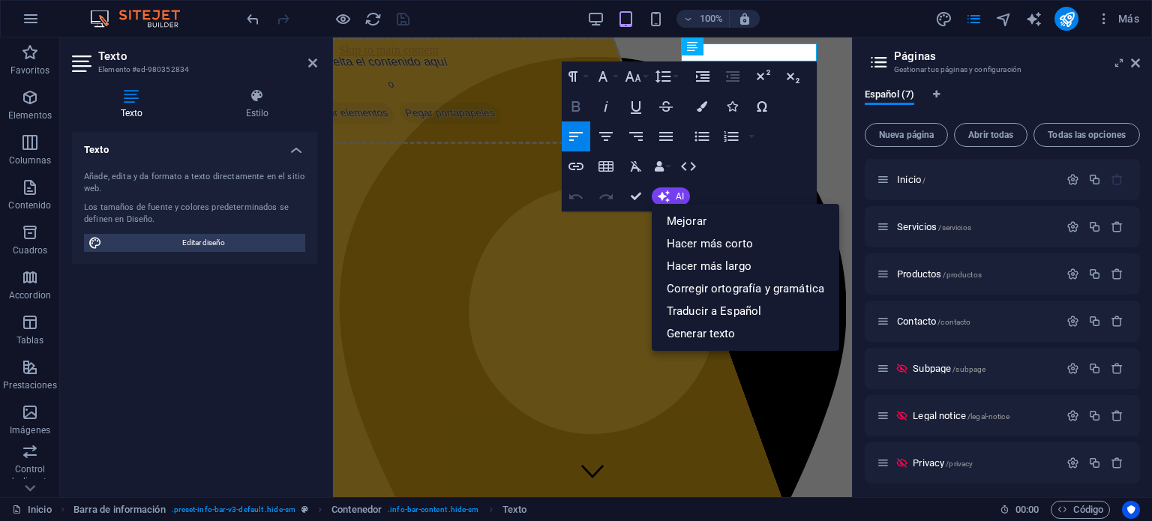
click at [581, 101] on icon "button" at bounding box center [576, 107] width 18 height 18
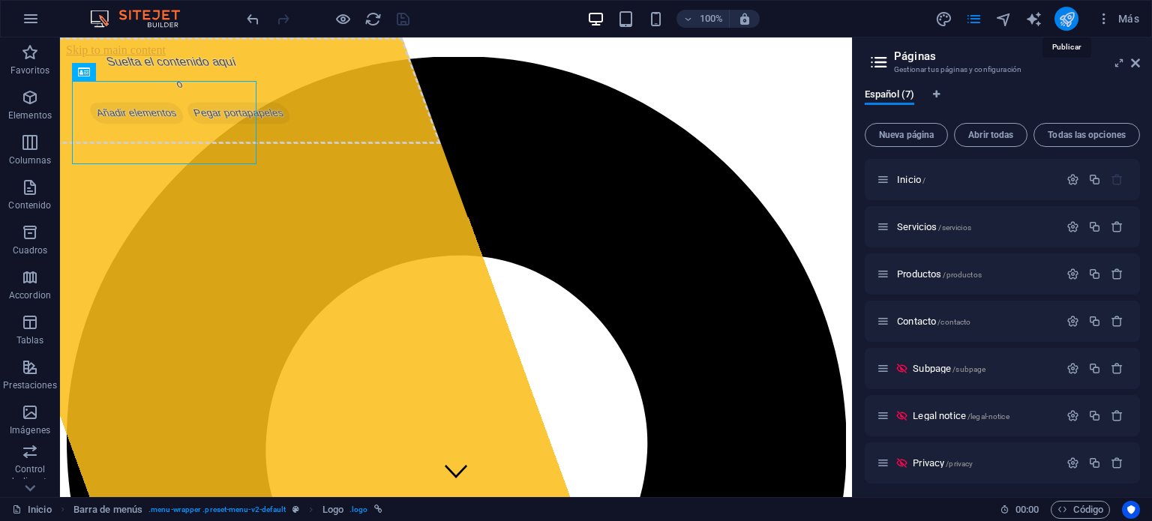
click at [1062, 17] on icon "publish" at bounding box center [1067, 19] width 17 height 17
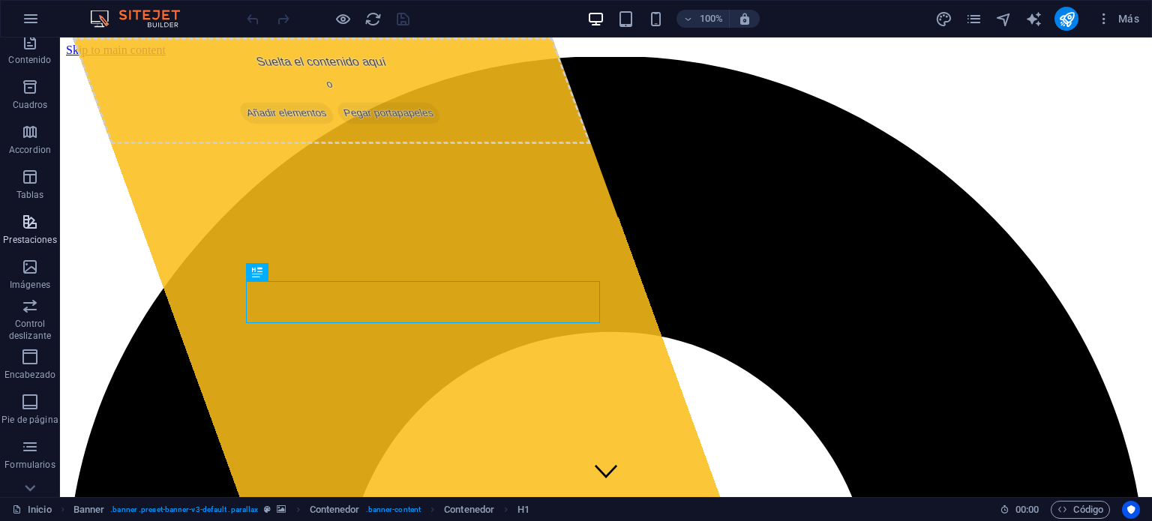
scroll to position [215, 0]
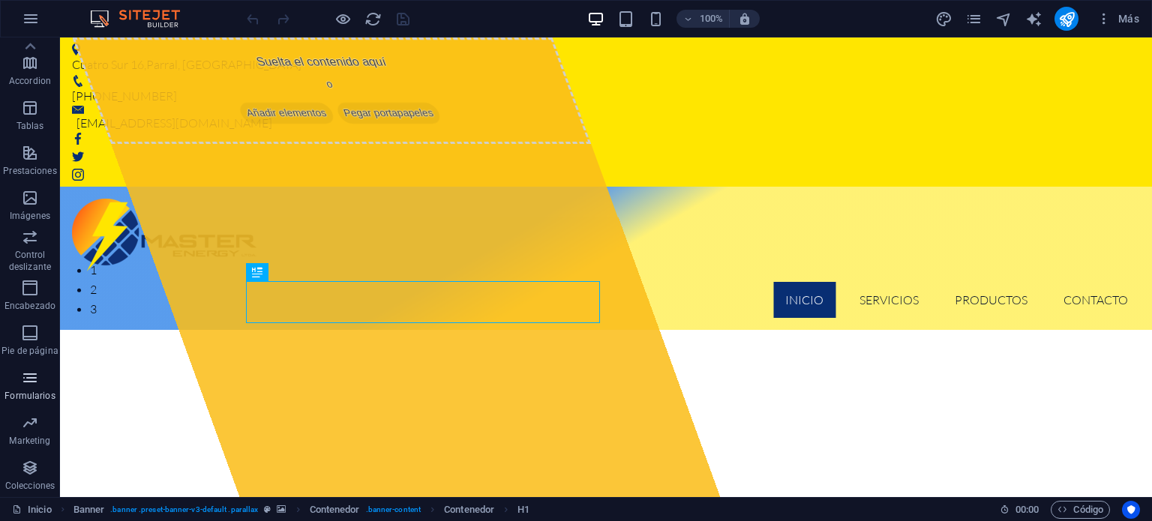
click at [29, 372] on icon "button" at bounding box center [30, 378] width 18 height 18
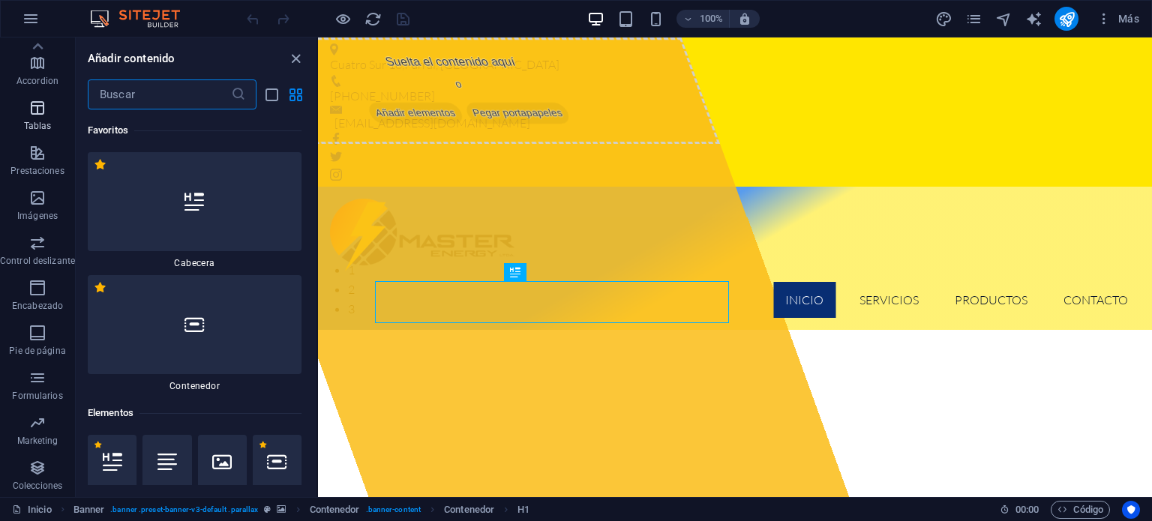
scroll to position [0, 0]
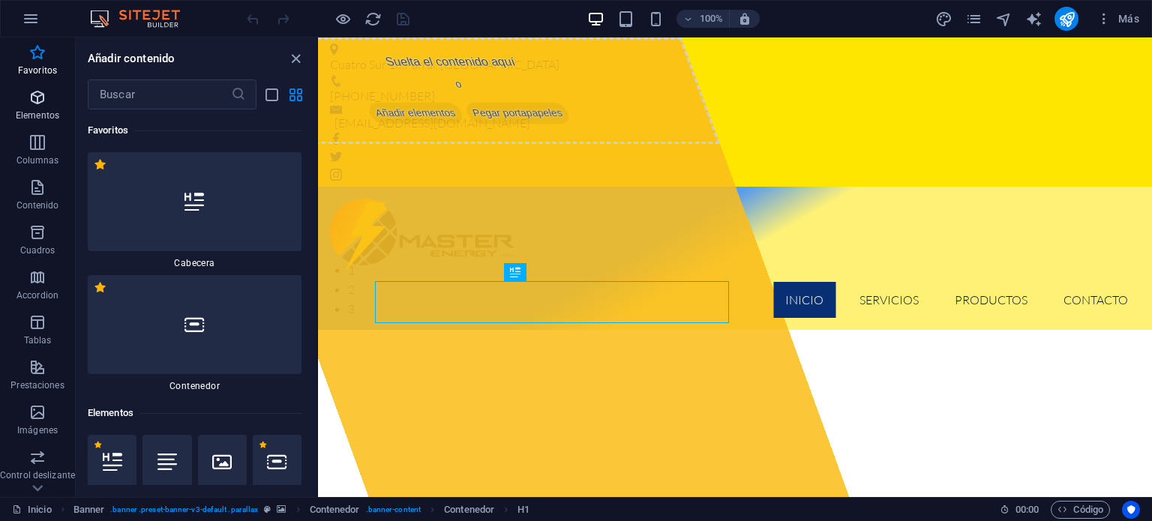
click at [33, 97] on icon "button" at bounding box center [38, 98] width 18 height 18
click at [34, 188] on icon "button" at bounding box center [38, 188] width 18 height 18
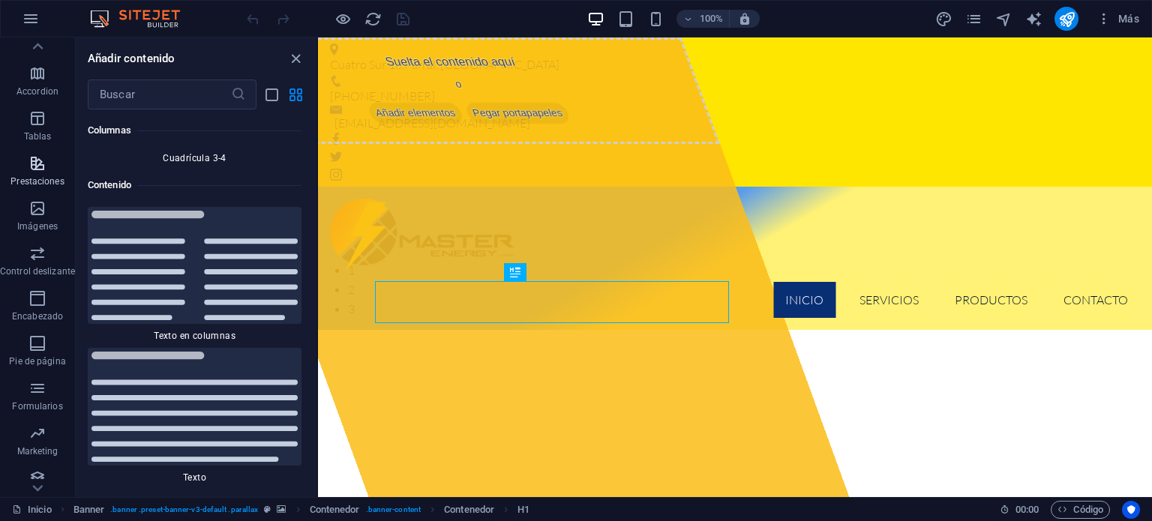
scroll to position [215, 0]
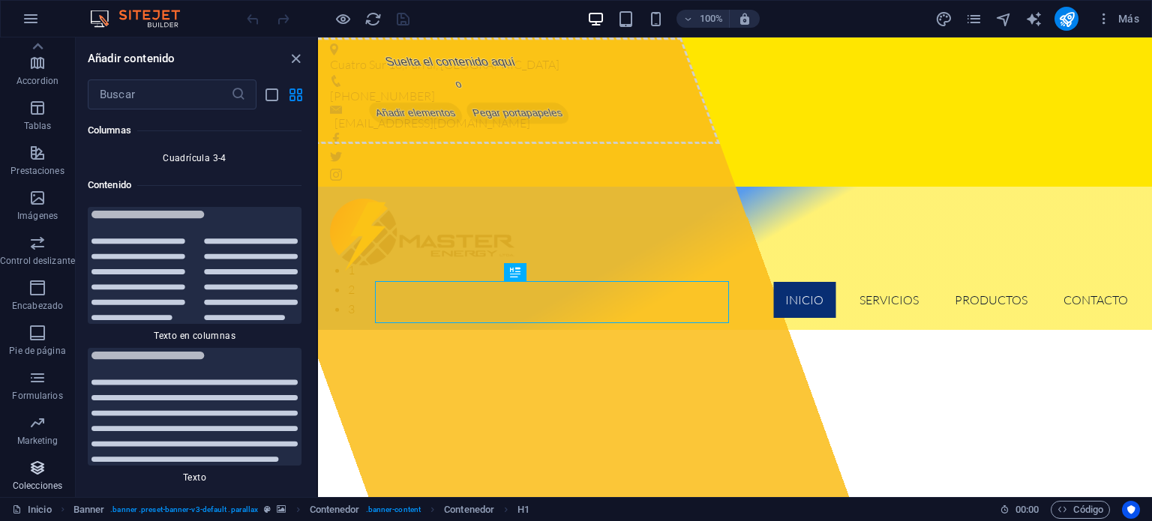
click at [35, 472] on icon "button" at bounding box center [38, 468] width 18 height 18
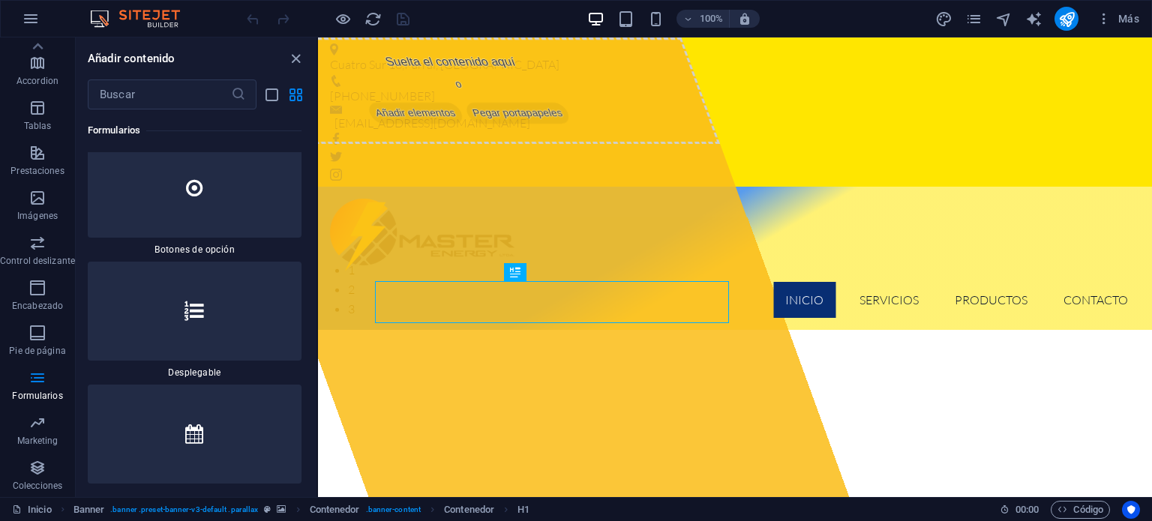
scroll to position [23878, 0]
